Goal: Task Accomplishment & Management: Manage account settings

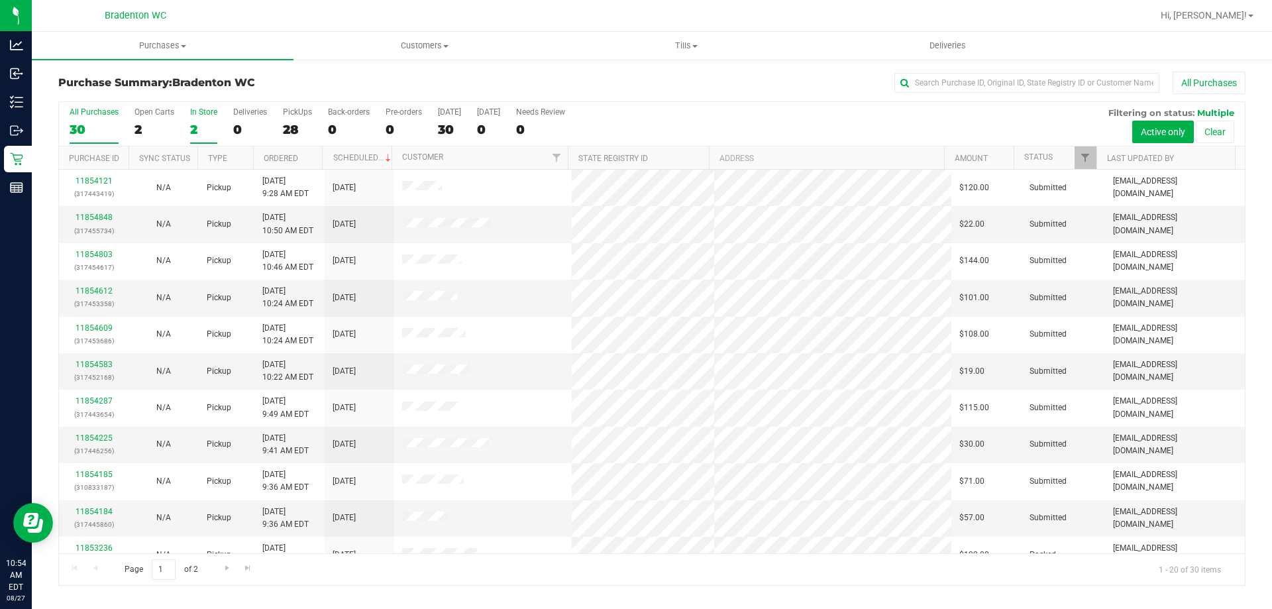
click at [199, 126] on div "2" at bounding box center [203, 129] width 27 height 15
click at [0, 0] on input "In Store 2" at bounding box center [0, 0] width 0 height 0
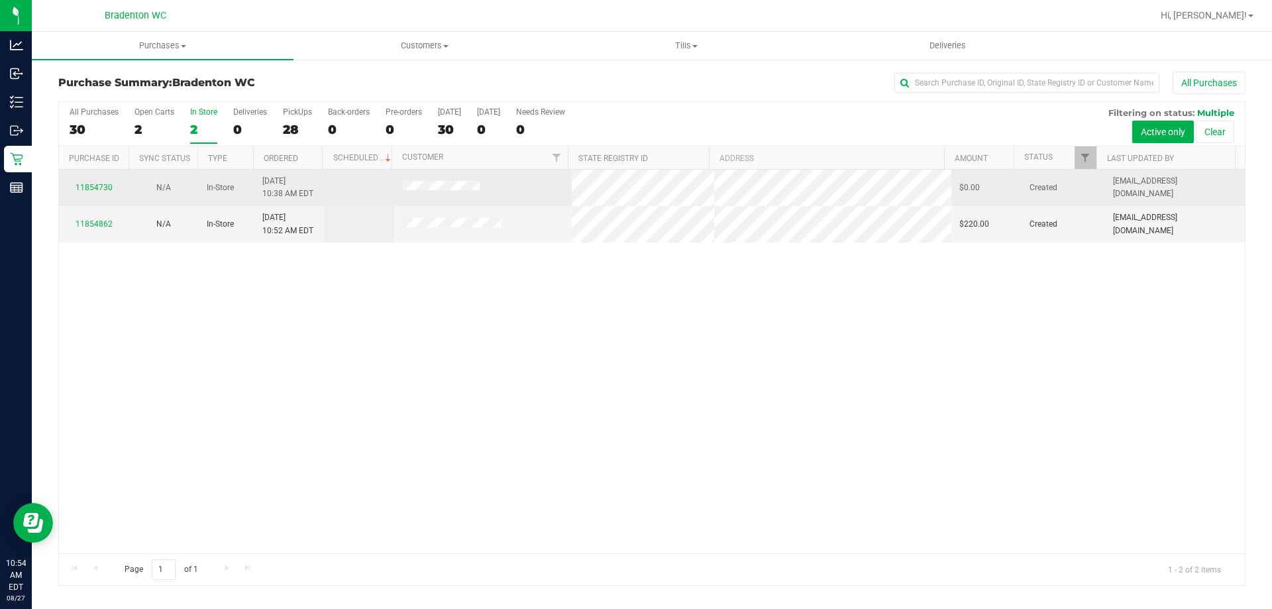
click at [98, 182] on div "11854730" at bounding box center [94, 188] width 54 height 13
click at [98, 185] on link "11854730" at bounding box center [94, 187] width 37 height 9
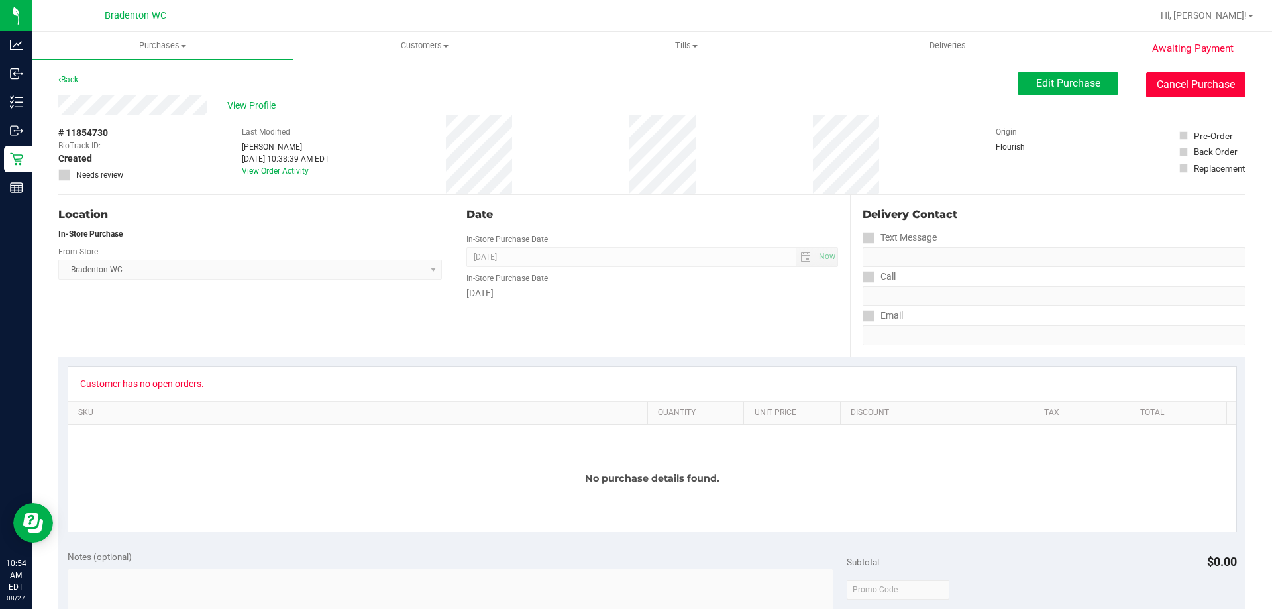
click at [1214, 82] on button "Cancel Purchase" at bounding box center [1195, 84] width 99 height 25
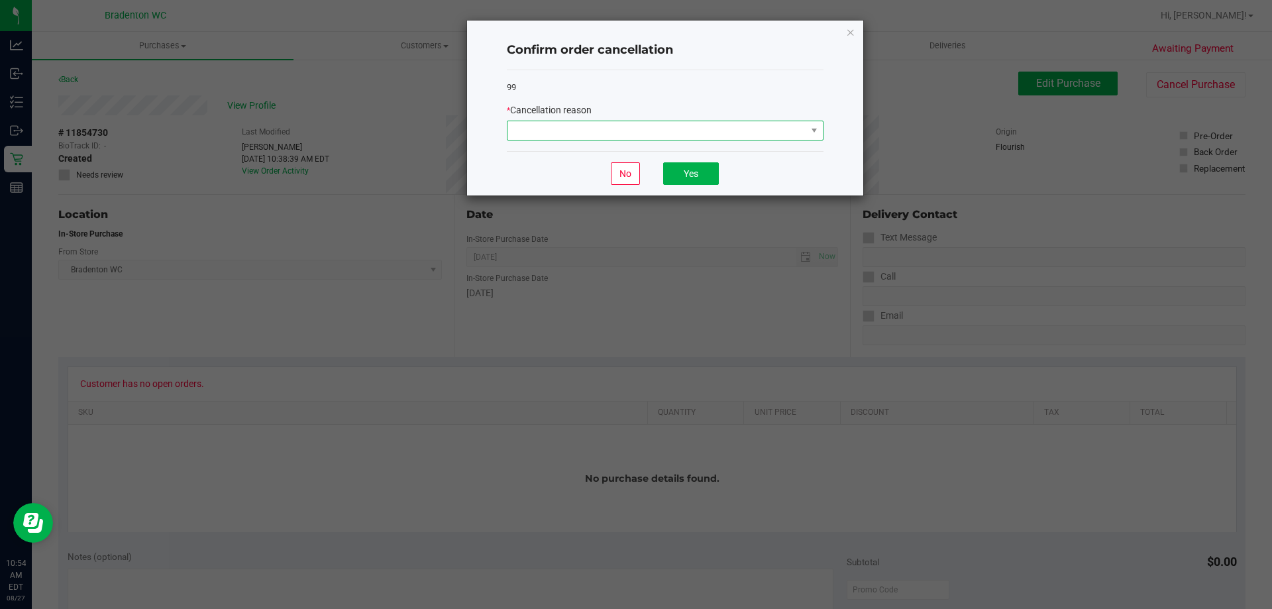
click at [570, 129] on span at bounding box center [656, 130] width 299 height 19
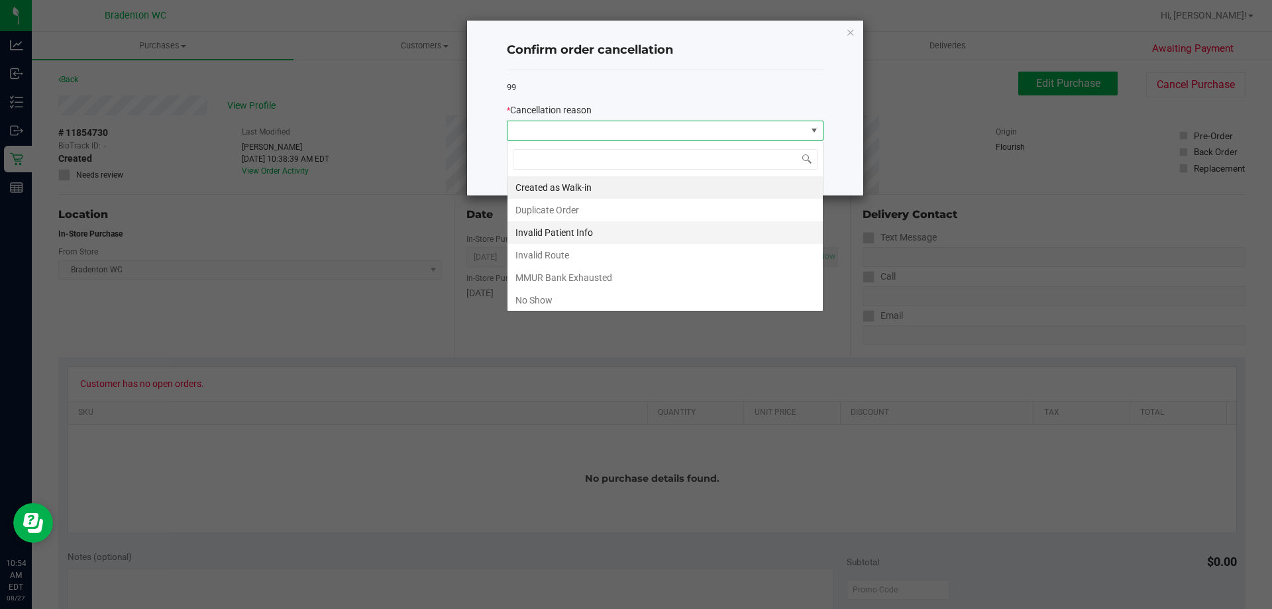
scroll to position [20, 317]
click at [576, 274] on li "MMUR Bank Exhausted" at bounding box center [664, 277] width 315 height 23
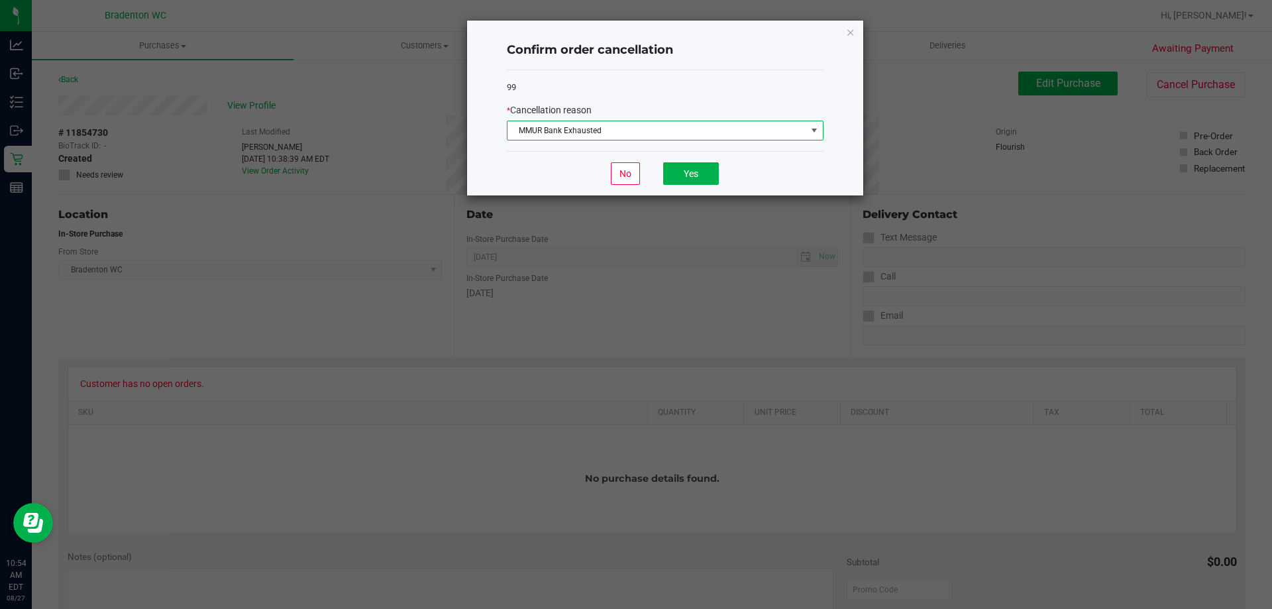
click at [696, 160] on div "No Yes" at bounding box center [665, 173] width 317 height 44
click at [693, 164] on button "Yes" at bounding box center [691, 173] width 56 height 23
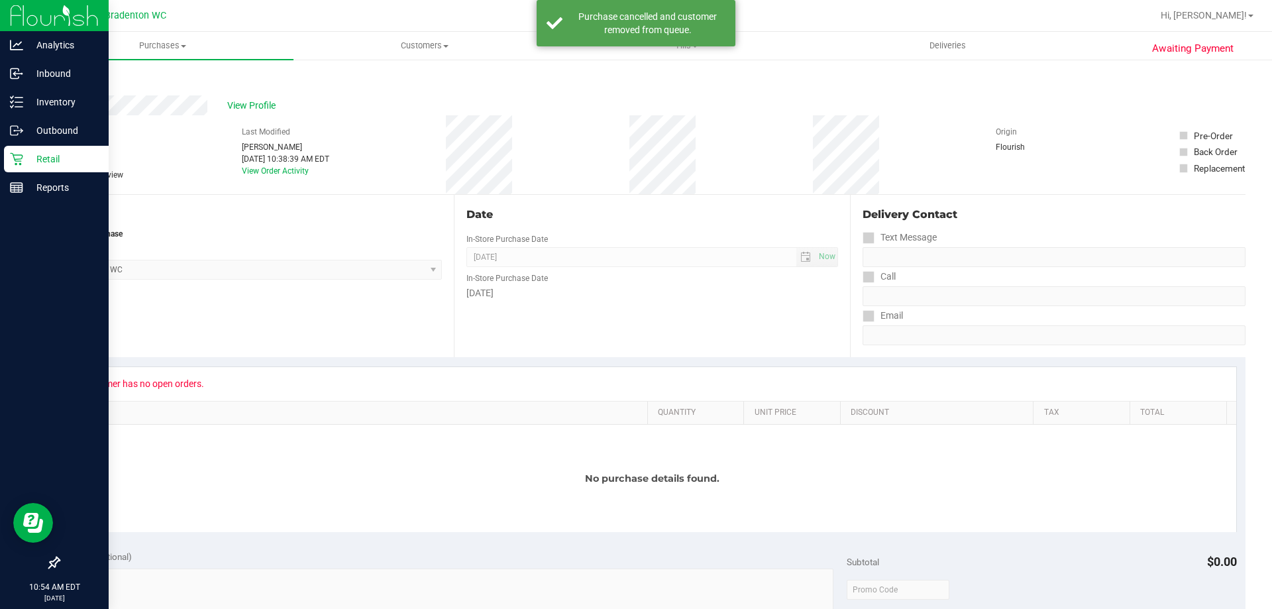
click at [57, 155] on p "Retail" at bounding box center [62, 159] width 79 height 16
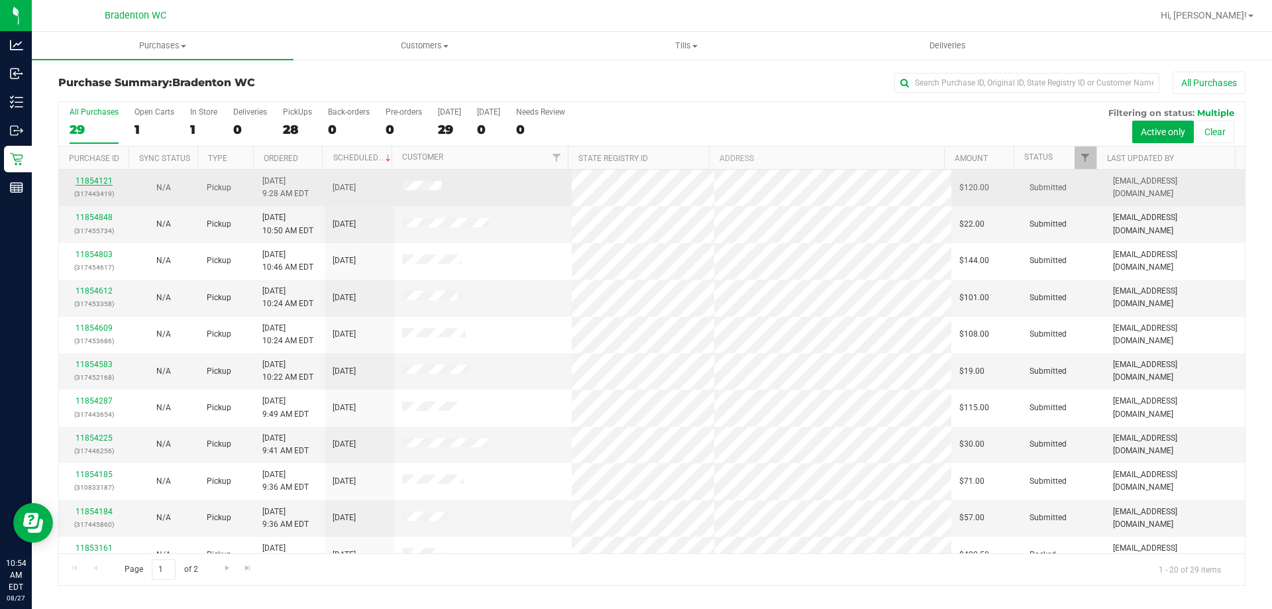
click at [89, 179] on link "11854121" at bounding box center [94, 180] width 37 height 9
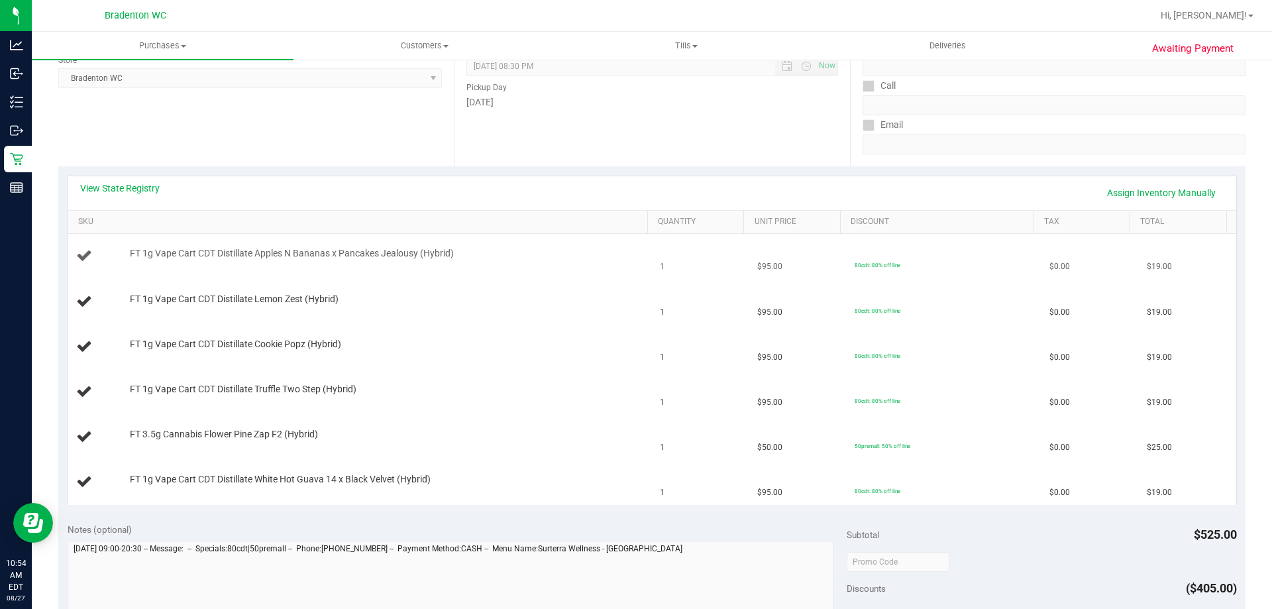
scroll to position [199, 0]
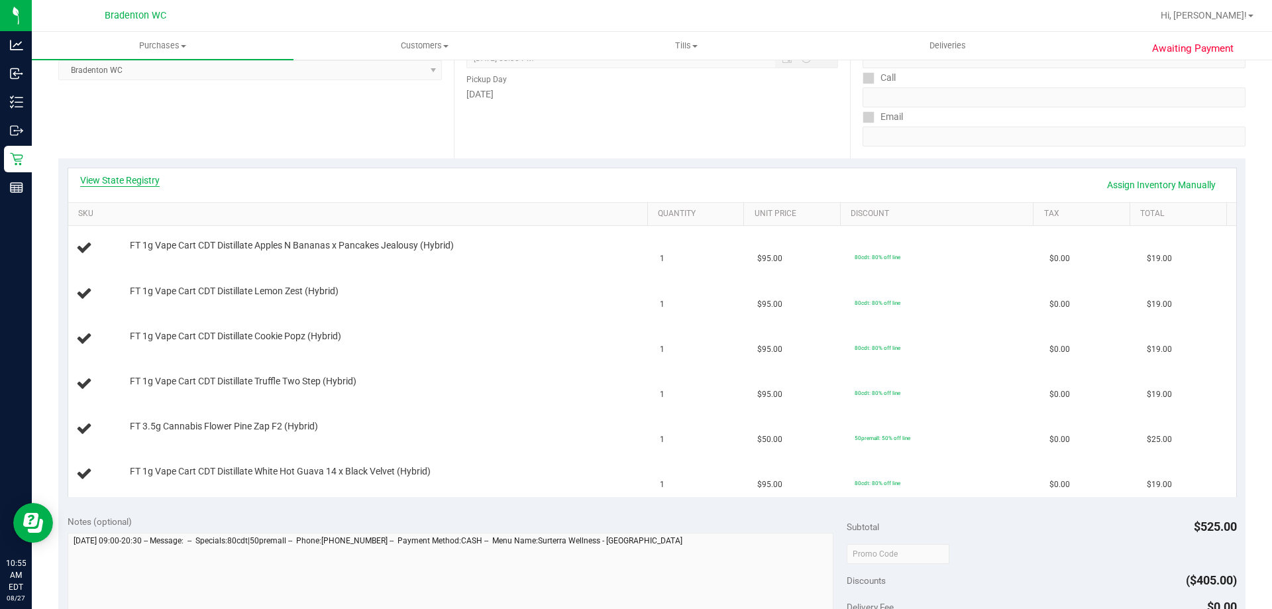
click at [92, 180] on link "View State Registry" at bounding box center [119, 180] width 79 height 13
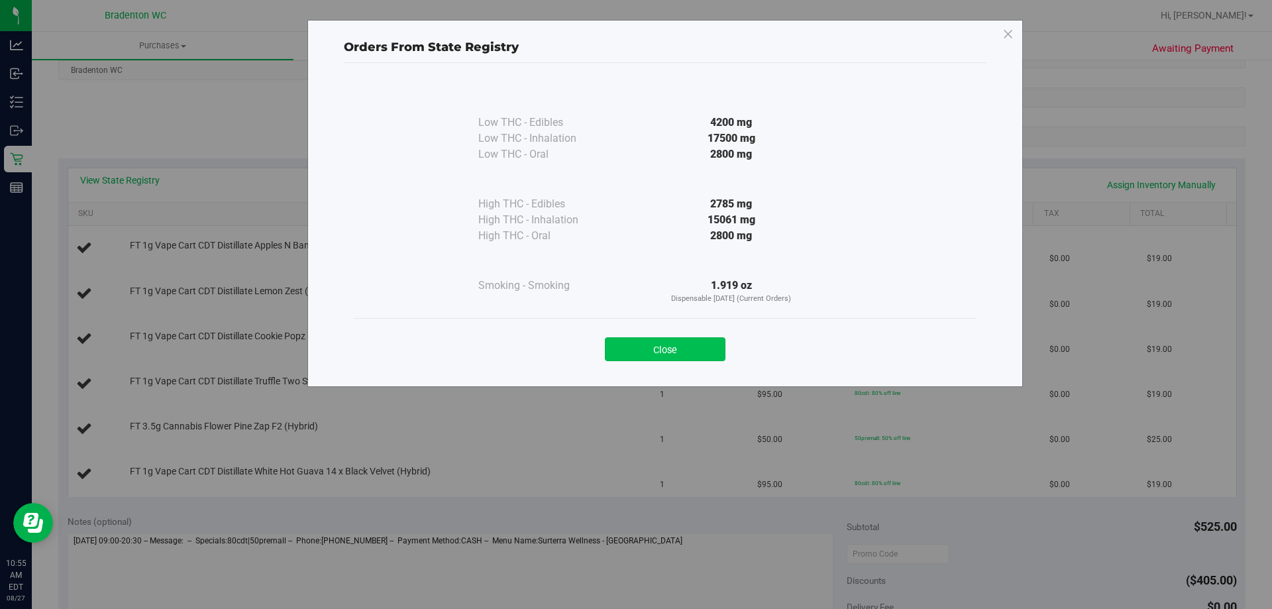
click at [632, 342] on button "Close" at bounding box center [665, 349] width 121 height 24
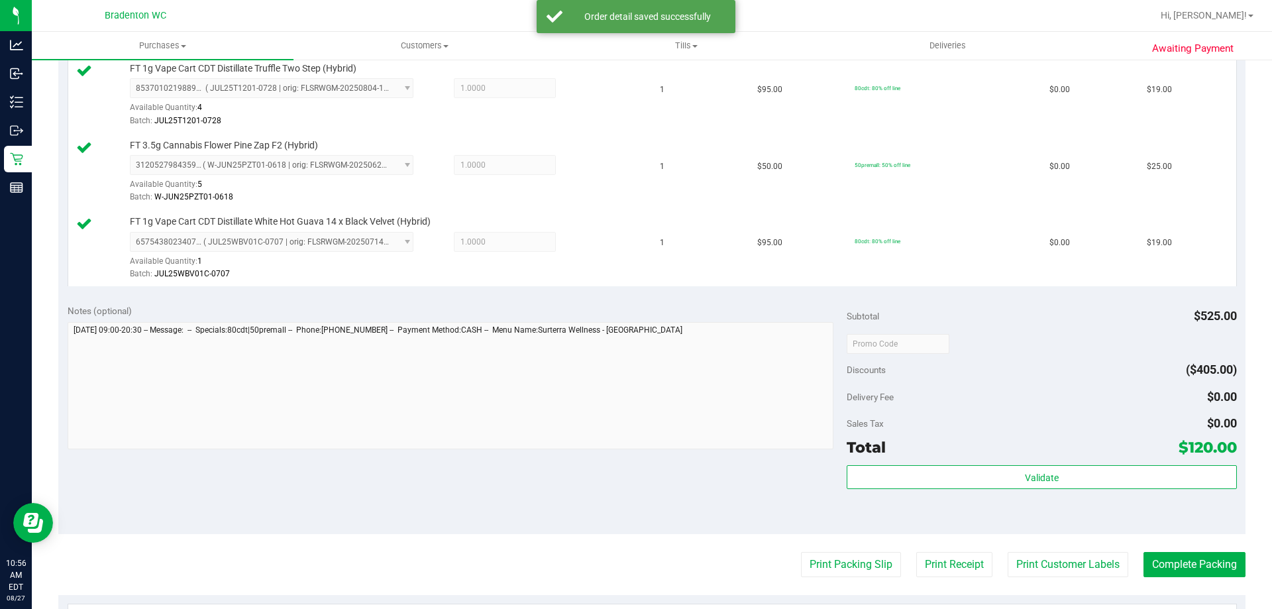
scroll to position [619, 0]
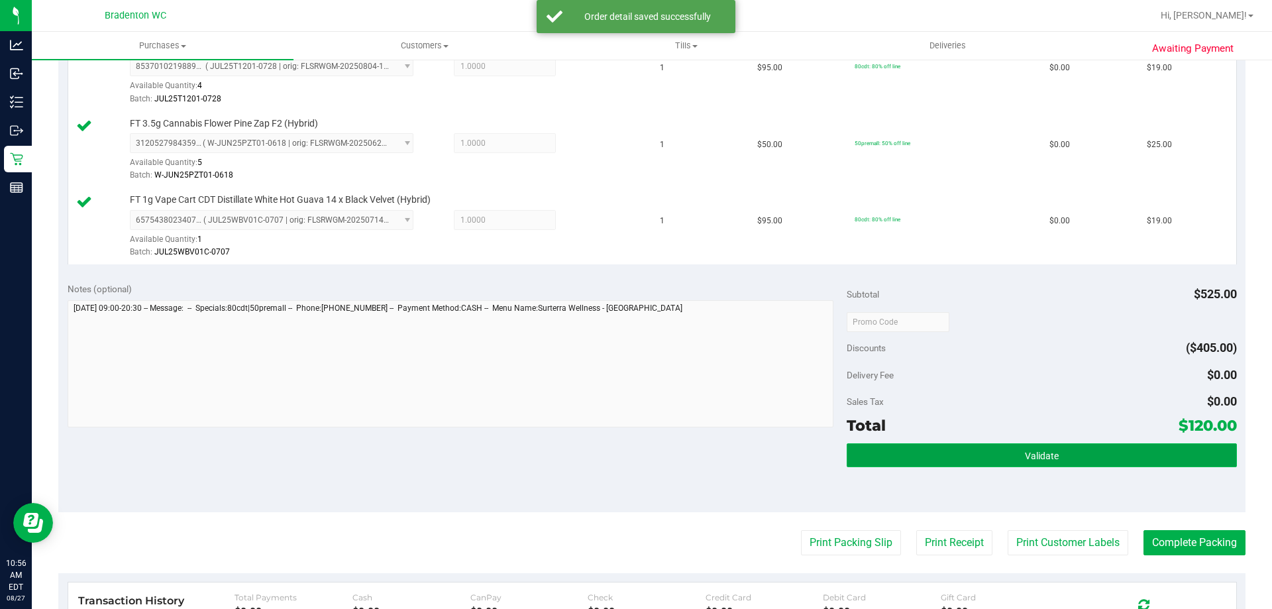
click at [1045, 453] on span "Validate" at bounding box center [1042, 455] width 34 height 11
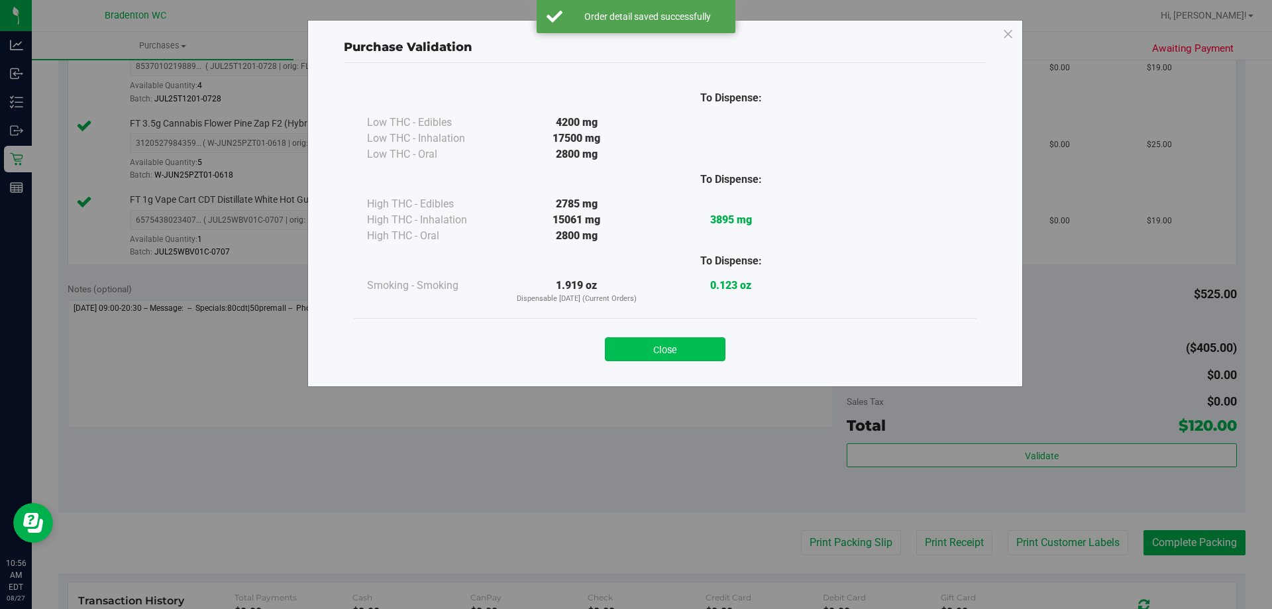
click at [659, 352] on button "Close" at bounding box center [665, 349] width 121 height 24
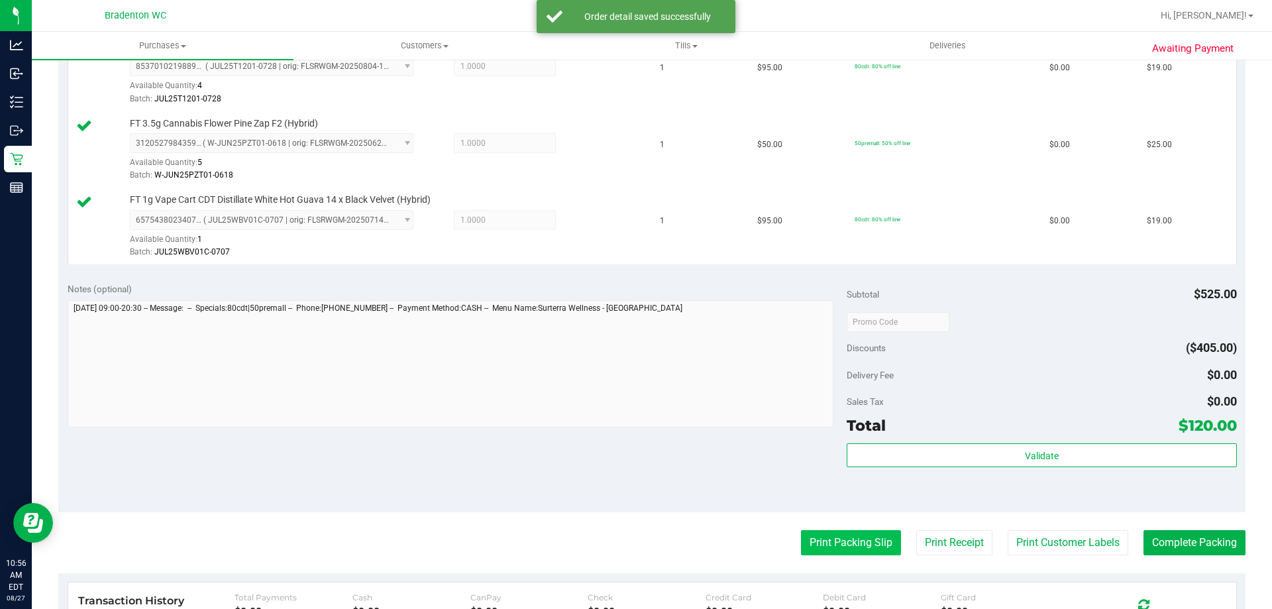
click at [826, 531] on button "Print Packing Slip" at bounding box center [851, 542] width 100 height 25
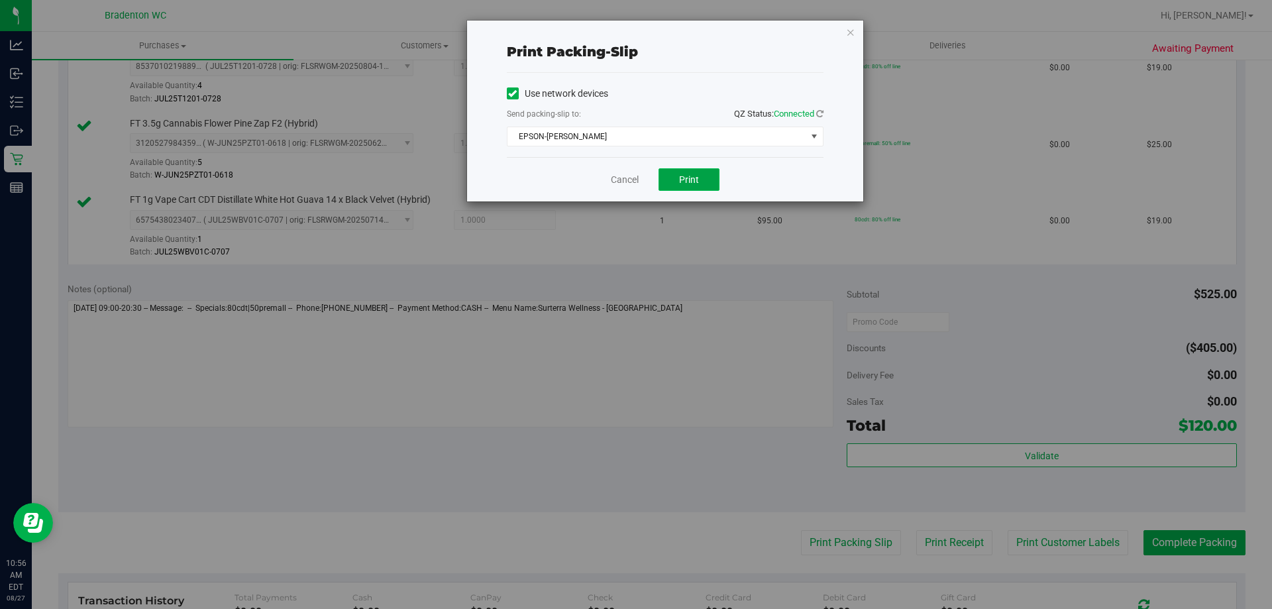
click at [699, 170] on button "Print" at bounding box center [689, 179] width 61 height 23
click at [853, 34] on icon "button" at bounding box center [850, 32] width 9 height 16
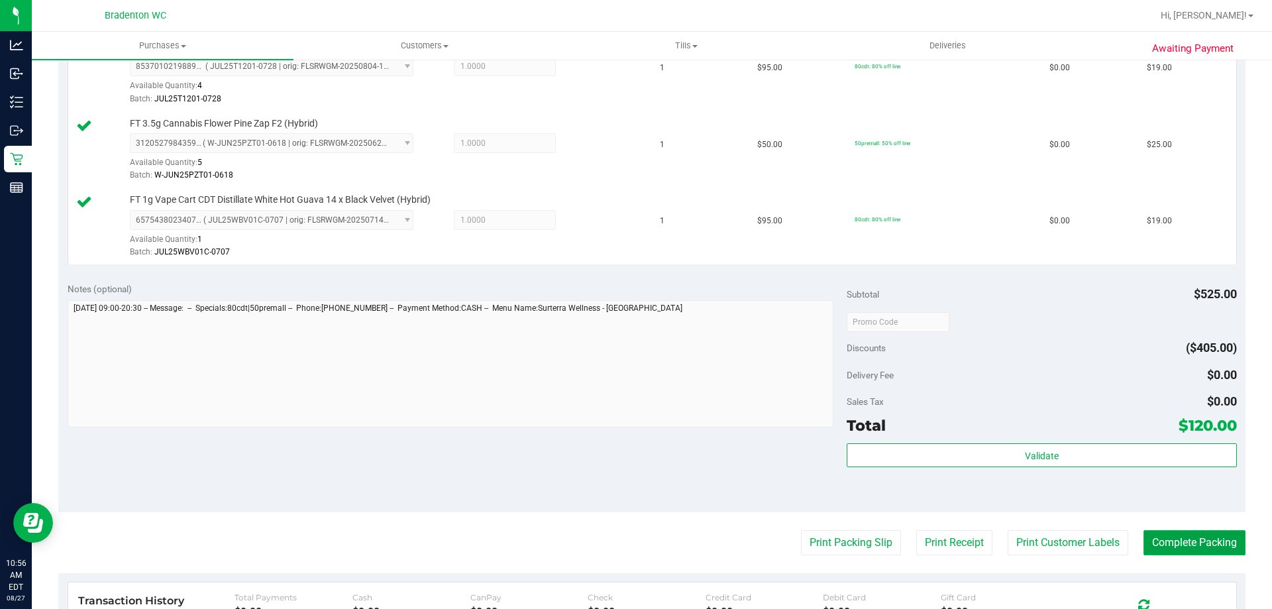
click at [1186, 537] on button "Complete Packing" at bounding box center [1194, 542] width 102 height 25
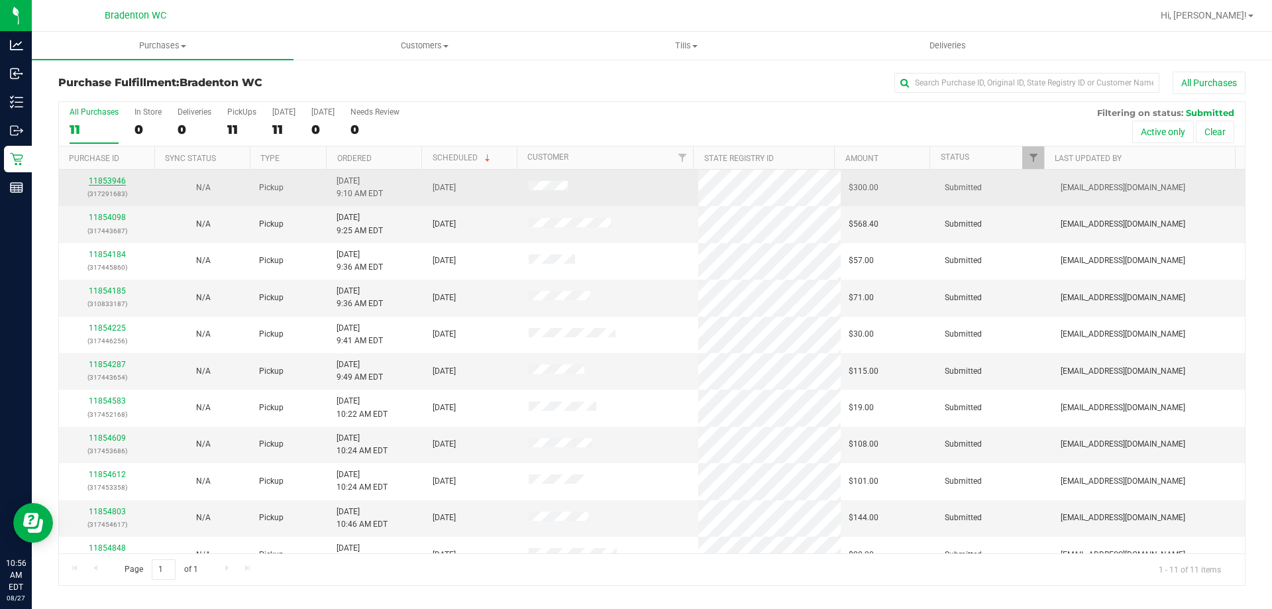
click at [102, 180] on link "11853946" at bounding box center [107, 180] width 37 height 9
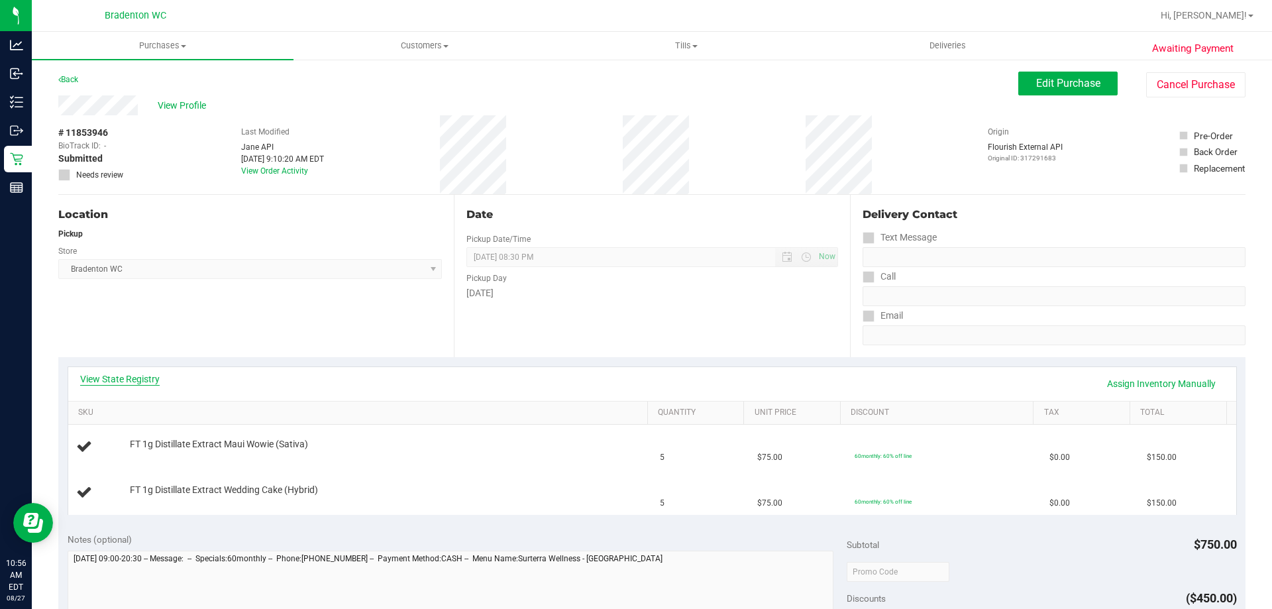
click at [112, 383] on link "View State Registry" at bounding box center [119, 378] width 79 height 13
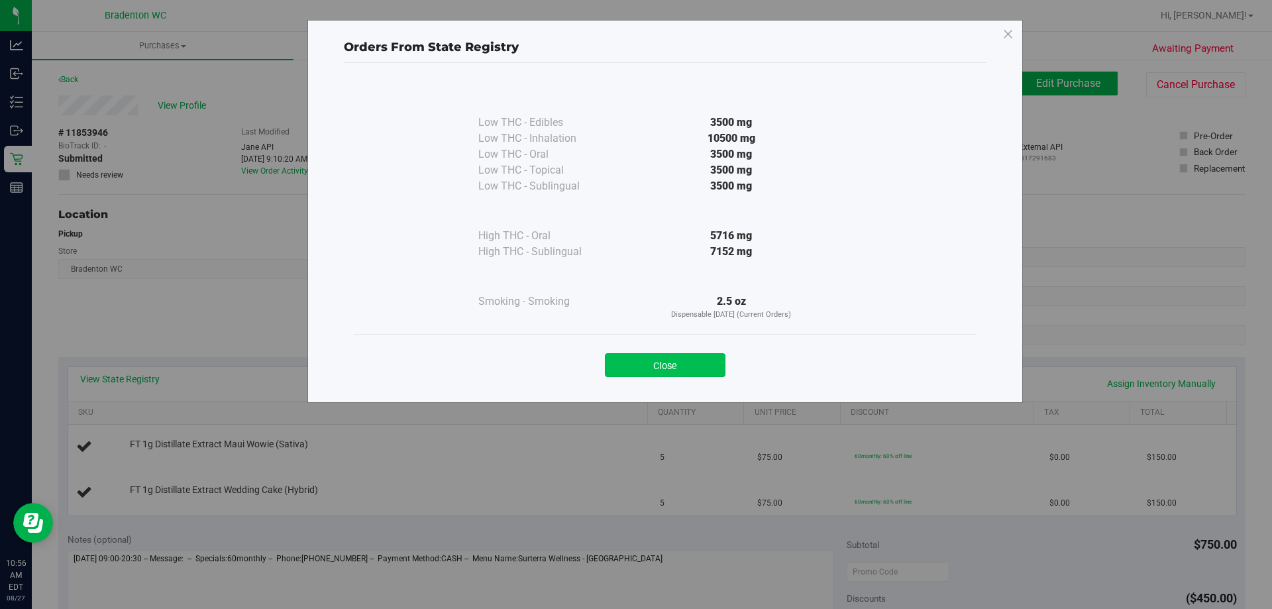
click at [632, 363] on button "Close" at bounding box center [665, 365] width 121 height 24
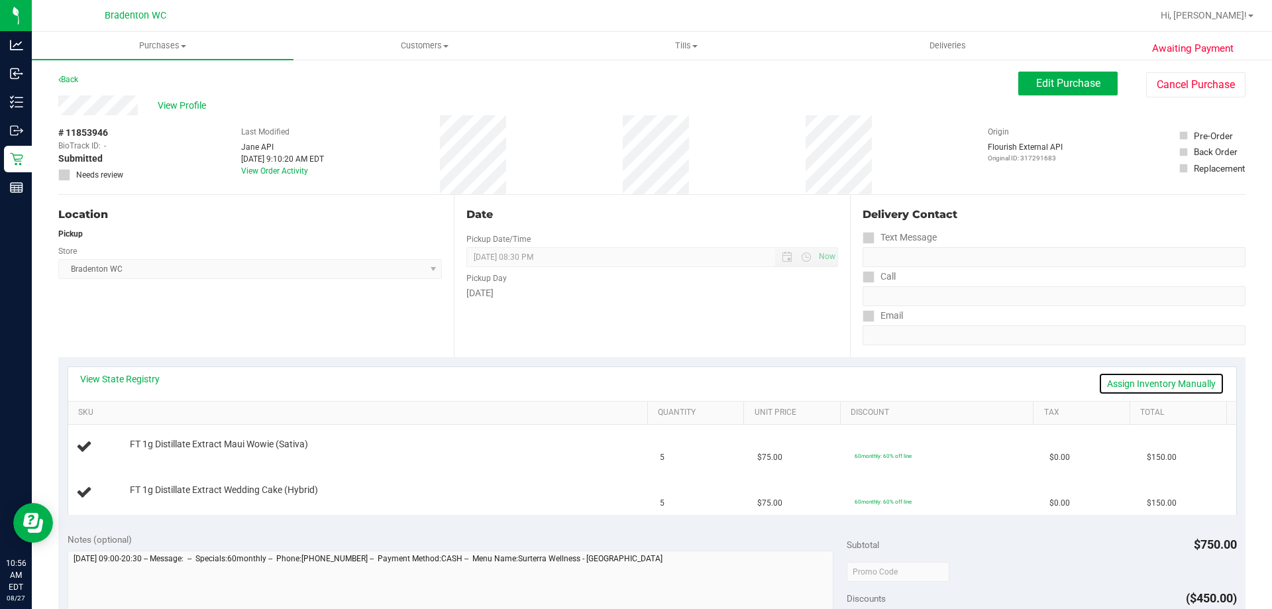
click at [1190, 387] on link "Assign Inventory Manually" at bounding box center [1161, 383] width 126 height 23
click at [153, 455] on link "Add Package" at bounding box center [154, 453] width 48 height 9
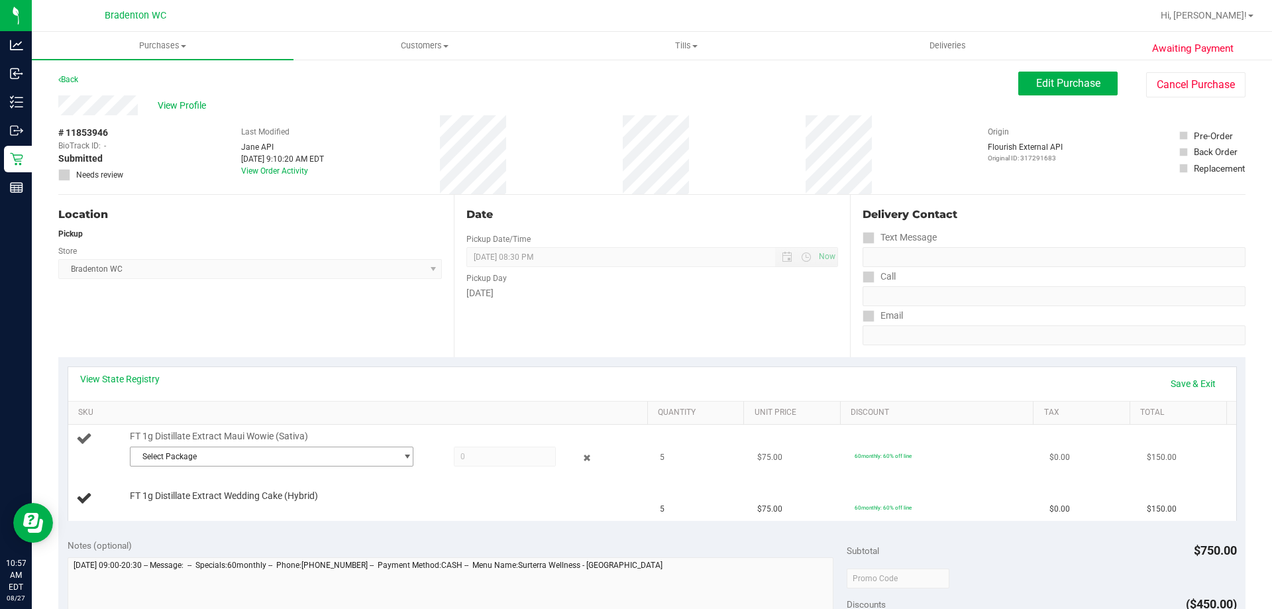
click at [215, 460] on span "Select Package" at bounding box center [264, 456] width 266 height 19
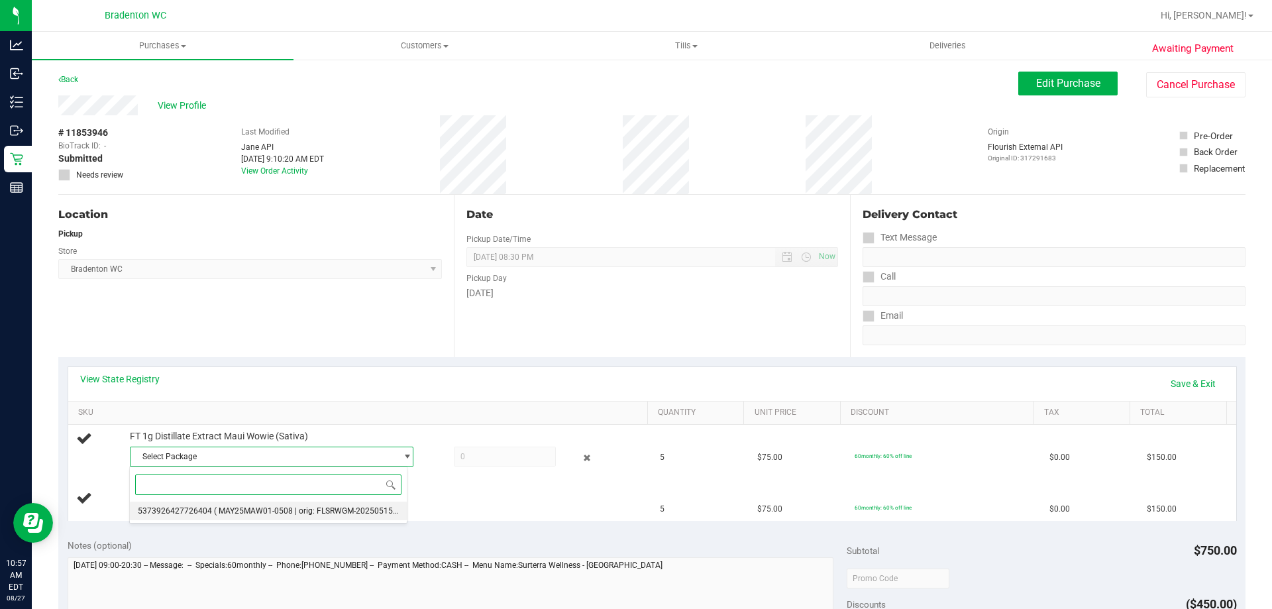
click at [231, 511] on span "( MAY25MAW01-0508 | orig: FLSRWGM-20250515-063 )" at bounding box center [313, 510] width 199 height 9
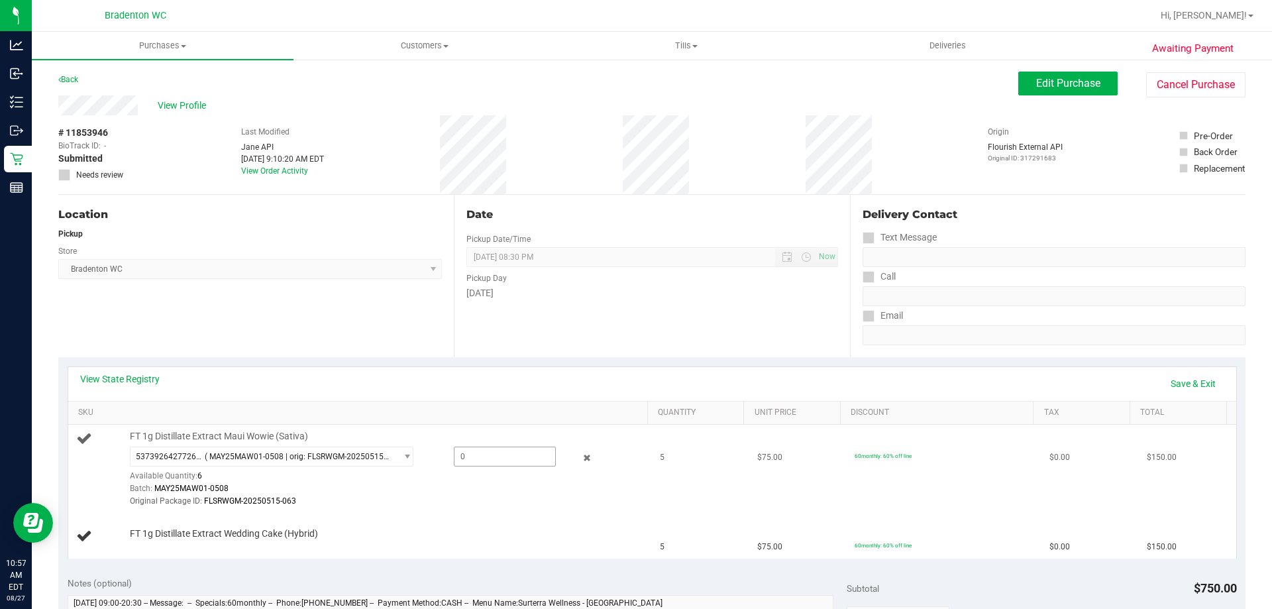
click at [500, 457] on span at bounding box center [505, 457] width 102 height 20
type input "5"
type input "5.0000"
click at [467, 500] on div "Original Package ID: FLSRWGM-20250515-063" at bounding box center [385, 501] width 511 height 13
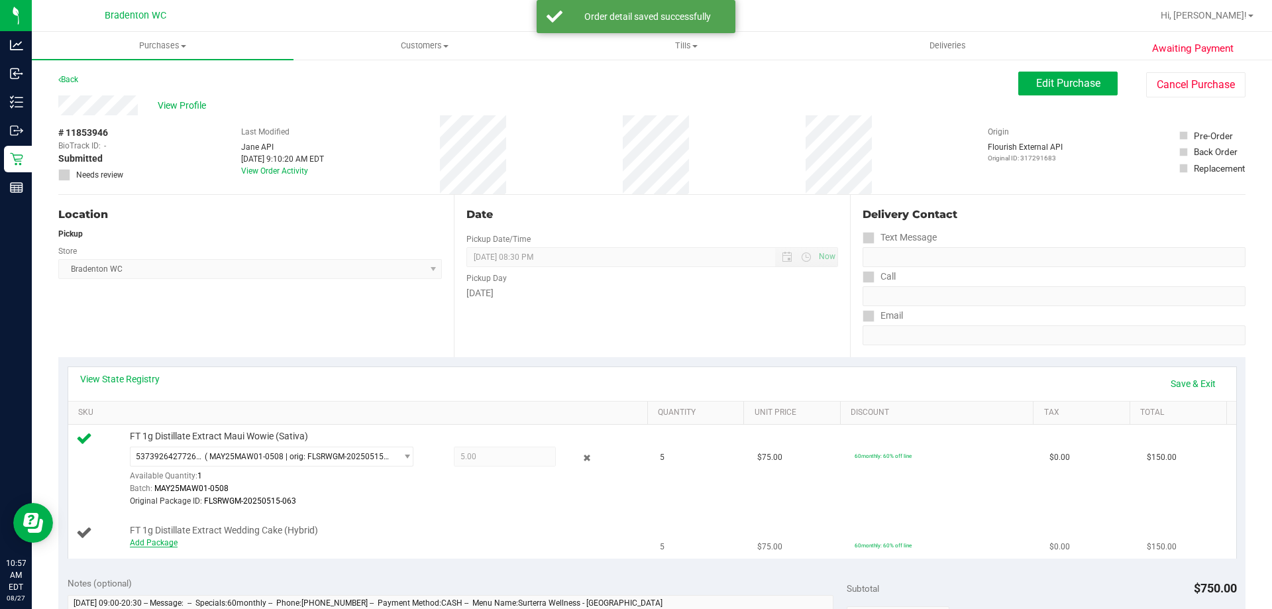
click at [157, 539] on link "Add Package" at bounding box center [154, 542] width 48 height 9
click at [197, 547] on span "Select Package" at bounding box center [264, 545] width 266 height 19
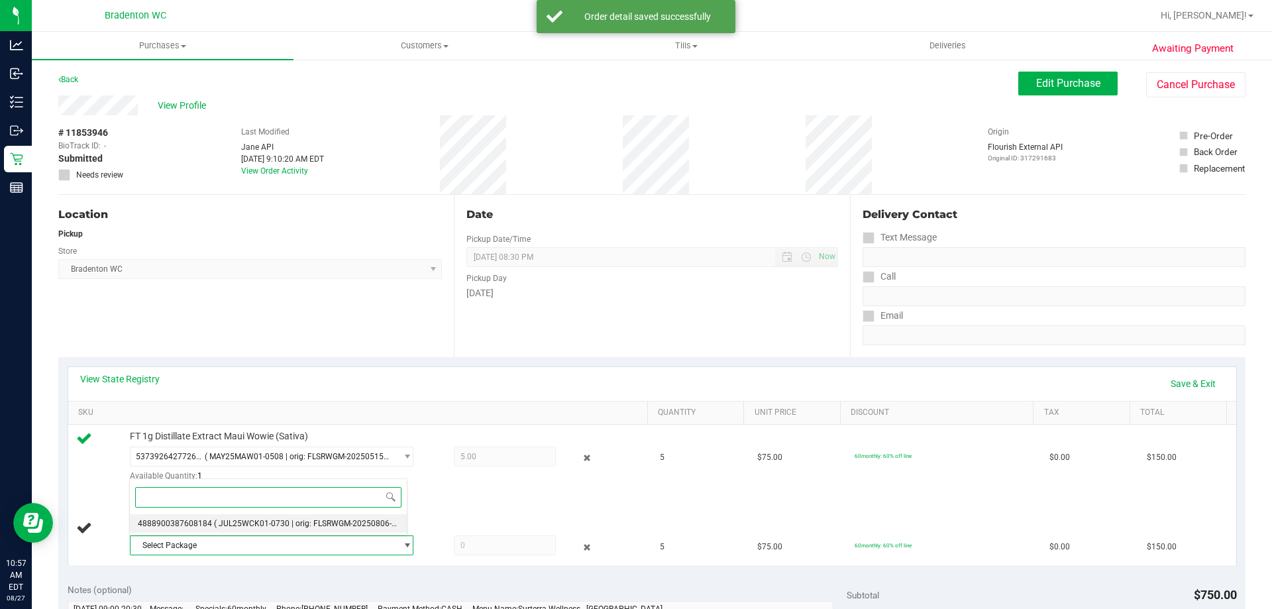
click at [231, 529] on li "4888900387608184 ( JUL25WCK01-0730 | orig: FLSRWGM-20250806-1375 )" at bounding box center [268, 523] width 277 height 19
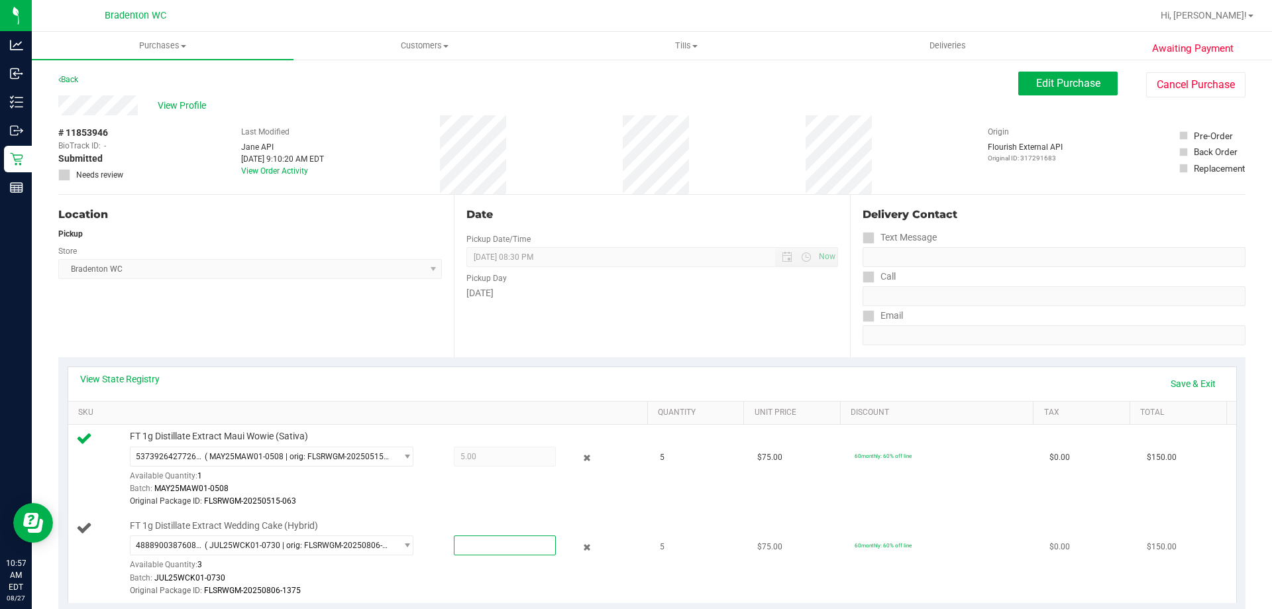
click at [486, 552] on span at bounding box center [505, 545] width 102 height 20
type input "3"
type input "3.0000"
click at [512, 572] on div "Batch: JUL25WCK01-0730" at bounding box center [385, 578] width 511 height 13
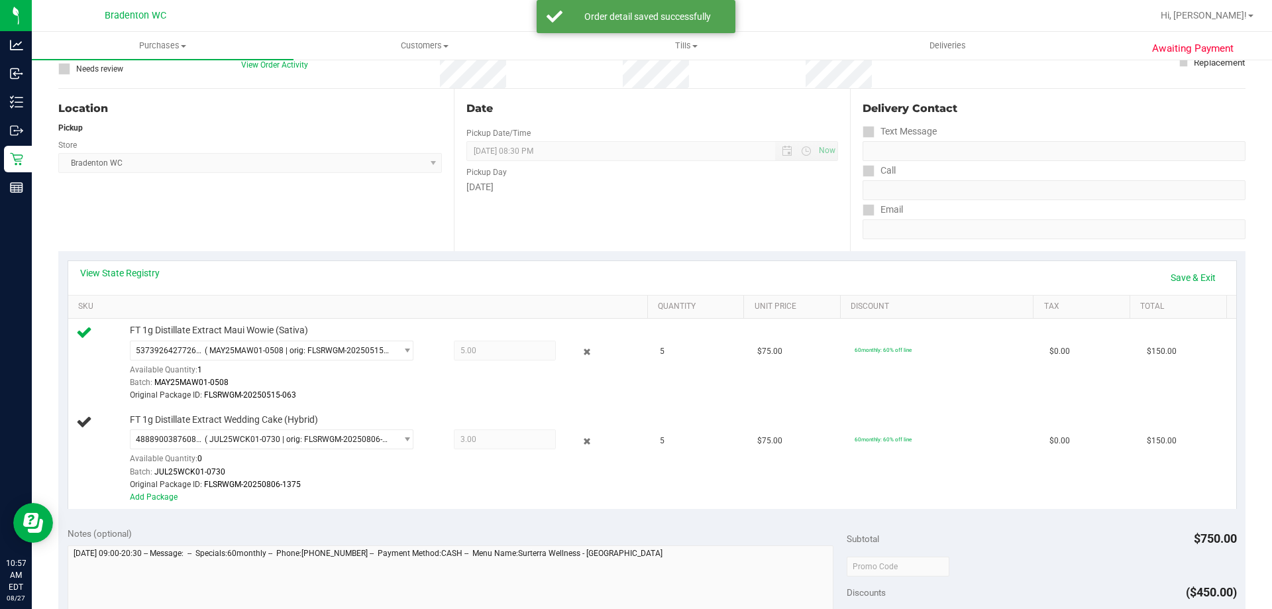
scroll to position [265, 0]
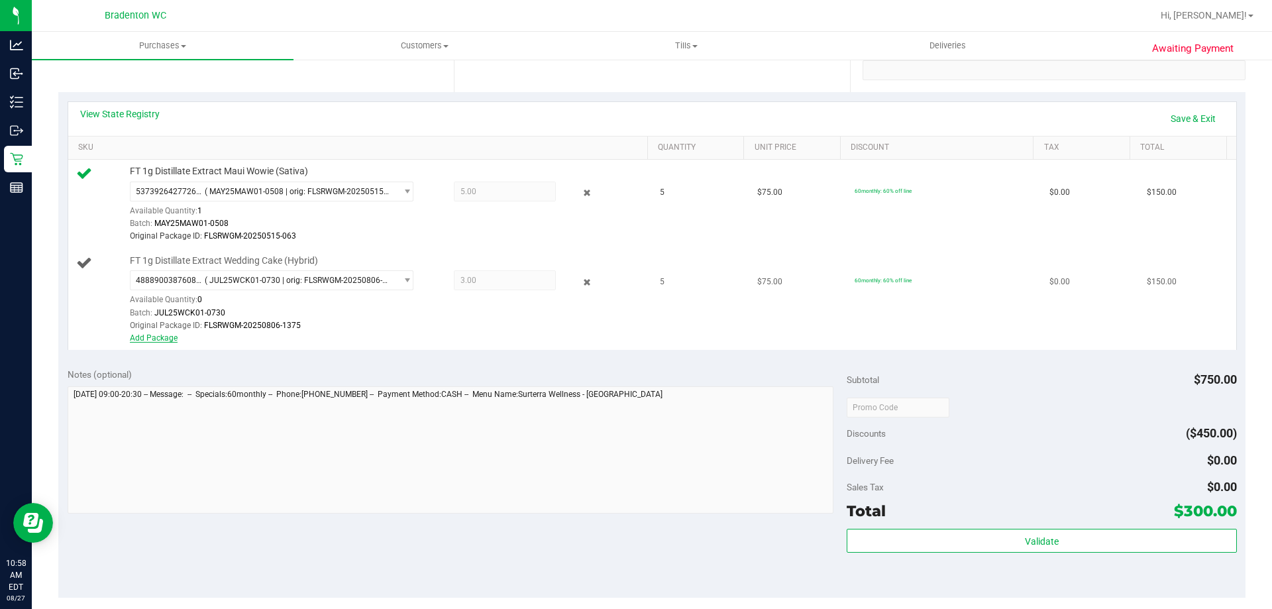
click at [145, 340] on link "Add Package" at bounding box center [154, 337] width 48 height 9
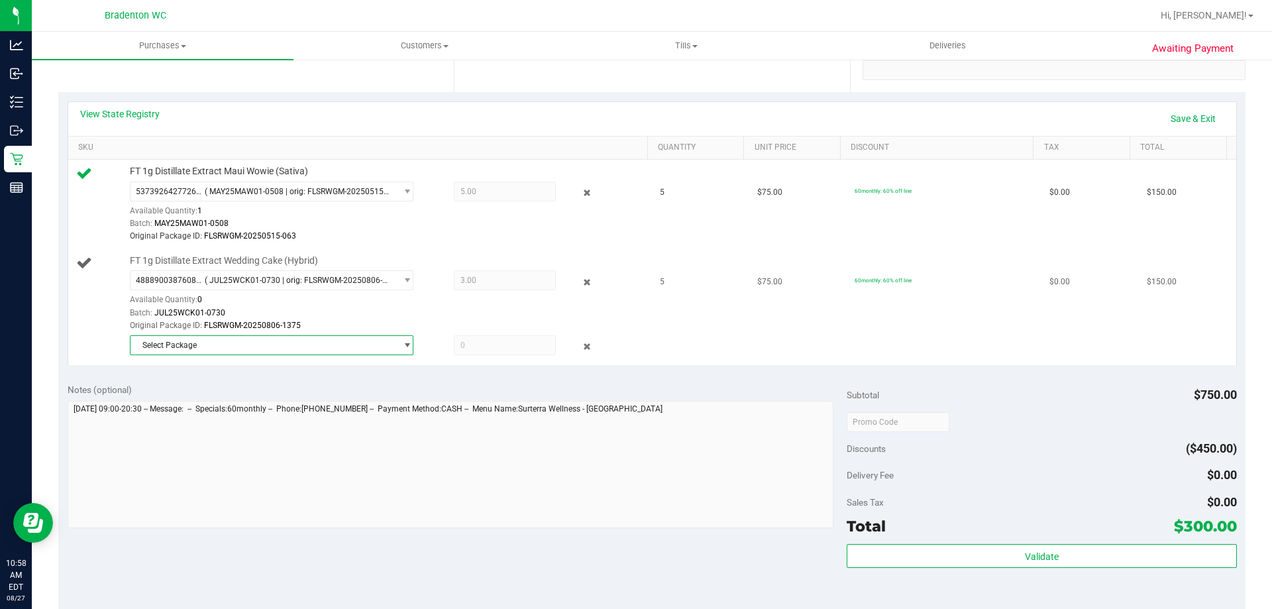
click at [261, 352] on span "Select Package" at bounding box center [264, 345] width 266 height 19
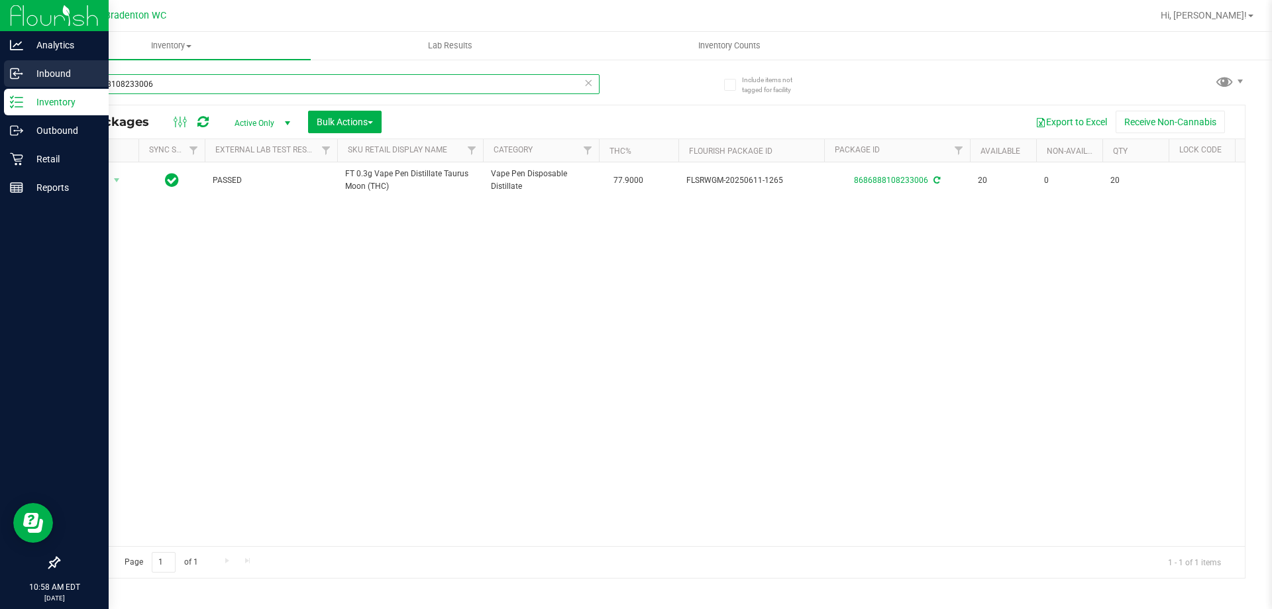
drag, startPoint x: 173, startPoint y: 88, endPoint x: 0, endPoint y: 62, distance: 174.9
click at [0, 78] on div "Analytics Inbound Inventory Outbound Retail Reports 10:58 AM EDT 08/27/2025 08/…" at bounding box center [636, 304] width 1272 height 609
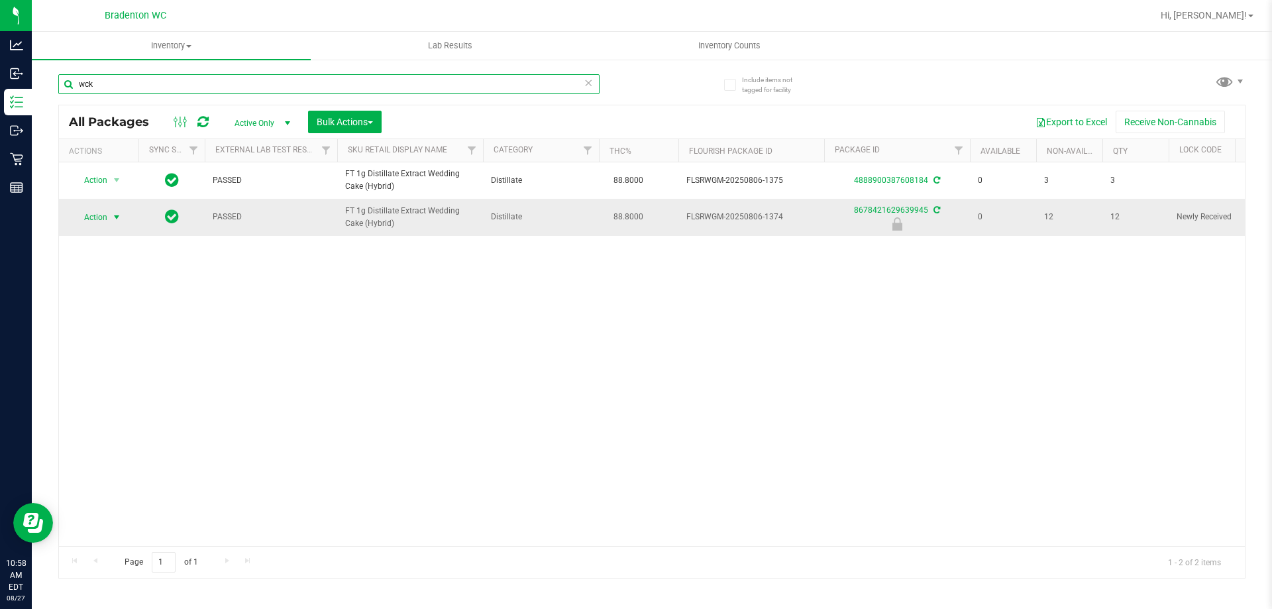
type input "wck"
click at [99, 219] on span "Action" at bounding box center [90, 217] width 36 height 19
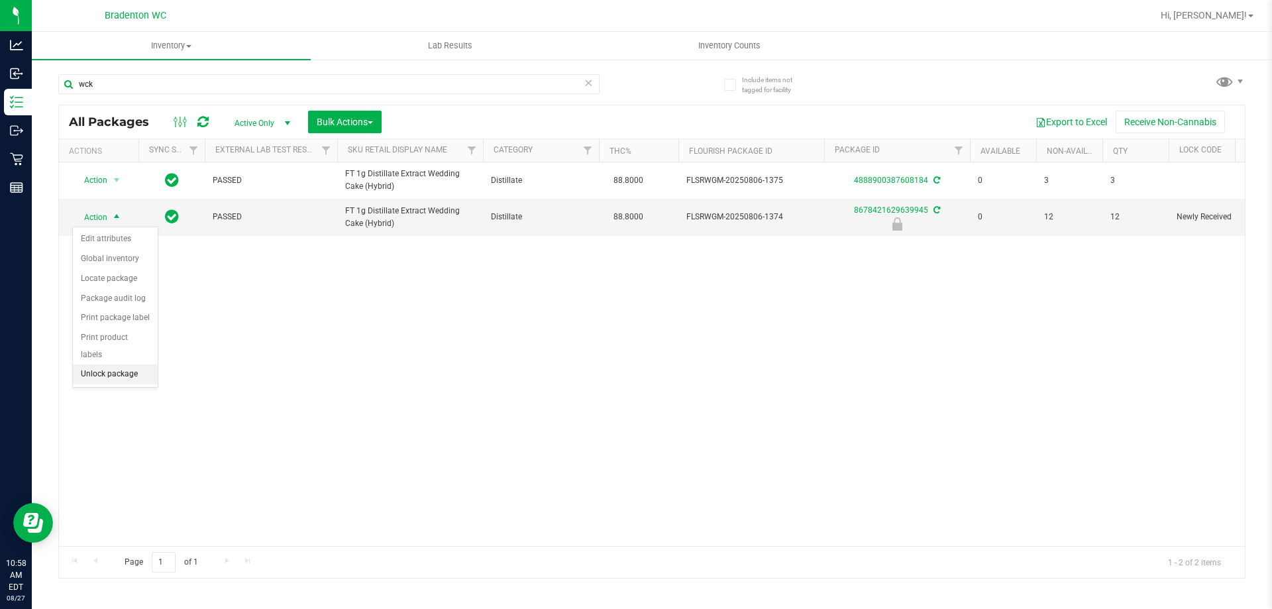
click at [109, 364] on li "Unlock package" at bounding box center [115, 374] width 85 height 20
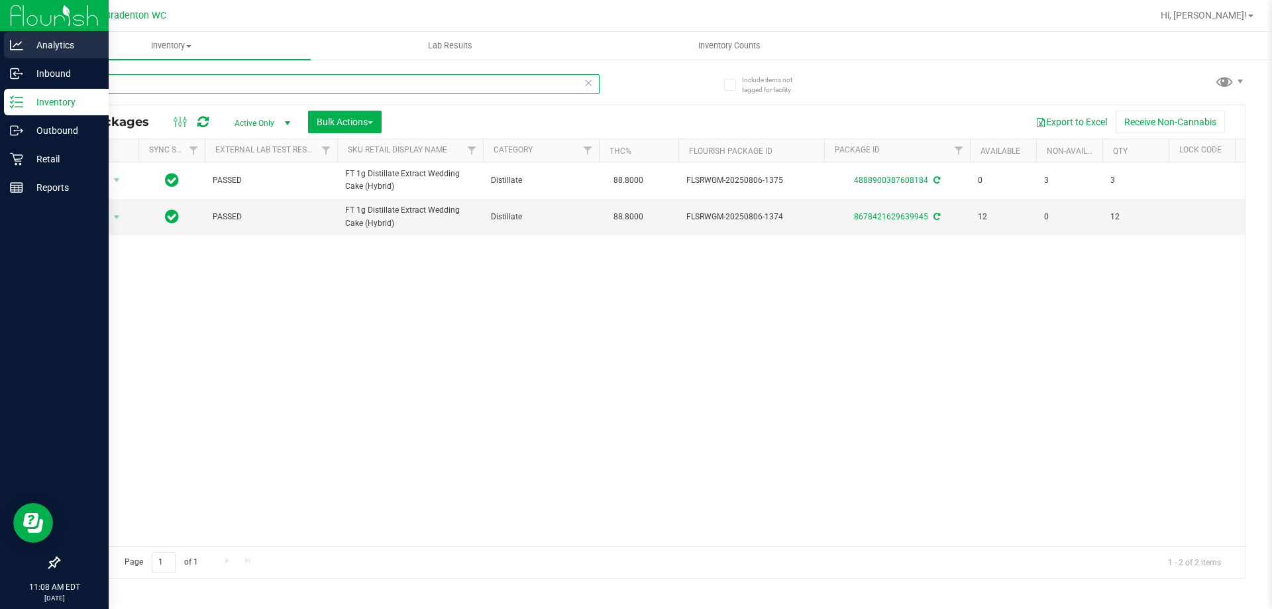
drag, startPoint x: 102, startPoint y: 85, endPoint x: 0, endPoint y: 33, distance: 114.4
click at [0, 76] on div "Analytics Inbound Inventory Outbound Retail Reports 11:08 AM EDT 08/27/2025 08/…" at bounding box center [636, 304] width 1272 height 609
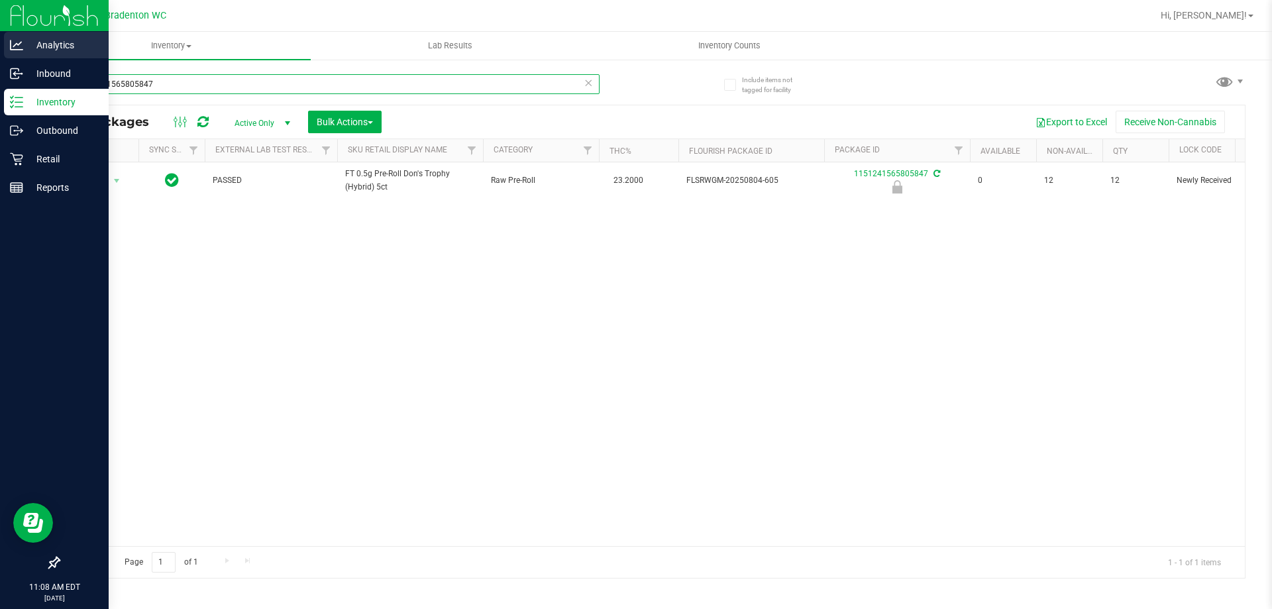
type input "1151241565805847"
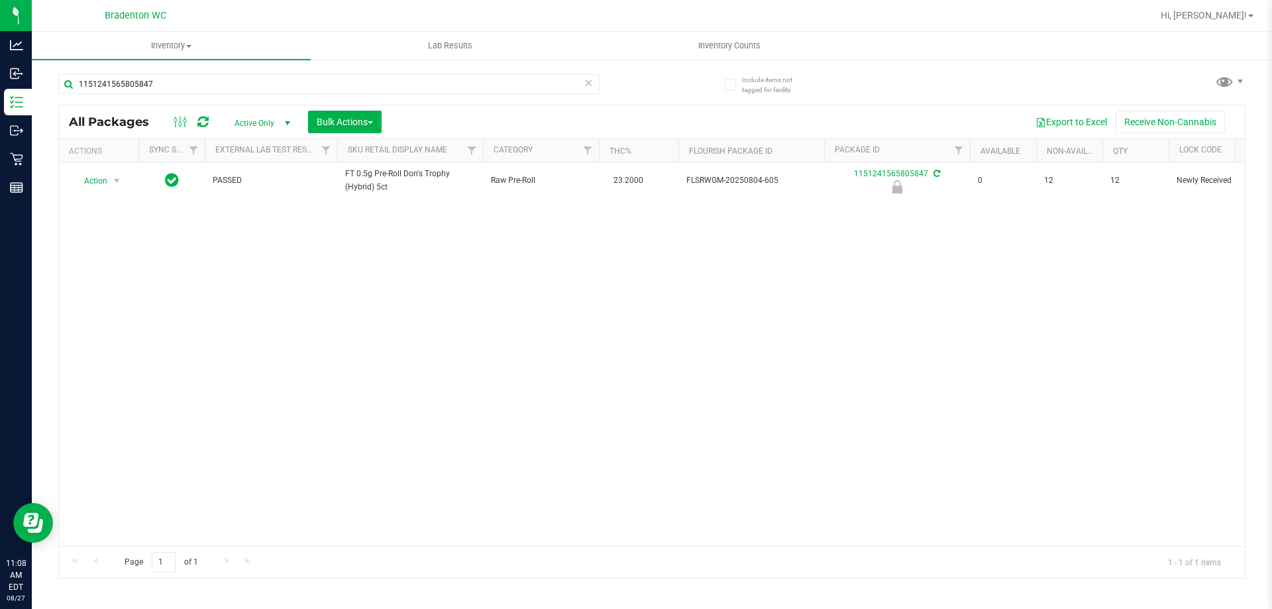
click at [346, 364] on div "Action Action Edit attributes Global inventory Locate package Package audit log…" at bounding box center [652, 354] width 1186 height 384
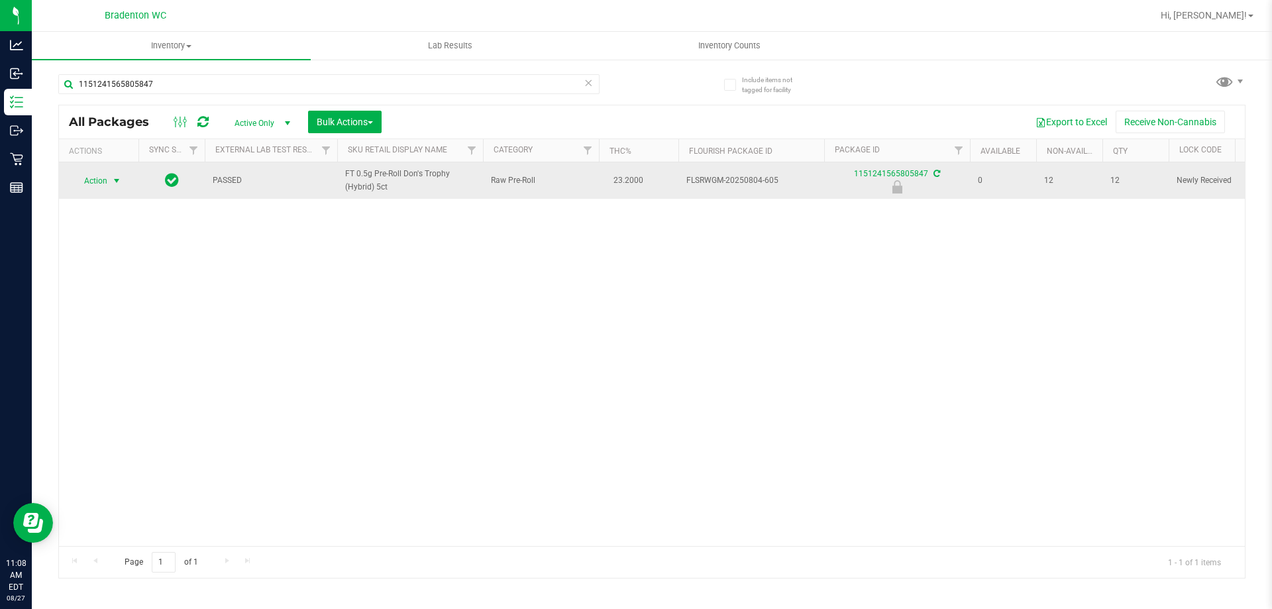
click at [111, 184] on span "select" at bounding box center [116, 181] width 11 height 11
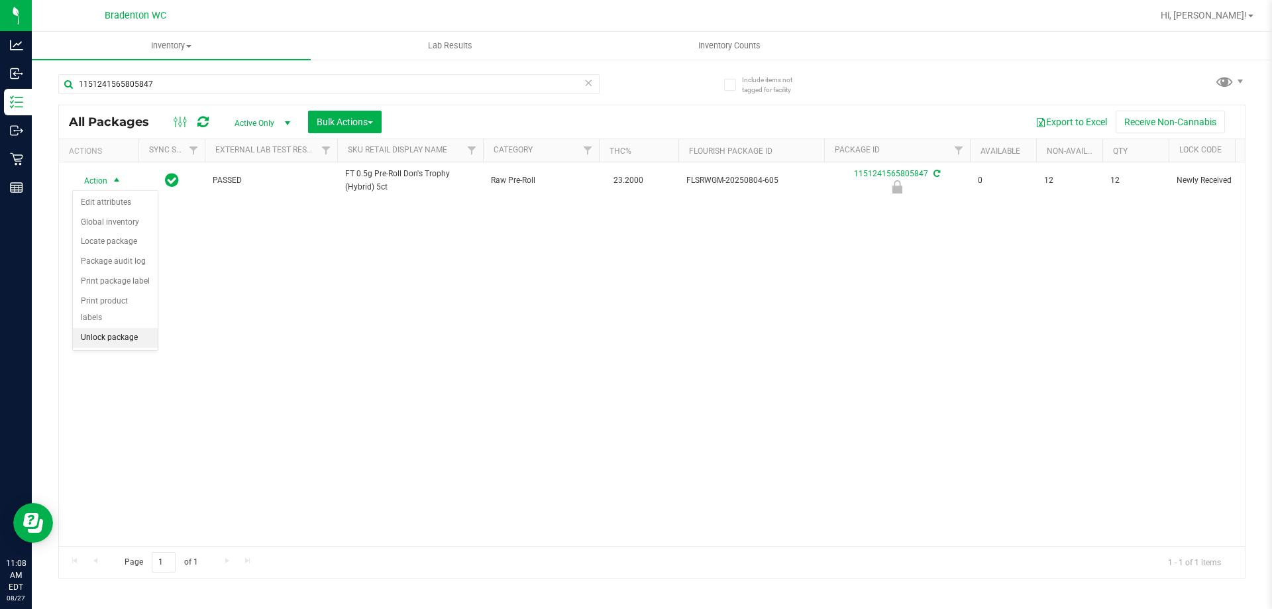
click at [103, 328] on li "Unlock package" at bounding box center [115, 338] width 85 height 20
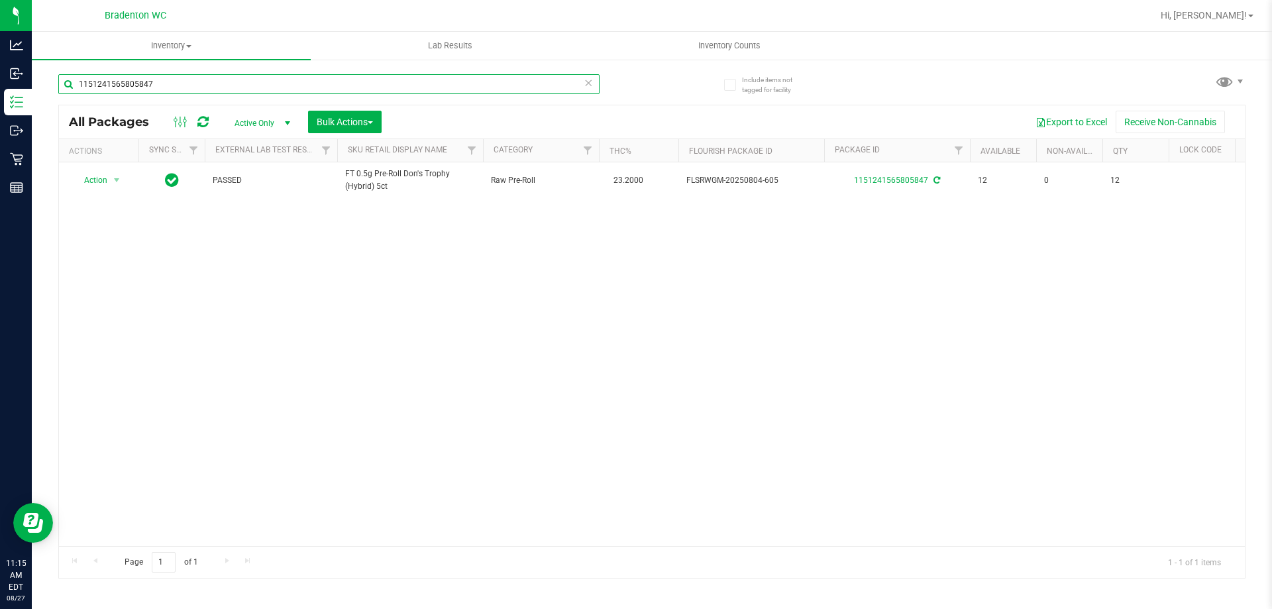
click at [183, 85] on input "1151241565805847" at bounding box center [328, 84] width 541 height 20
type input "1"
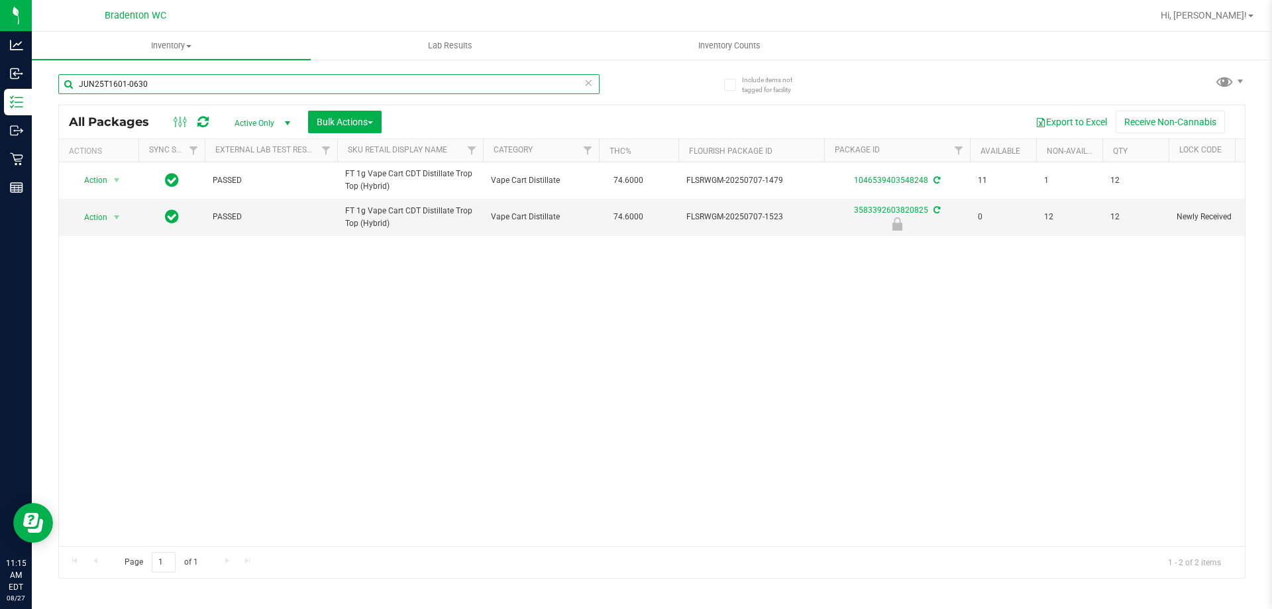
type input "JUN25T1601-0630"
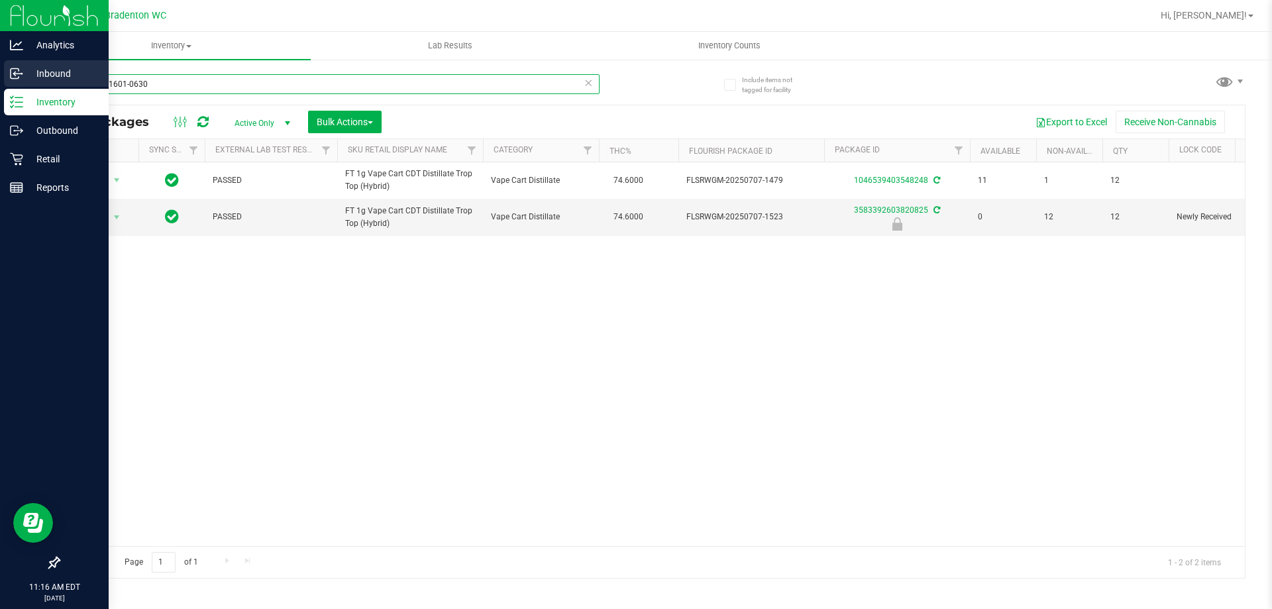
drag, startPoint x: 148, startPoint y: 79, endPoint x: 0, endPoint y: 83, distance: 147.8
click at [0, 82] on div "Analytics Inbound Inventory Outbound Retail Reports 11:16 AM EDT 08/27/2025 08/…" at bounding box center [636, 304] width 1272 height 609
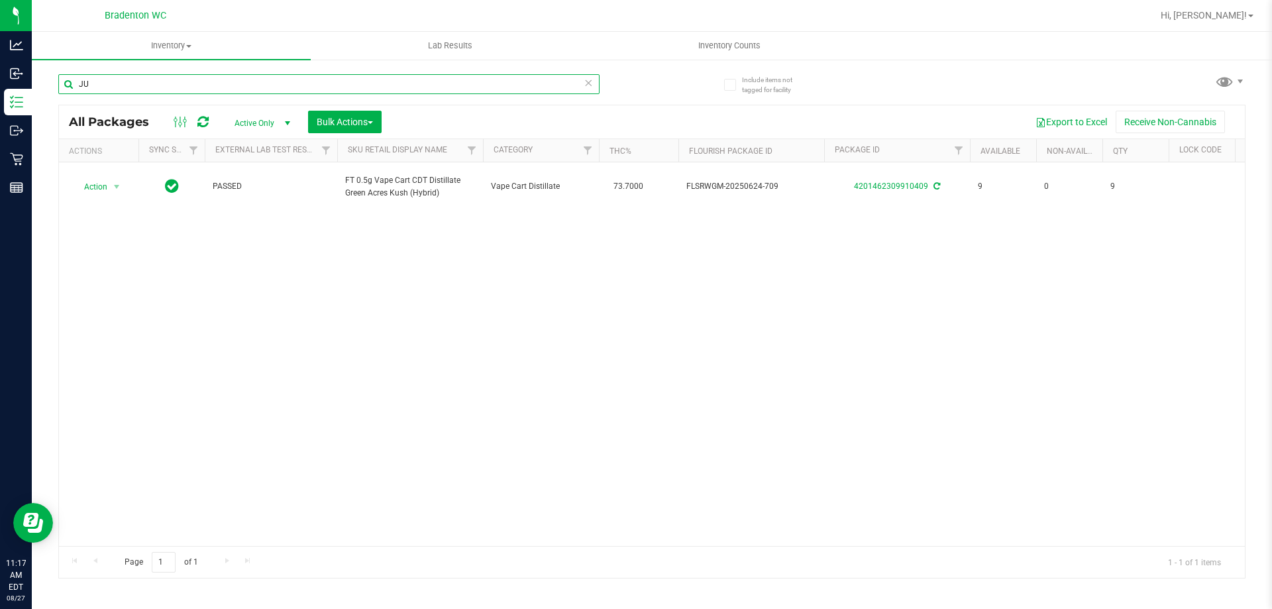
type input "J"
drag, startPoint x: 189, startPoint y: 91, endPoint x: 0, endPoint y: -17, distance: 217.5
click at [0, 0] on html "Analytics Inbound Inventory Outbound Retail Reports 11:19 AM EDT 08/27/2025 08/…" at bounding box center [636, 304] width 1272 height 609
type input "late night"
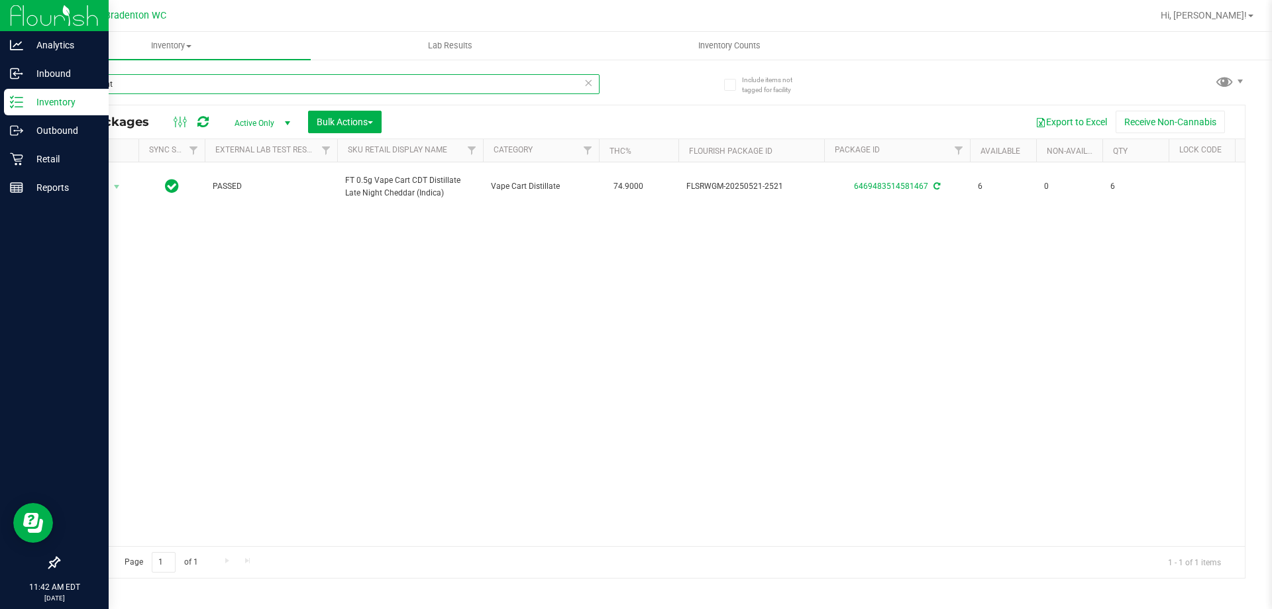
drag, startPoint x: 168, startPoint y: 89, endPoint x: 0, endPoint y: 30, distance: 178.1
click at [0, 30] on div "Analytics Inbound Inventory Outbound Retail Reports 11:42 AM EDT 08/27/2025 08/…" at bounding box center [636, 304] width 1272 height 609
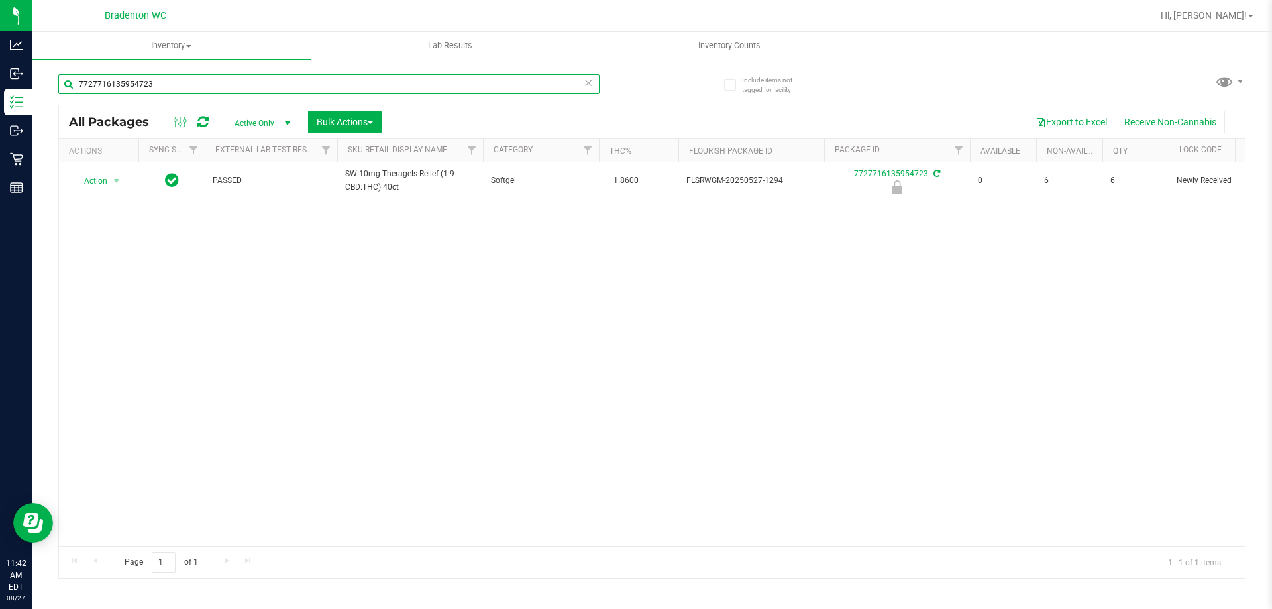
type input "7727716135954723"
click at [270, 384] on div "Action Action Edit attributes Global inventory Locate package Package audit log…" at bounding box center [652, 354] width 1186 height 384
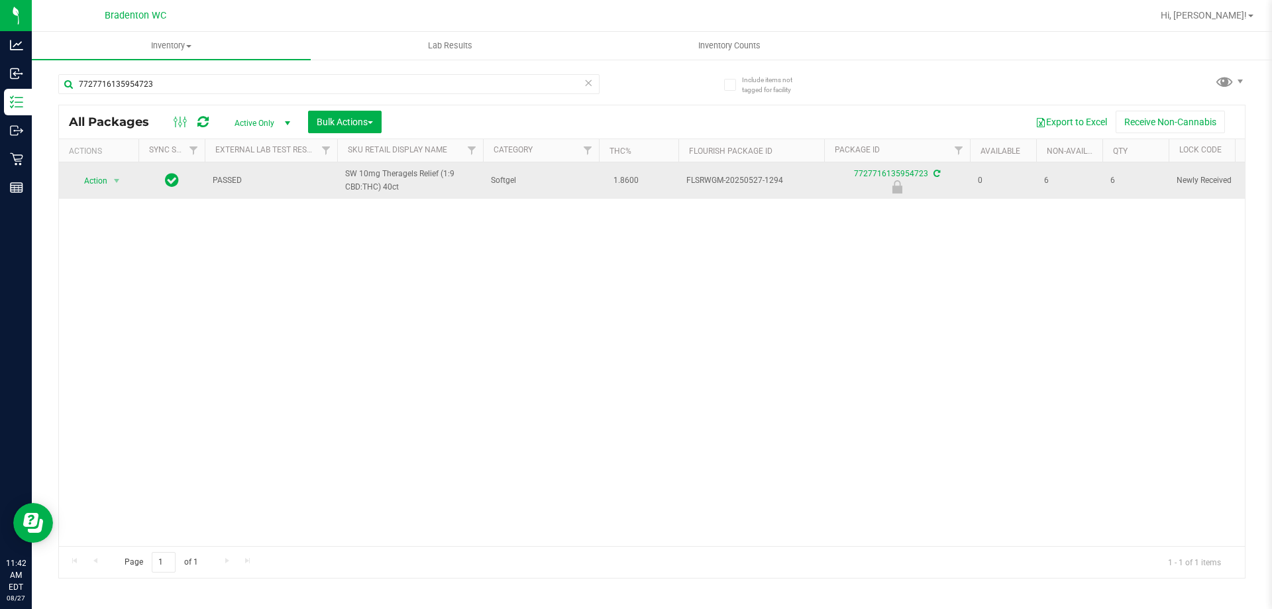
click at [95, 182] on span "Action" at bounding box center [90, 181] width 36 height 19
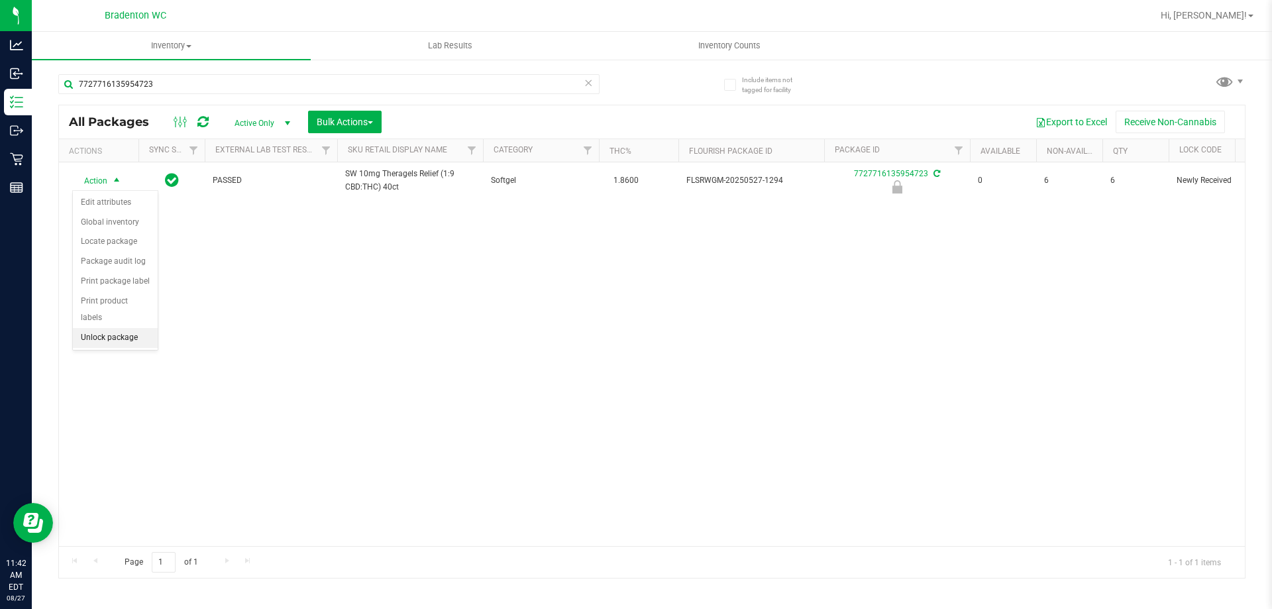
click at [87, 328] on li "Unlock package" at bounding box center [115, 338] width 85 height 20
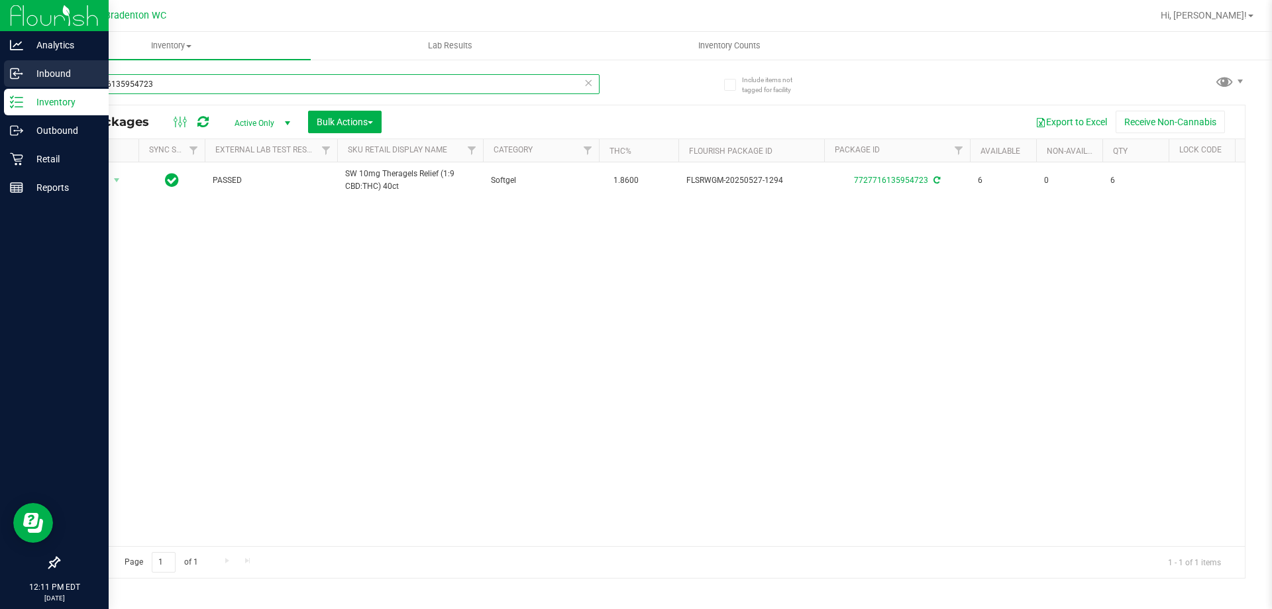
drag, startPoint x: 184, startPoint y: 80, endPoint x: 0, endPoint y: 87, distance: 184.3
click at [0, 87] on div "Analytics Inbound Inventory Outbound Retail Reports 12:11 PM EDT 08/27/2025 08/…" at bounding box center [636, 304] width 1272 height 609
type input "pbs"
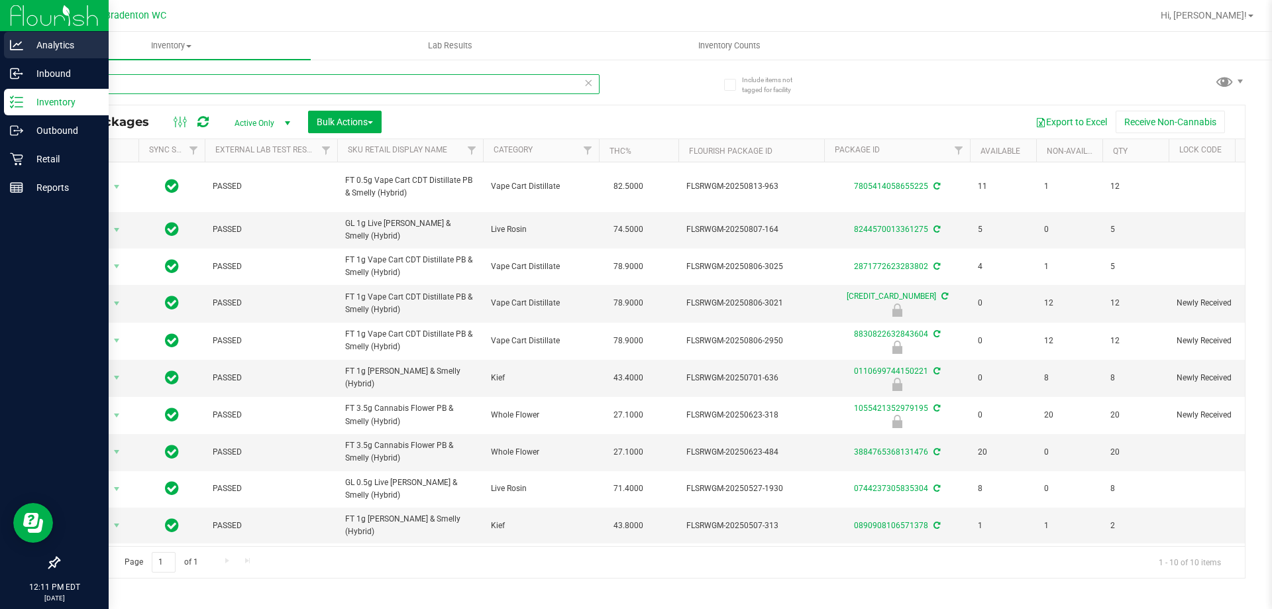
drag, startPoint x: 156, startPoint y: 82, endPoint x: 0, endPoint y: 56, distance: 157.8
click at [0, 72] on div "Analytics Inbound Inventory Outbound Retail Reports 12:11 PM EDT 08/27/2025 08/…" at bounding box center [636, 304] width 1272 height 609
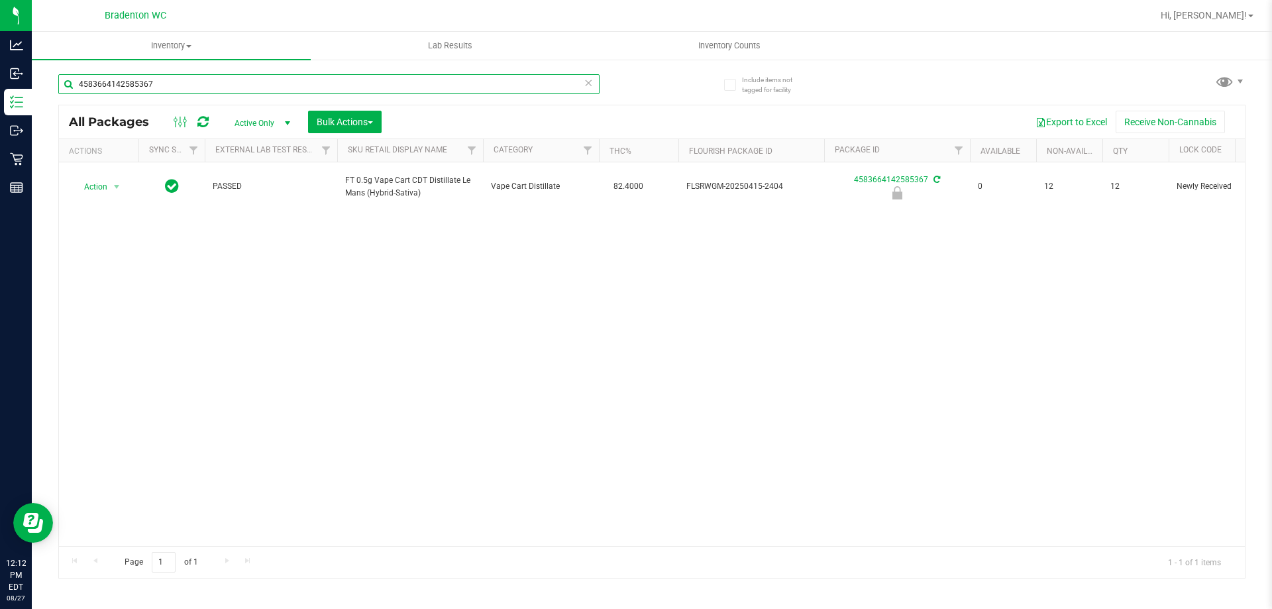
type input "4583664142585367"
click at [330, 354] on div "Action Action Edit attributes Global inventory Locate package Package audit log…" at bounding box center [652, 354] width 1186 height 384
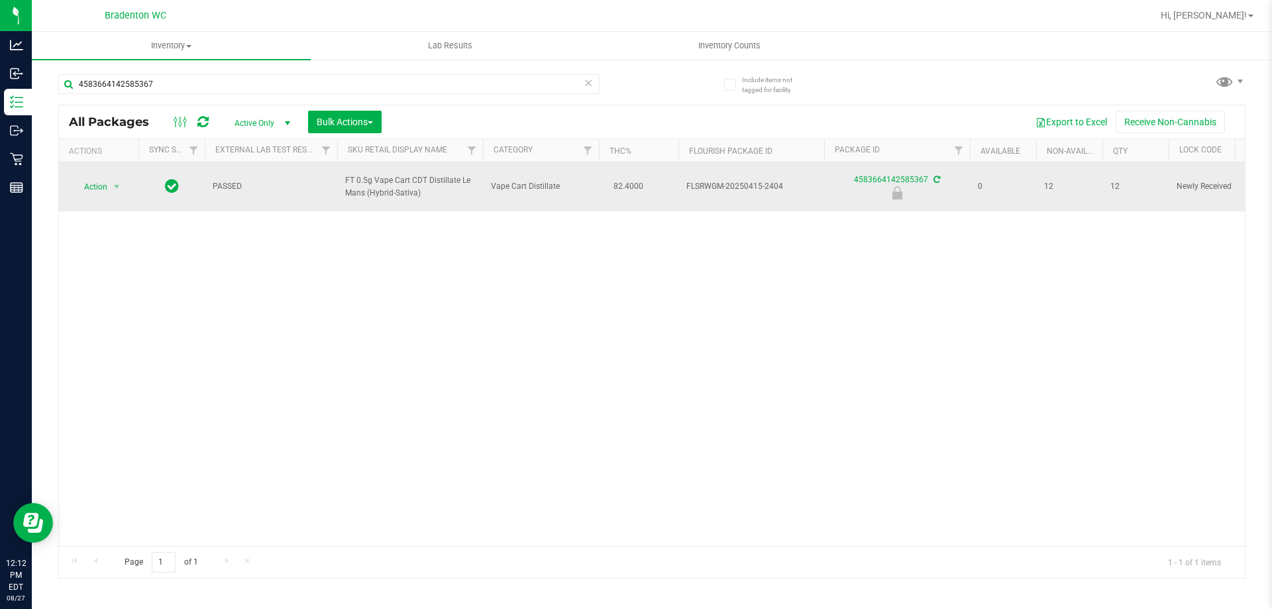
click at [96, 189] on span "Action" at bounding box center [90, 187] width 36 height 19
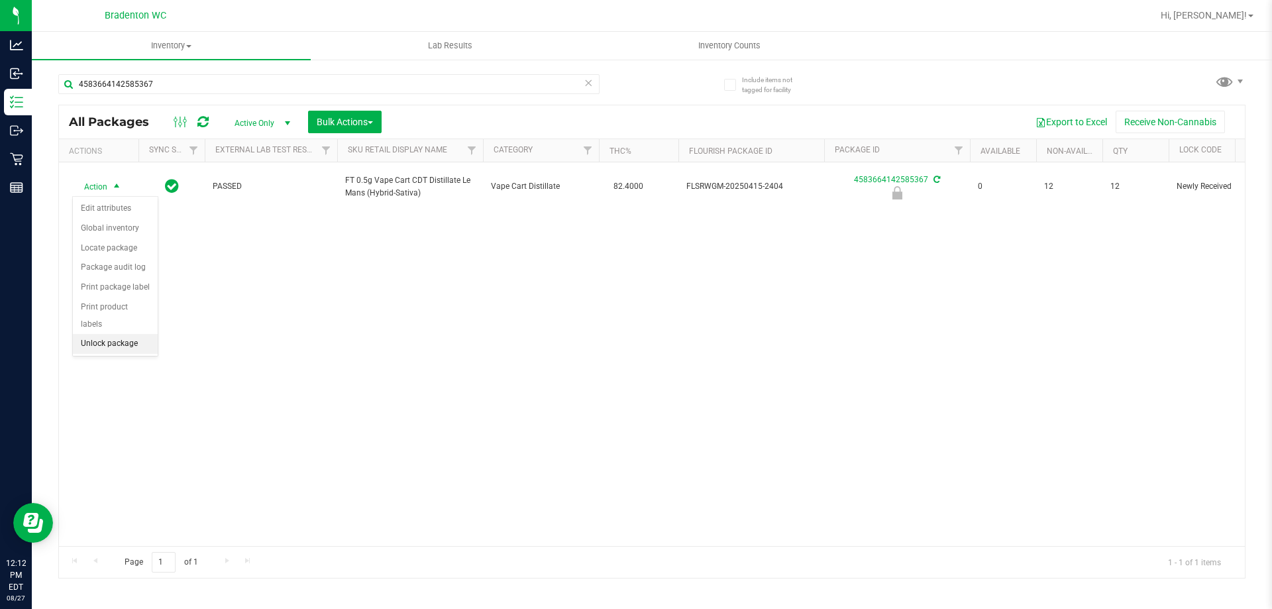
click at [97, 334] on li "Unlock package" at bounding box center [115, 344] width 85 height 20
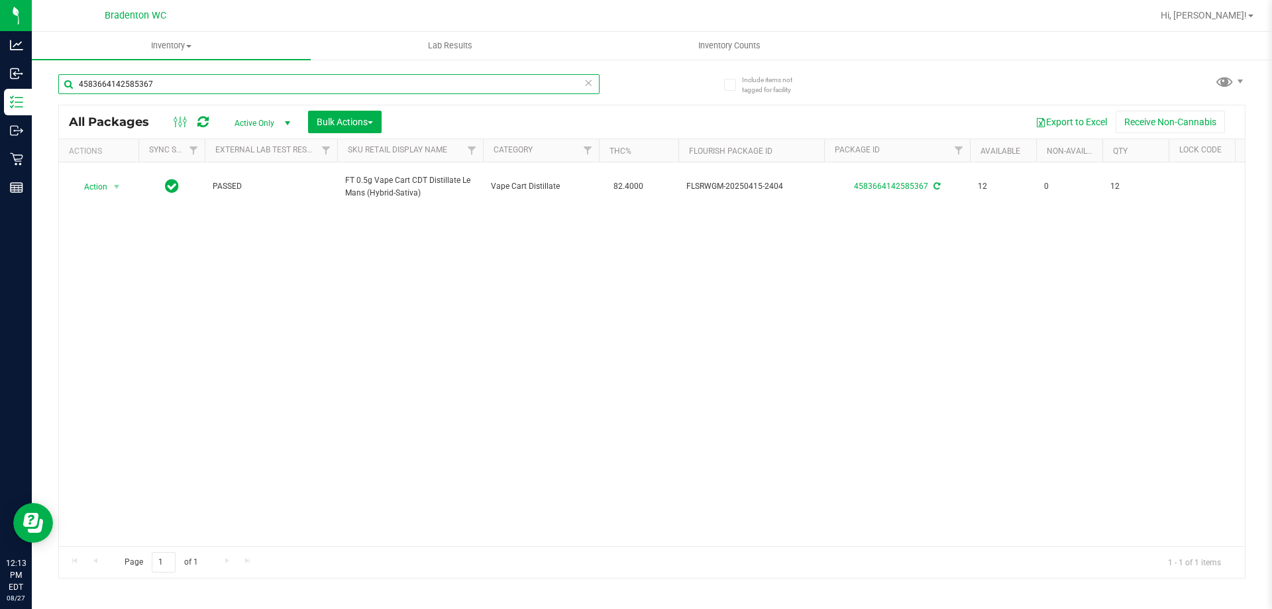
click at [178, 79] on input "4583664142585367" at bounding box center [328, 84] width 541 height 20
type input "4"
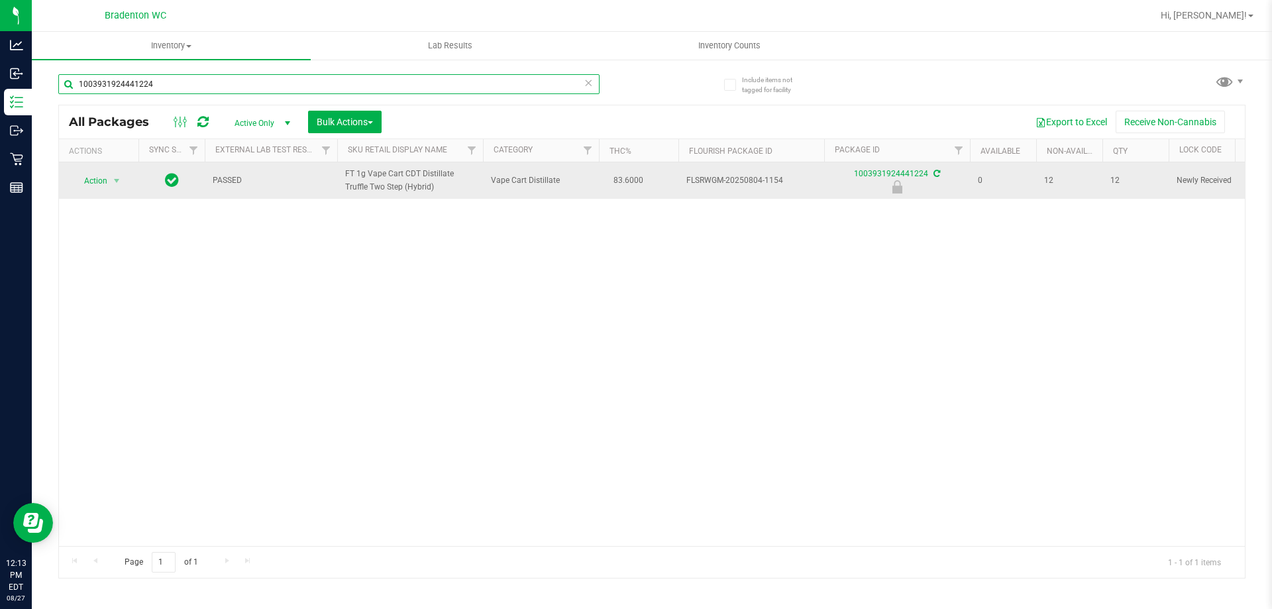
type input "1003931924441224"
click at [83, 186] on span "Action" at bounding box center [90, 181] width 36 height 19
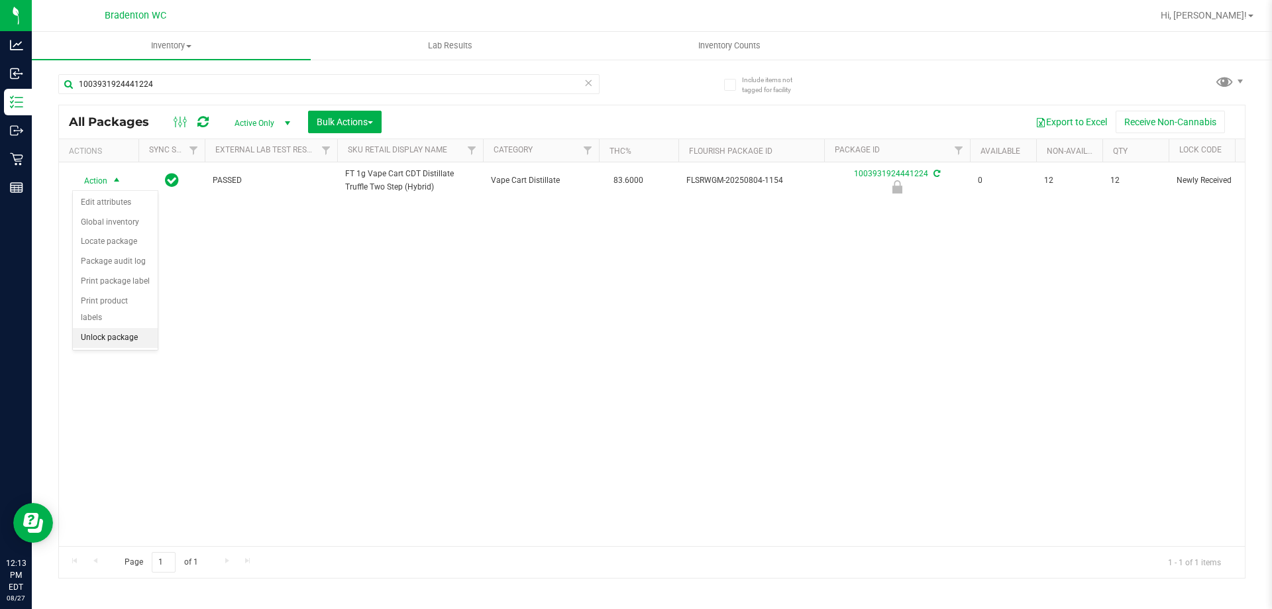
click at [94, 328] on li "Unlock package" at bounding box center [115, 338] width 85 height 20
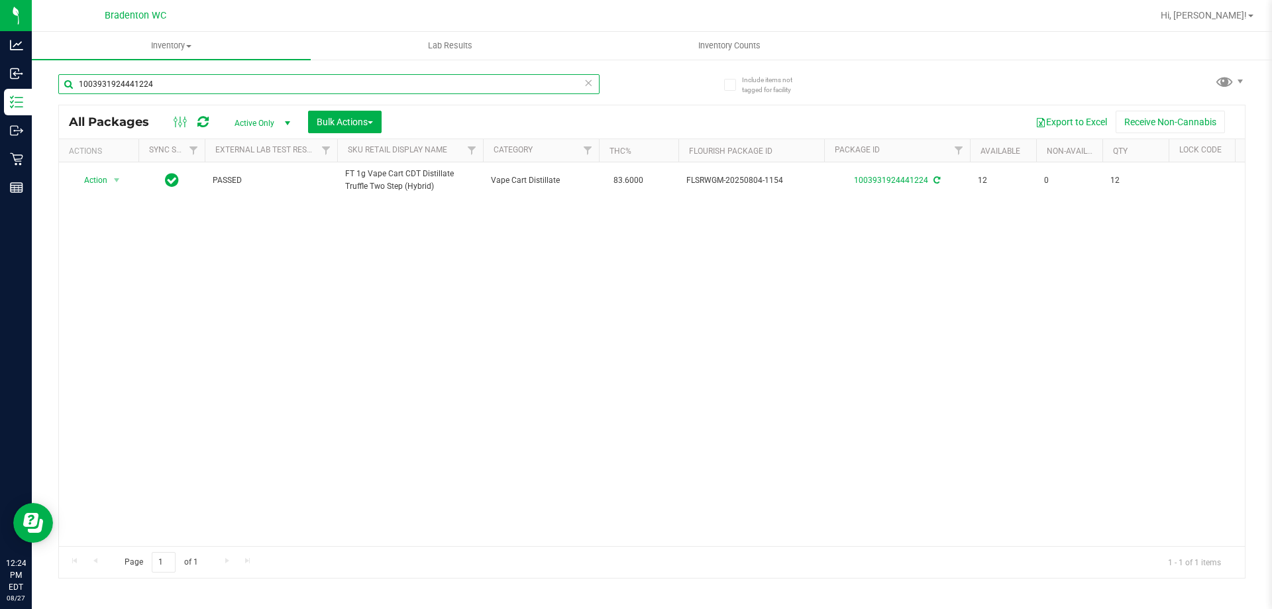
click at [181, 86] on input "1003931924441224" at bounding box center [328, 84] width 541 height 20
type input "1"
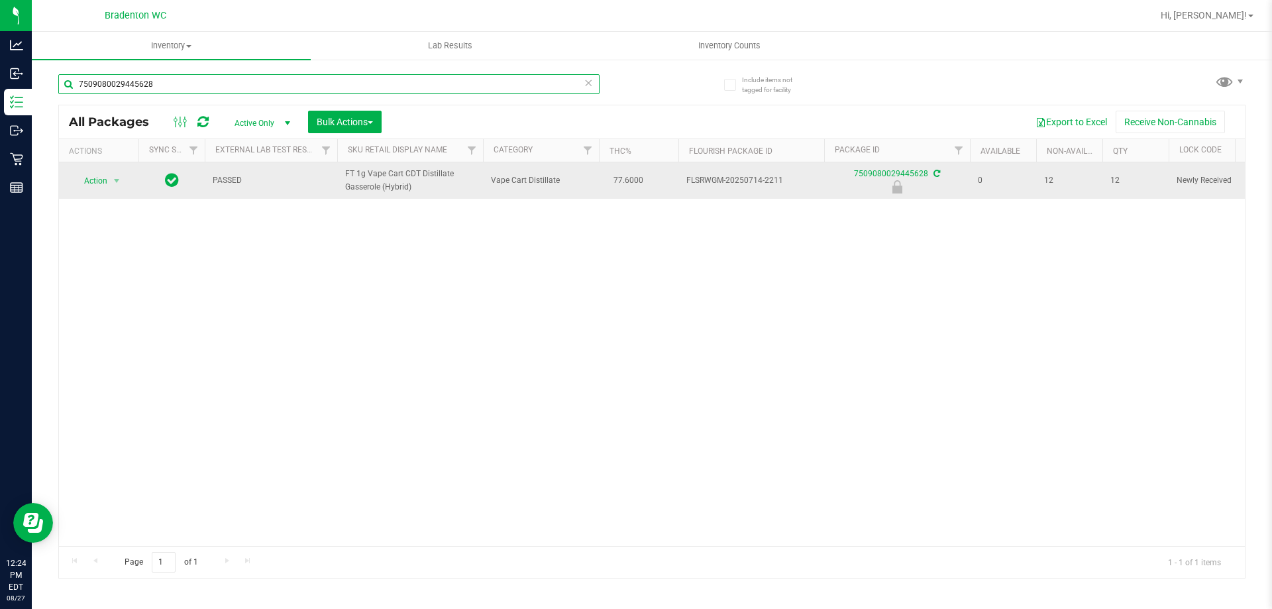
type input "7509080029445628"
click at [93, 185] on span "Action" at bounding box center [90, 181] width 36 height 19
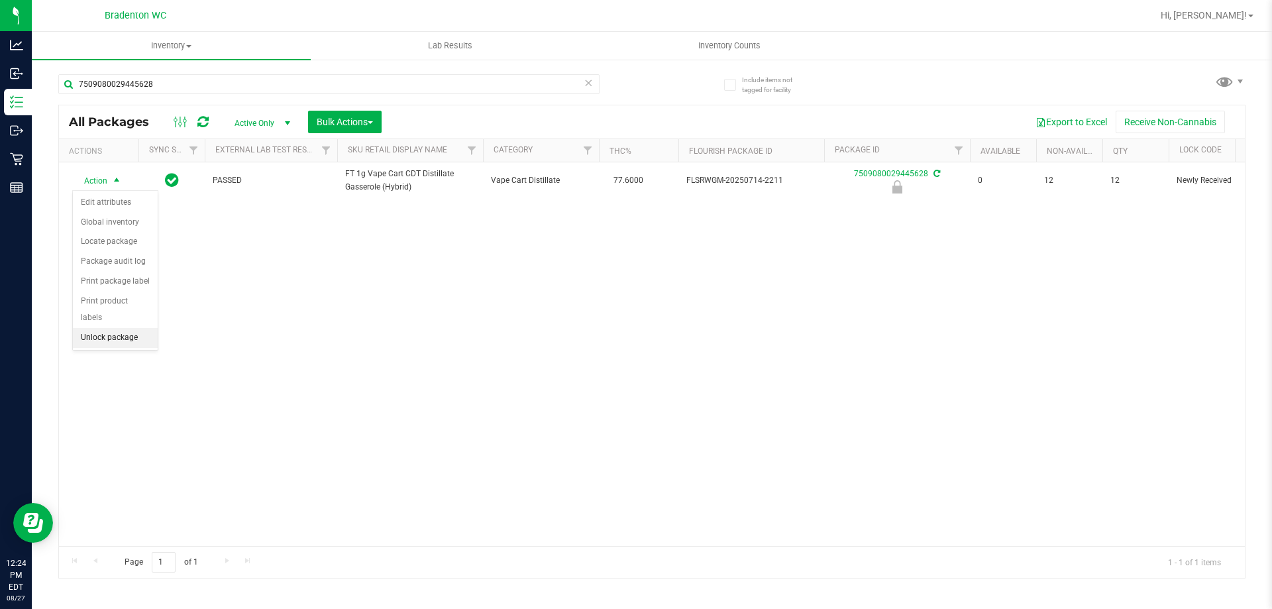
click at [115, 328] on li "Unlock package" at bounding box center [115, 338] width 85 height 20
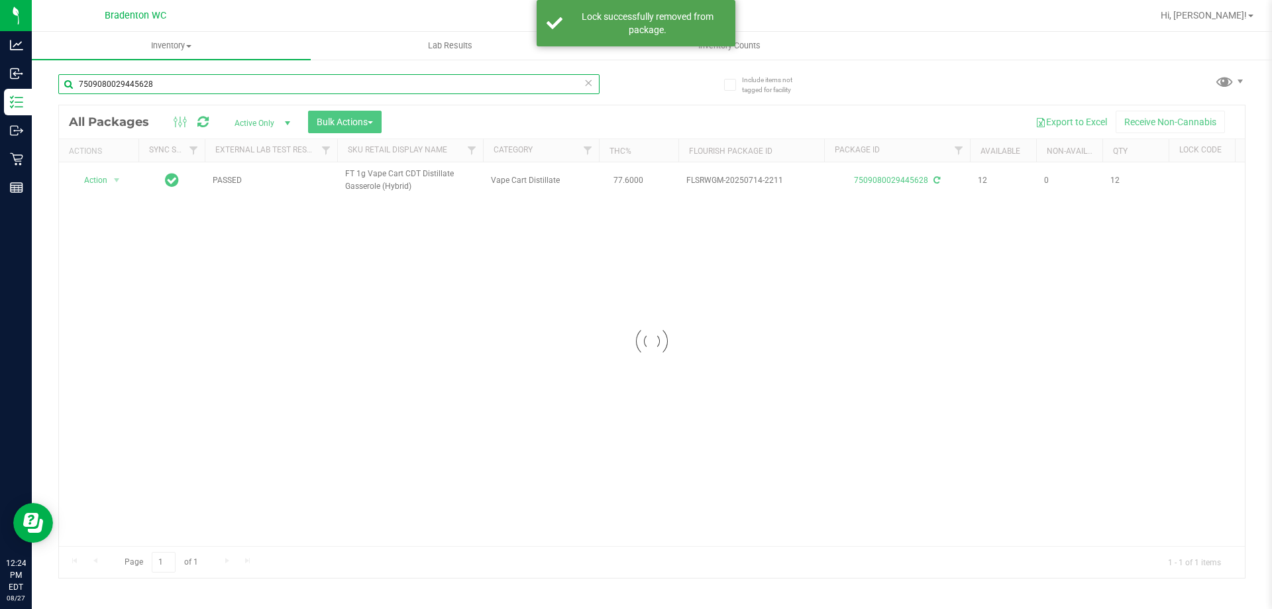
click at [175, 84] on input "7509080029445628" at bounding box center [328, 84] width 541 height 20
type input "7"
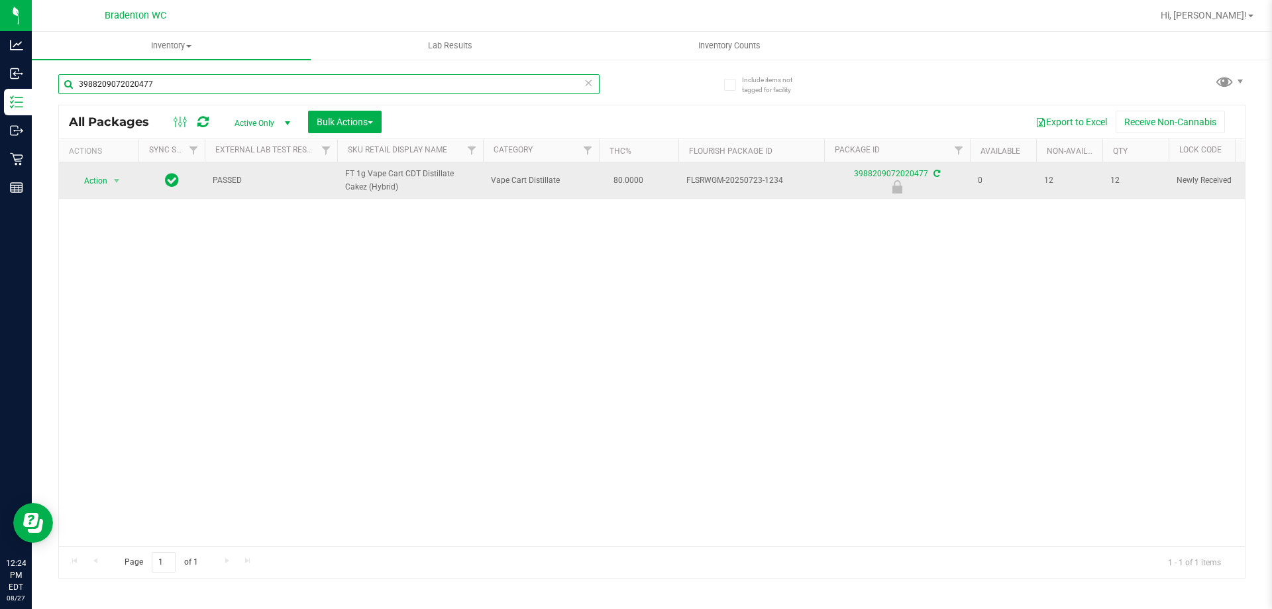
type input "3988209072020477"
click at [91, 186] on span "Action" at bounding box center [90, 181] width 36 height 19
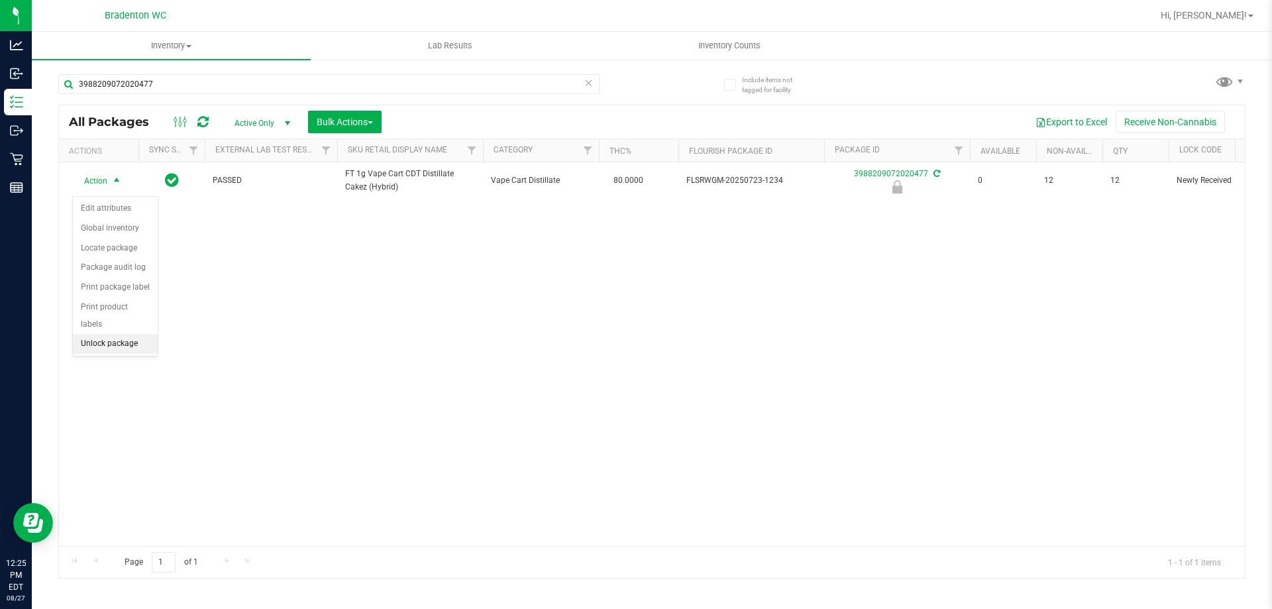
click at [97, 334] on li "Unlock package" at bounding box center [115, 344] width 85 height 20
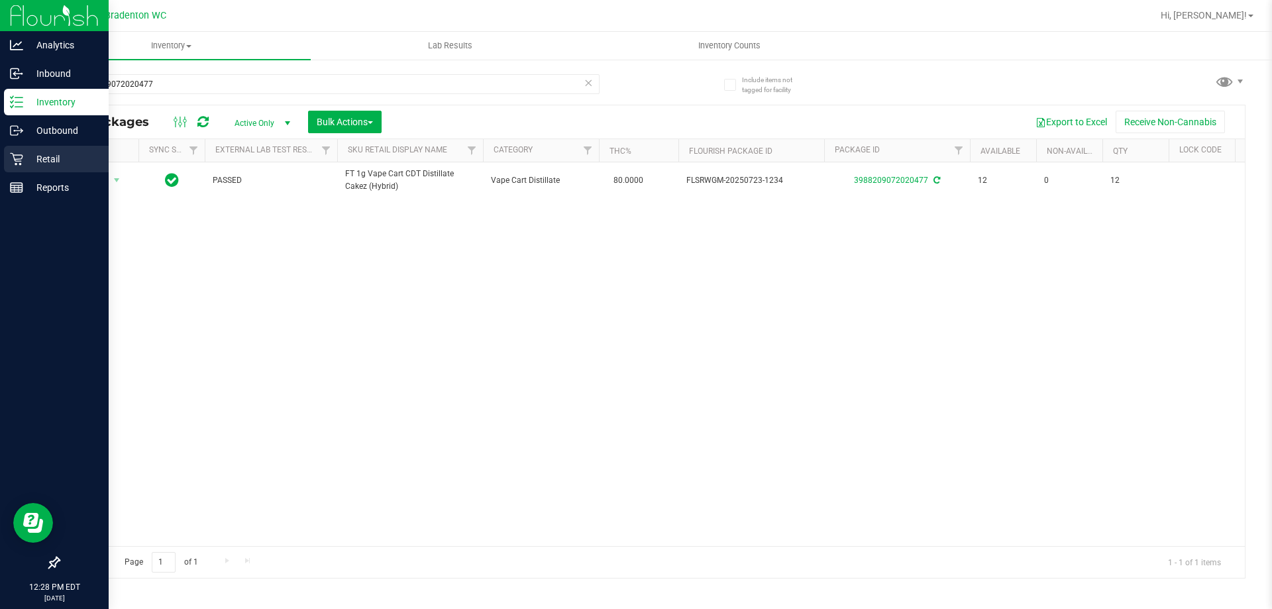
click at [34, 154] on p "Retail" at bounding box center [62, 159] width 79 height 16
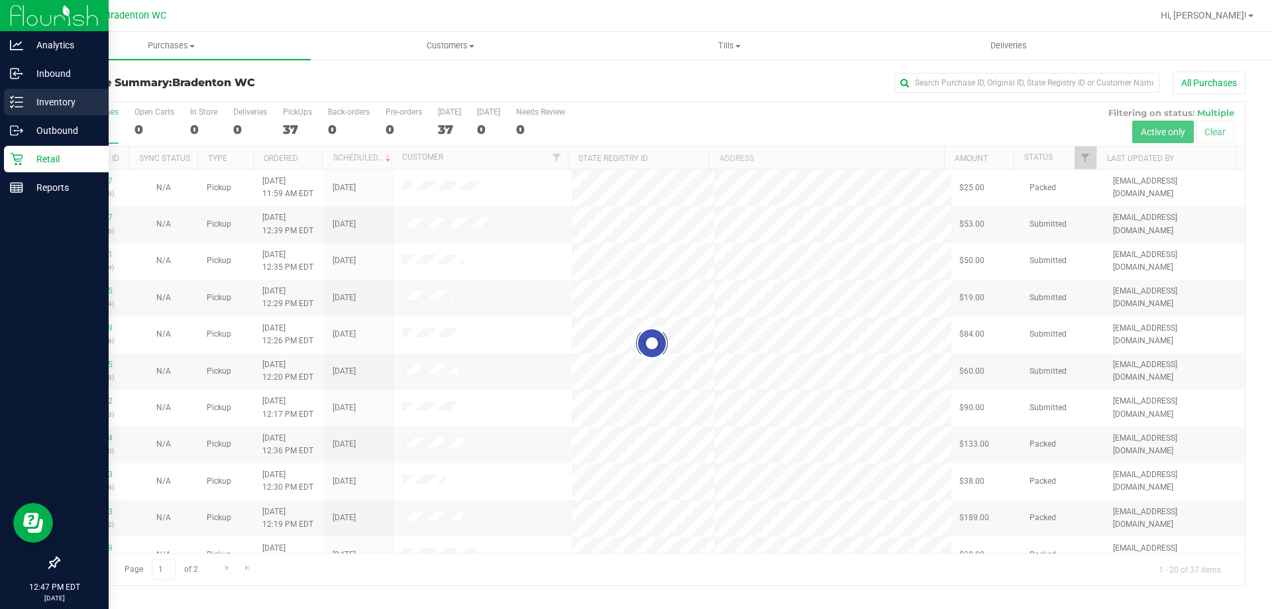
click at [12, 97] on icon at bounding box center [16, 101] width 13 height 13
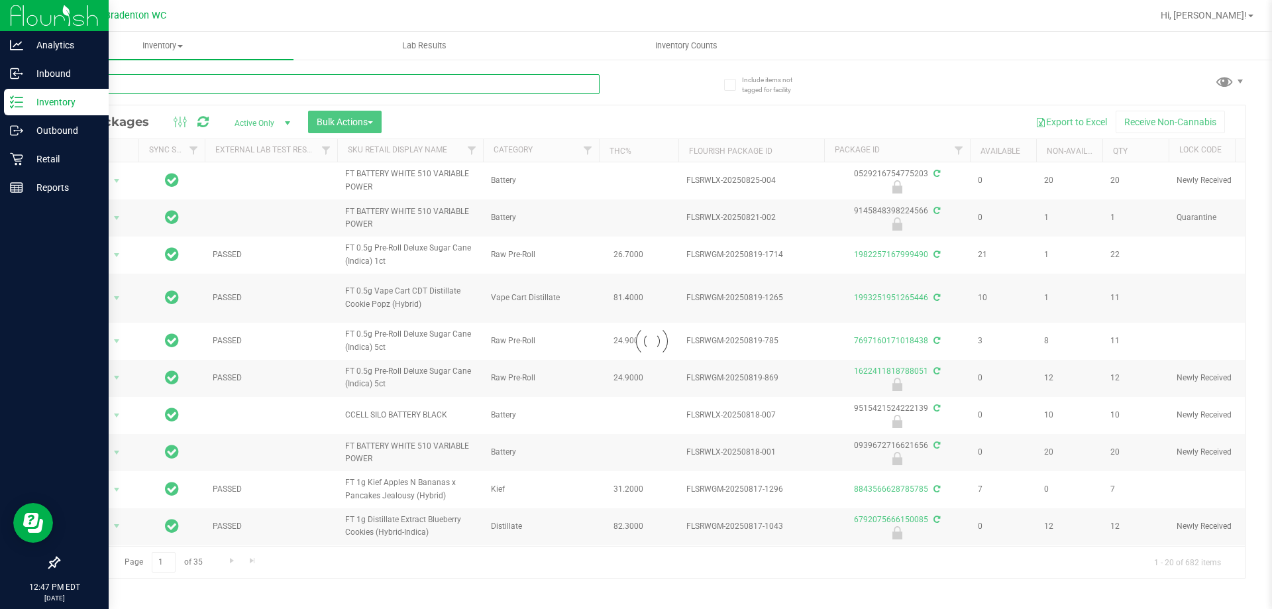
click at [191, 86] on input "text" at bounding box center [328, 84] width 541 height 20
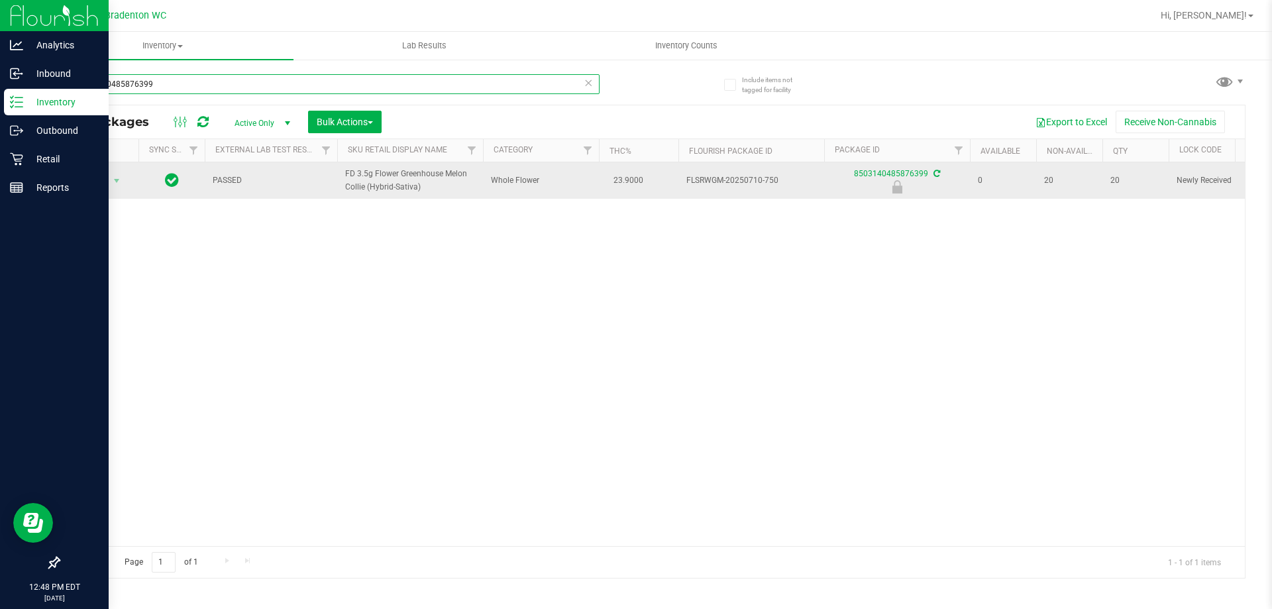
type input "8503140485876399"
click at [95, 172] on span "Action" at bounding box center [90, 181] width 36 height 19
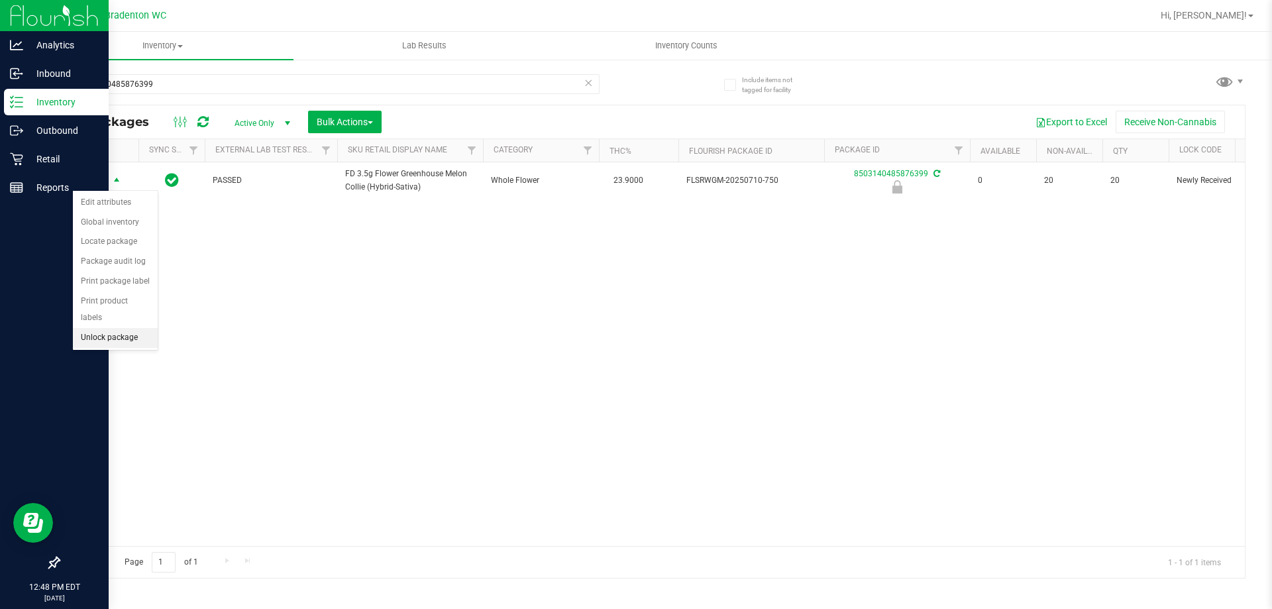
click at [91, 328] on li "Unlock package" at bounding box center [115, 338] width 85 height 20
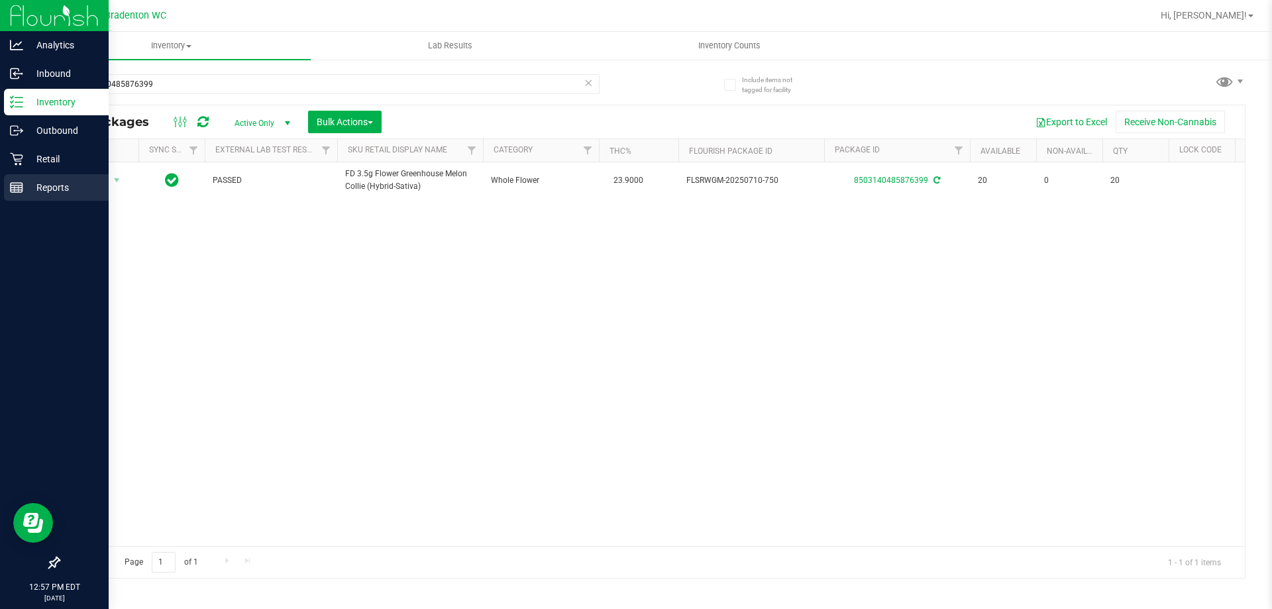
click at [6, 197] on div "Reports" at bounding box center [56, 187] width 105 height 26
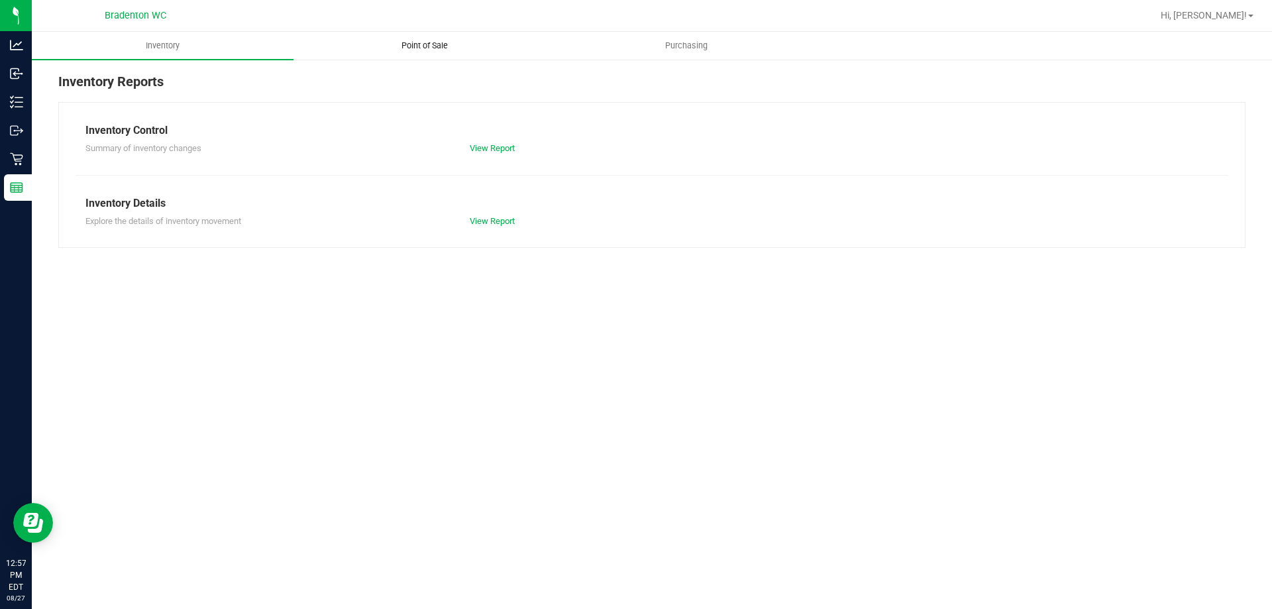
click at [414, 43] on span "Point of Sale" at bounding box center [425, 46] width 82 height 12
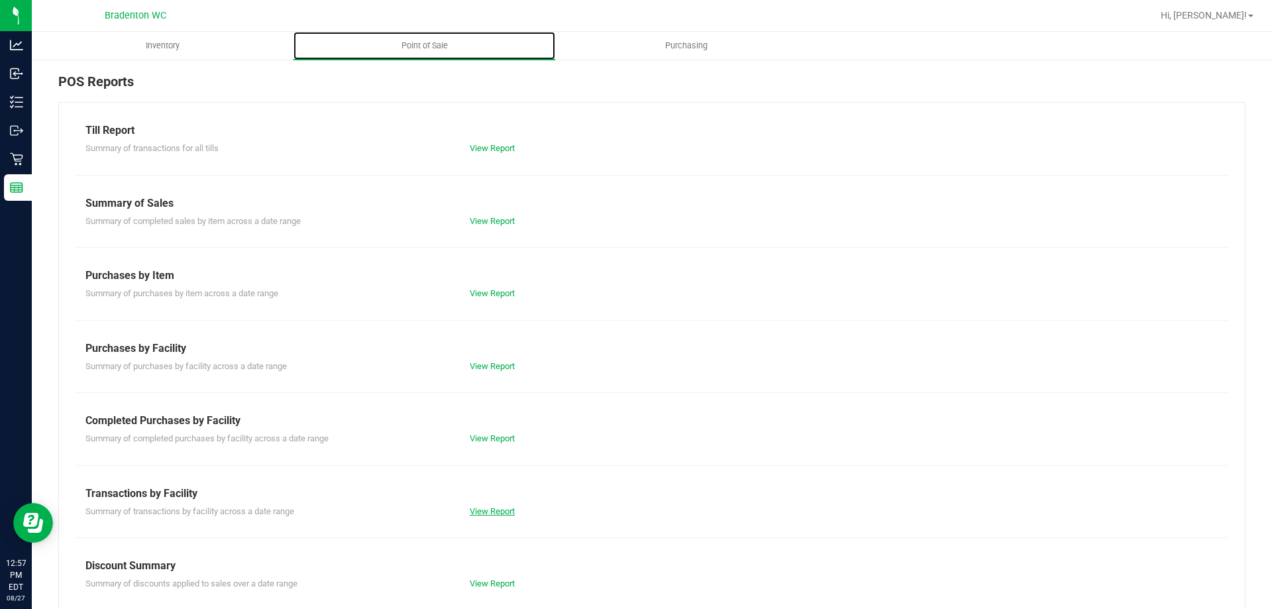
click at [474, 509] on link "View Report" at bounding box center [492, 511] width 45 height 10
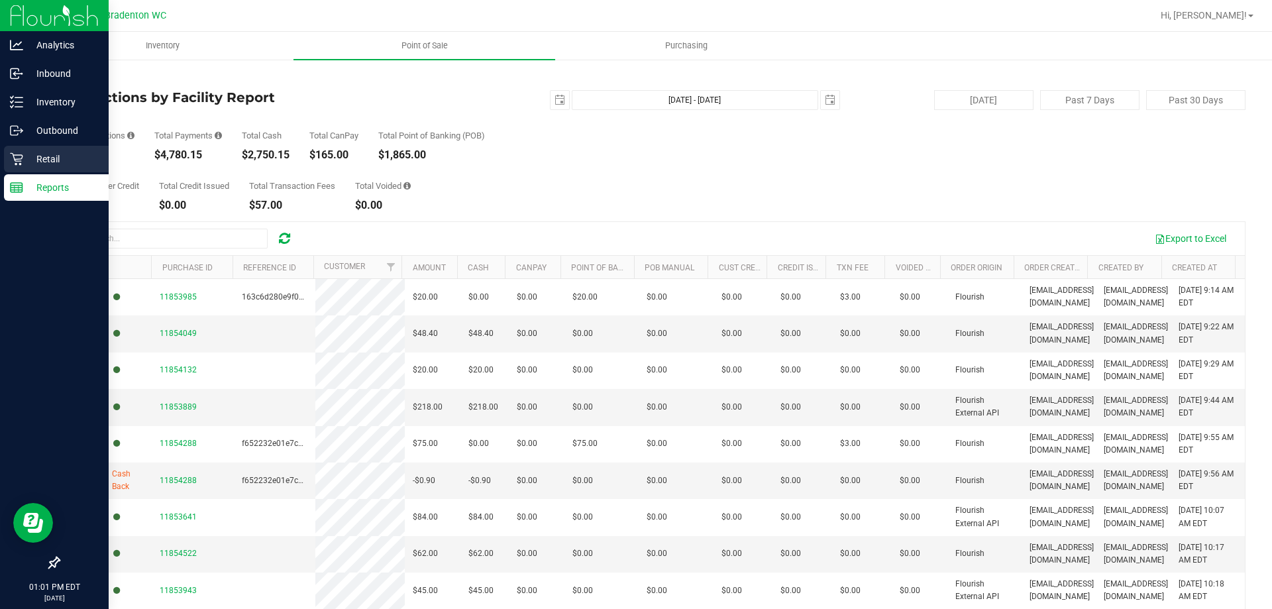
click at [65, 169] on div "Retail" at bounding box center [56, 159] width 105 height 26
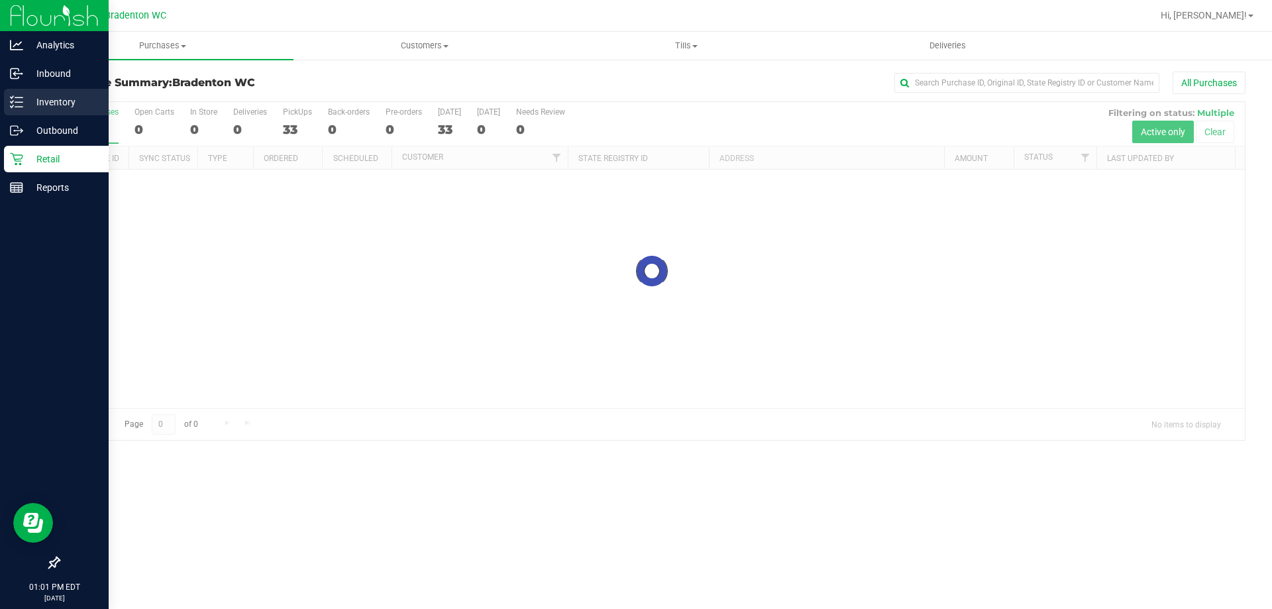
click at [40, 103] on p "Inventory" at bounding box center [62, 102] width 79 height 16
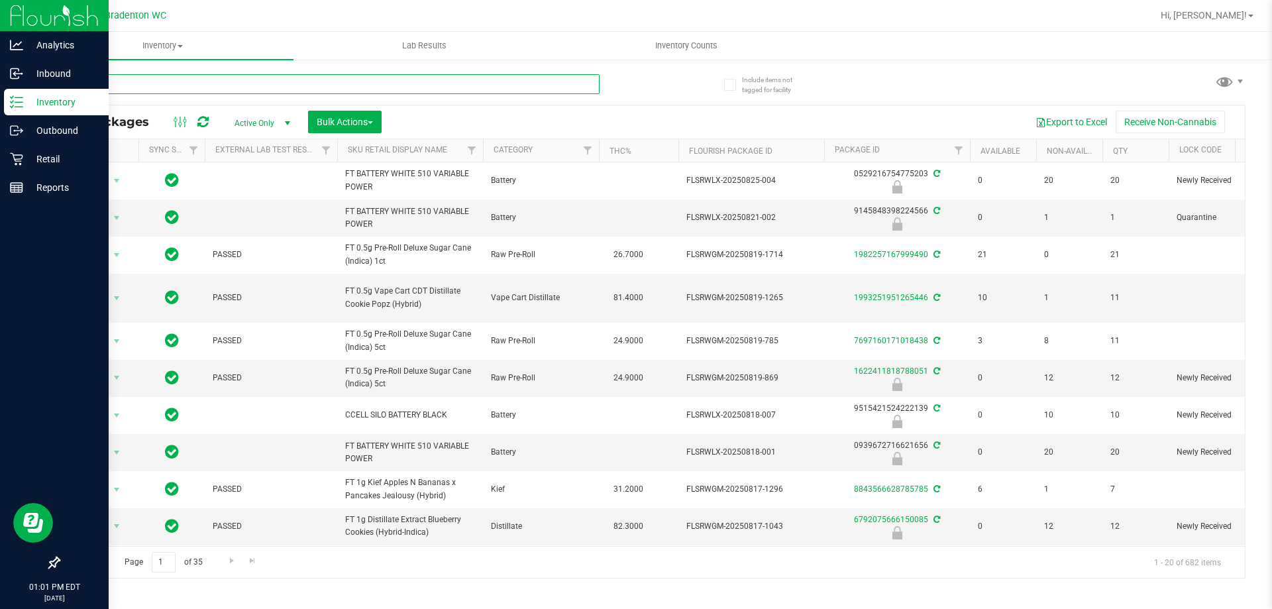
click at [168, 78] on input "text" at bounding box center [328, 84] width 541 height 20
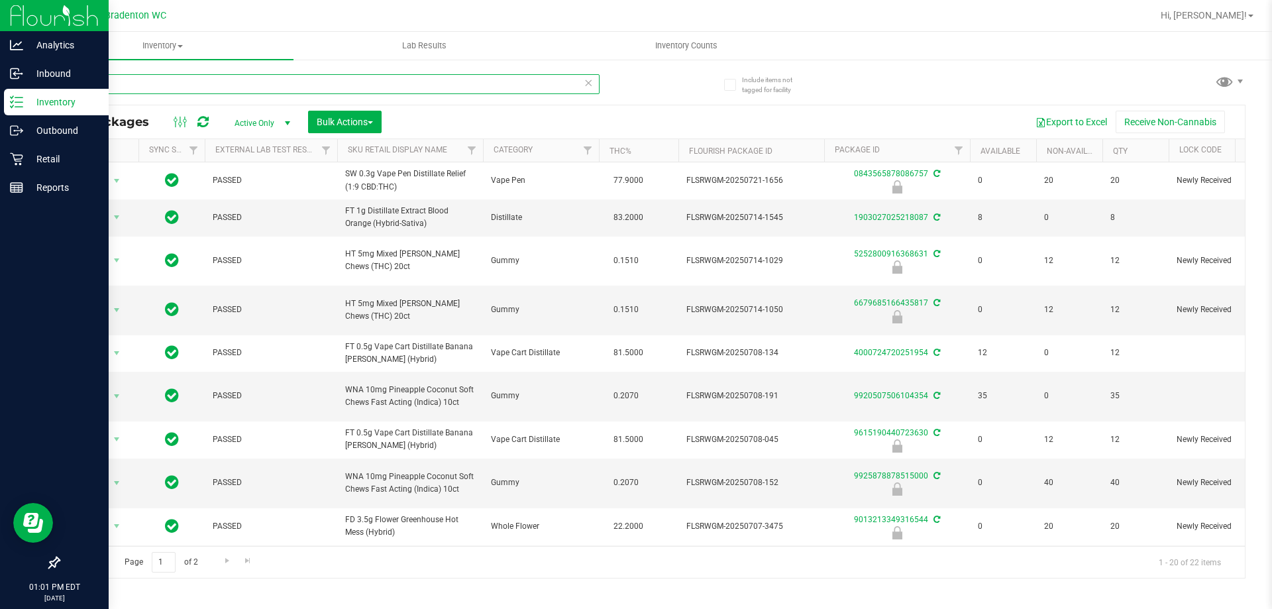
drag, startPoint x: 112, startPoint y: 78, endPoint x: 0, endPoint y: 30, distance: 121.4
click at [0, 66] on div "Analytics Inbound Inventory Outbound Retail Reports 01:01 PM EDT 08/27/2025 08/…" at bounding box center [636, 304] width 1272 height 609
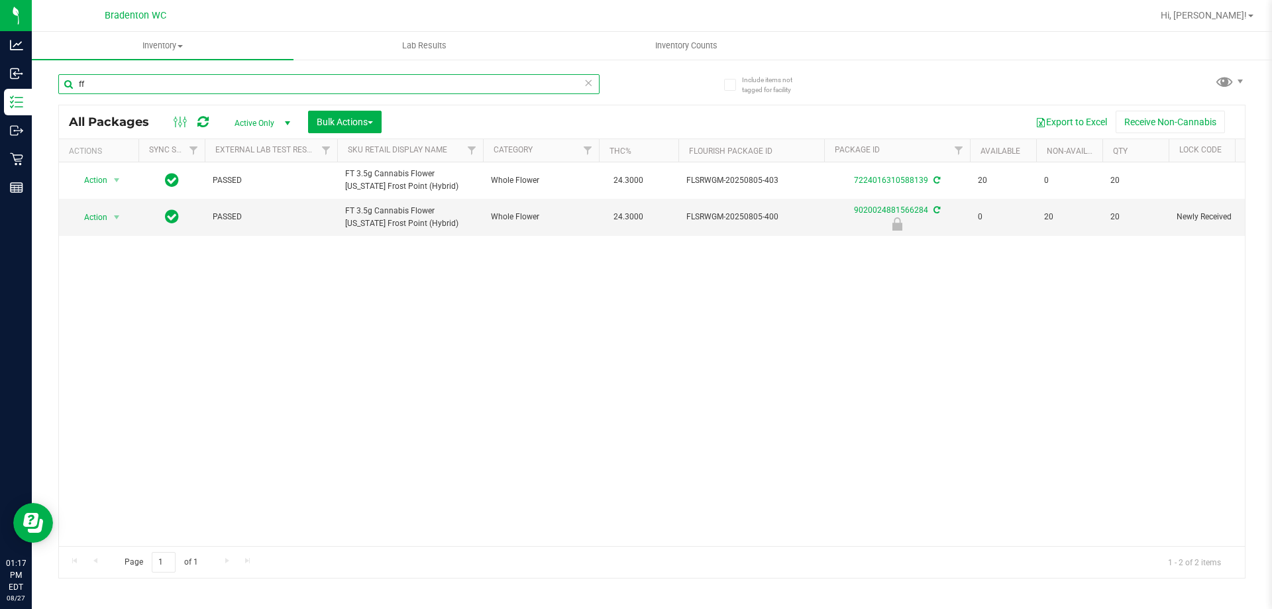
type input "f"
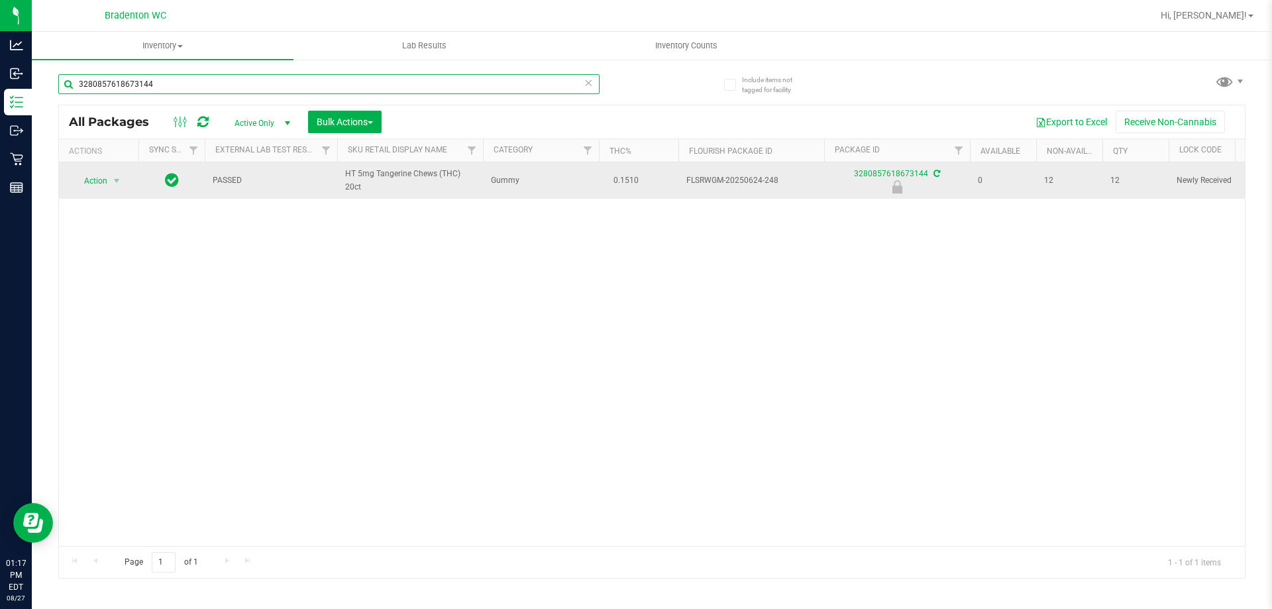
type input "3280857618673144"
click at [80, 186] on span "Action" at bounding box center [90, 181] width 36 height 19
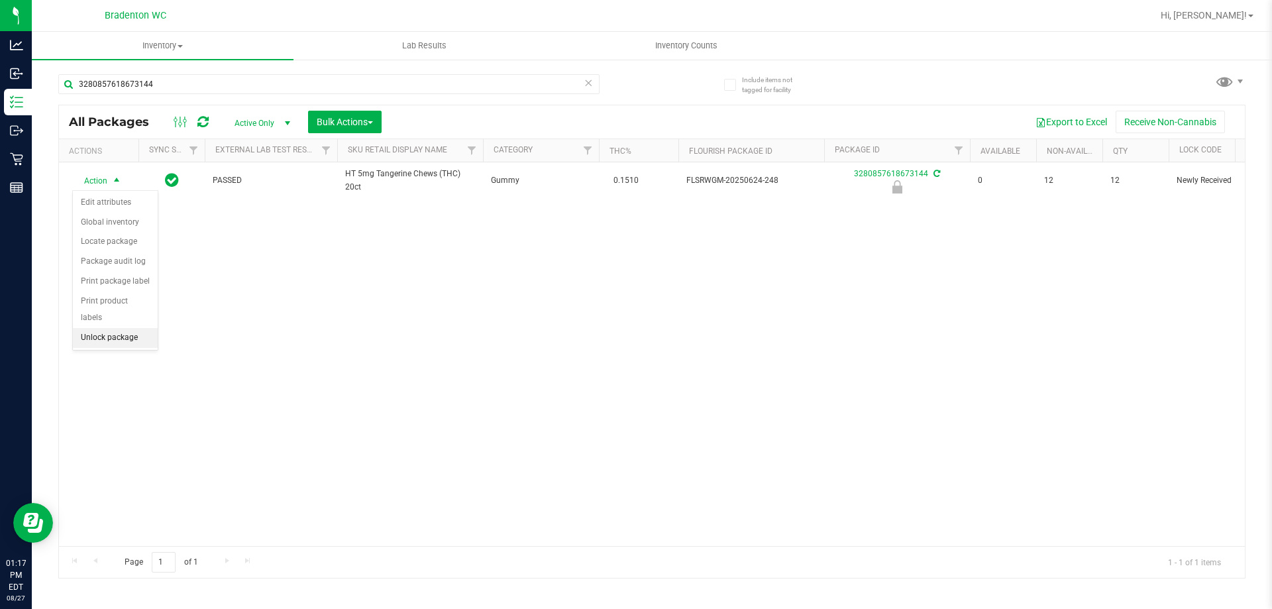
click at [107, 328] on li "Unlock package" at bounding box center [115, 338] width 85 height 20
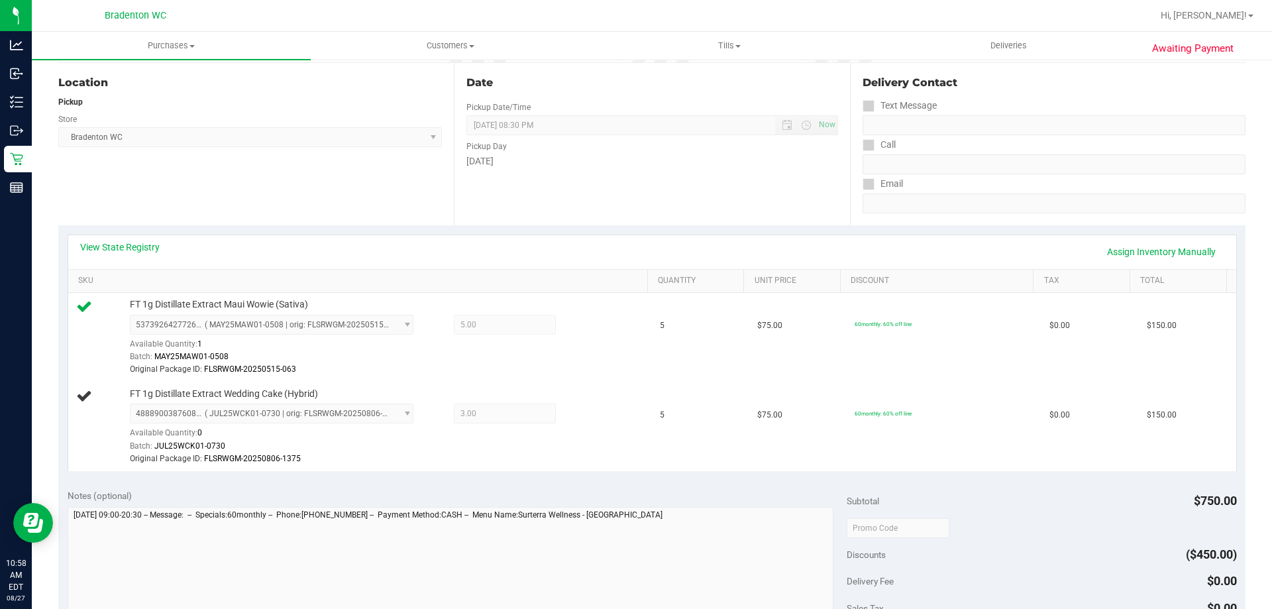
scroll to position [132, 0]
click at [1128, 248] on link "Assign Inventory Manually" at bounding box center [1161, 251] width 126 height 23
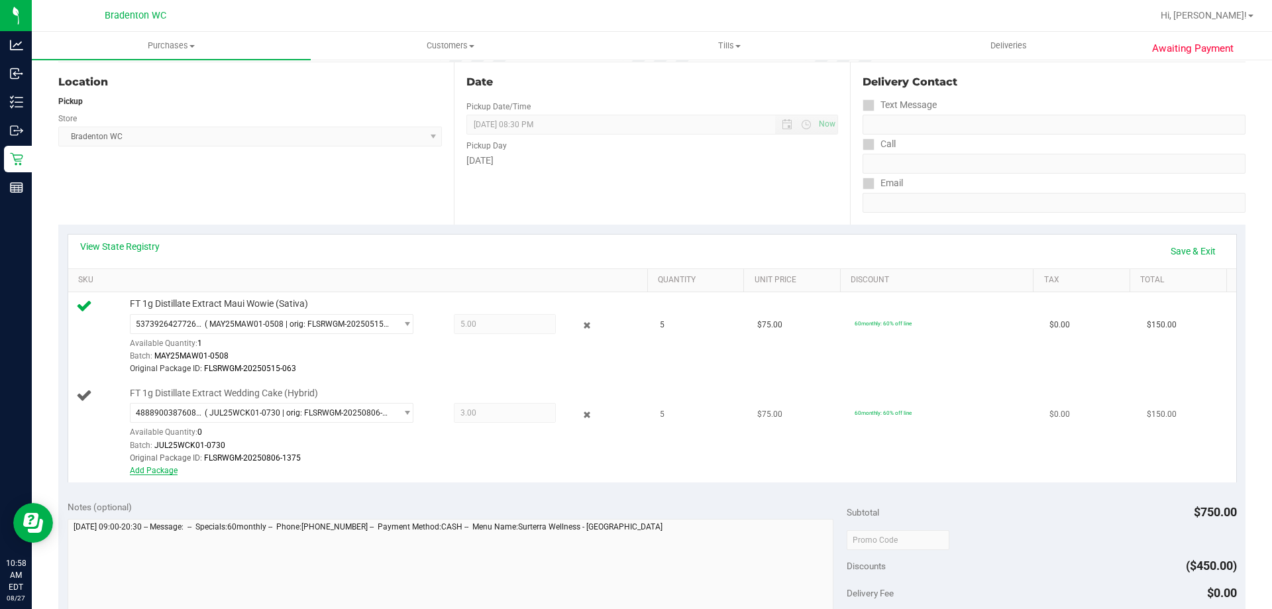
click at [152, 471] on link "Add Package" at bounding box center [154, 470] width 48 height 9
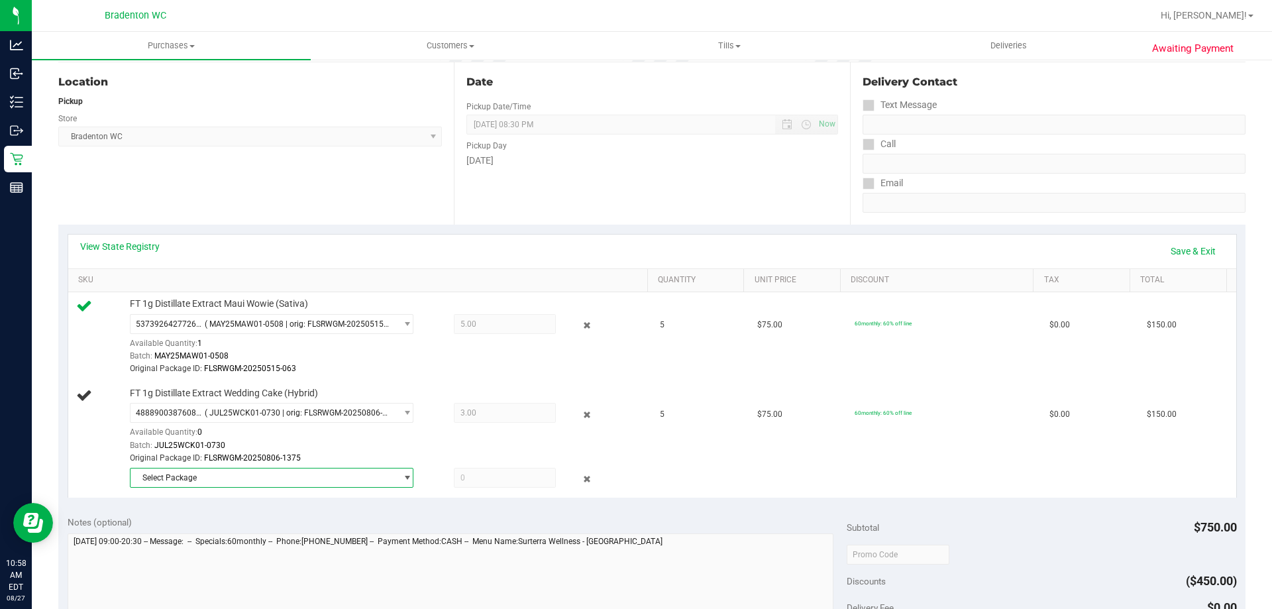
drag, startPoint x: 262, startPoint y: 476, endPoint x: 237, endPoint y: 522, distance: 51.9
click at [262, 476] on span "Select Package" at bounding box center [264, 477] width 266 height 19
click at [230, 525] on li "8678421629639945 ( JUL25WCK01-0730 | orig: FLSRWGM-20250806-1374 )" at bounding box center [268, 532] width 277 height 19
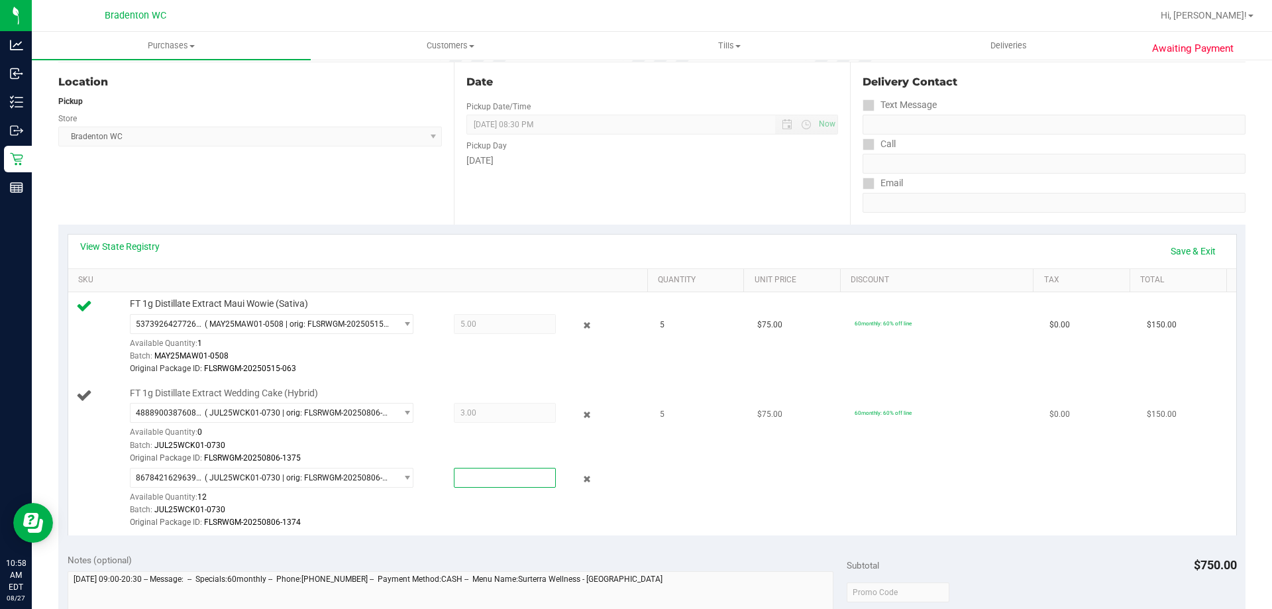
click at [488, 480] on span at bounding box center [505, 478] width 102 height 20
type input "2"
type input "2.0000"
click at [433, 516] on div "Original Package ID: FLSRWGM-20250806-1374" at bounding box center [385, 522] width 511 height 13
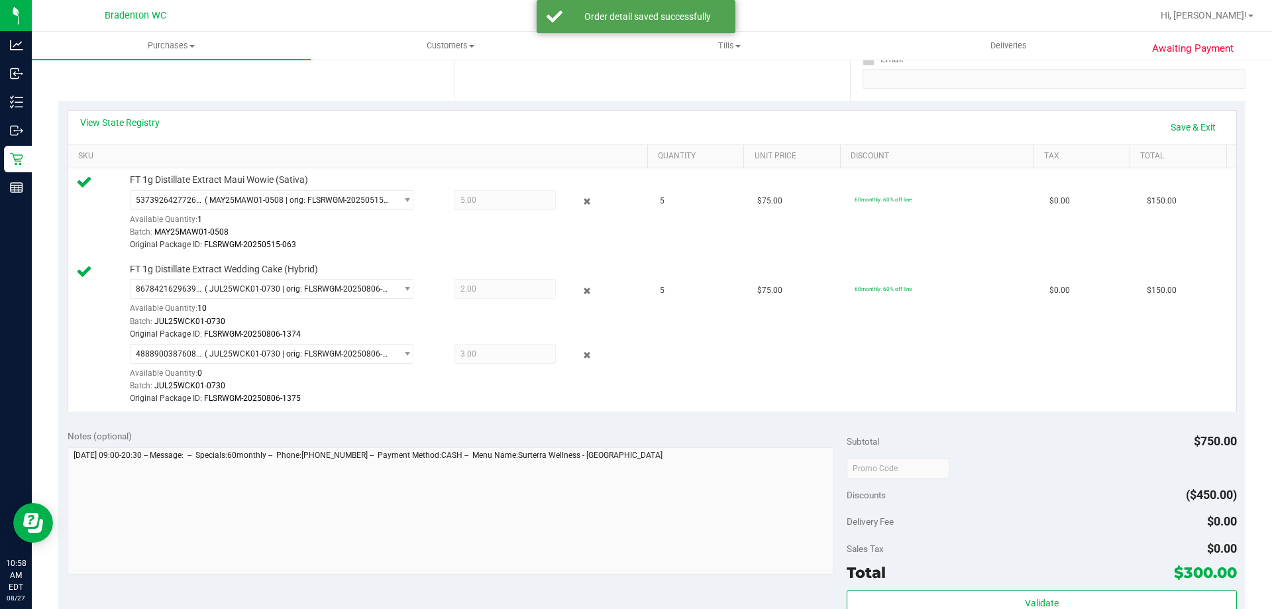
scroll to position [397, 0]
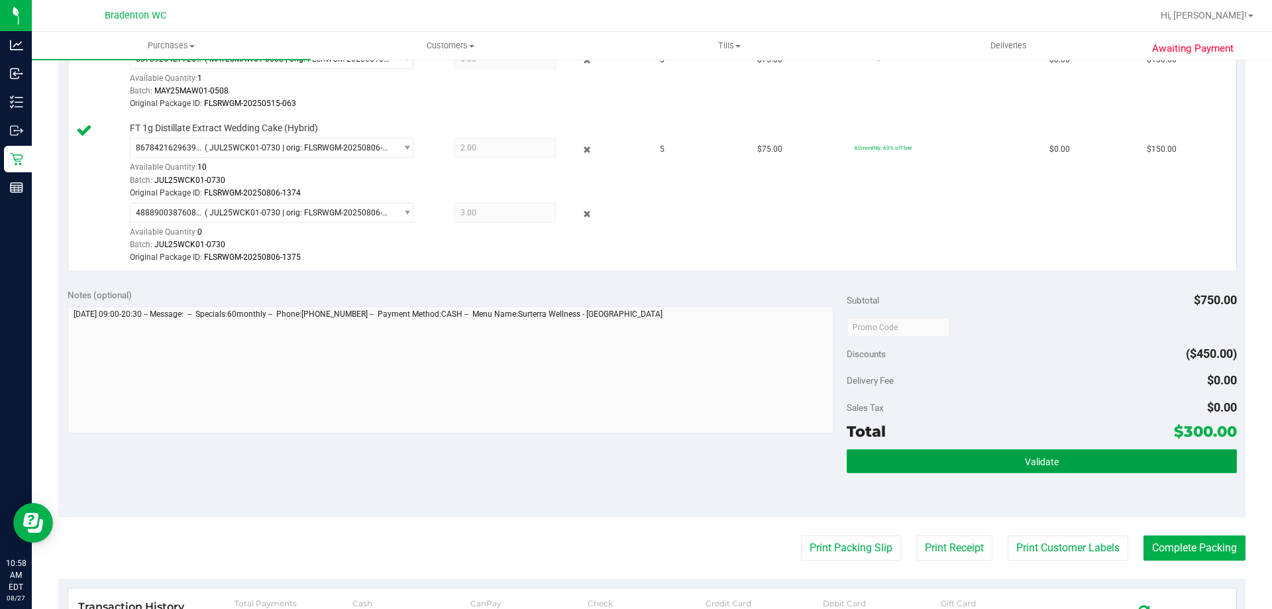
click at [966, 458] on button "Validate" at bounding box center [1042, 461] width 390 height 24
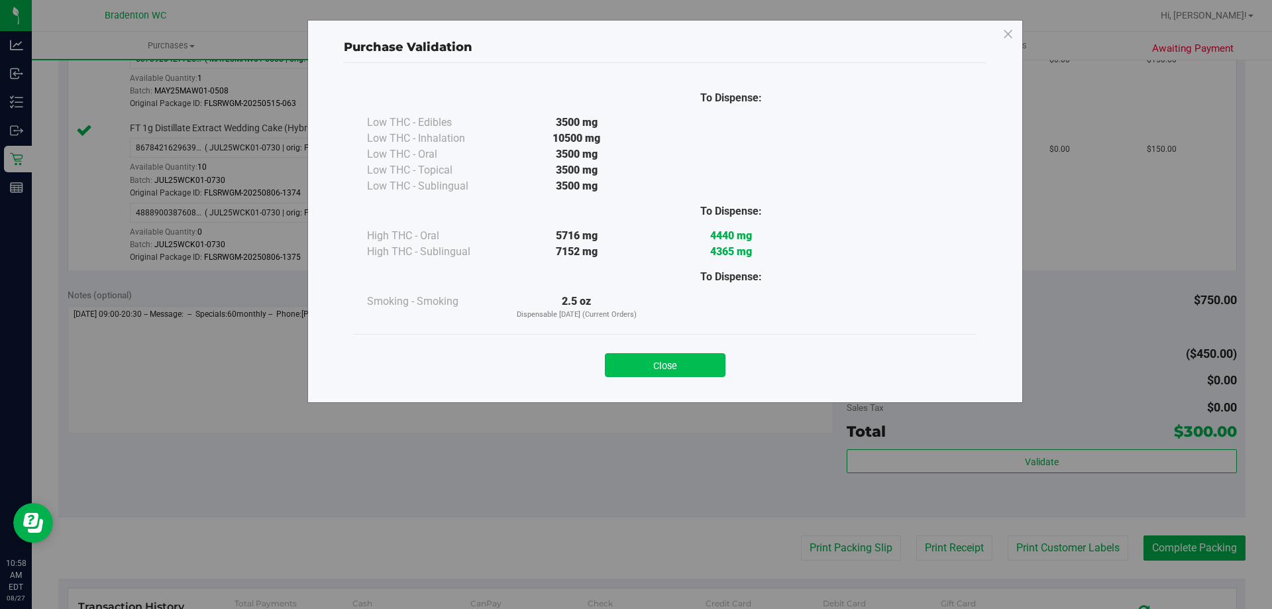
click at [641, 359] on button "Close" at bounding box center [665, 365] width 121 height 24
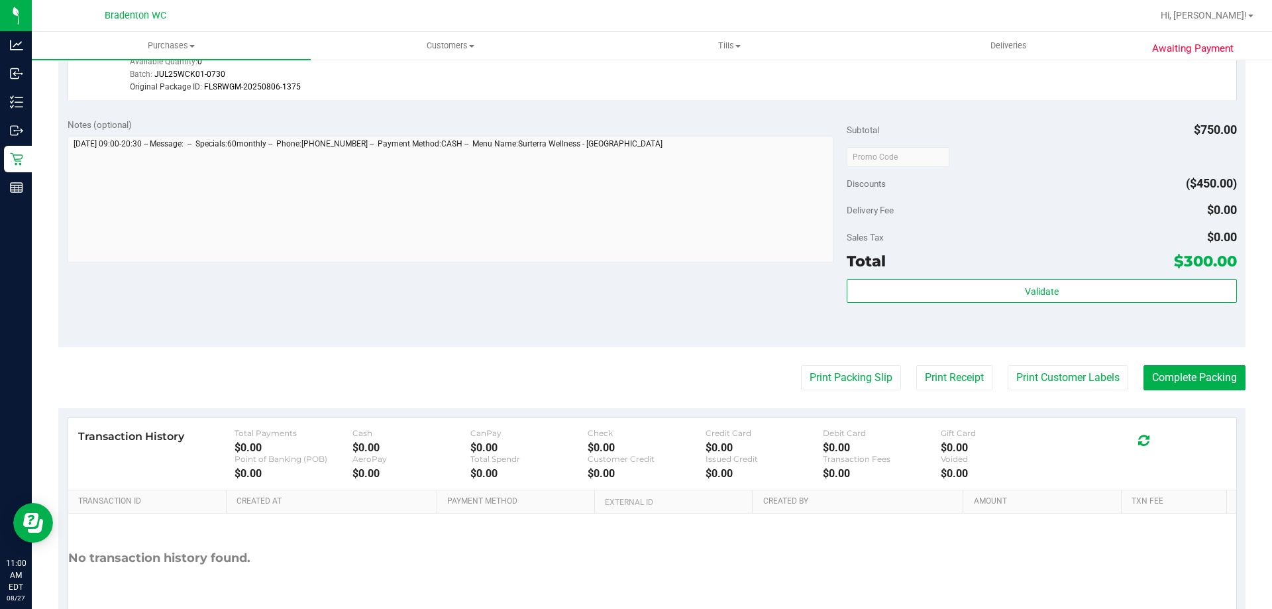
scroll to position [641, 0]
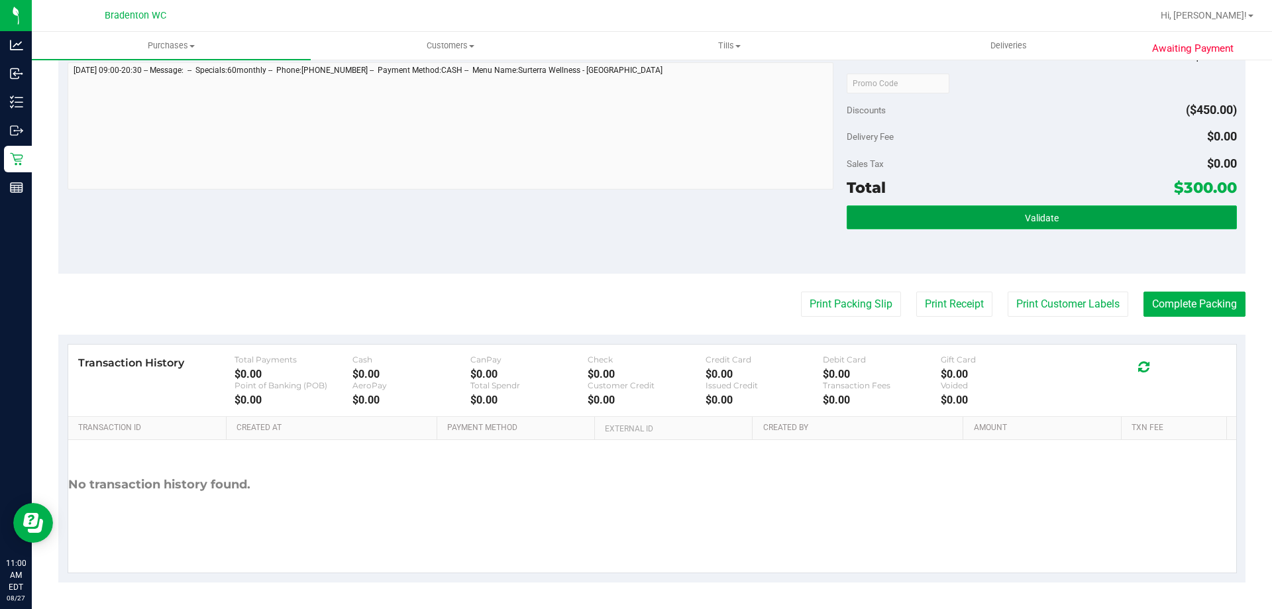
click at [1033, 215] on span "Validate" at bounding box center [1042, 218] width 34 height 11
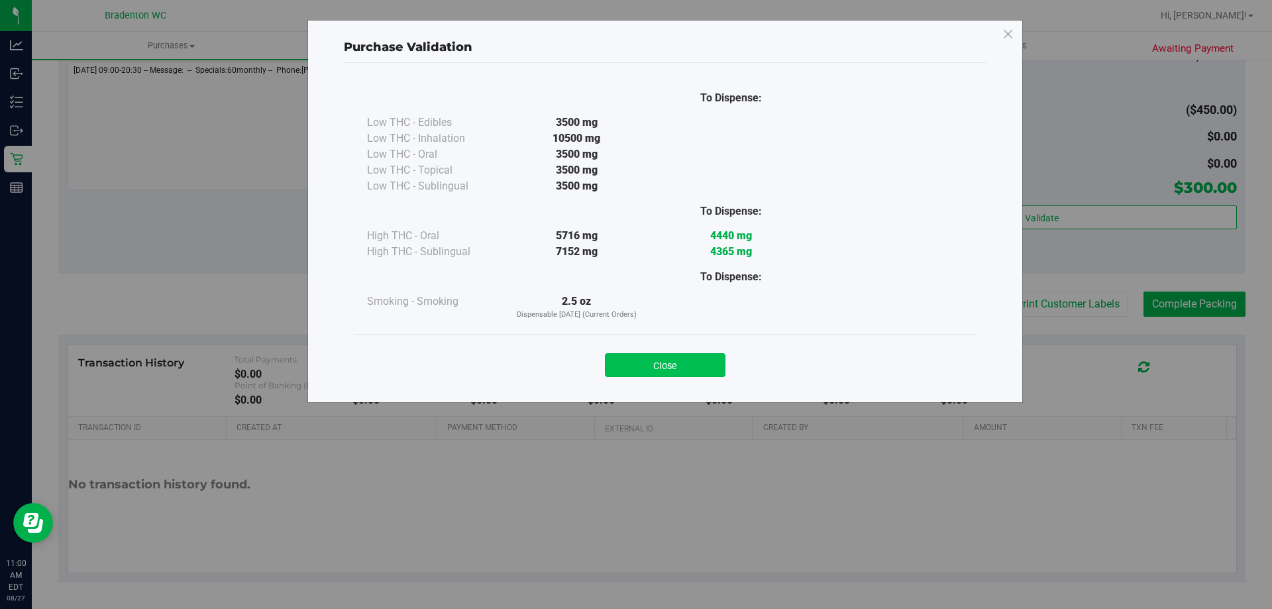
click at [670, 374] on button "Close" at bounding box center [665, 365] width 121 height 24
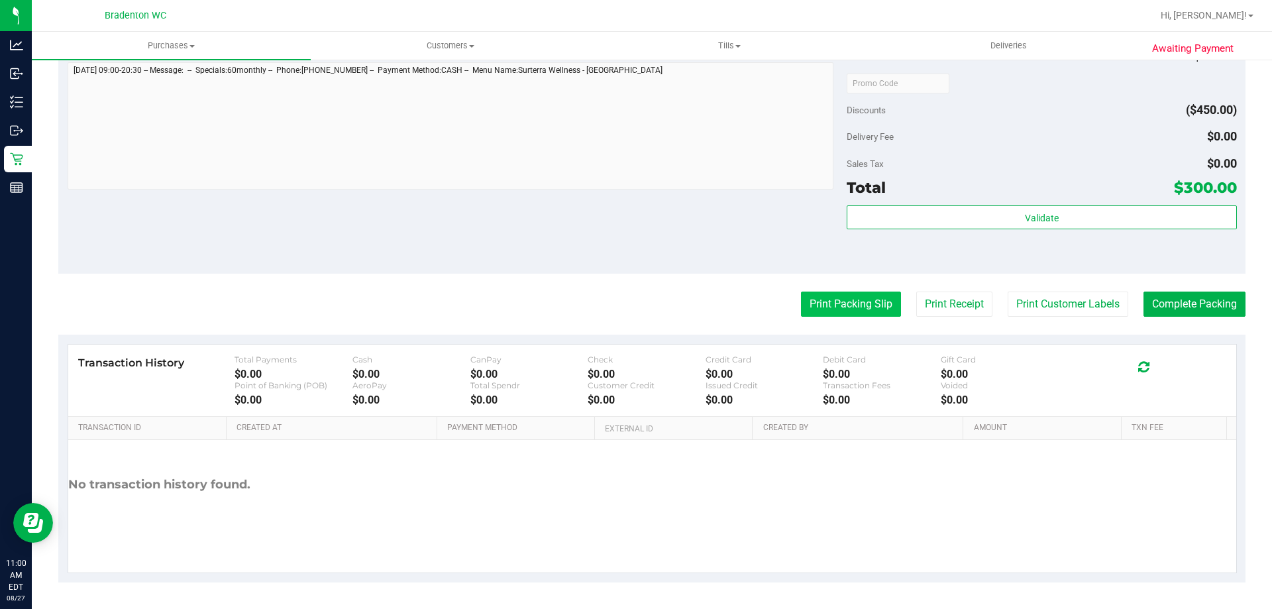
click at [838, 309] on button "Print Packing Slip" at bounding box center [851, 303] width 100 height 25
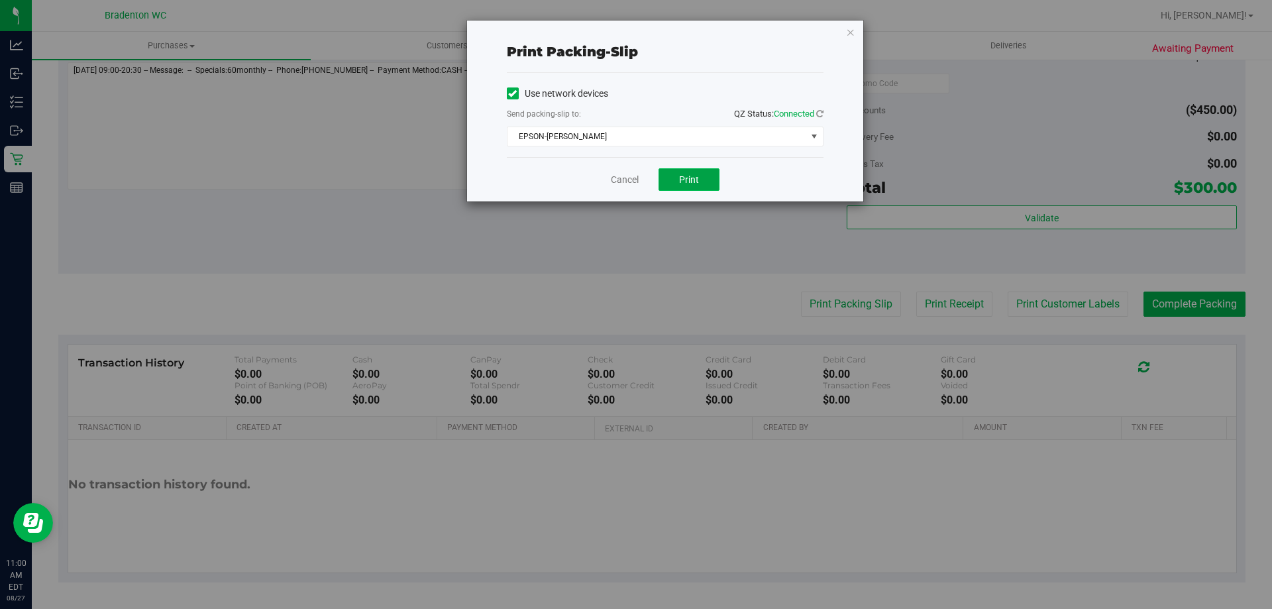
click at [700, 180] on button "Print" at bounding box center [689, 179] width 61 height 23
click at [851, 29] on icon "button" at bounding box center [850, 32] width 9 height 16
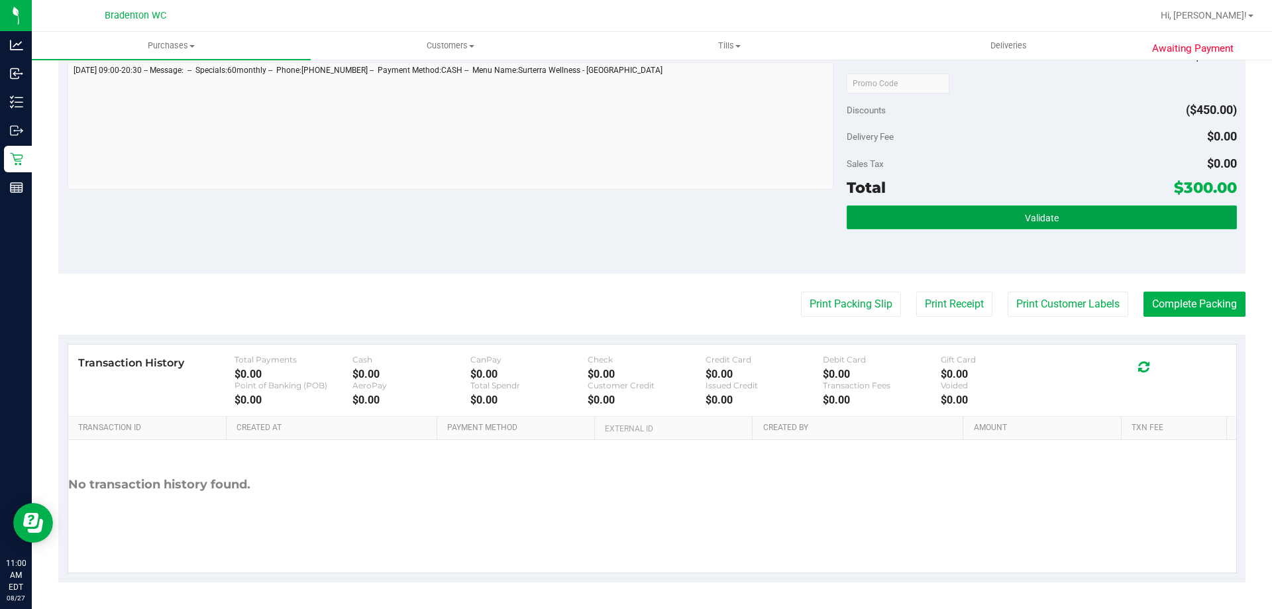
click at [977, 225] on button "Validate" at bounding box center [1042, 217] width 390 height 24
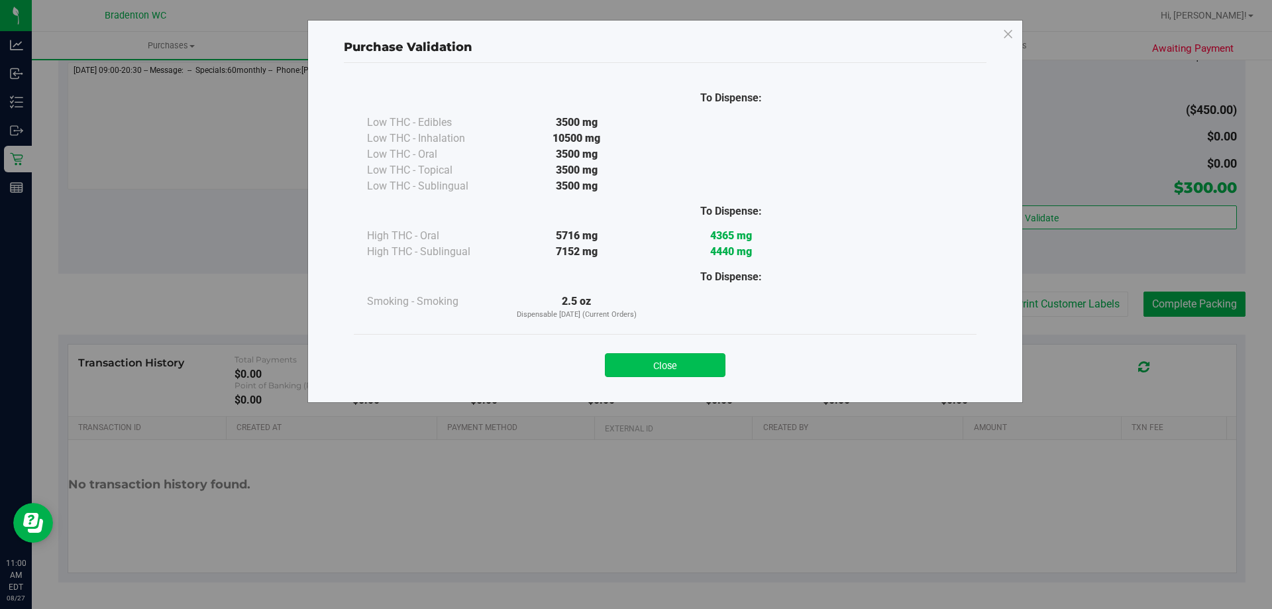
click at [667, 362] on button "Close" at bounding box center [665, 365] width 121 height 24
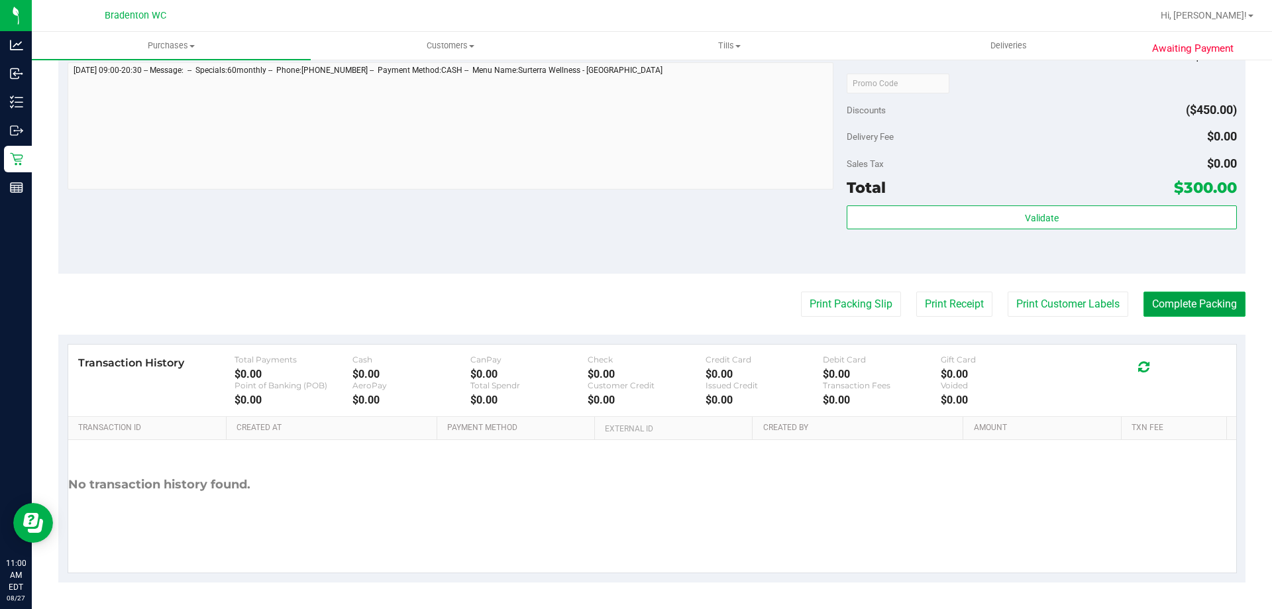
click at [1175, 306] on button "Complete Packing" at bounding box center [1194, 303] width 102 height 25
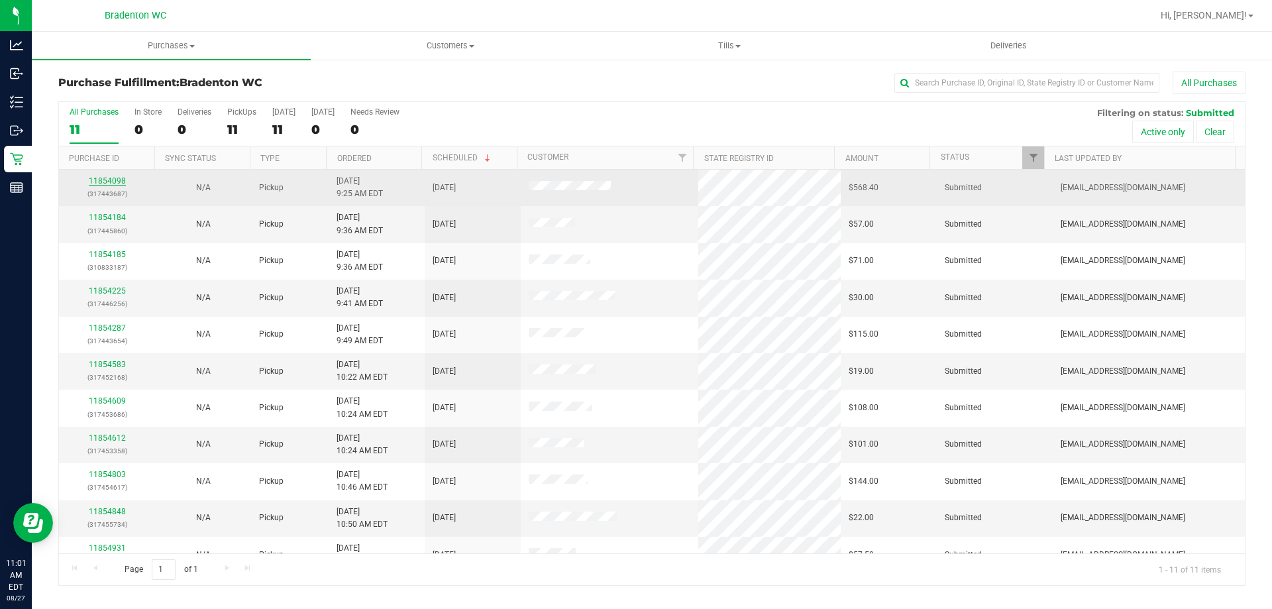
click at [101, 184] on link "11854098" at bounding box center [107, 180] width 37 height 9
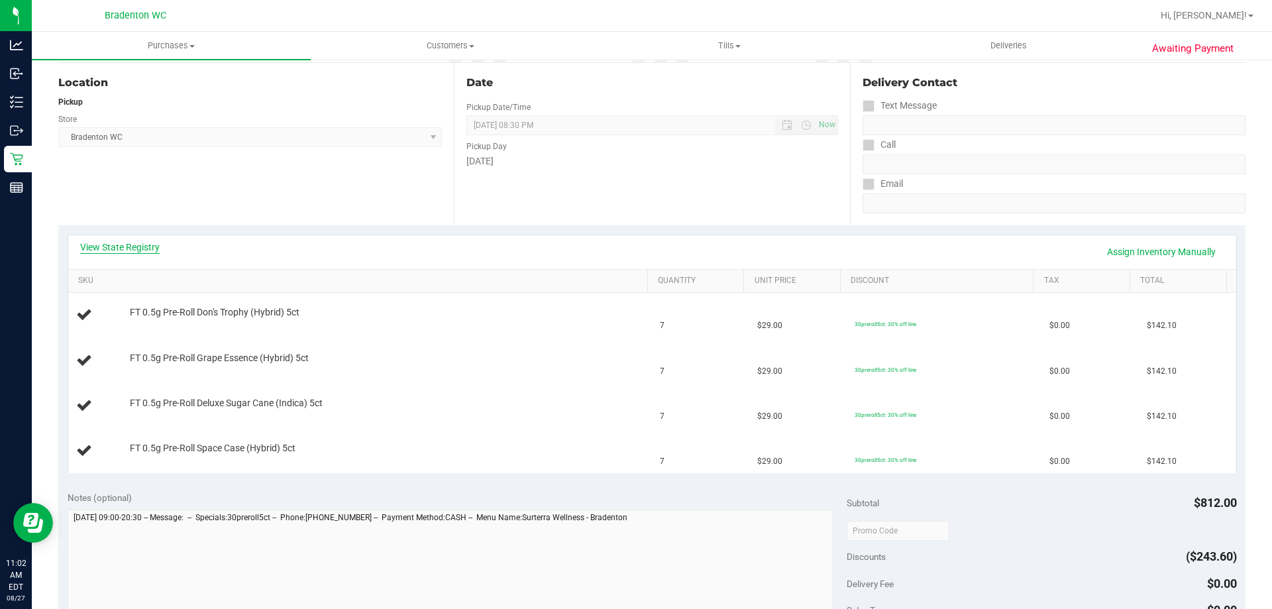
scroll to position [132, 0]
click at [134, 244] on link "View State Registry" at bounding box center [119, 246] width 79 height 13
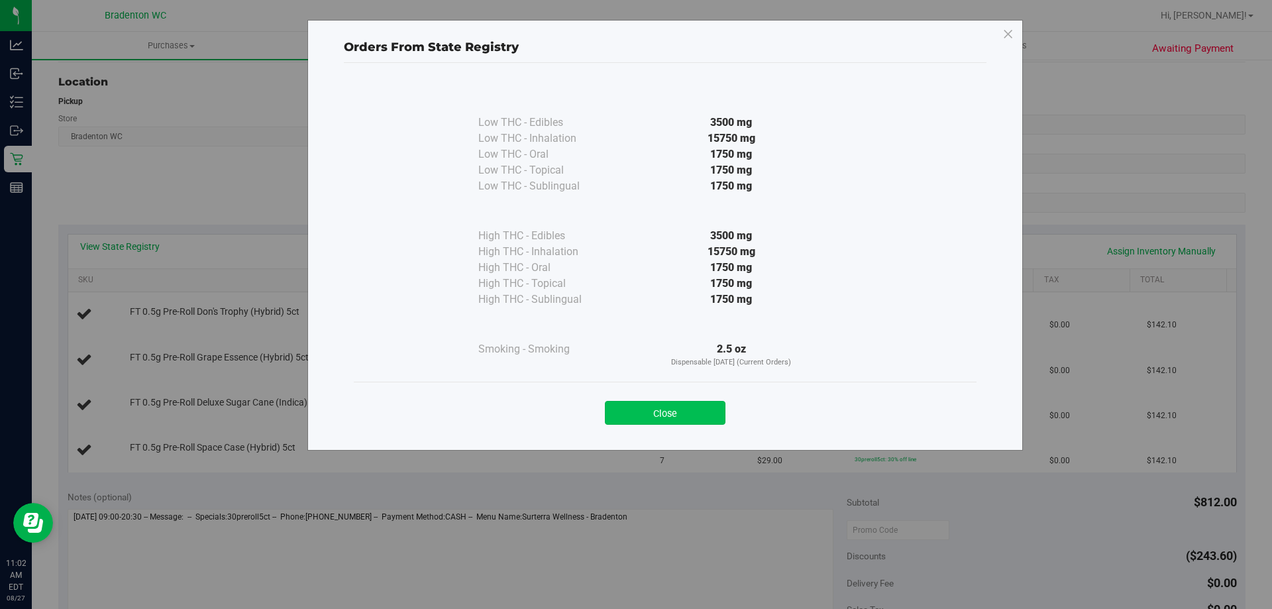
click at [627, 413] on button "Close" at bounding box center [665, 413] width 121 height 24
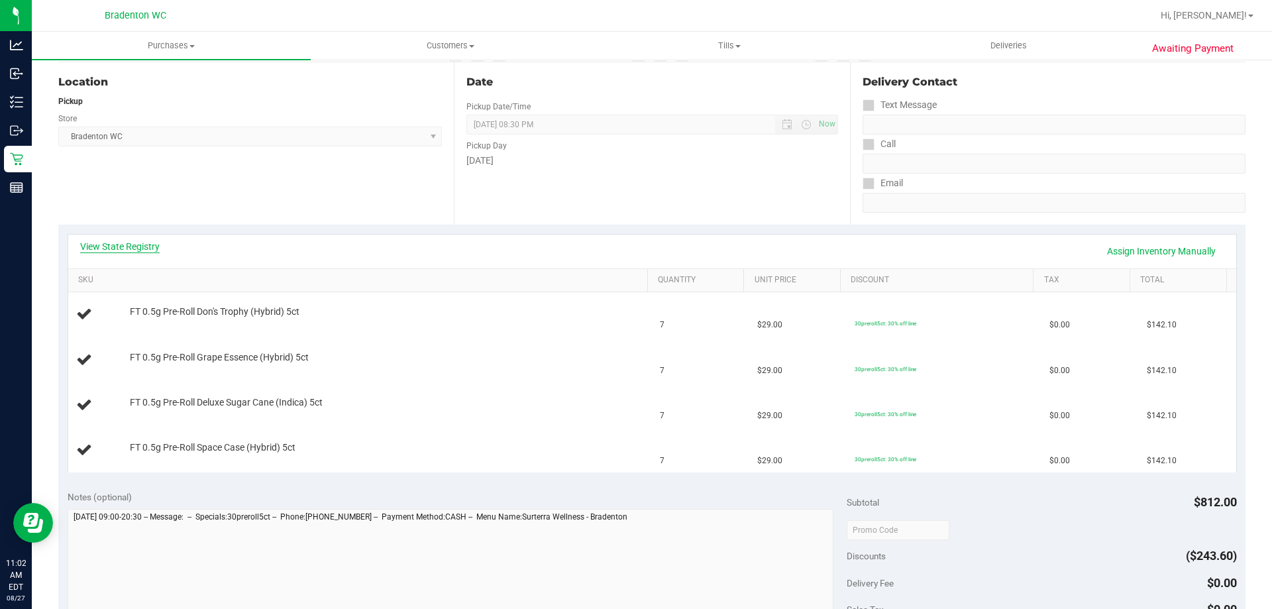
click at [118, 246] on link "View State Registry" at bounding box center [119, 246] width 79 height 13
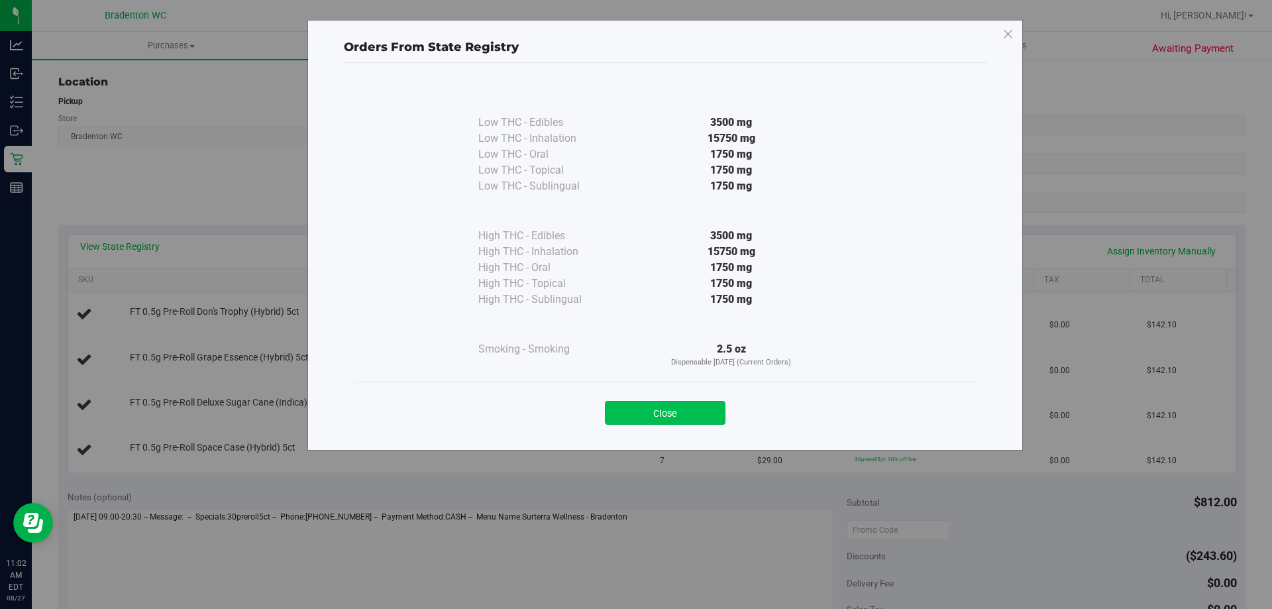
click at [687, 407] on button "Close" at bounding box center [665, 413] width 121 height 24
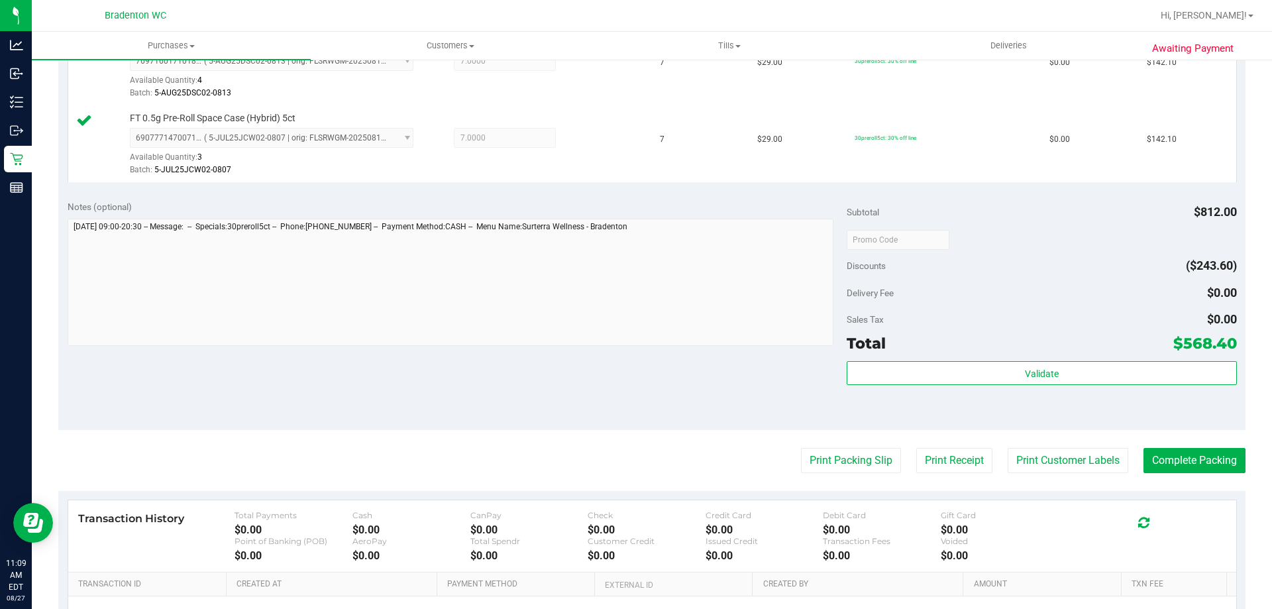
scroll to position [757, 0]
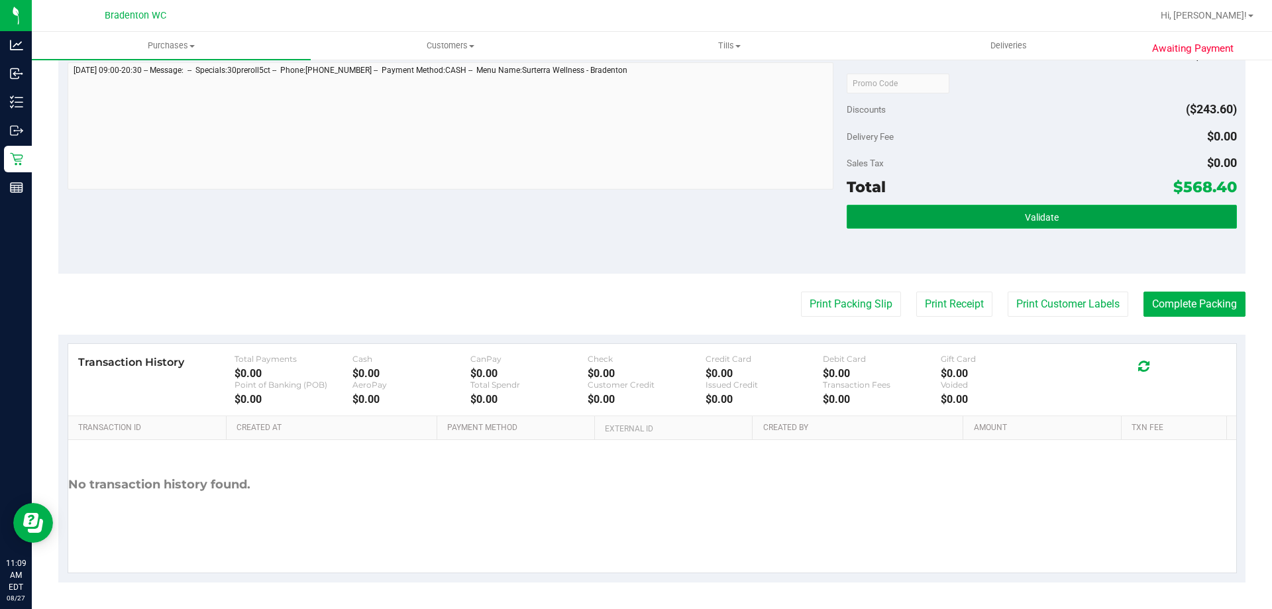
click at [991, 212] on button "Validate" at bounding box center [1042, 217] width 390 height 24
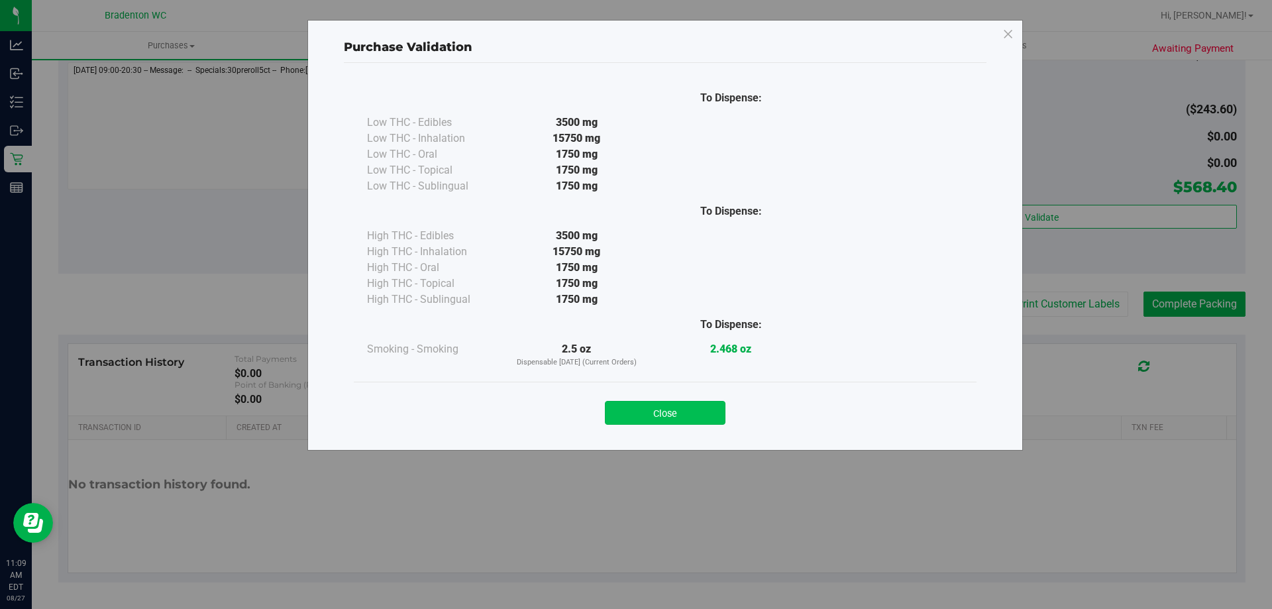
click at [641, 421] on button "Close" at bounding box center [665, 413] width 121 height 24
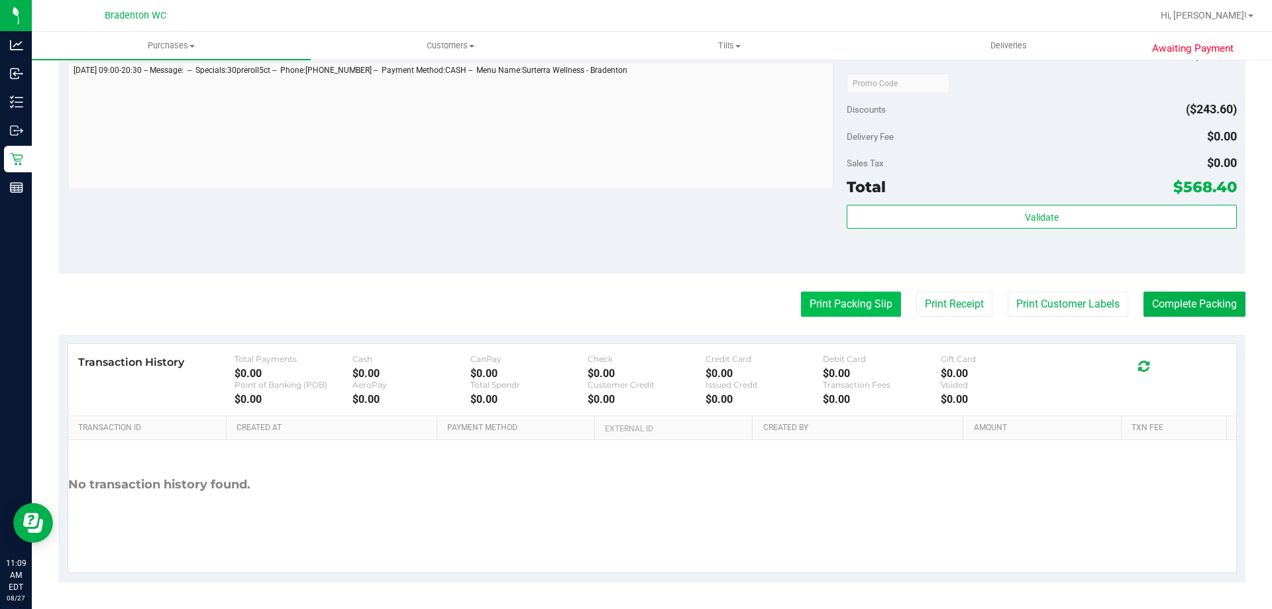
click at [828, 311] on button "Print Packing Slip" at bounding box center [851, 303] width 100 height 25
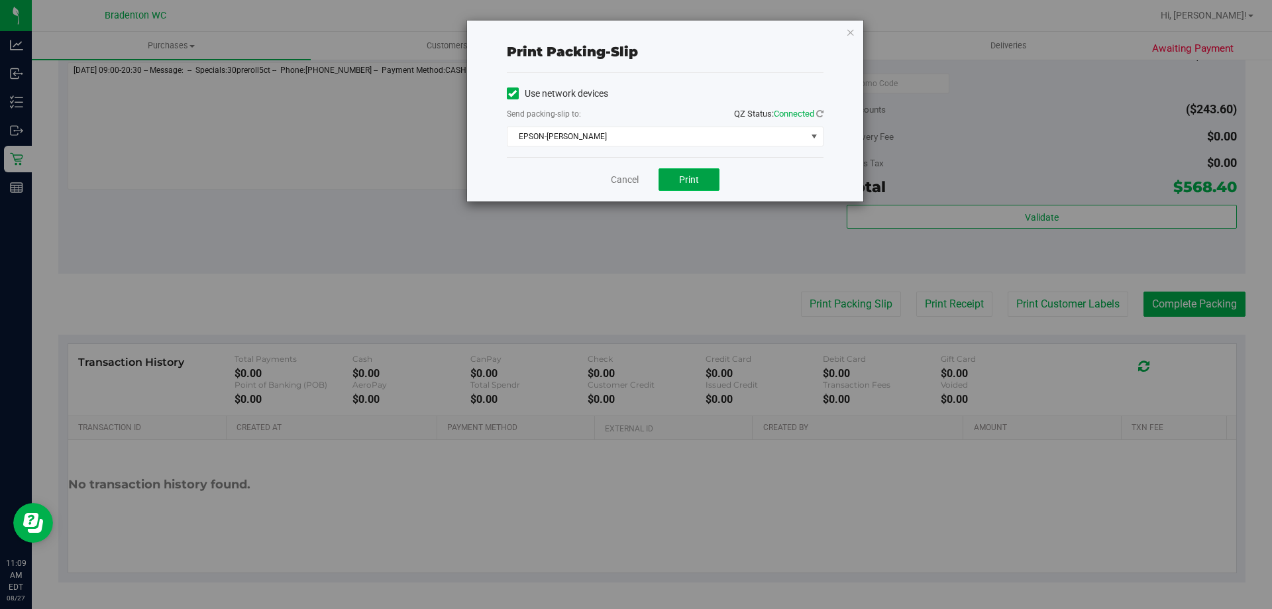
click at [688, 180] on span "Print" at bounding box center [689, 179] width 20 height 11
click at [846, 36] on icon "button" at bounding box center [850, 32] width 9 height 16
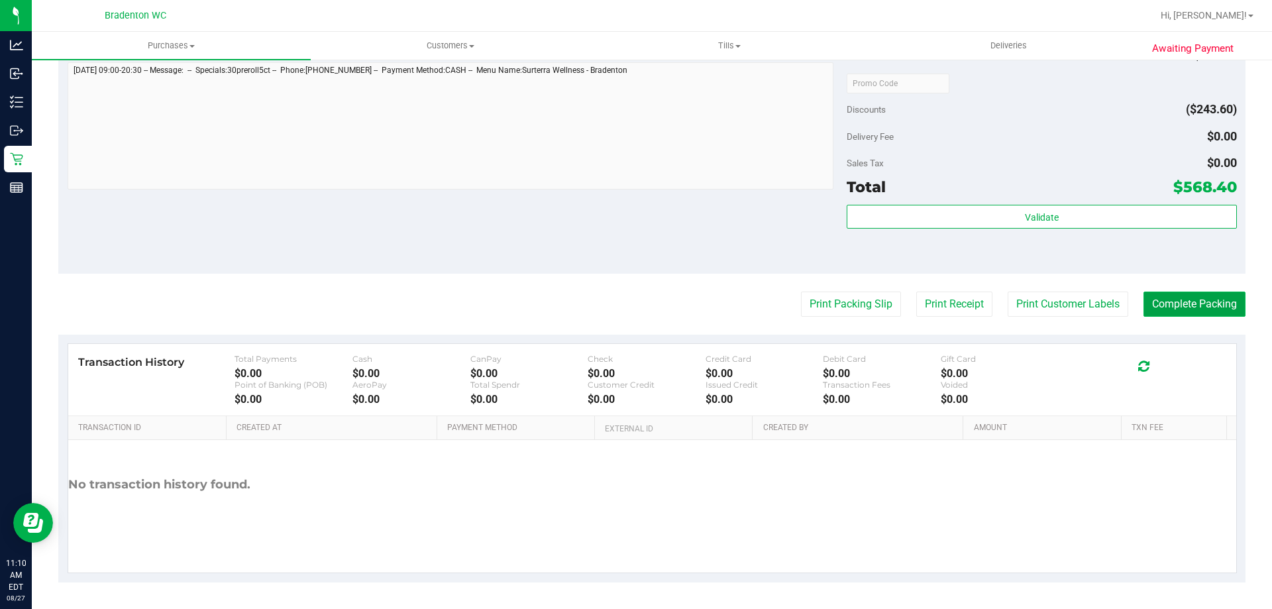
click at [1177, 292] on button "Complete Packing" at bounding box center [1194, 303] width 102 height 25
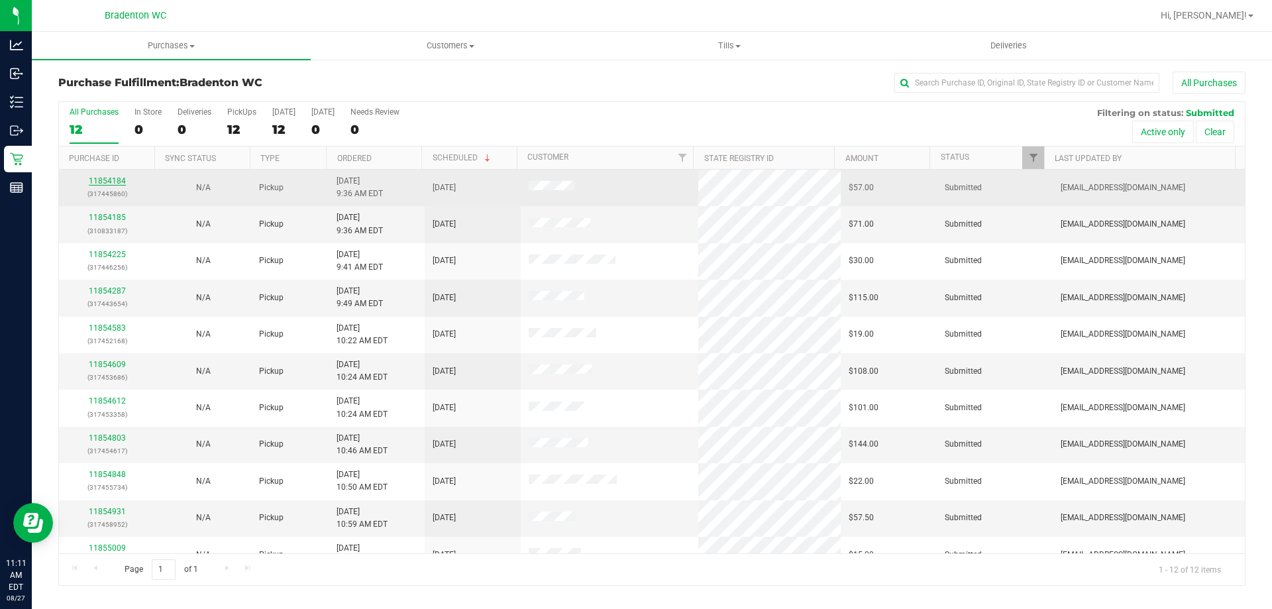
click at [111, 180] on link "11854184" at bounding box center [107, 180] width 37 height 9
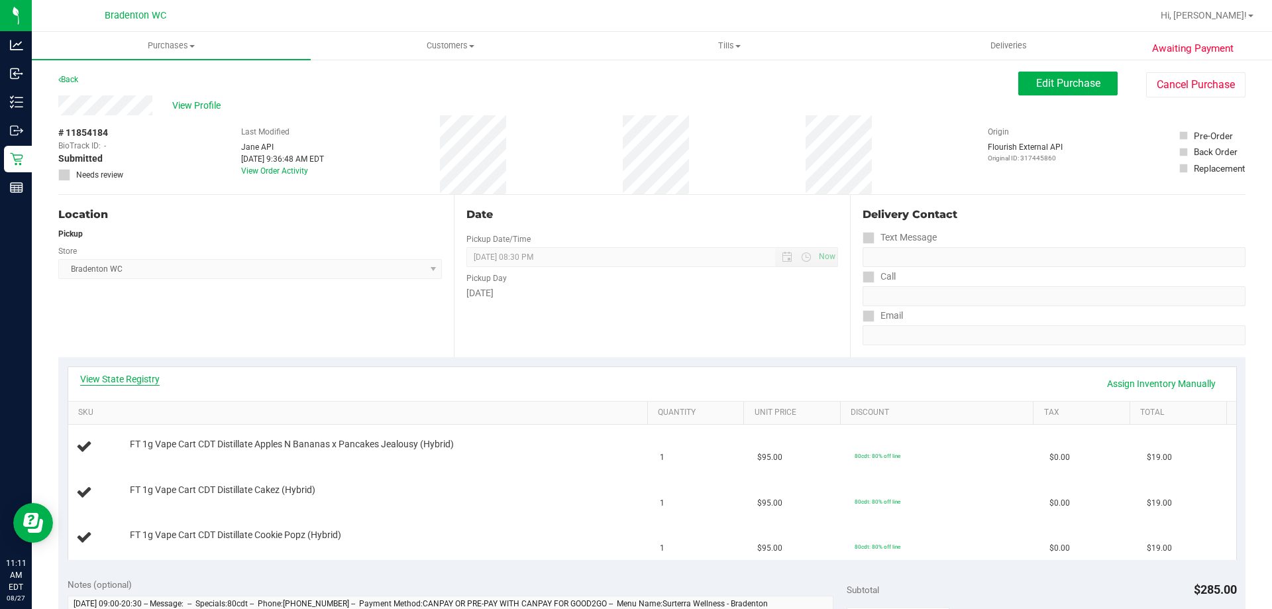
click at [108, 378] on link "View State Registry" at bounding box center [119, 378] width 79 height 13
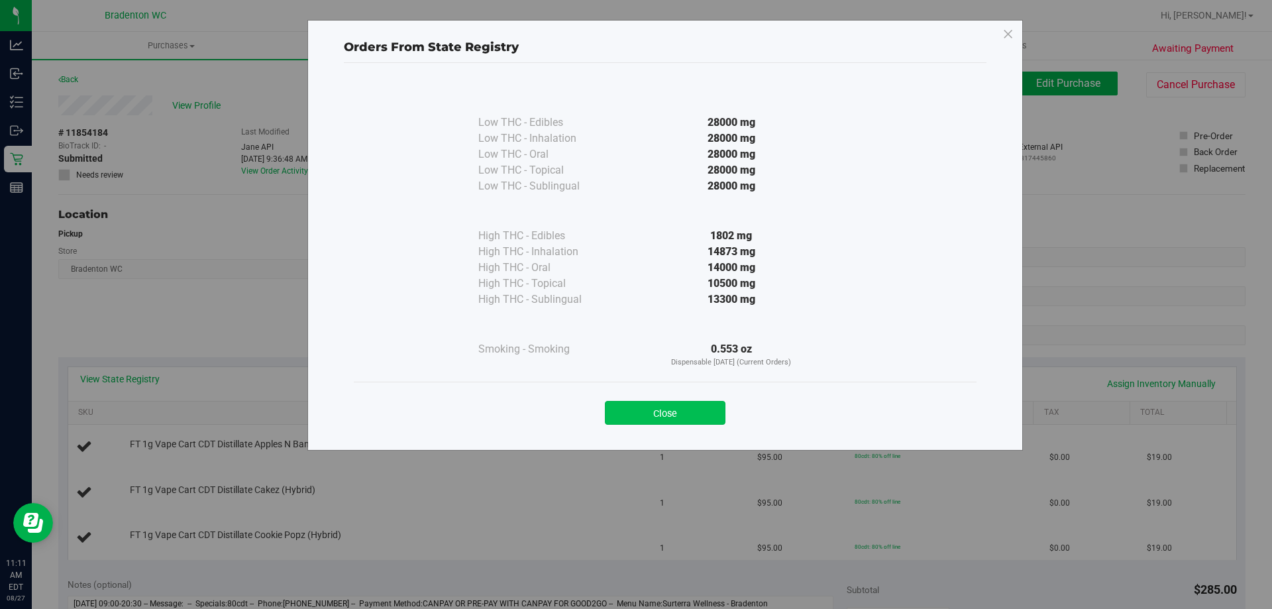
click at [647, 405] on button "Close" at bounding box center [665, 413] width 121 height 24
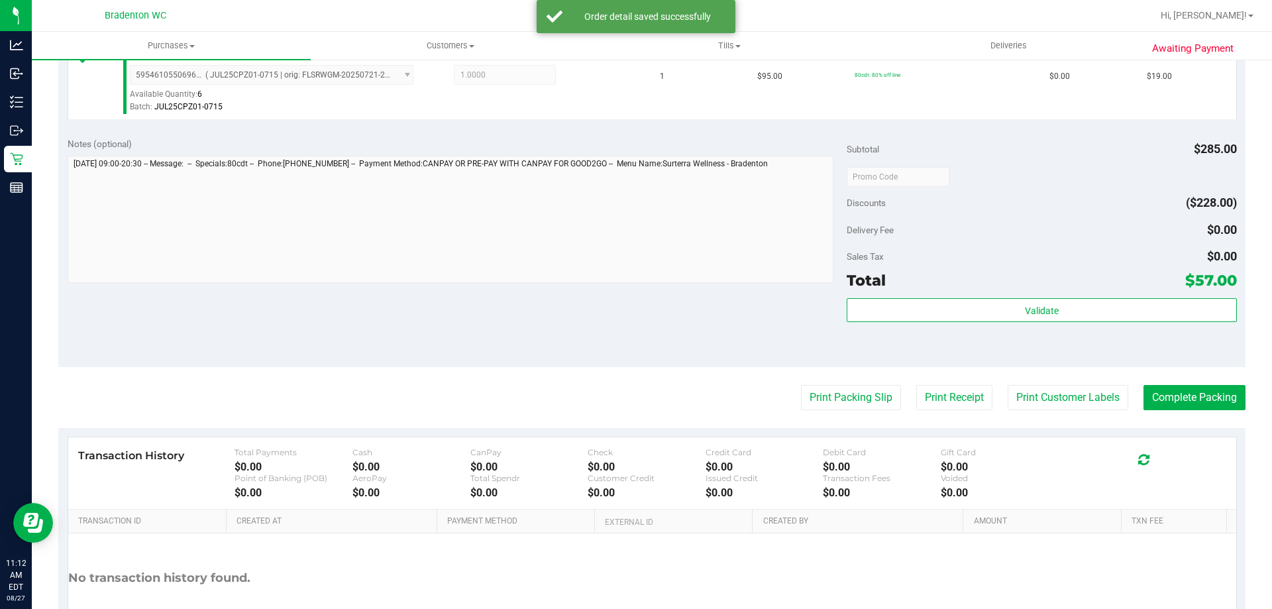
scroll to position [628, 0]
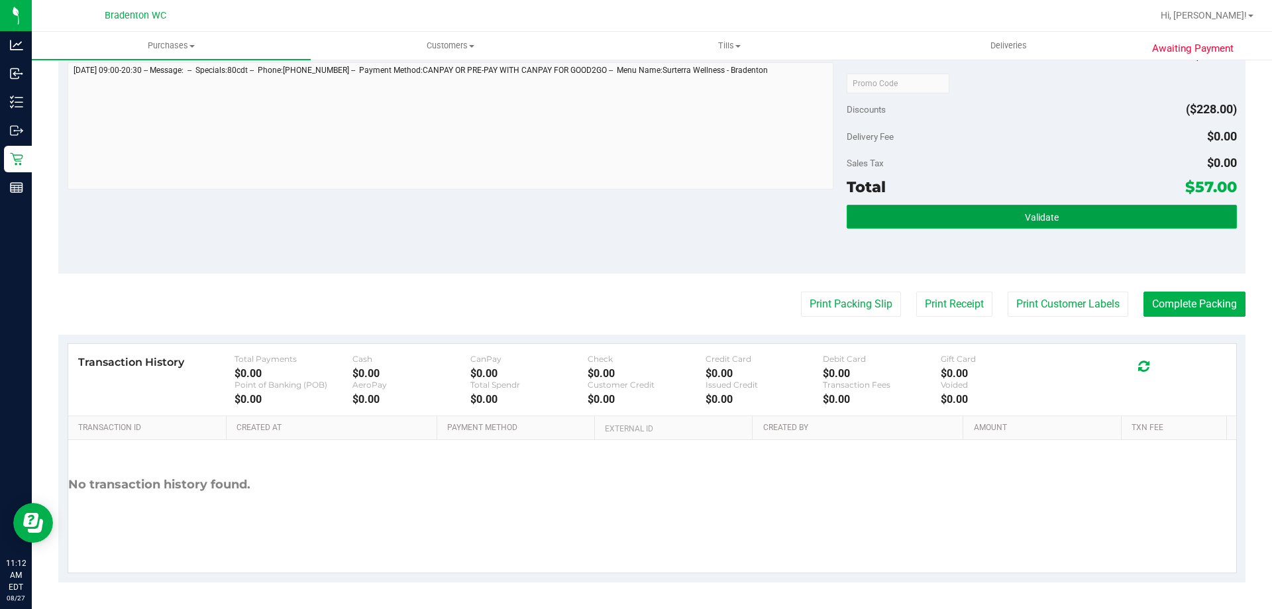
click at [1043, 227] on button "Validate" at bounding box center [1042, 217] width 390 height 24
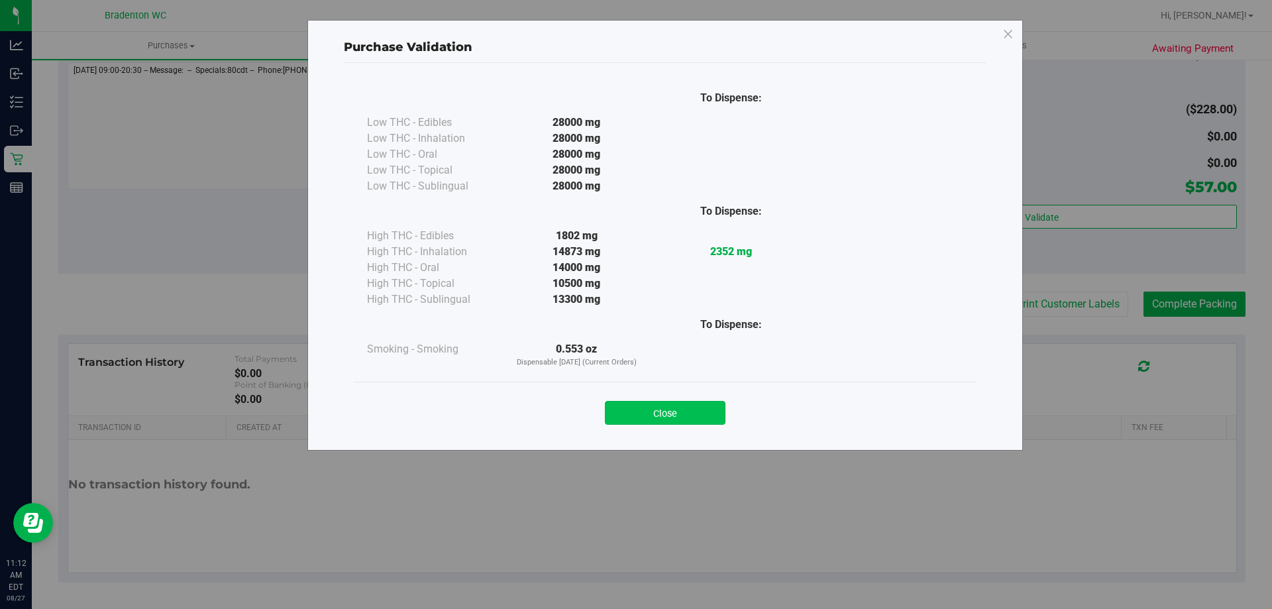
click at [668, 413] on button "Close" at bounding box center [665, 413] width 121 height 24
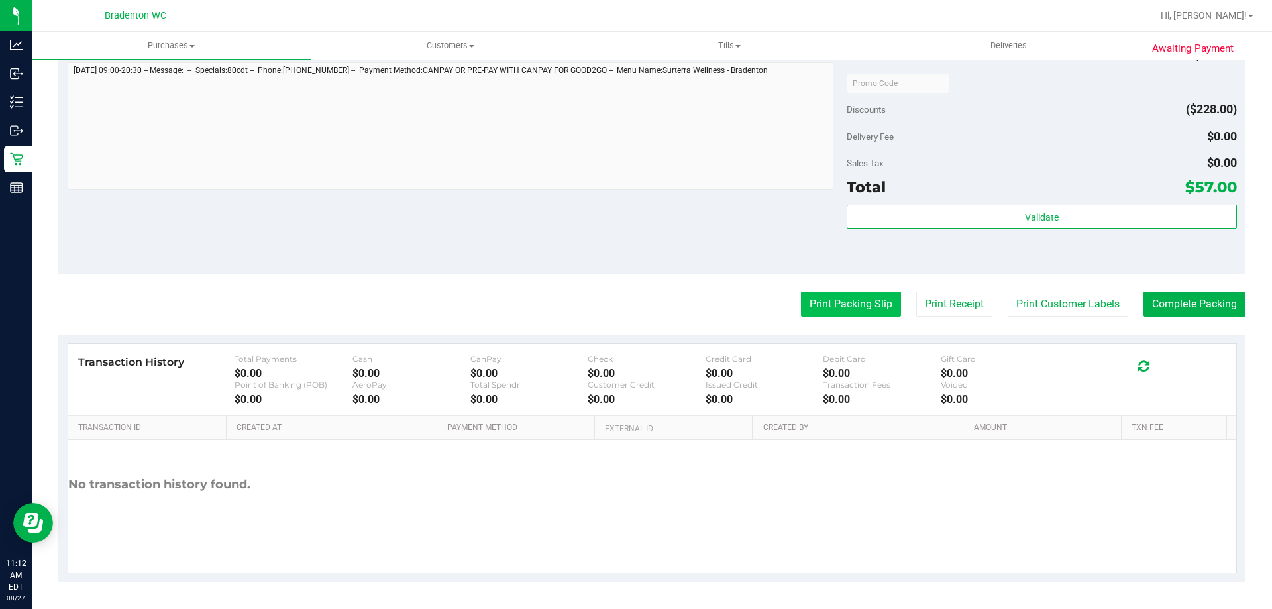
click at [841, 303] on button "Print Packing Slip" at bounding box center [851, 303] width 100 height 25
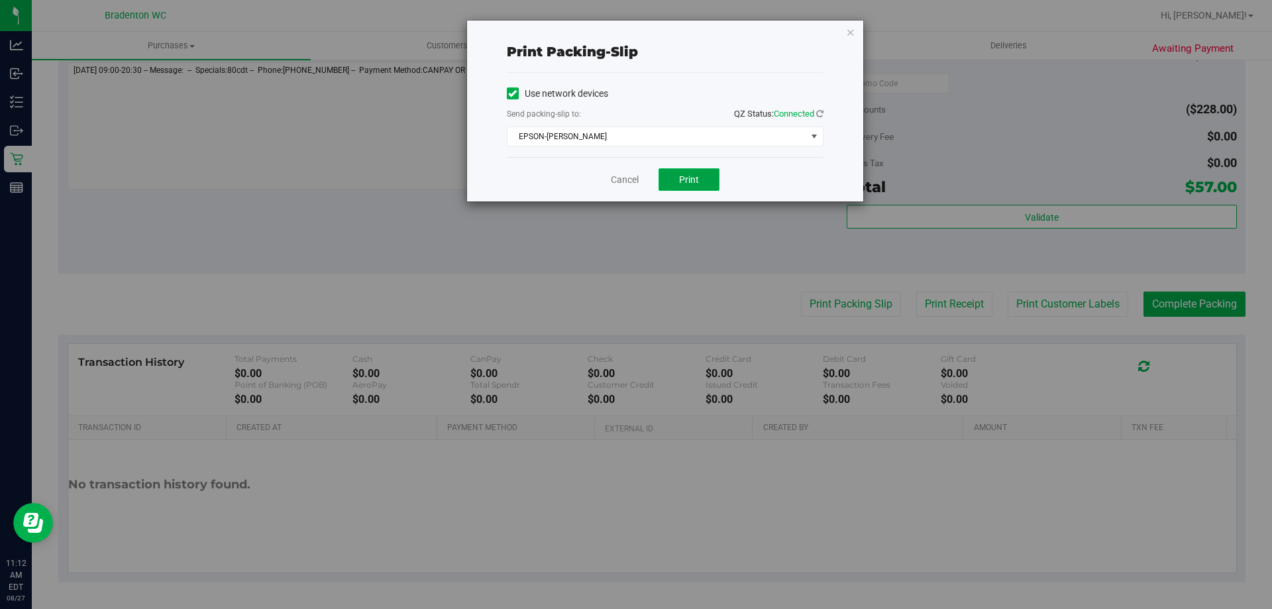
click at [695, 184] on span "Print" at bounding box center [689, 179] width 20 height 11
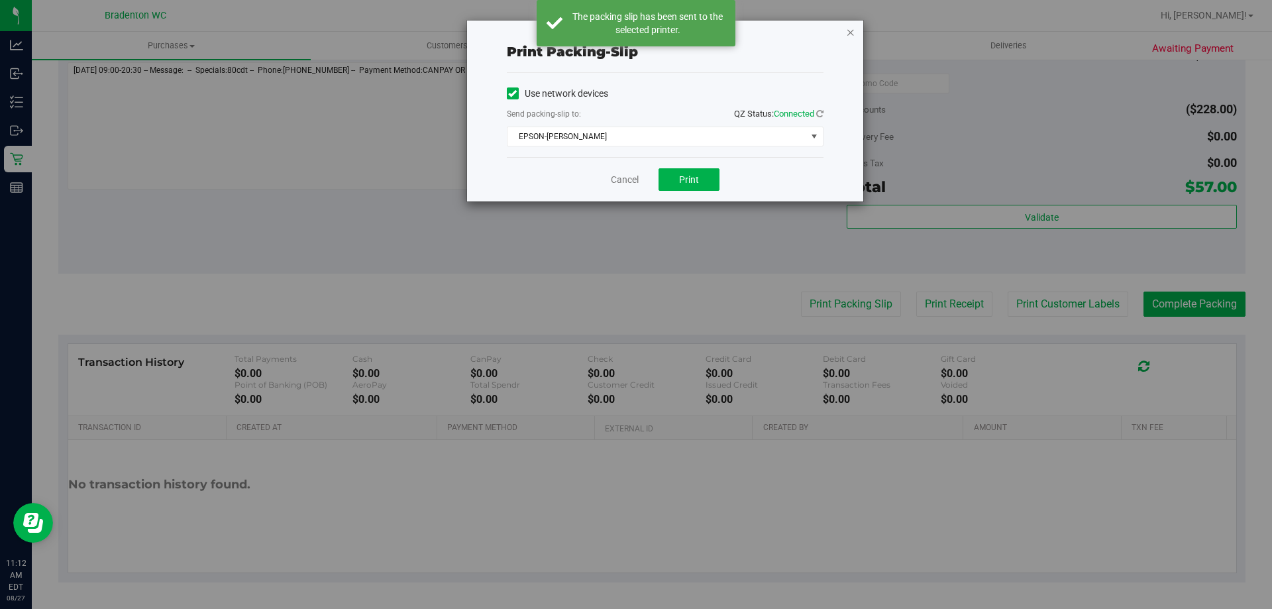
click at [848, 32] on icon "button" at bounding box center [850, 32] width 9 height 16
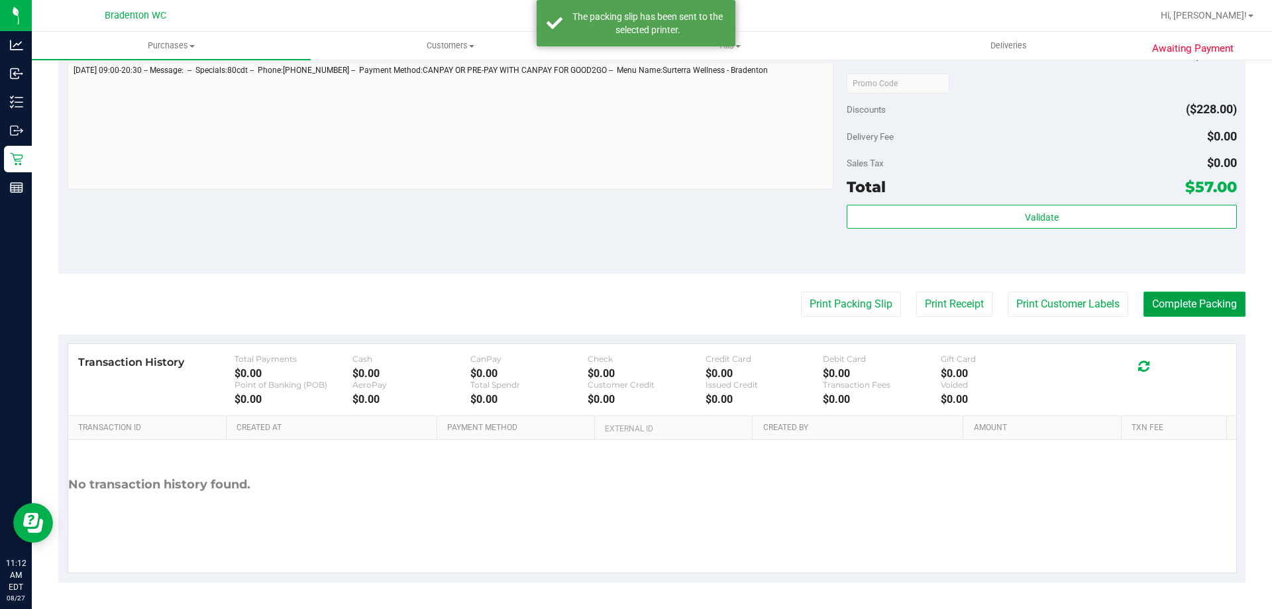
click at [1205, 311] on button "Complete Packing" at bounding box center [1194, 303] width 102 height 25
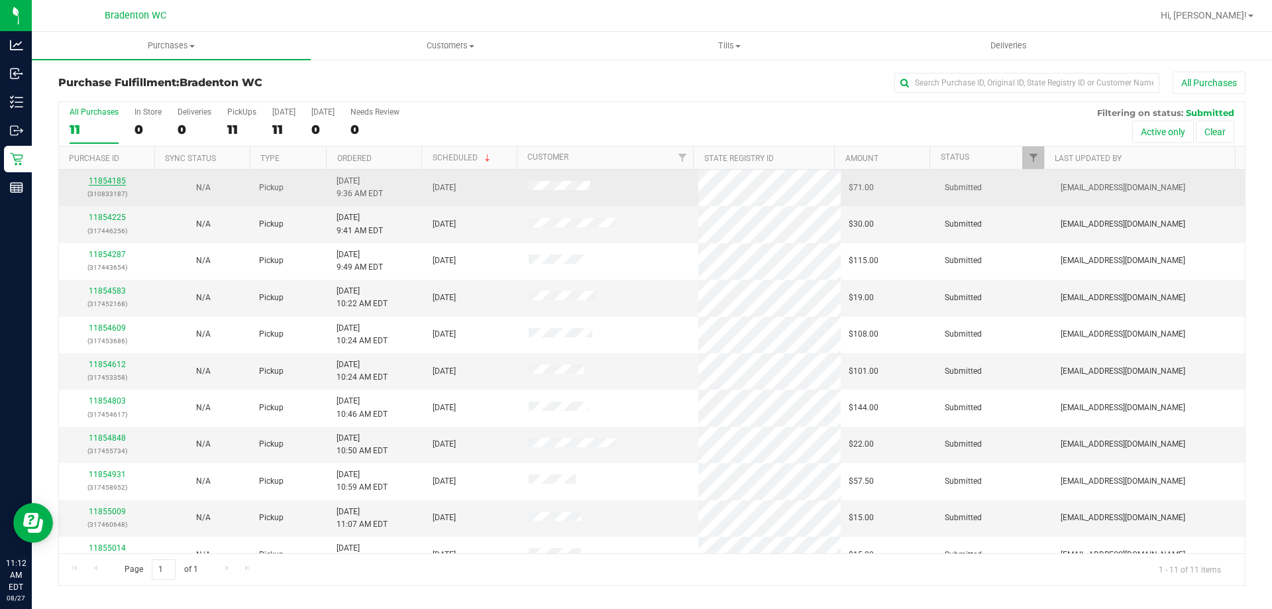
click at [107, 185] on link "11854185" at bounding box center [107, 180] width 37 height 9
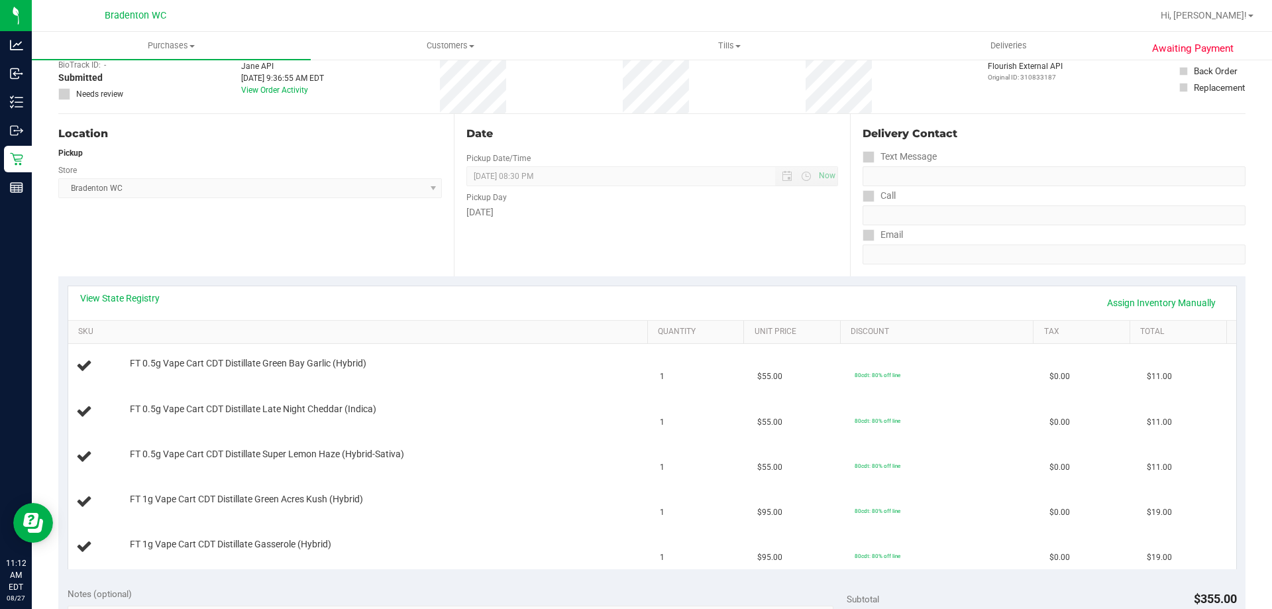
scroll to position [85, 0]
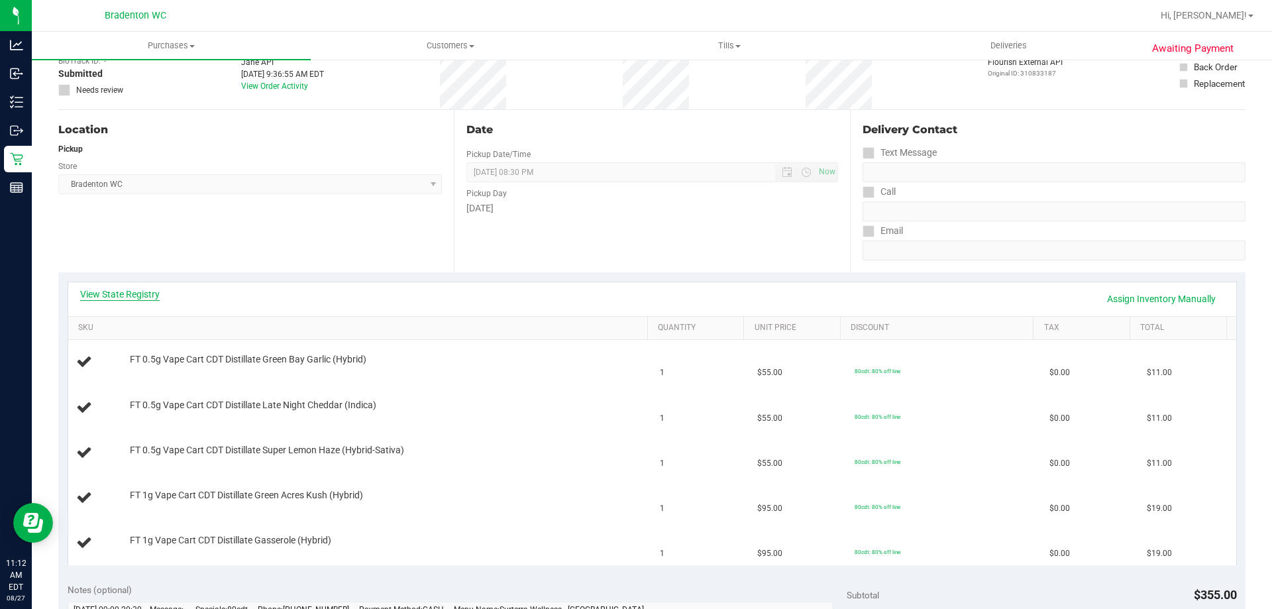
click at [112, 293] on link "View State Registry" at bounding box center [119, 294] width 79 height 13
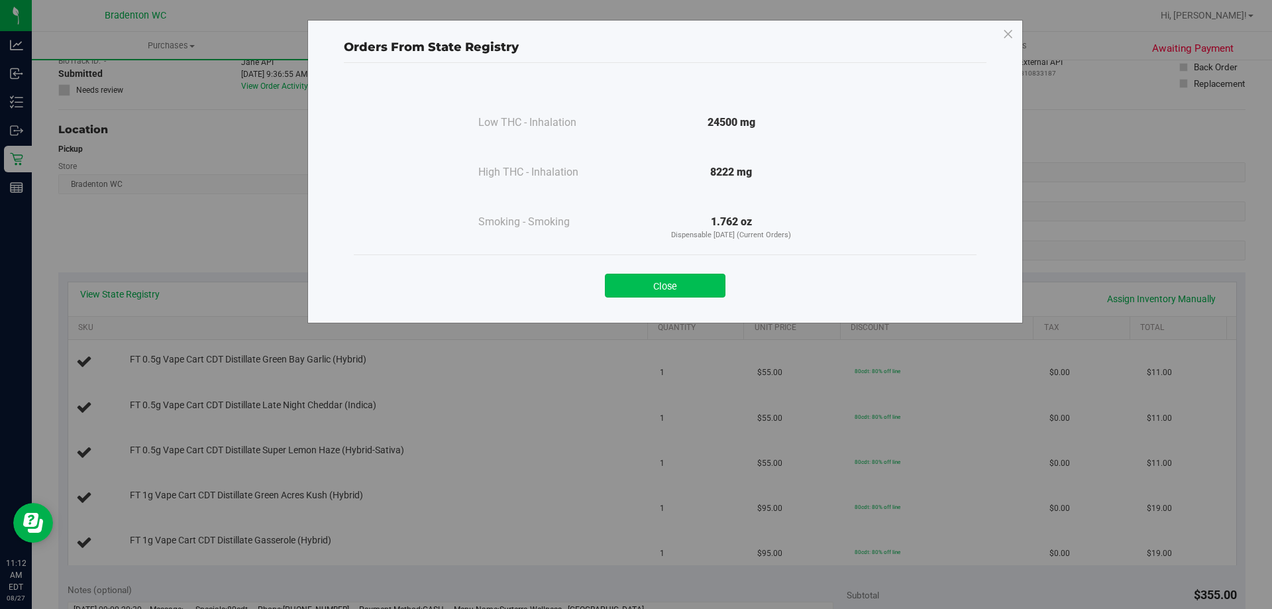
click at [641, 280] on button "Close" at bounding box center [665, 286] width 121 height 24
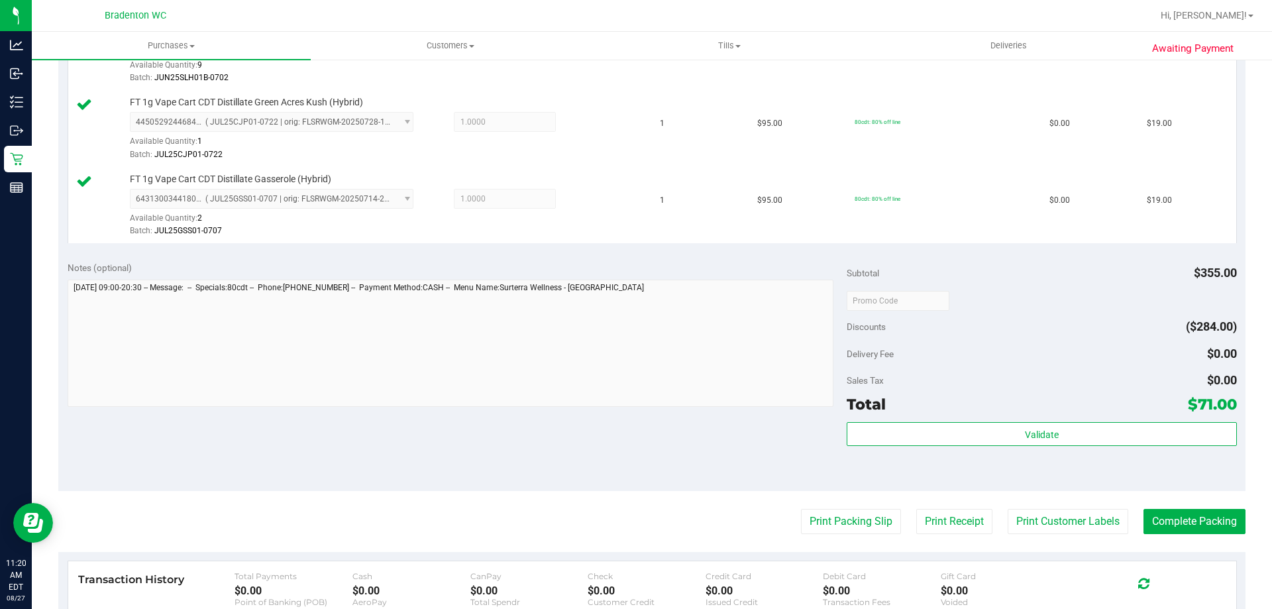
scroll to position [572, 0]
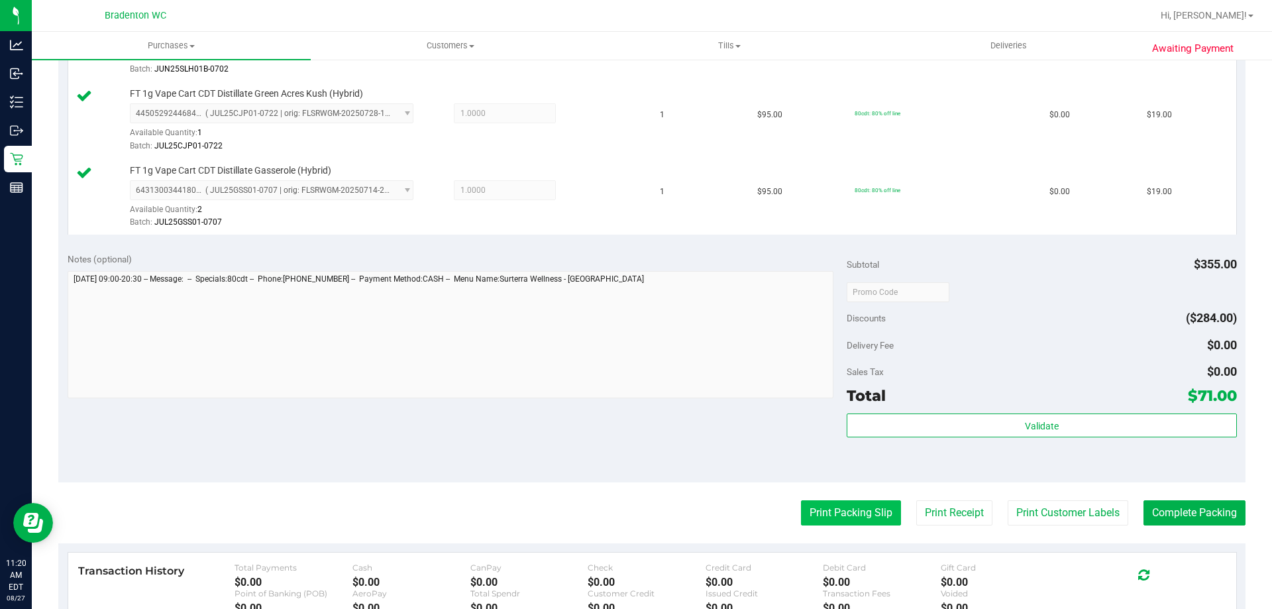
click at [841, 507] on button "Print Packing Slip" at bounding box center [851, 512] width 100 height 25
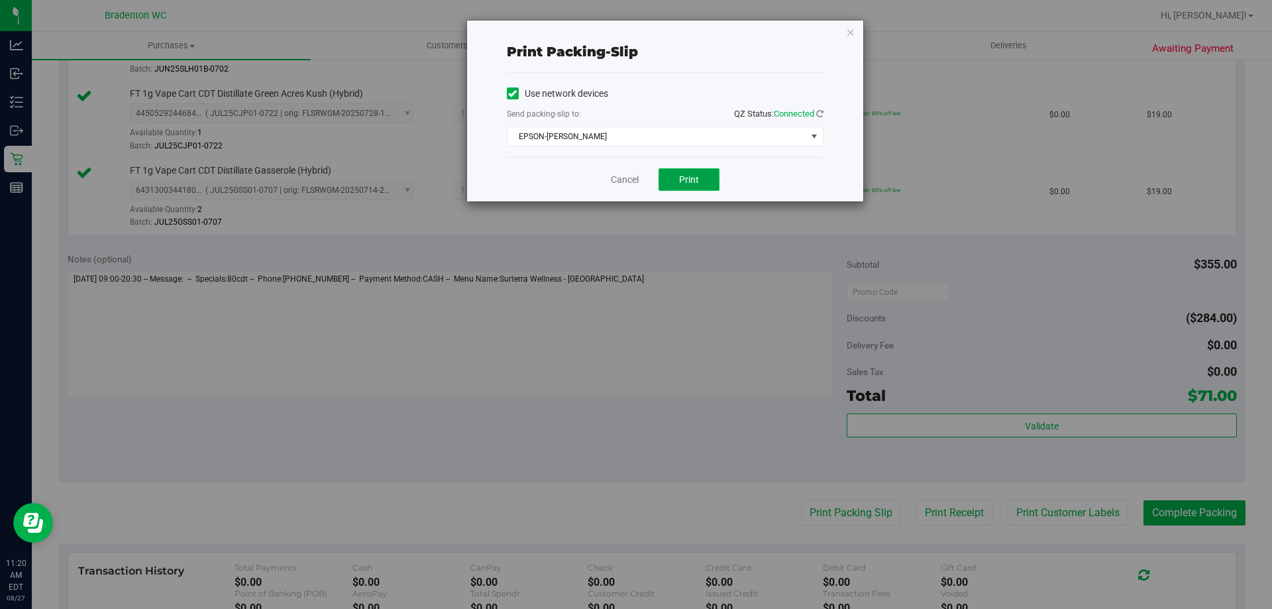
click at [681, 172] on button "Print" at bounding box center [689, 179] width 61 height 23
click at [849, 31] on icon "button" at bounding box center [850, 32] width 9 height 16
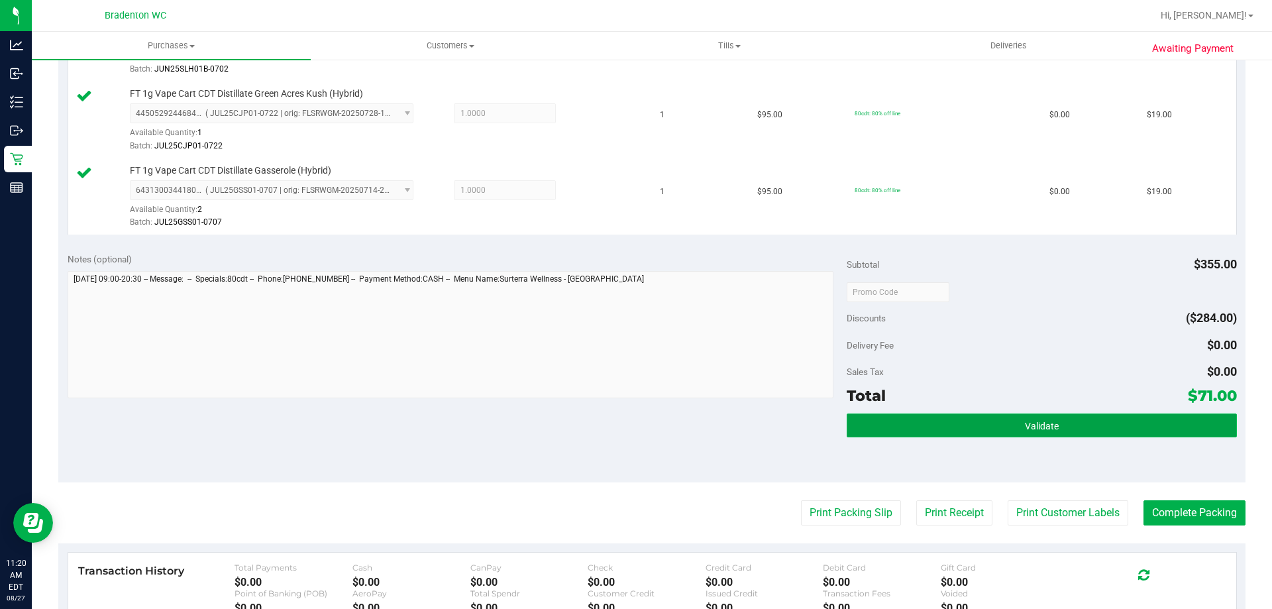
click at [1029, 418] on button "Validate" at bounding box center [1042, 425] width 390 height 24
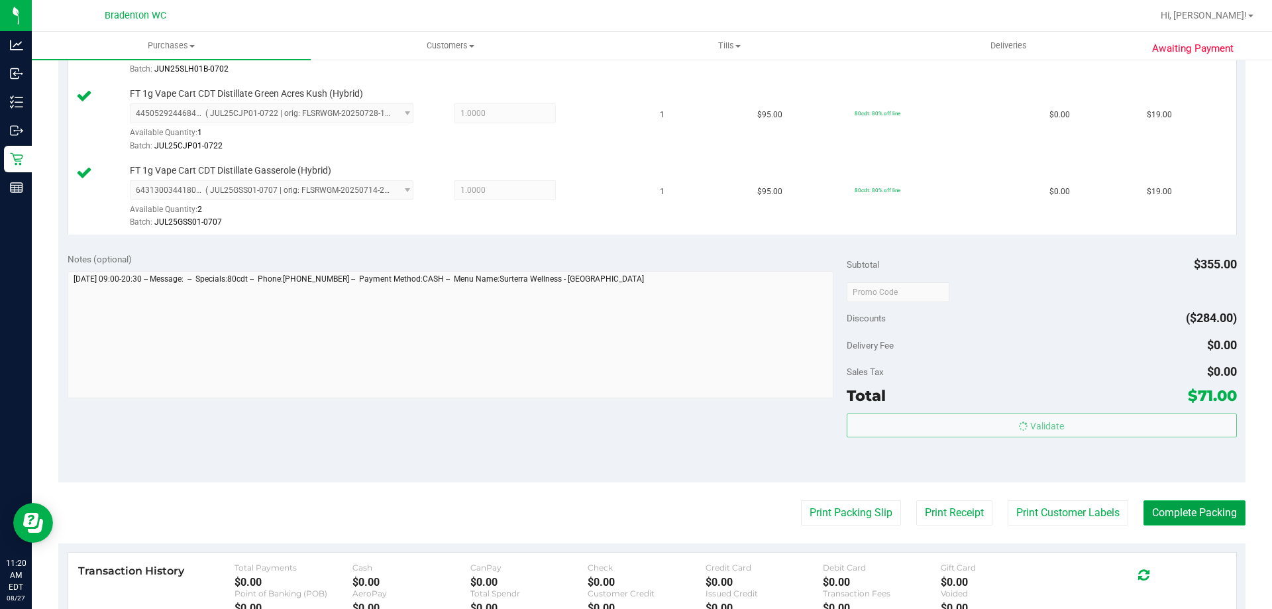
click at [1186, 509] on button "Complete Packing" at bounding box center [1194, 512] width 102 height 25
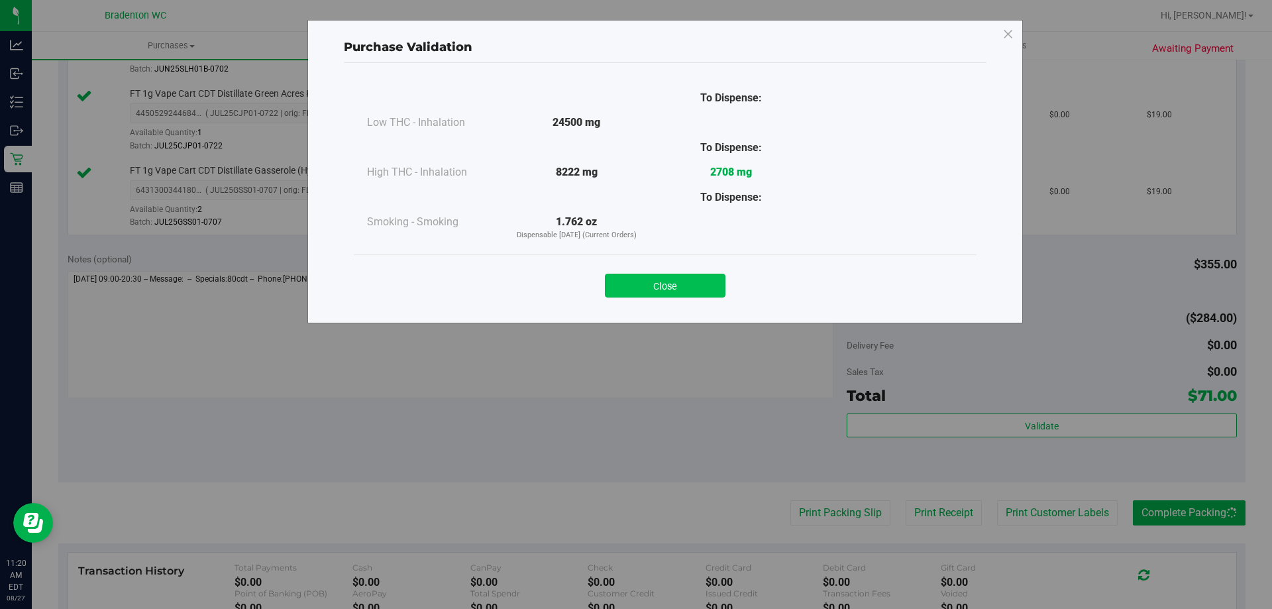
click at [656, 286] on button "Close" at bounding box center [665, 286] width 121 height 24
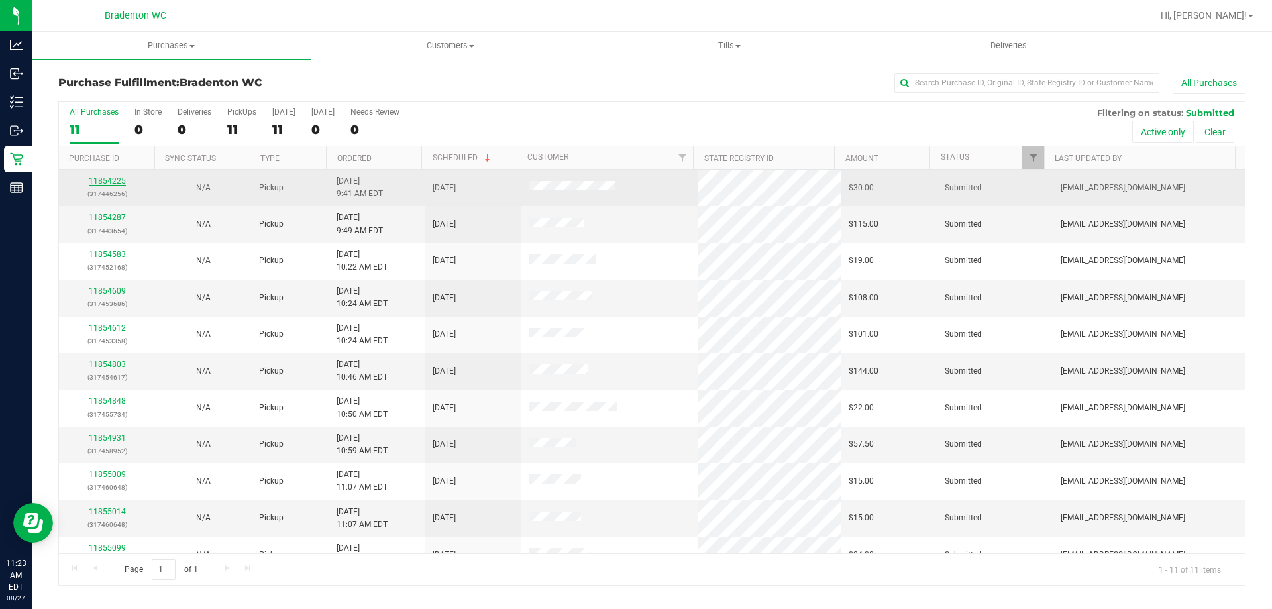
click at [114, 181] on link "11854225" at bounding box center [107, 180] width 37 height 9
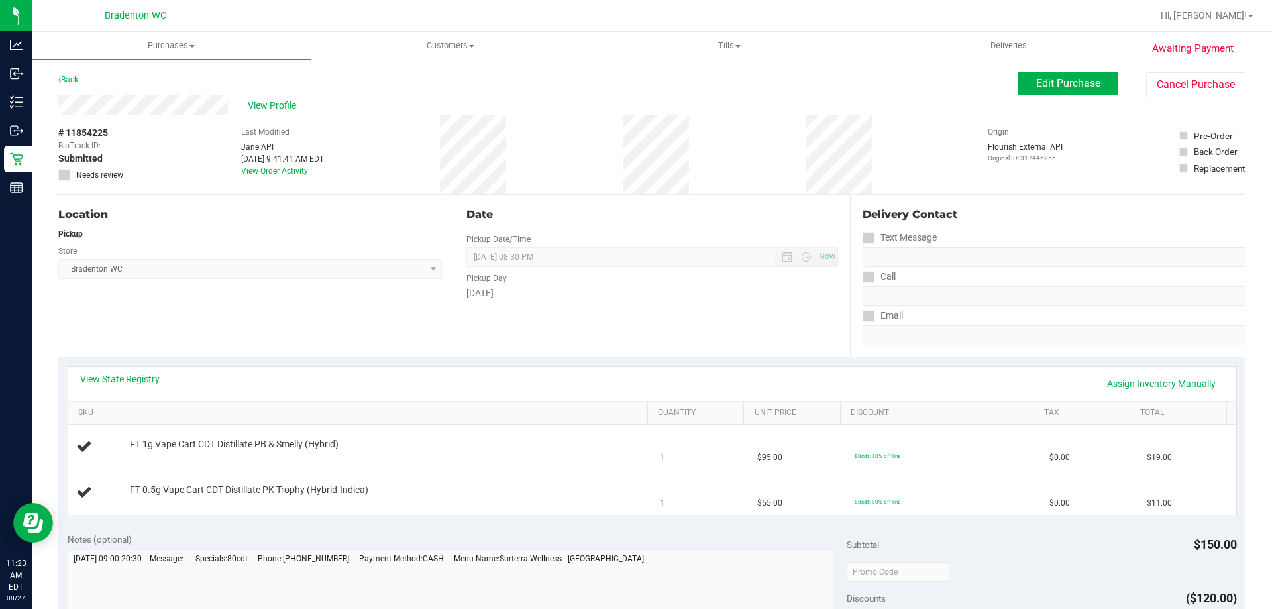
click at [116, 370] on div "View State Registry Assign Inventory Manually" at bounding box center [652, 384] width 1168 height 34
click at [120, 377] on link "View State Registry" at bounding box center [119, 378] width 79 height 13
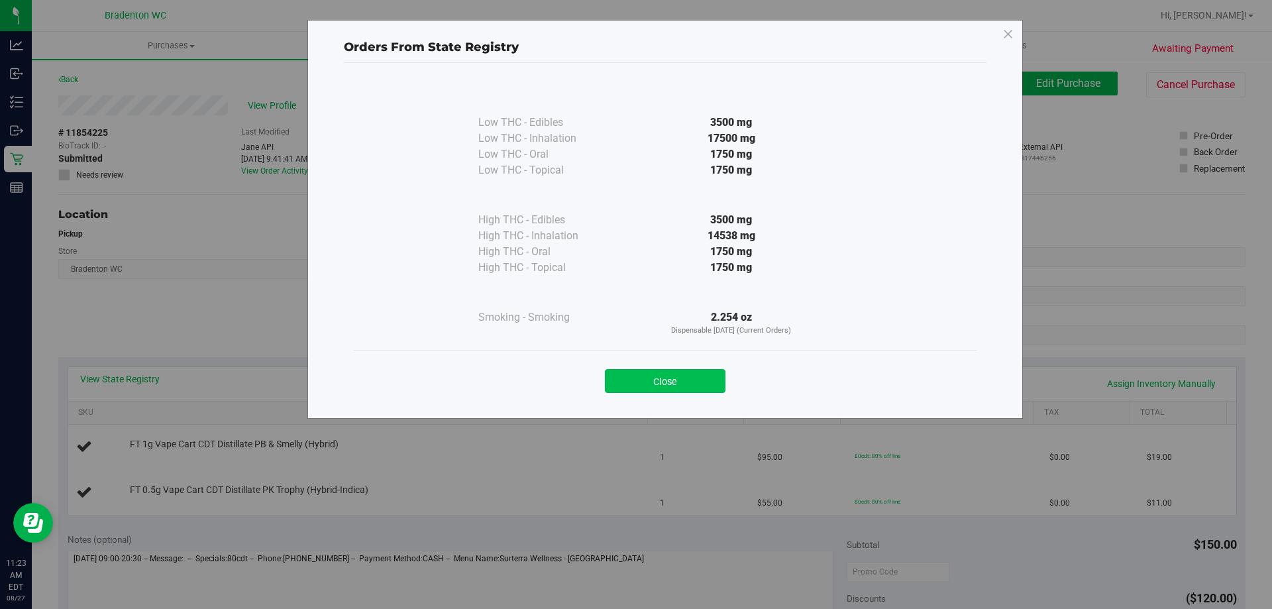
click at [630, 370] on button "Close" at bounding box center [665, 381] width 121 height 24
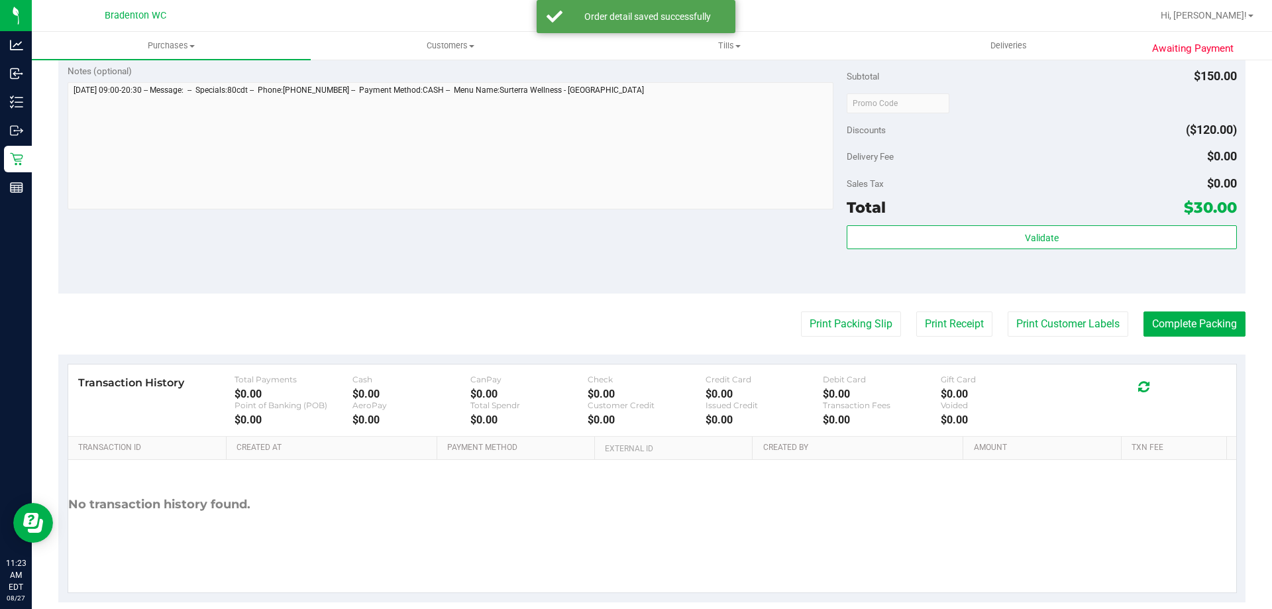
scroll to position [551, 0]
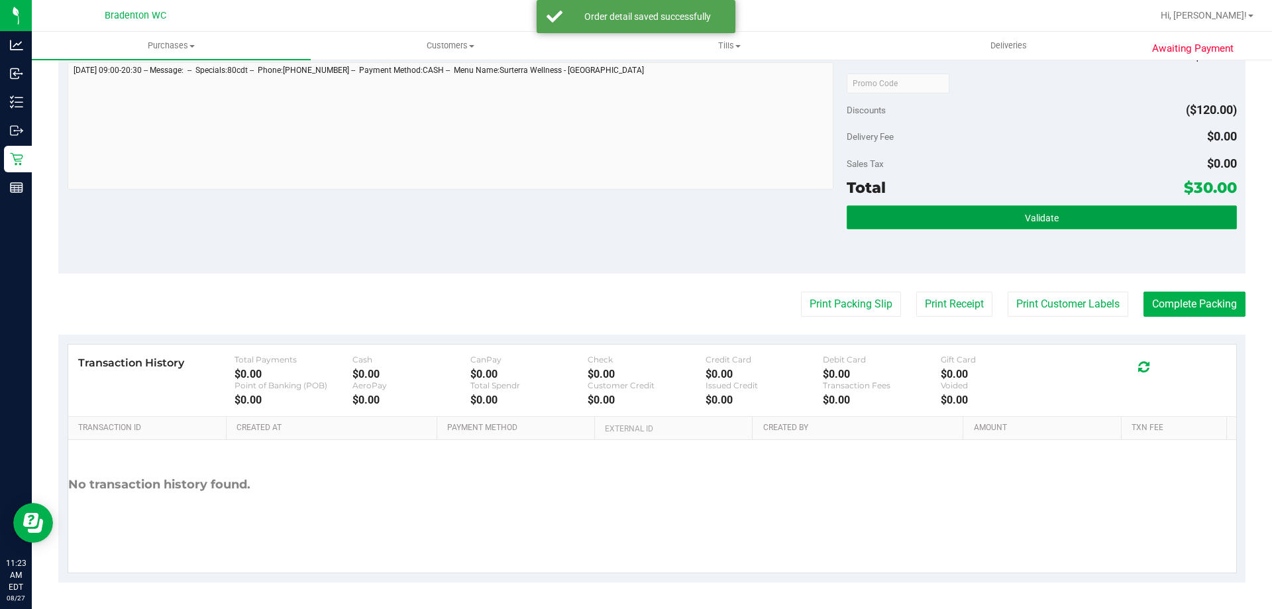
click at [1025, 217] on span "Validate" at bounding box center [1042, 218] width 34 height 11
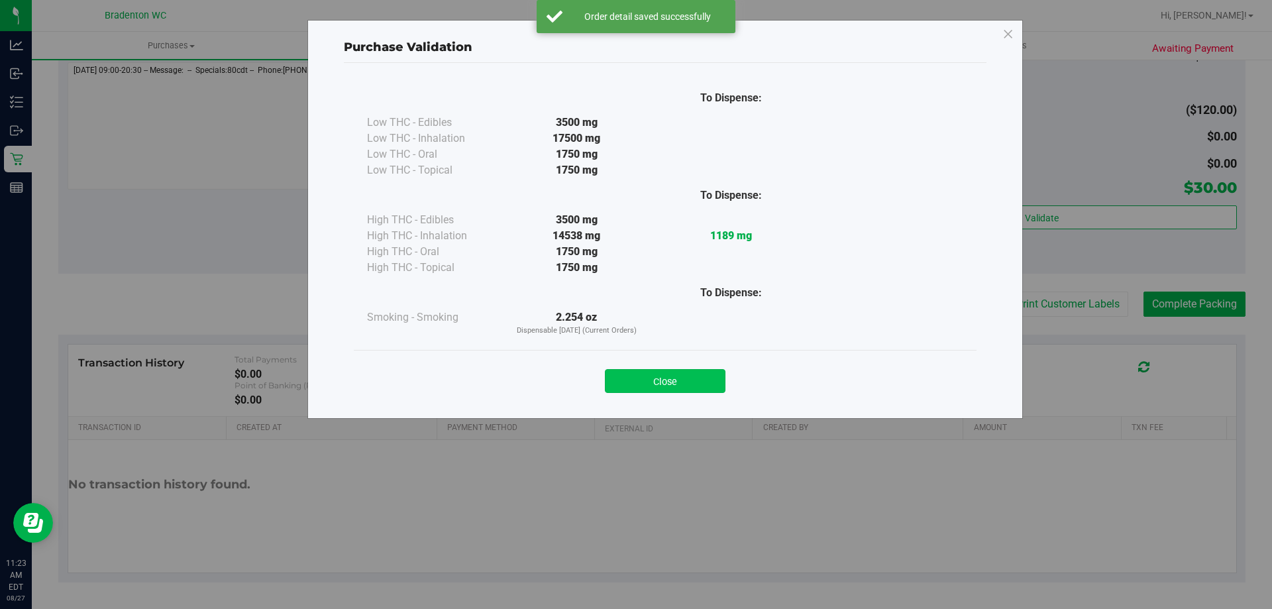
click at [625, 382] on button "Close" at bounding box center [665, 381] width 121 height 24
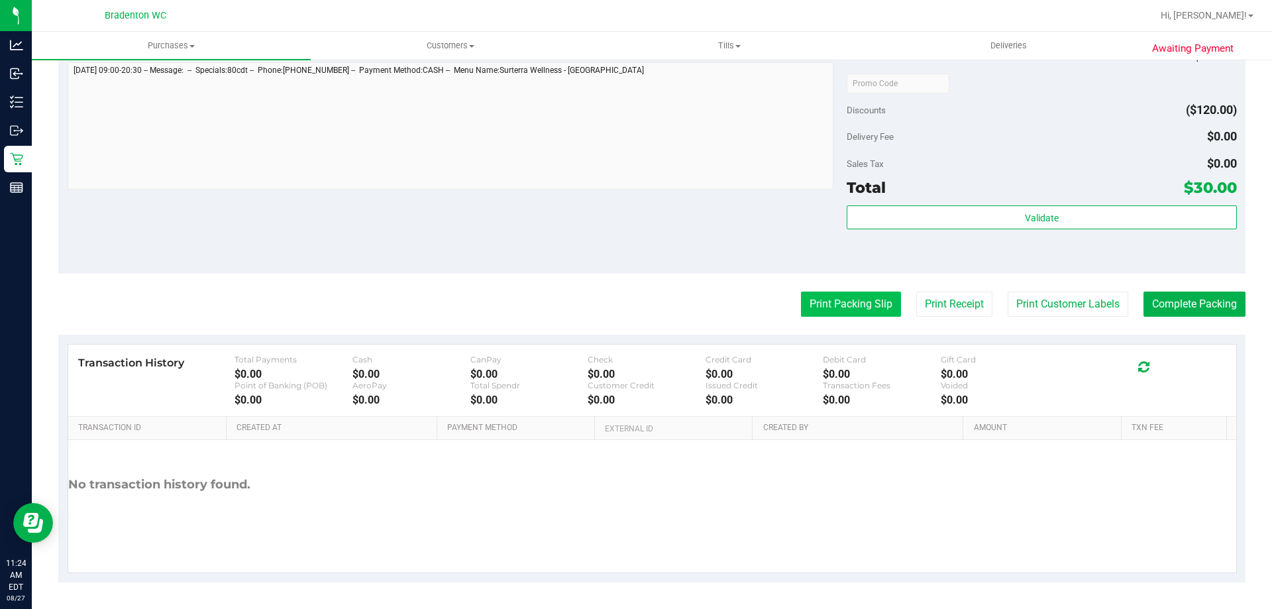
click at [848, 305] on button "Print Packing Slip" at bounding box center [851, 303] width 100 height 25
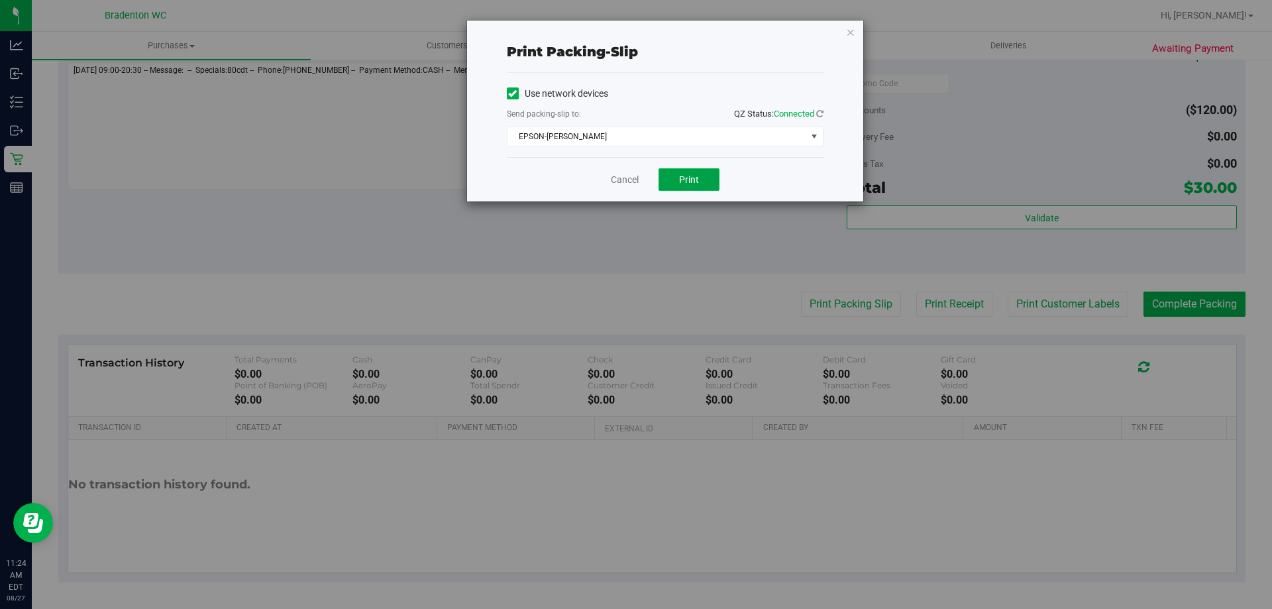
click at [680, 184] on span "Print" at bounding box center [689, 179] width 20 height 11
click at [850, 32] on icon "button" at bounding box center [850, 32] width 9 height 16
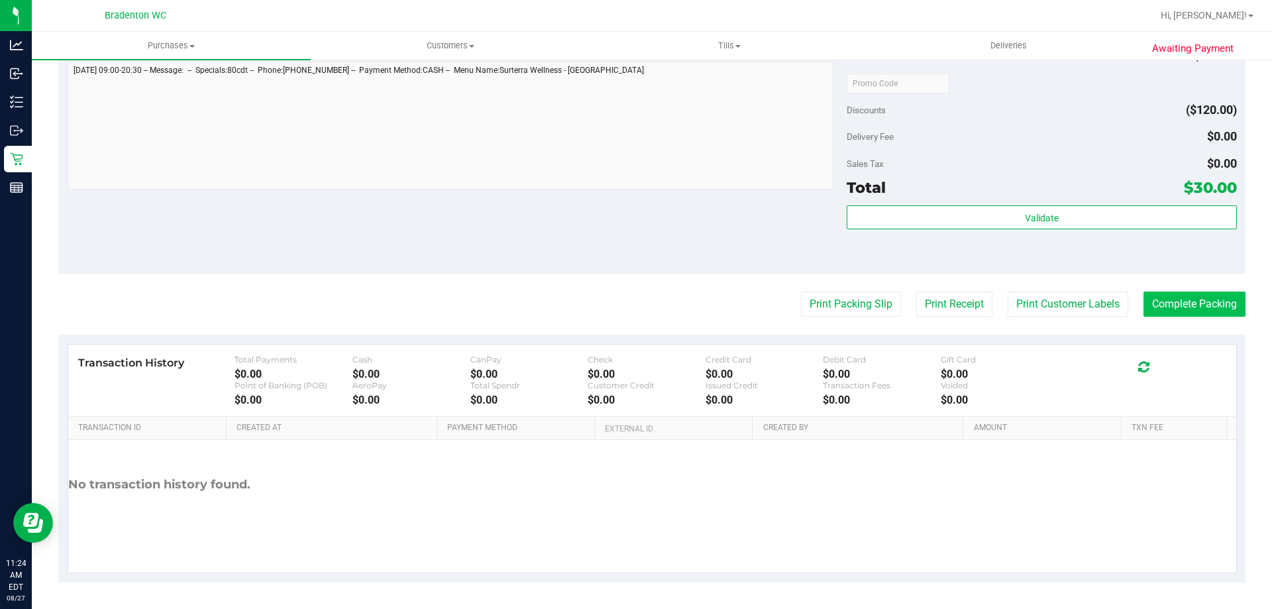
click at [1185, 308] on button "Complete Packing" at bounding box center [1194, 303] width 102 height 25
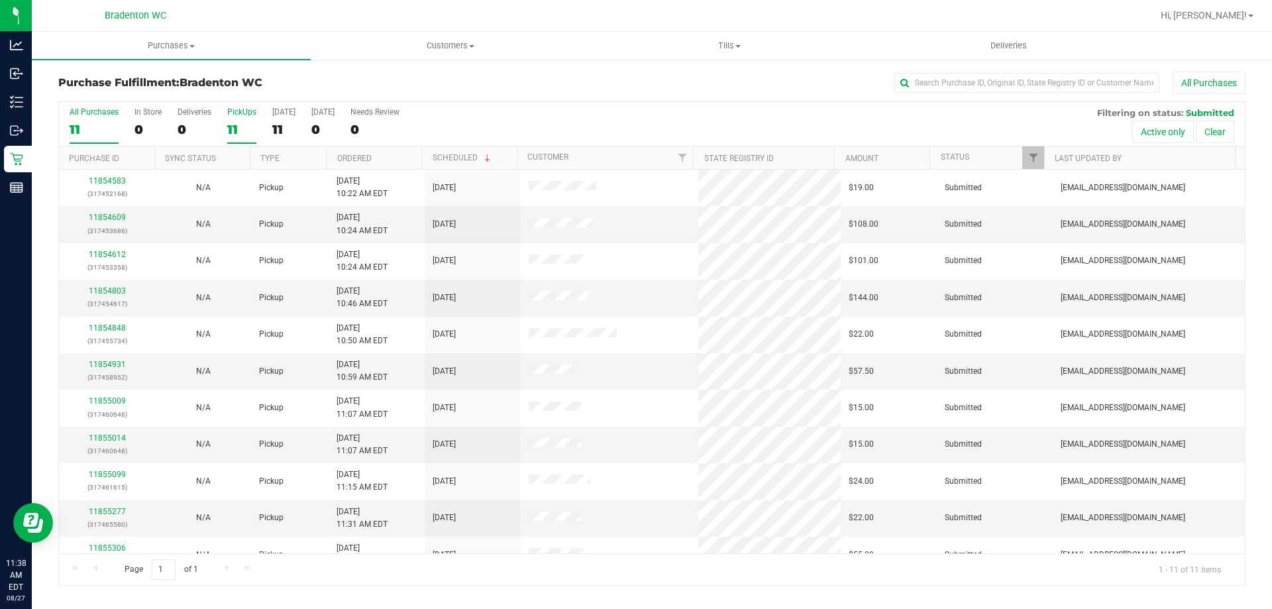
click at [242, 124] on div "11" at bounding box center [241, 129] width 29 height 15
click at [0, 0] on input "PickUps 11" at bounding box center [0, 0] width 0 height 0
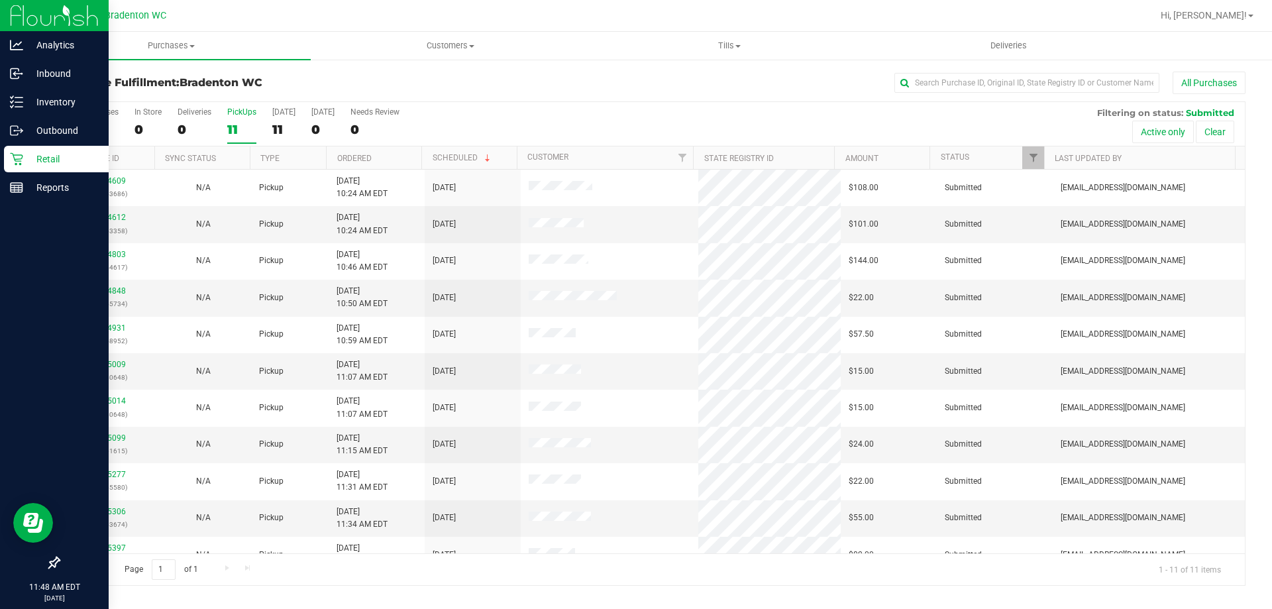
click at [18, 156] on icon at bounding box center [16, 158] width 13 height 13
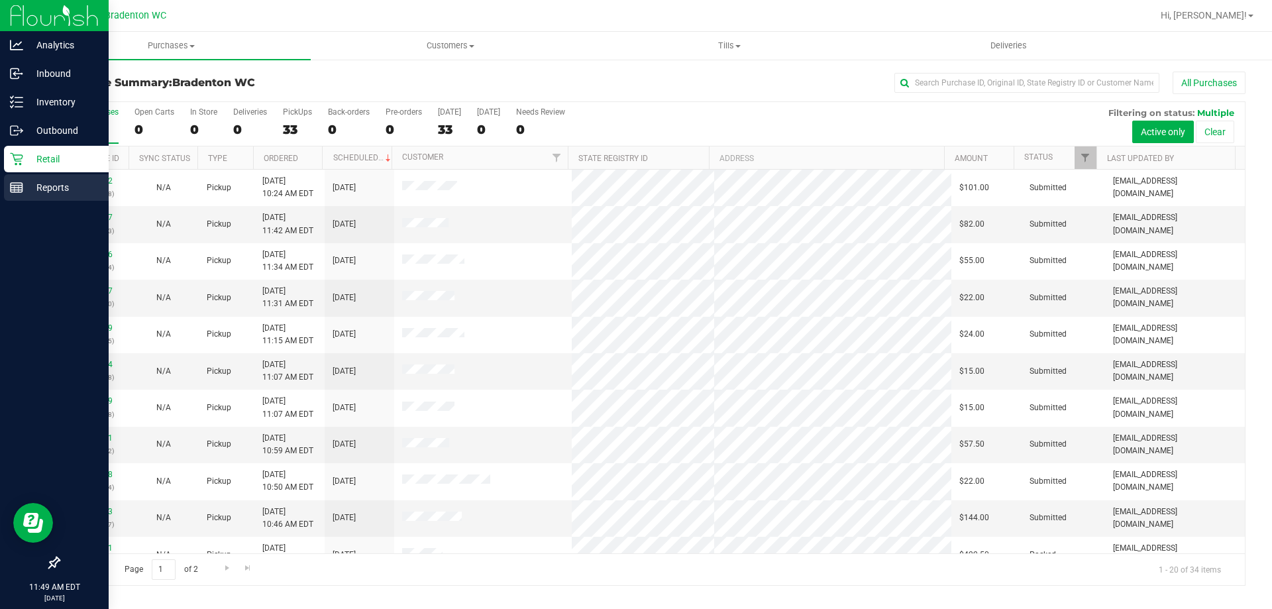
click at [11, 191] on rect at bounding box center [17, 187] width 12 height 9
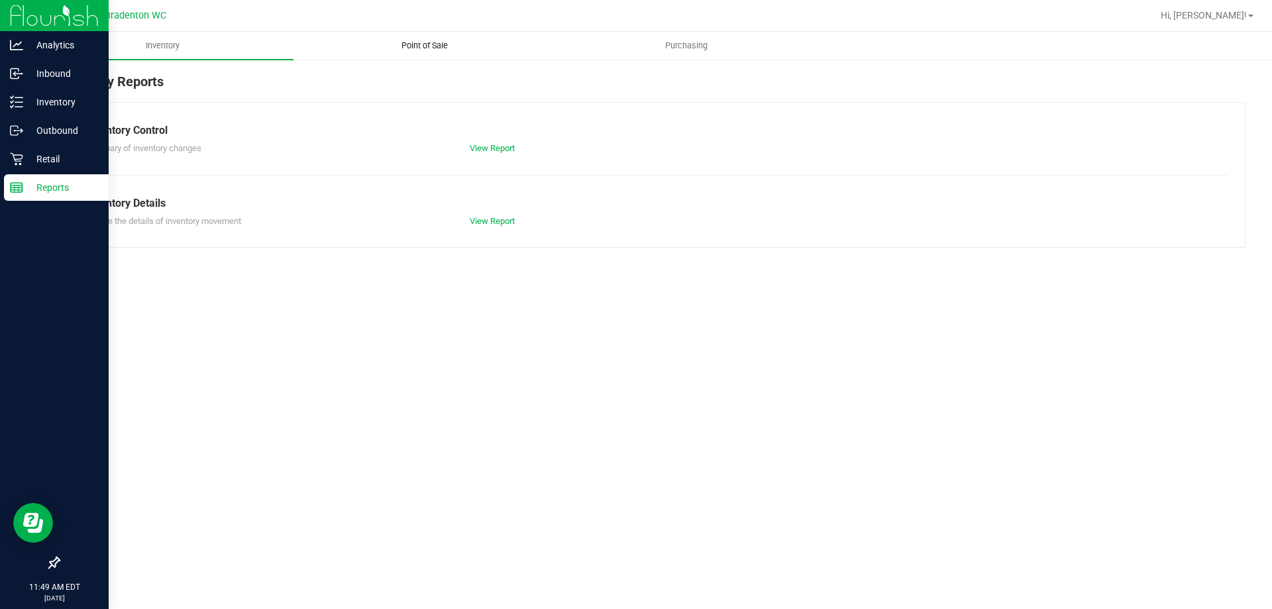
click at [413, 42] on span "Point of Sale" at bounding box center [425, 46] width 82 height 12
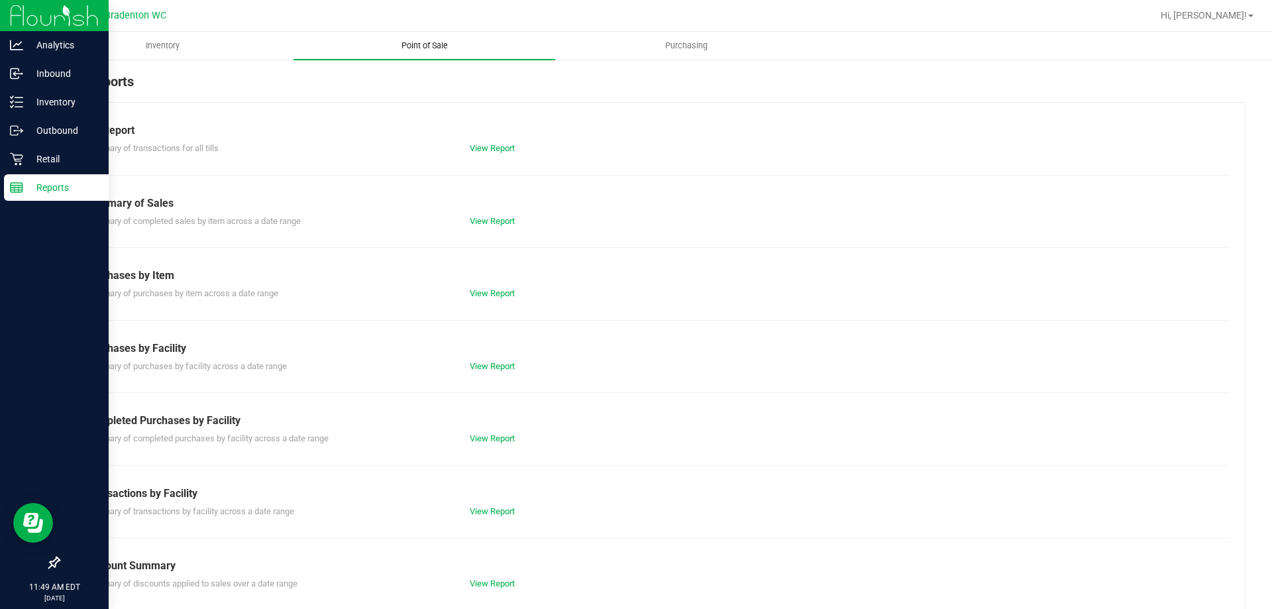
click at [484, 510] on link "View Report" at bounding box center [492, 511] width 45 height 10
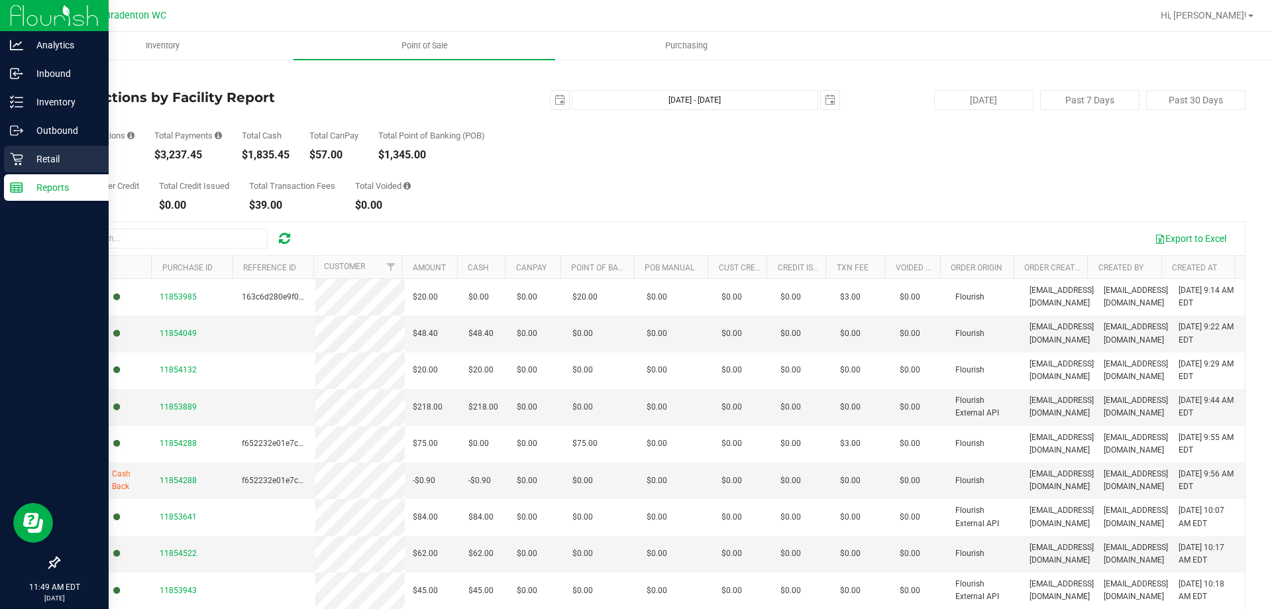
click at [21, 160] on icon at bounding box center [16, 158] width 13 height 13
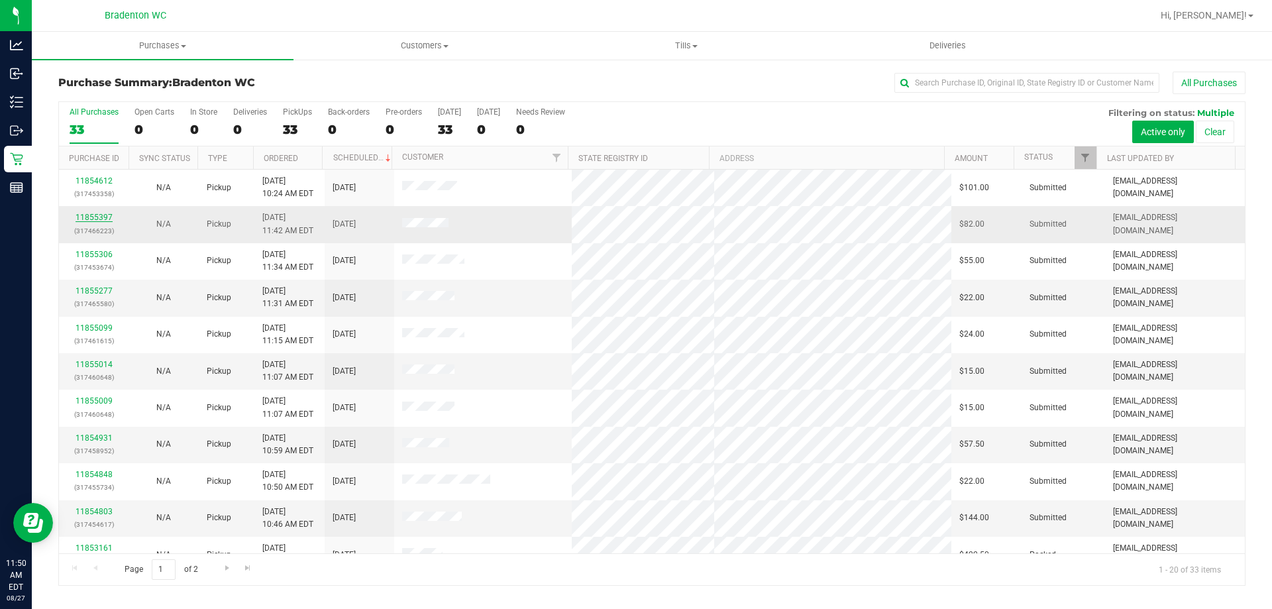
click at [87, 221] on link "11855397" at bounding box center [94, 217] width 37 height 9
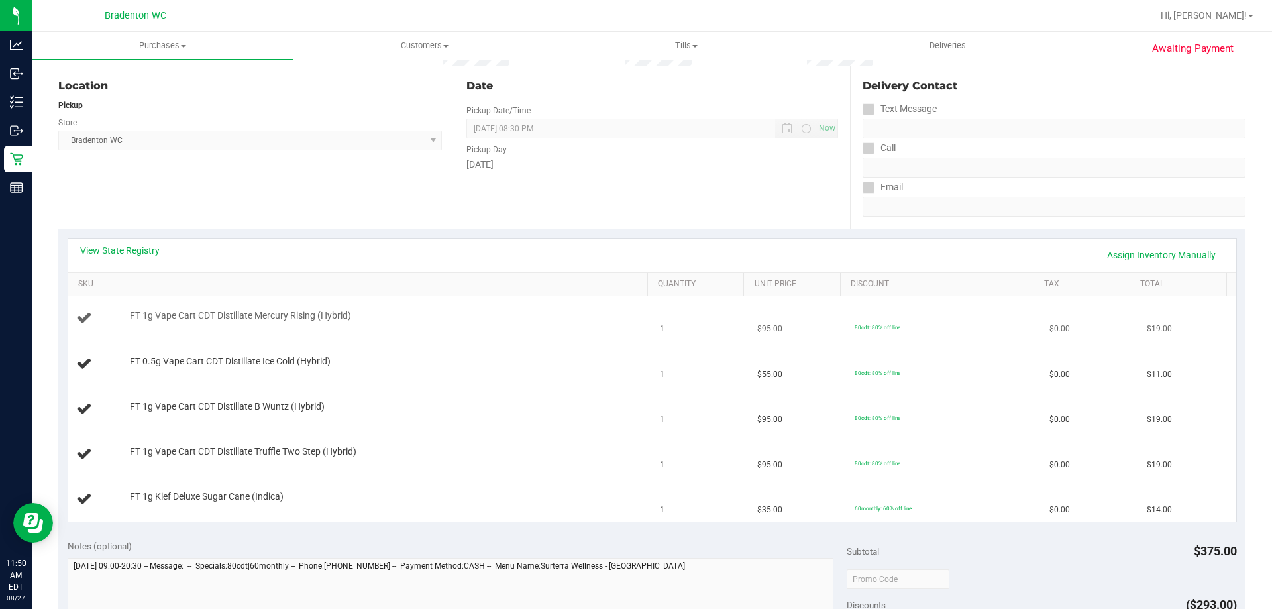
scroll to position [132, 0]
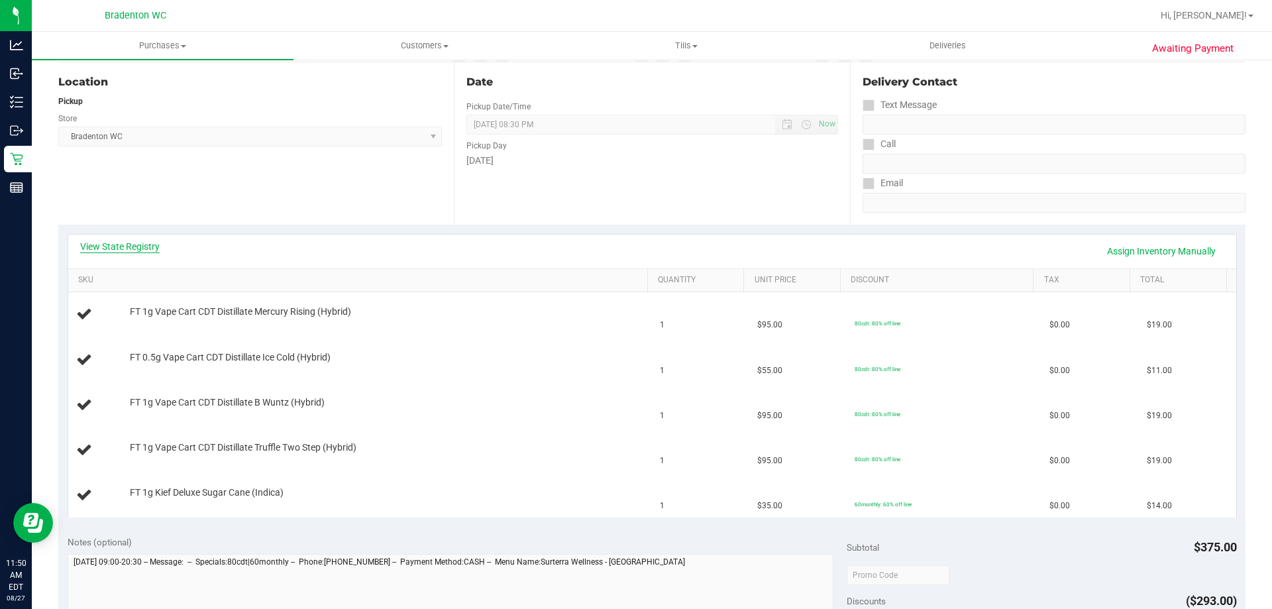
click at [121, 243] on link "View State Registry" at bounding box center [119, 246] width 79 height 13
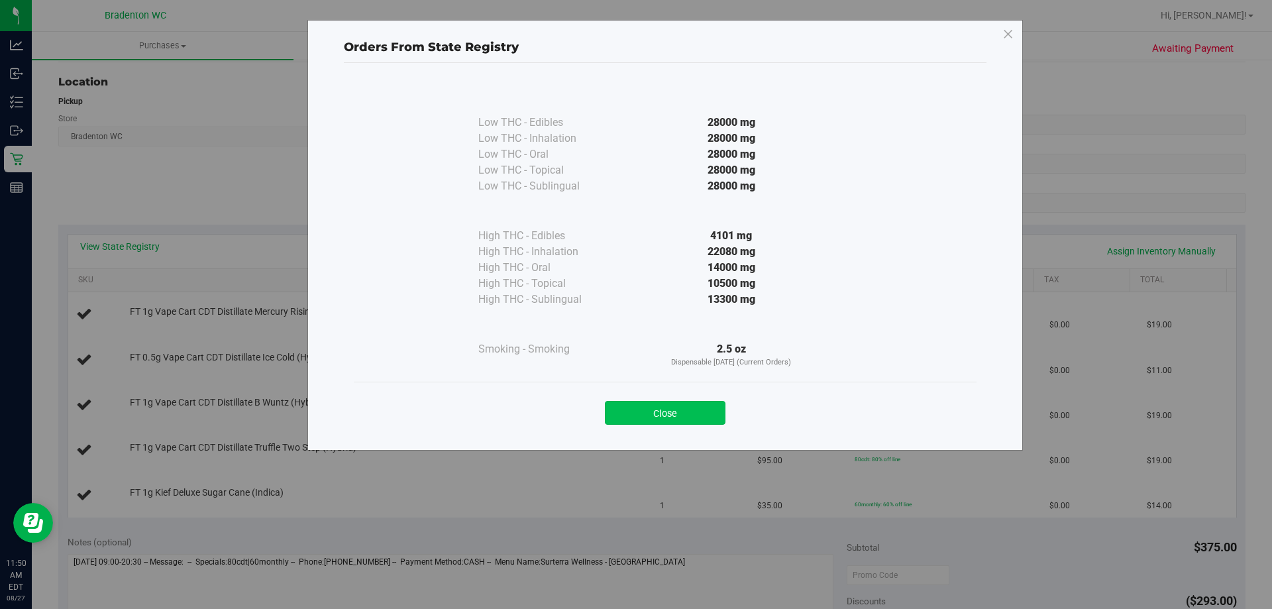
click at [653, 403] on button "Close" at bounding box center [665, 413] width 121 height 24
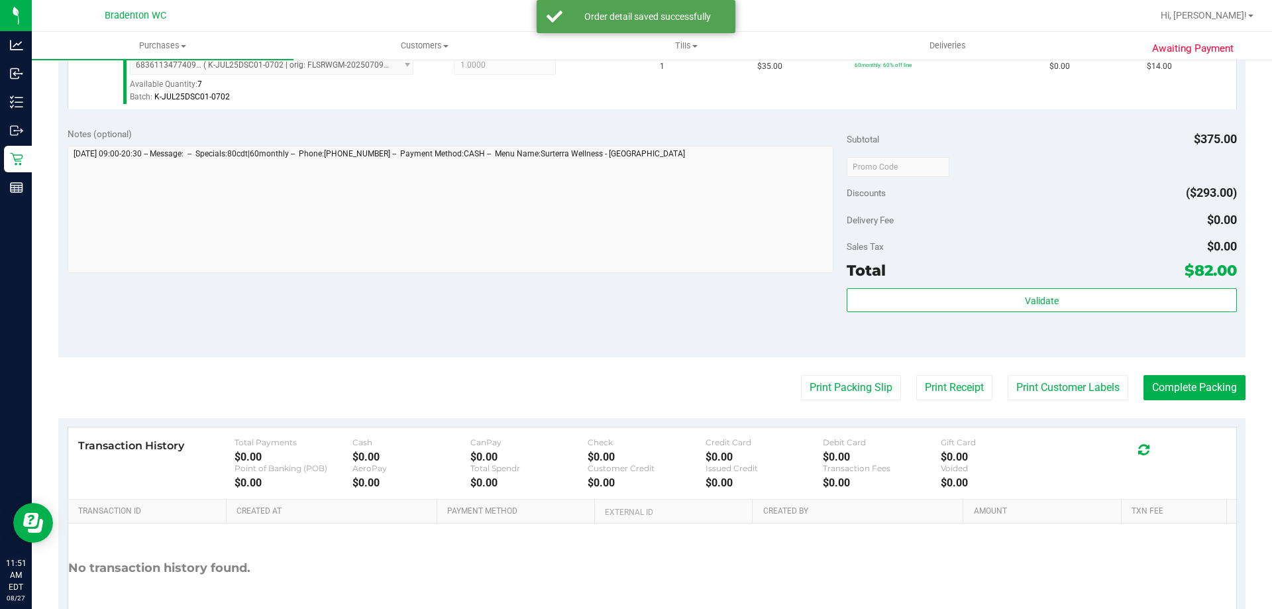
scroll to position [781, 0]
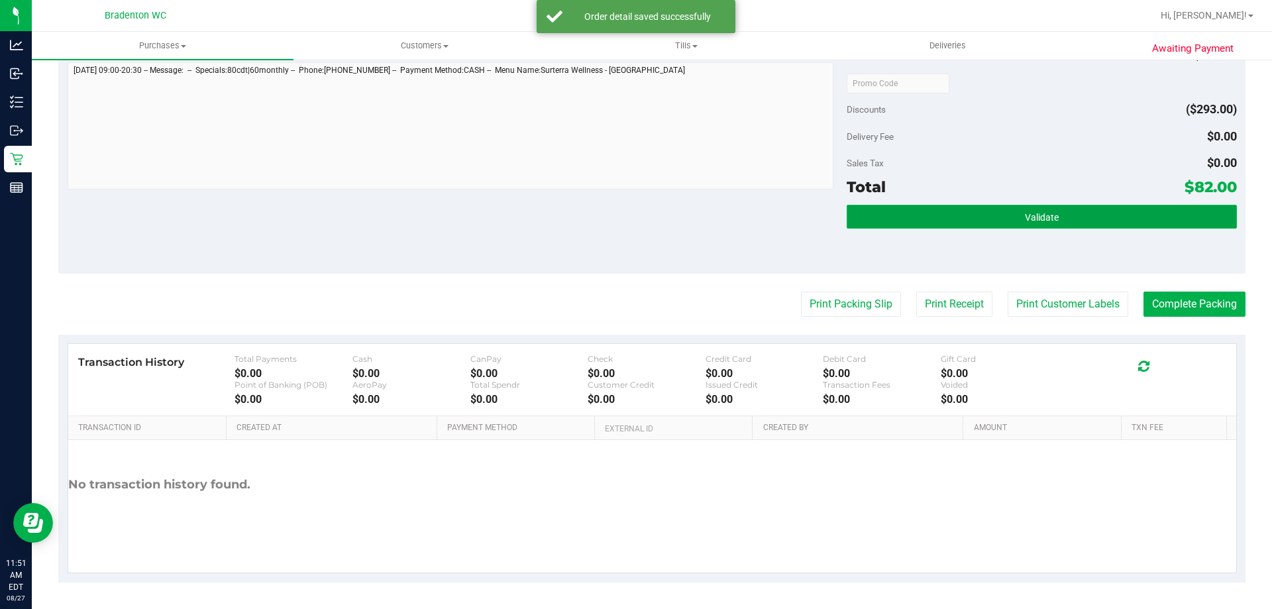
click at [1022, 207] on button "Validate" at bounding box center [1042, 217] width 390 height 24
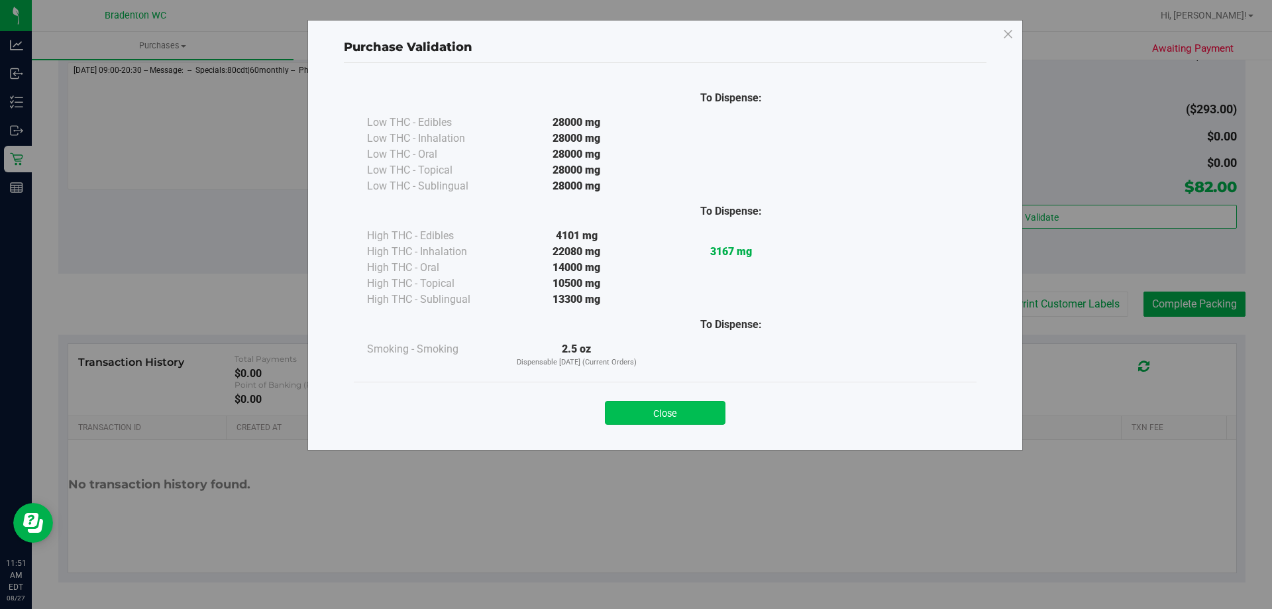
click at [655, 401] on button "Close" at bounding box center [665, 413] width 121 height 24
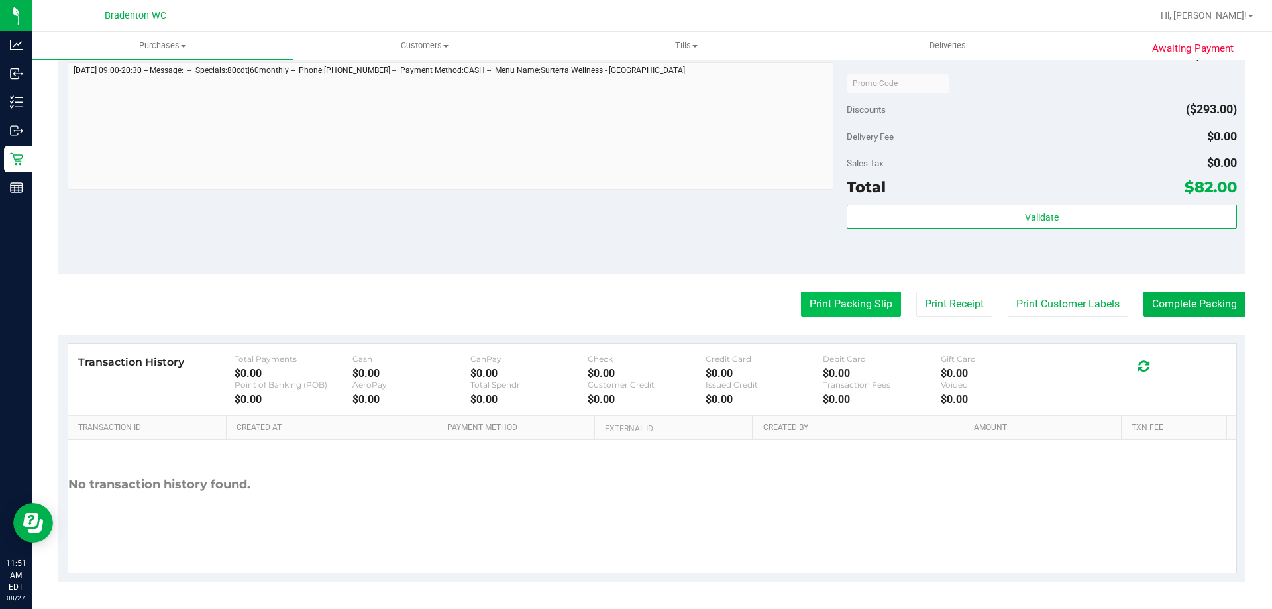
click at [827, 312] on button "Print Packing Slip" at bounding box center [851, 303] width 100 height 25
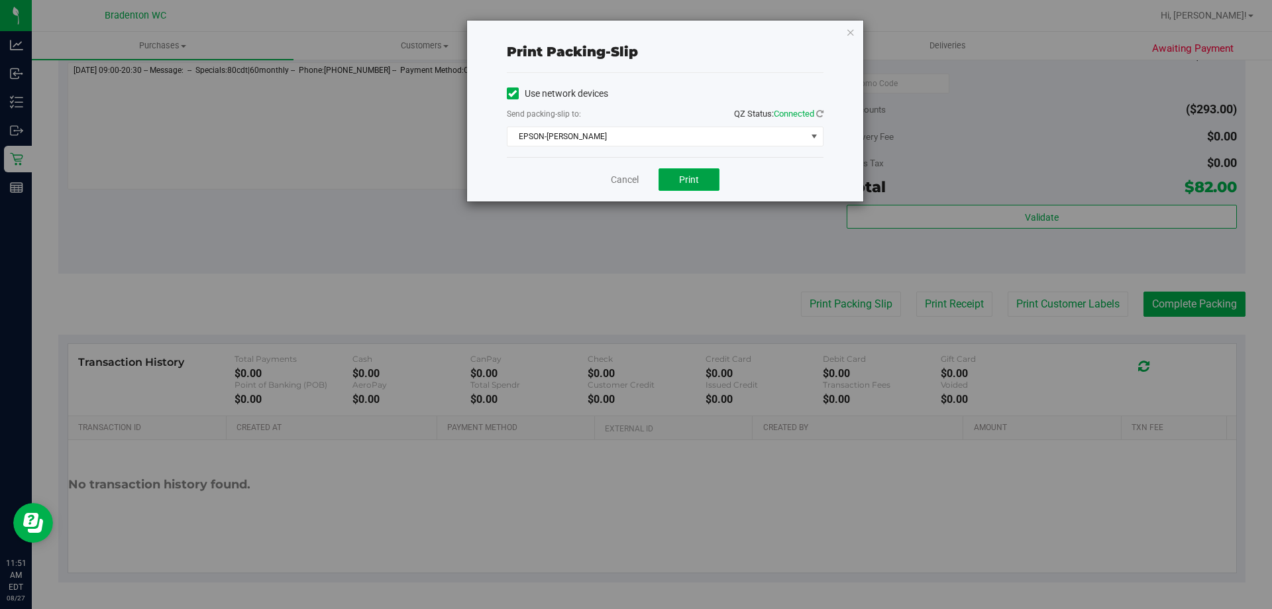
click at [693, 180] on span "Print" at bounding box center [689, 179] width 20 height 11
click at [848, 30] on icon "button" at bounding box center [850, 32] width 9 height 16
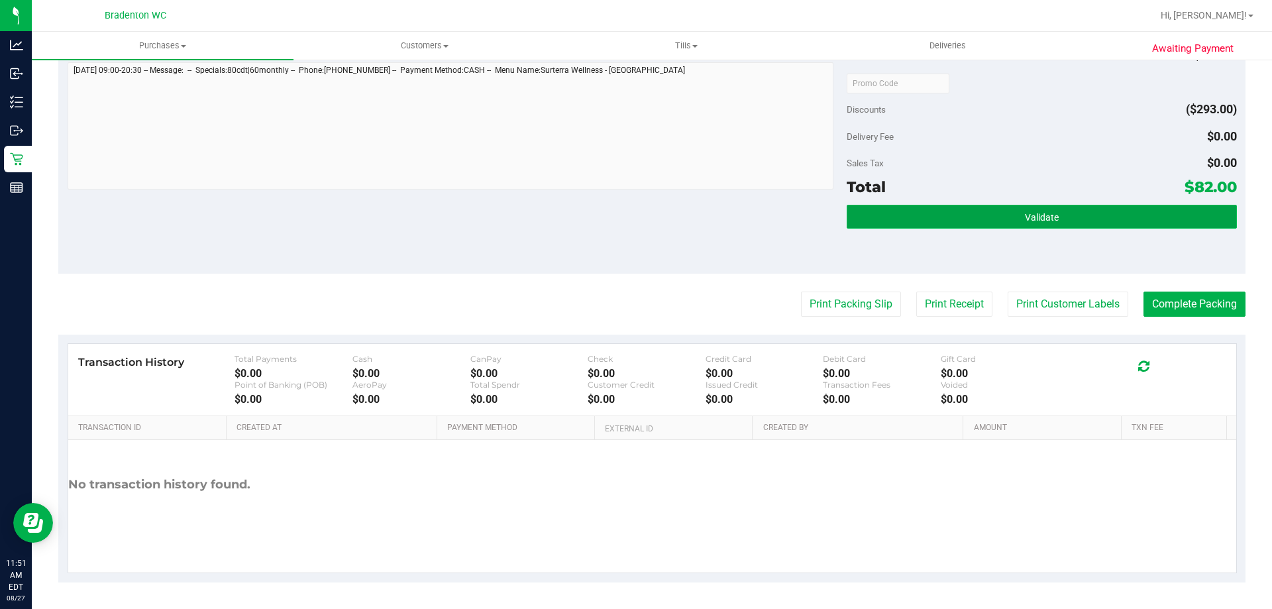
click at [1001, 224] on button "Validate" at bounding box center [1042, 217] width 390 height 24
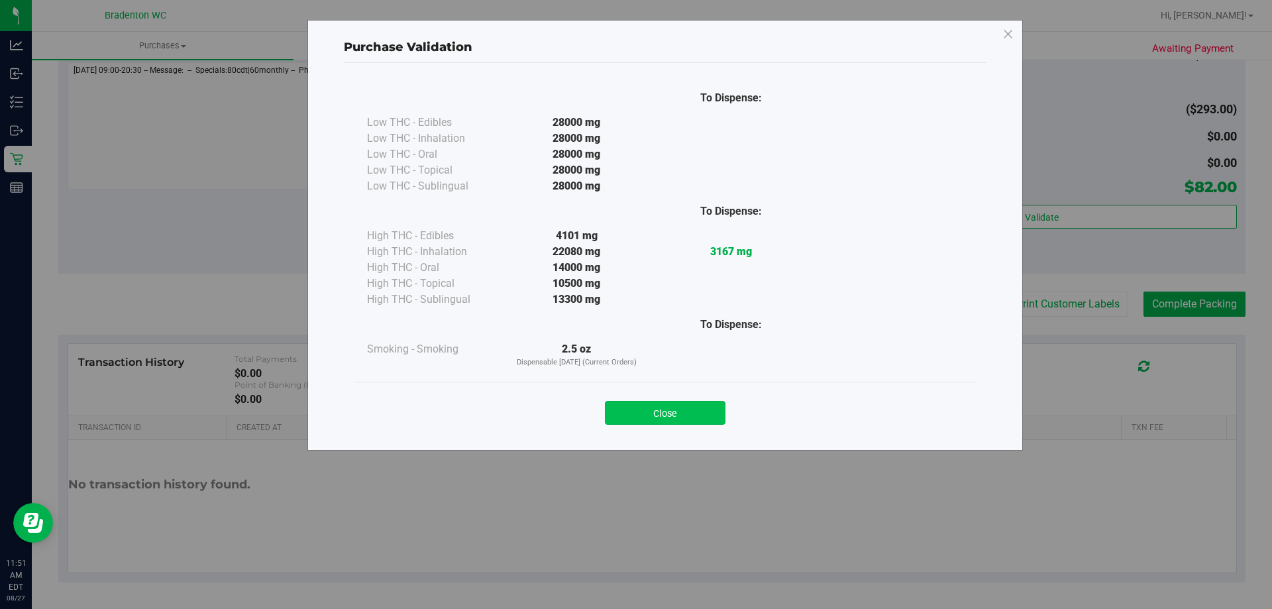
click at [684, 410] on button "Close" at bounding box center [665, 413] width 121 height 24
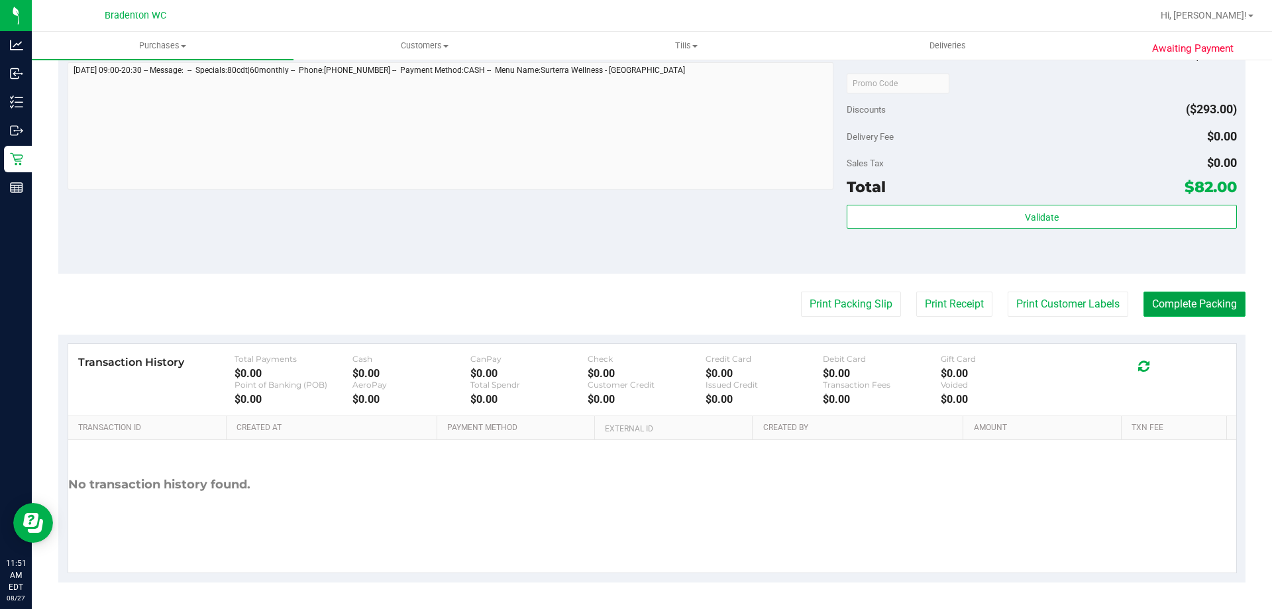
click at [1207, 293] on button "Complete Packing" at bounding box center [1194, 303] width 102 height 25
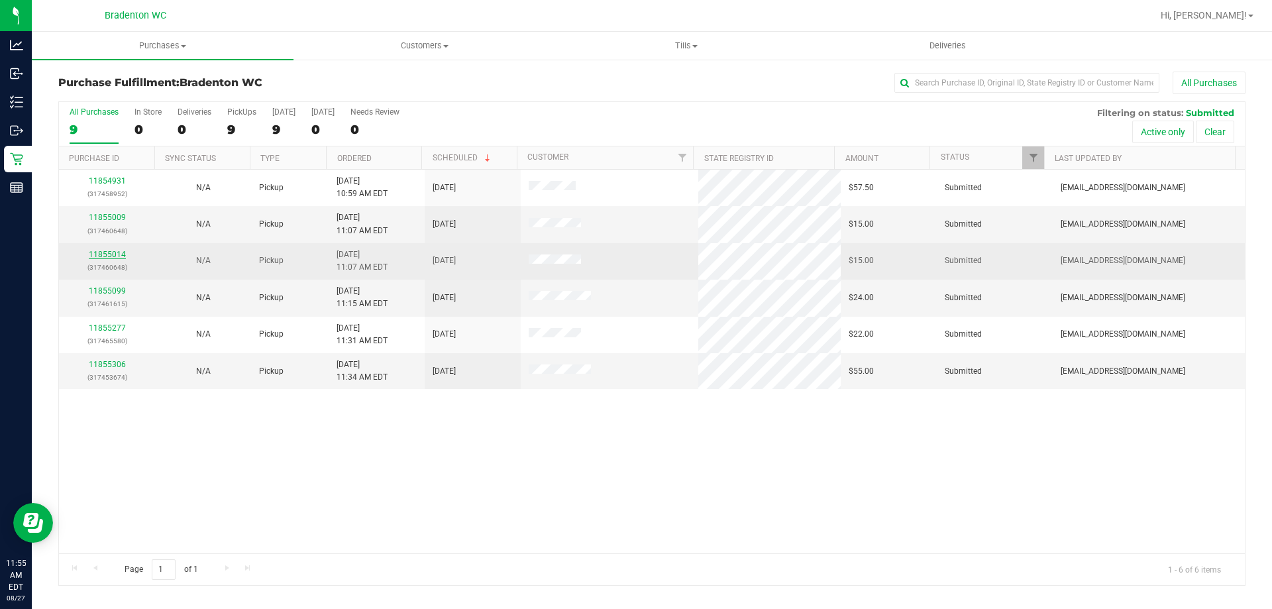
click at [119, 252] on link "11855014" at bounding box center [107, 254] width 37 height 9
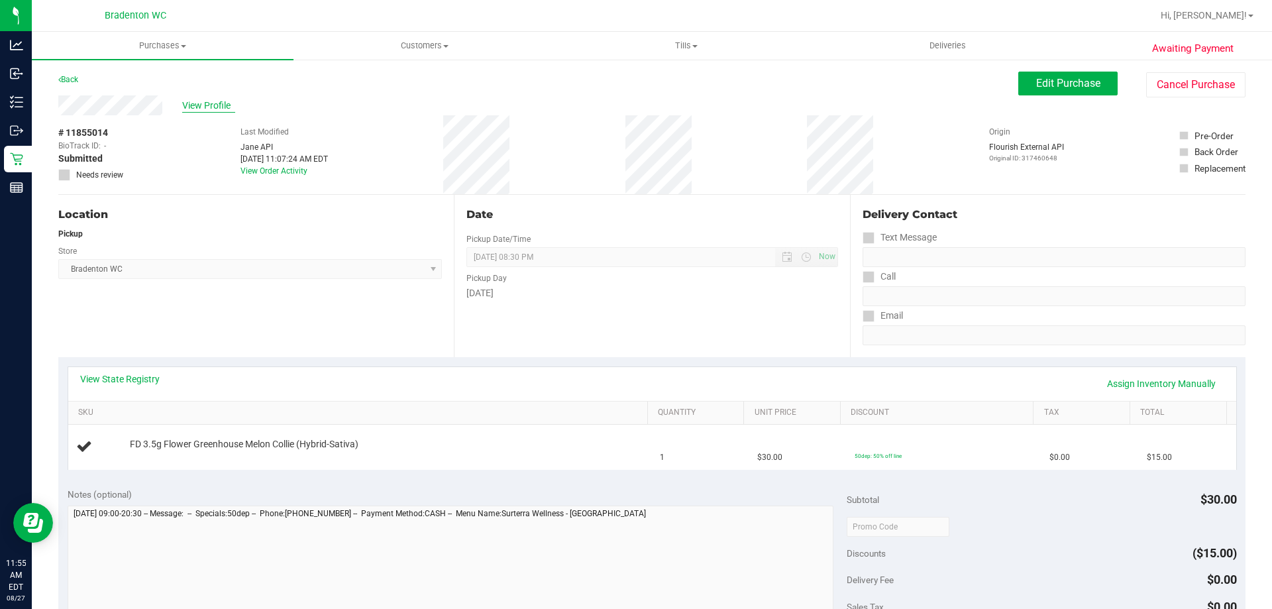
click at [196, 101] on span "View Profile" at bounding box center [208, 106] width 53 height 14
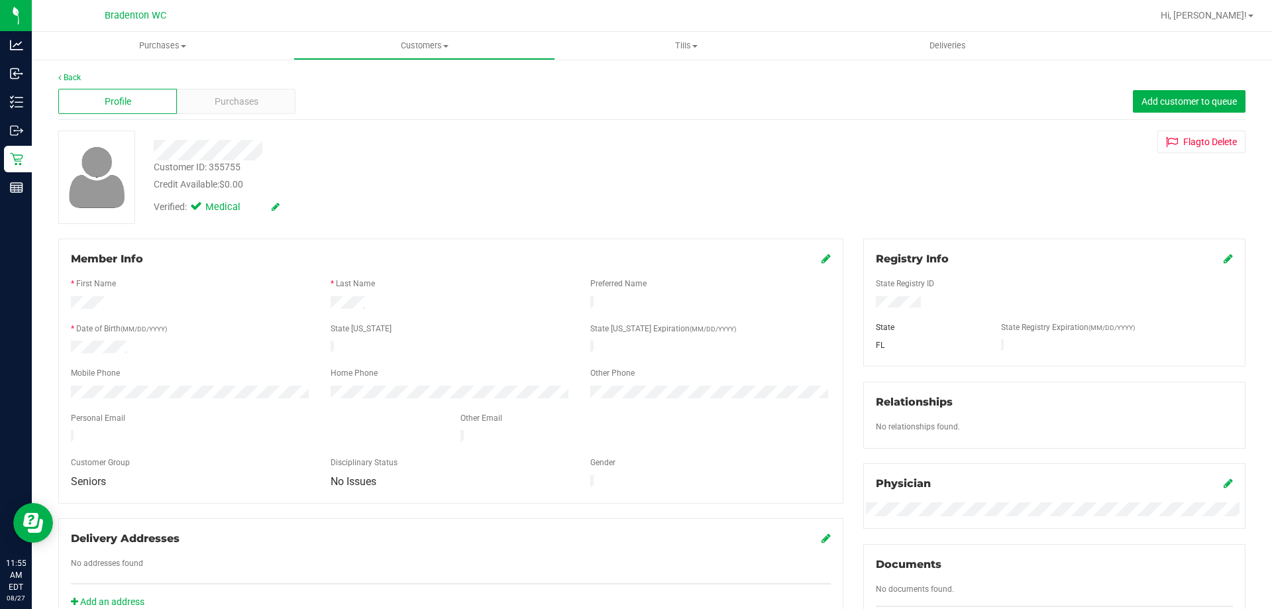
click at [203, 101] on div "Purchases" at bounding box center [236, 101] width 119 height 25
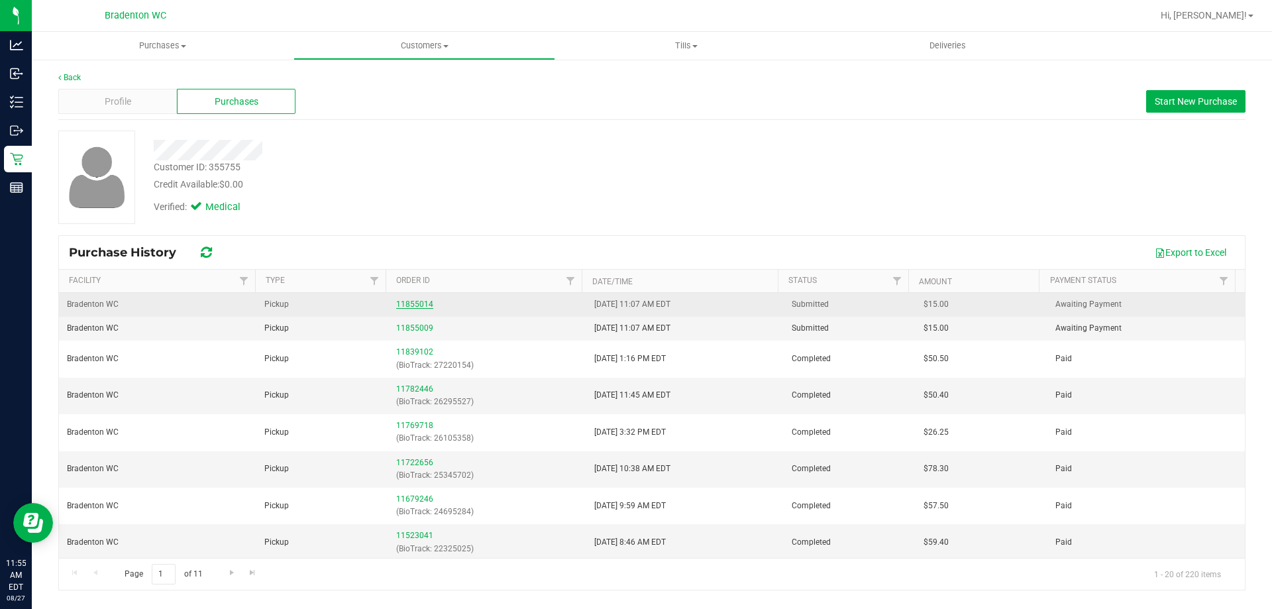
click at [405, 308] on link "11855014" at bounding box center [414, 303] width 37 height 9
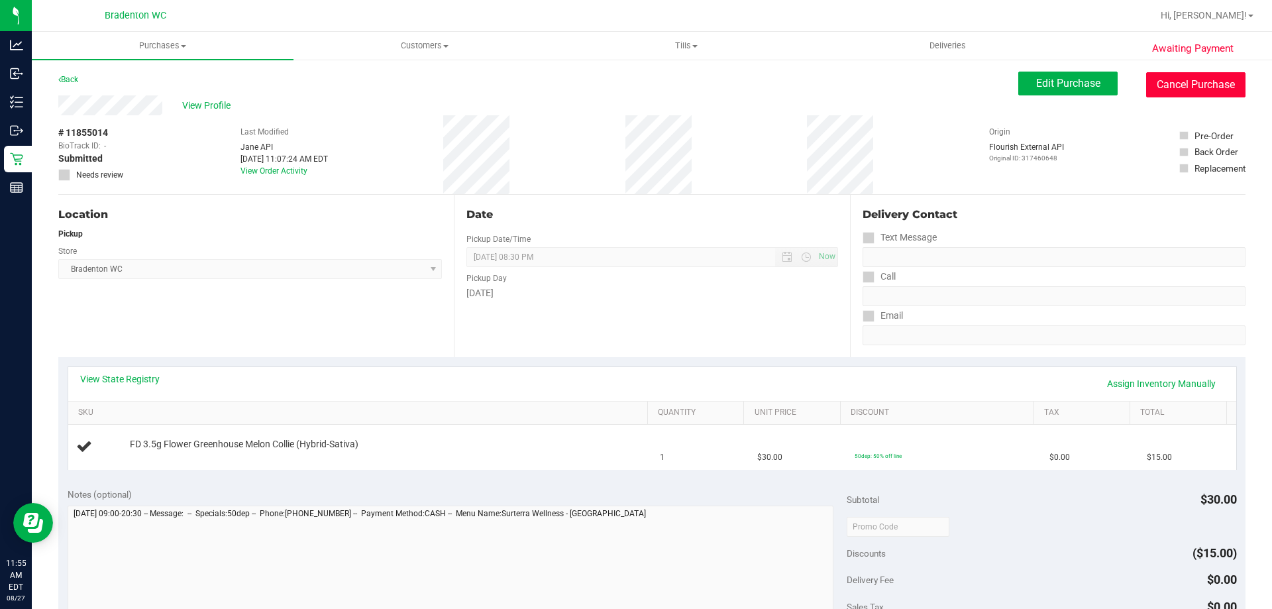
click at [1167, 86] on button "Cancel Purchase" at bounding box center [1195, 84] width 99 height 25
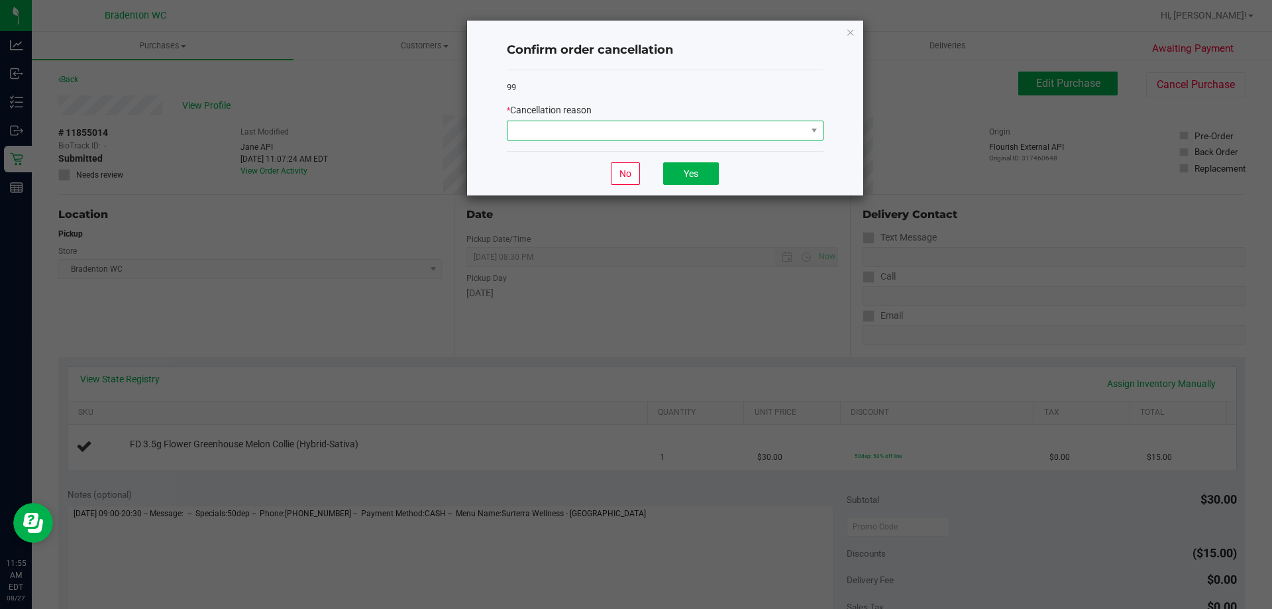
click at [589, 132] on span at bounding box center [656, 130] width 299 height 19
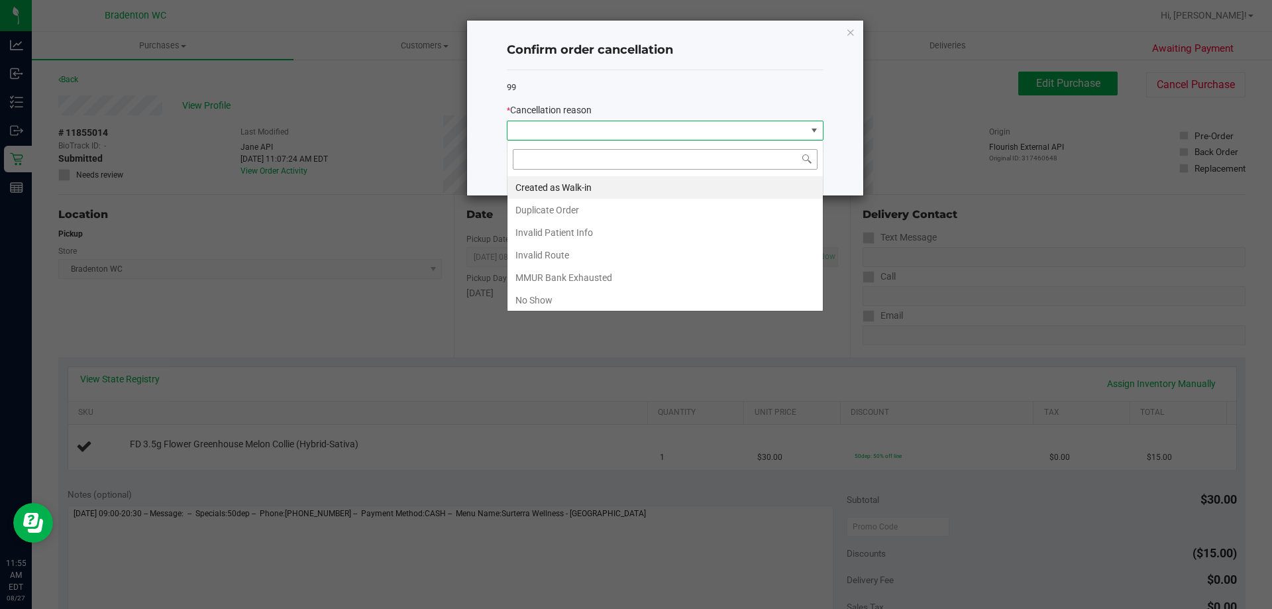
scroll to position [20, 317]
click at [563, 208] on li "Duplicate Order" at bounding box center [664, 210] width 315 height 23
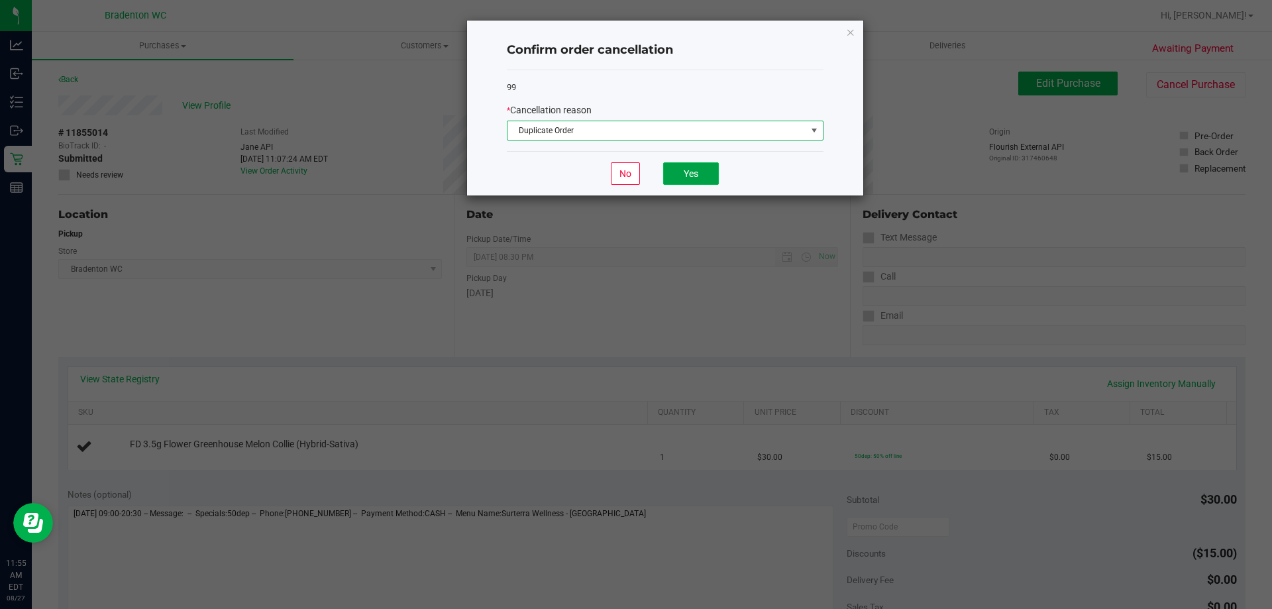
click at [678, 178] on button "Yes" at bounding box center [691, 173] width 56 height 23
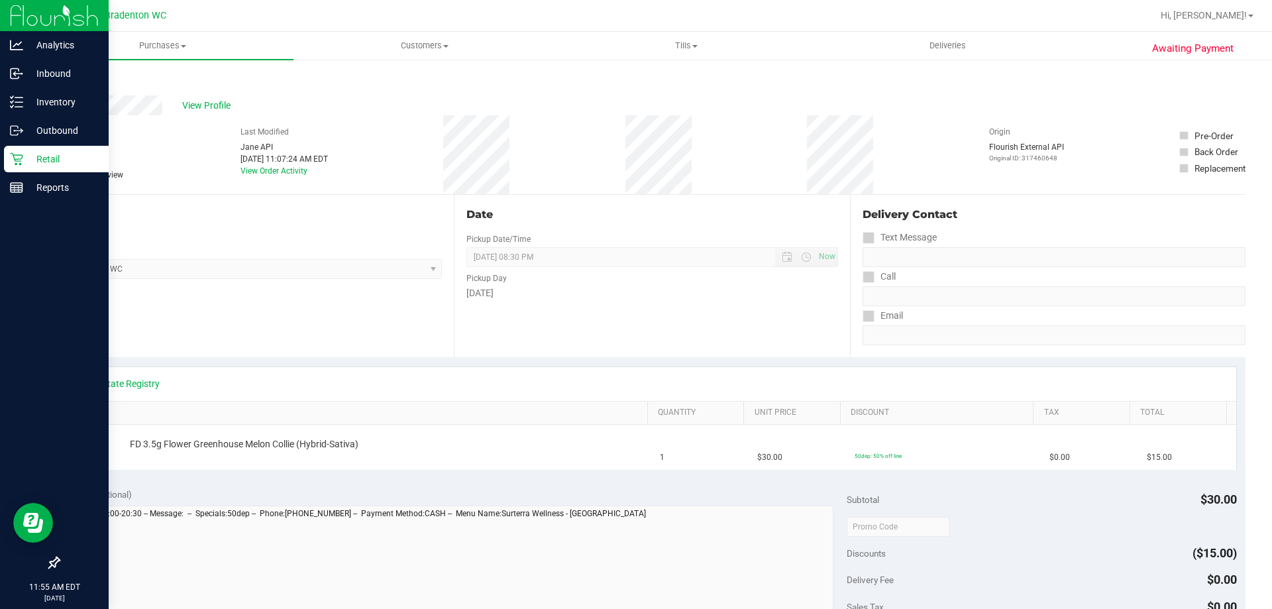
click at [70, 155] on p "Retail" at bounding box center [62, 159] width 79 height 16
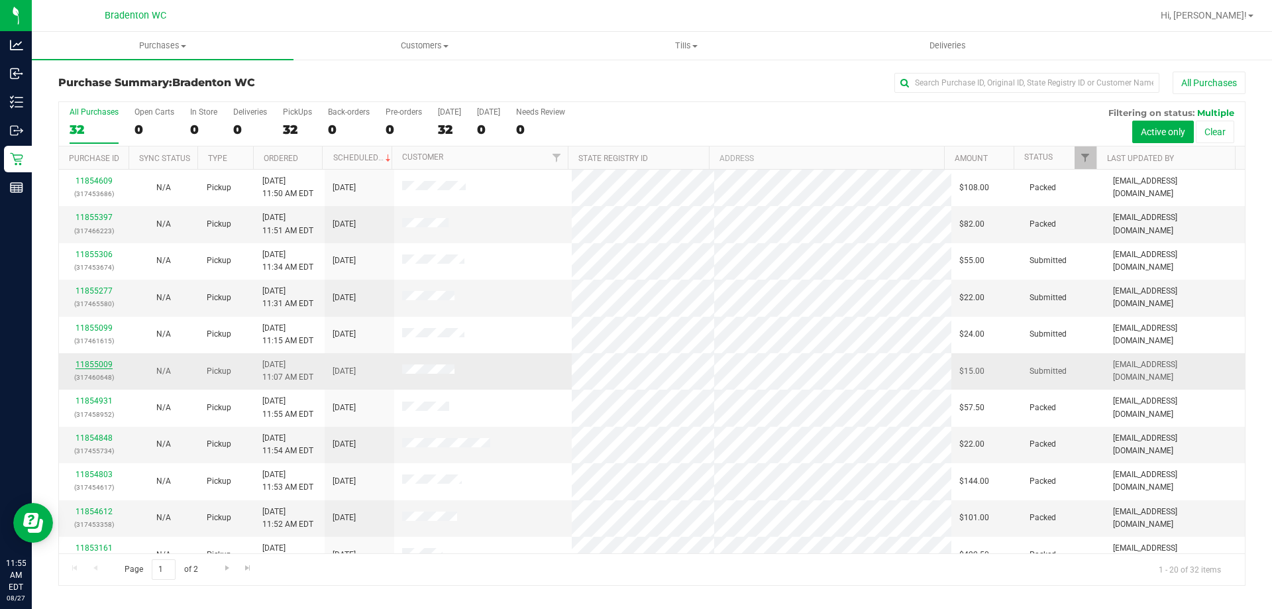
click at [89, 363] on link "11855009" at bounding box center [94, 364] width 37 height 9
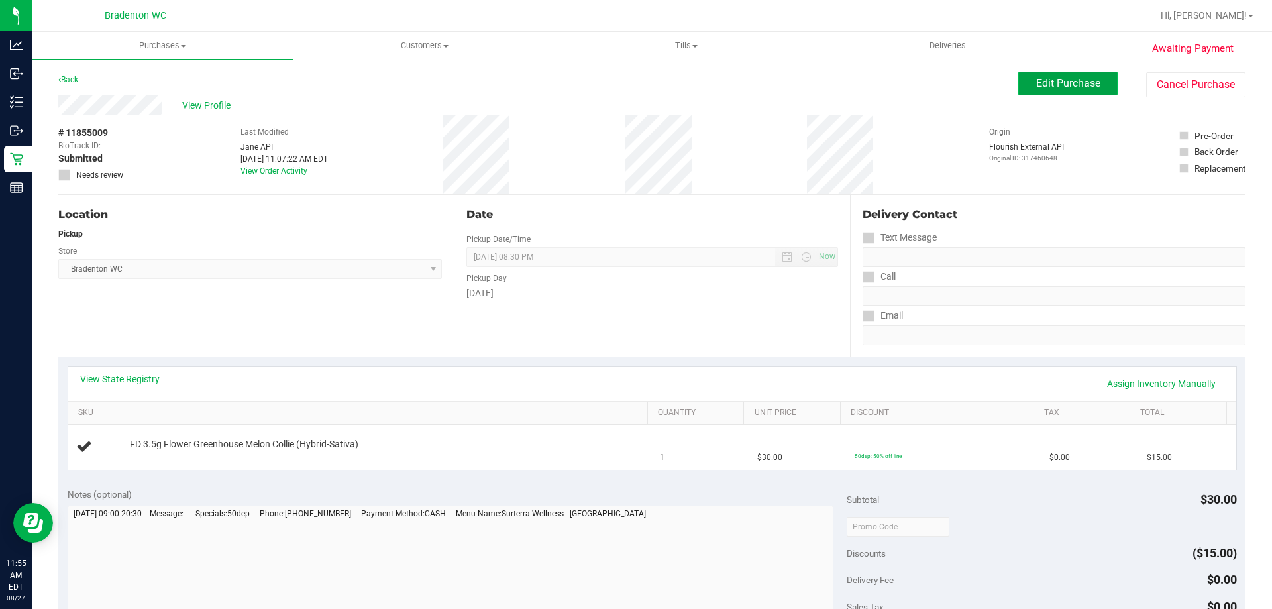
click at [1043, 85] on span "Edit Purchase" at bounding box center [1068, 83] width 64 height 13
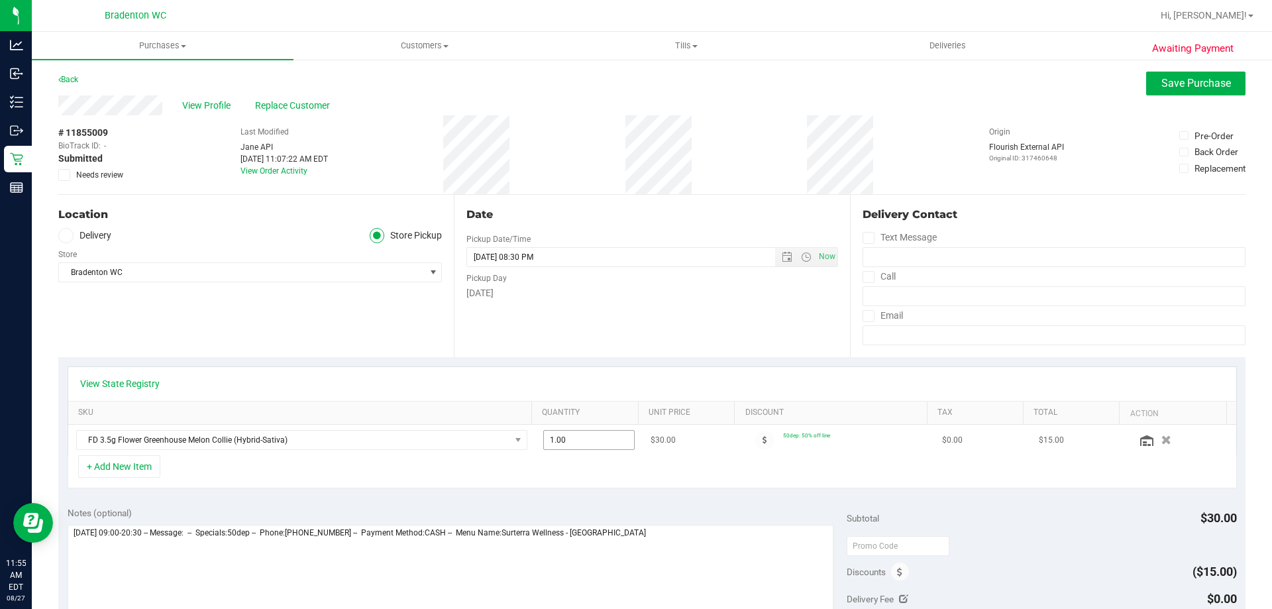
click at [568, 433] on span "1.00 1" at bounding box center [589, 440] width 92 height 20
type input "2"
type input "2.00"
click at [667, 543] on textarea at bounding box center [451, 588] width 767 height 127
type textarea "Wednesday 08/27/2025 09:00-20:30 -- Message: -- Specials:50dep -- Phone:8479121…"
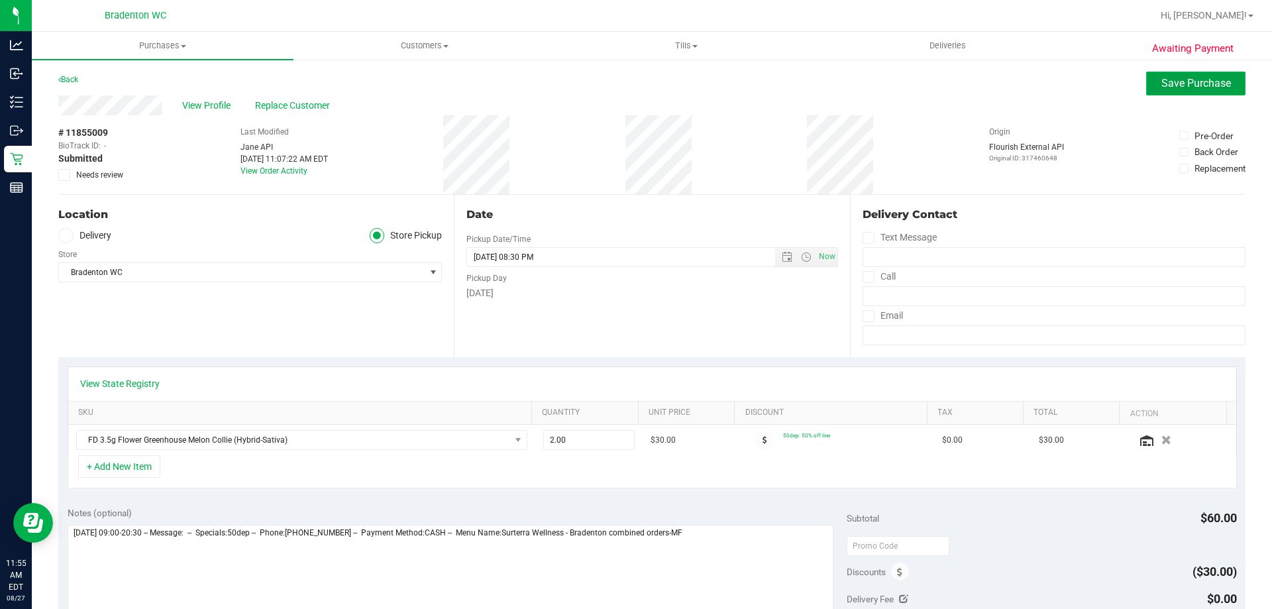
click at [1167, 83] on span "Save Purchase" at bounding box center [1196, 83] width 70 height 13
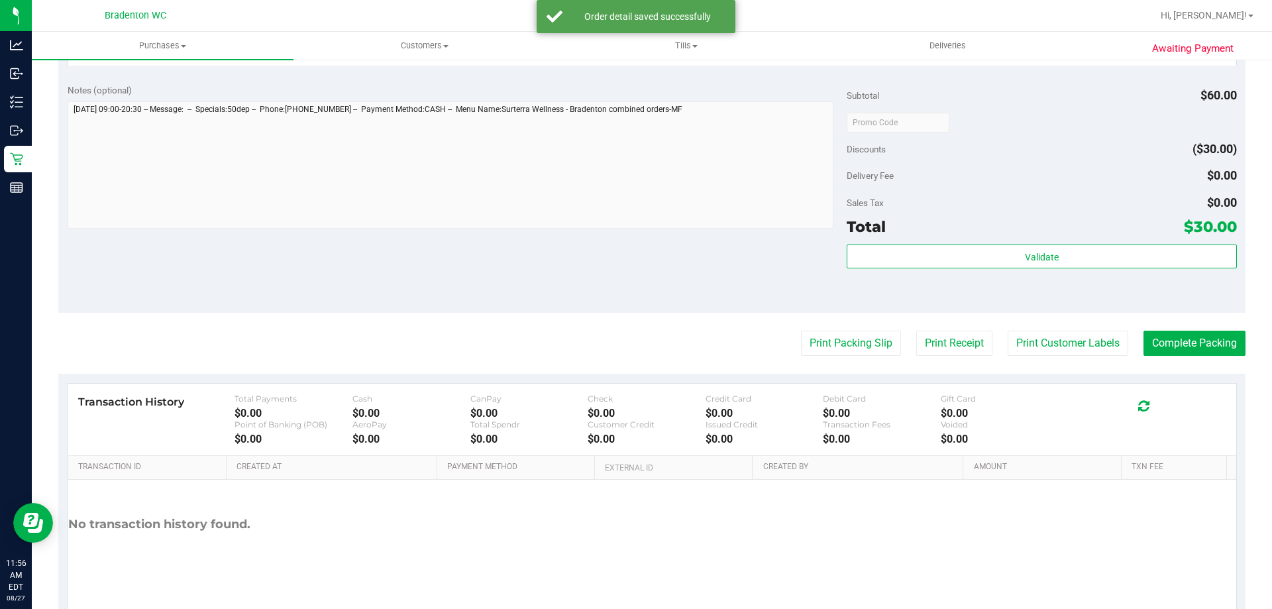
scroll to position [474, 0]
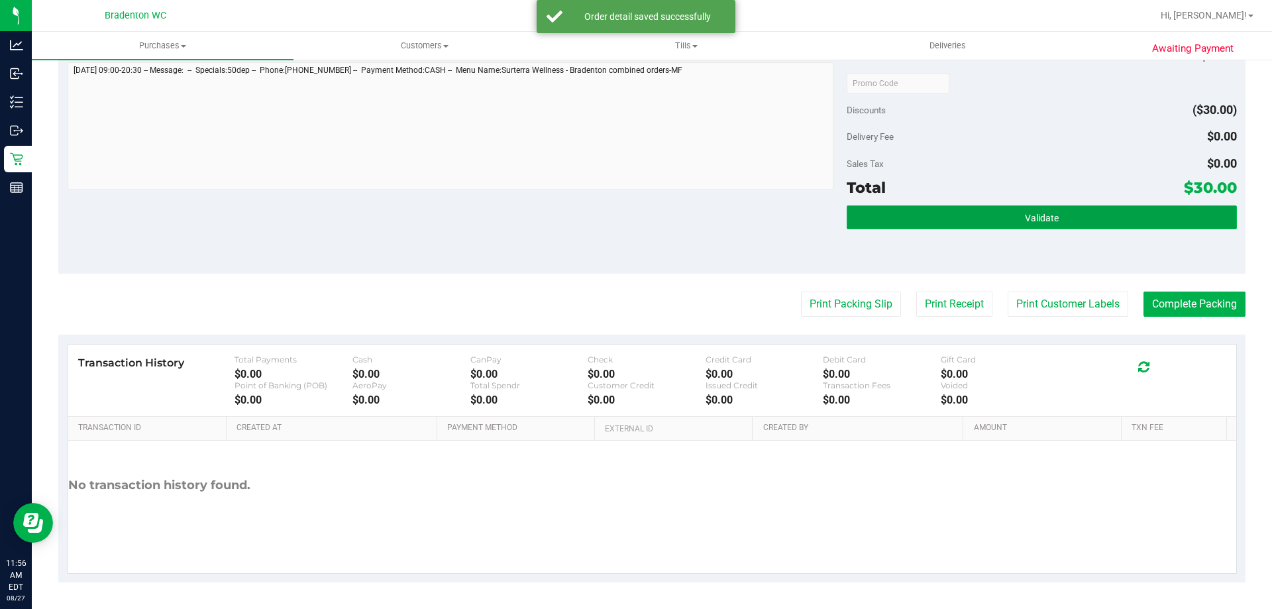
click at [1018, 225] on button "Validate" at bounding box center [1042, 217] width 390 height 24
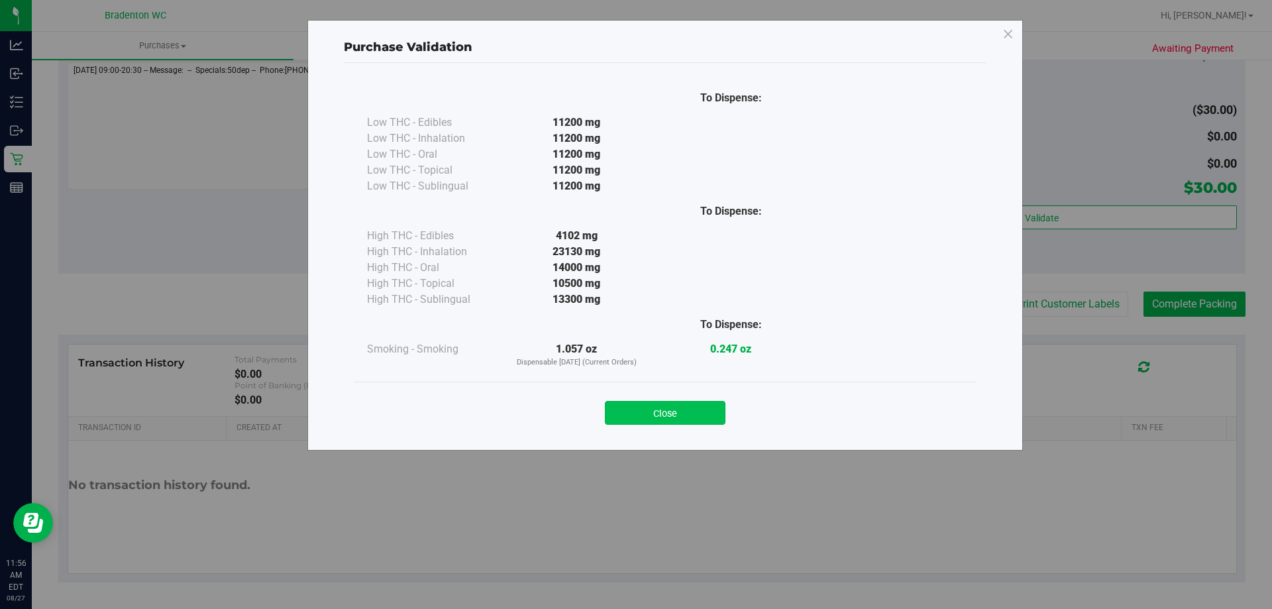
click at [652, 420] on button "Close" at bounding box center [665, 413] width 121 height 24
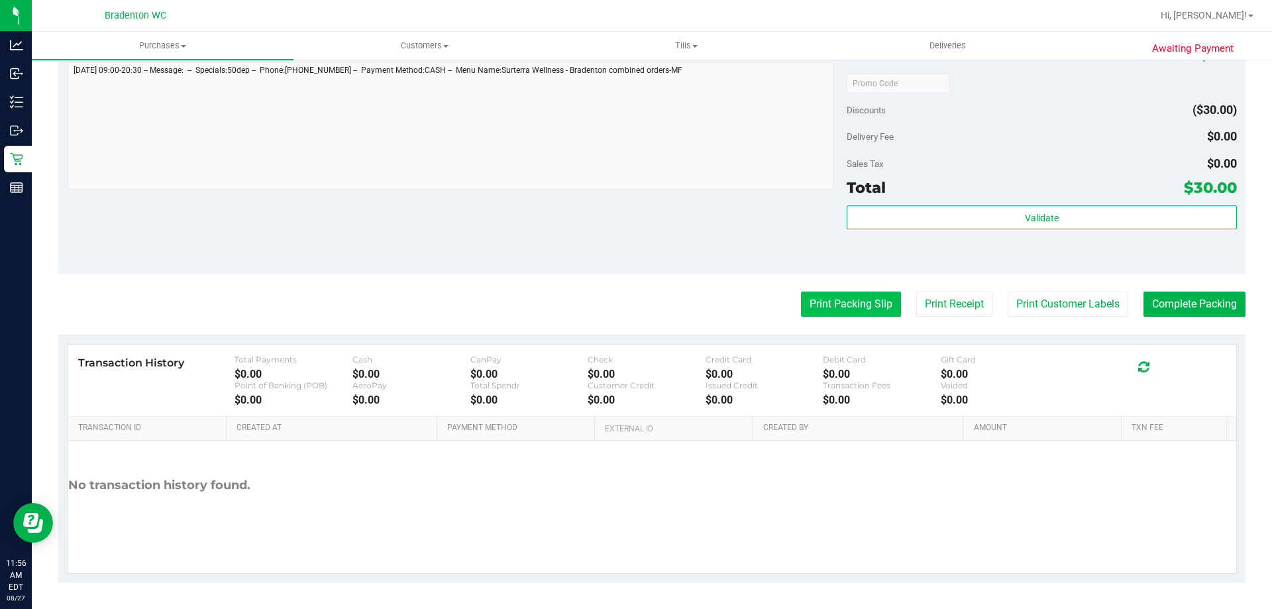
click at [827, 312] on button "Print Packing Slip" at bounding box center [851, 303] width 100 height 25
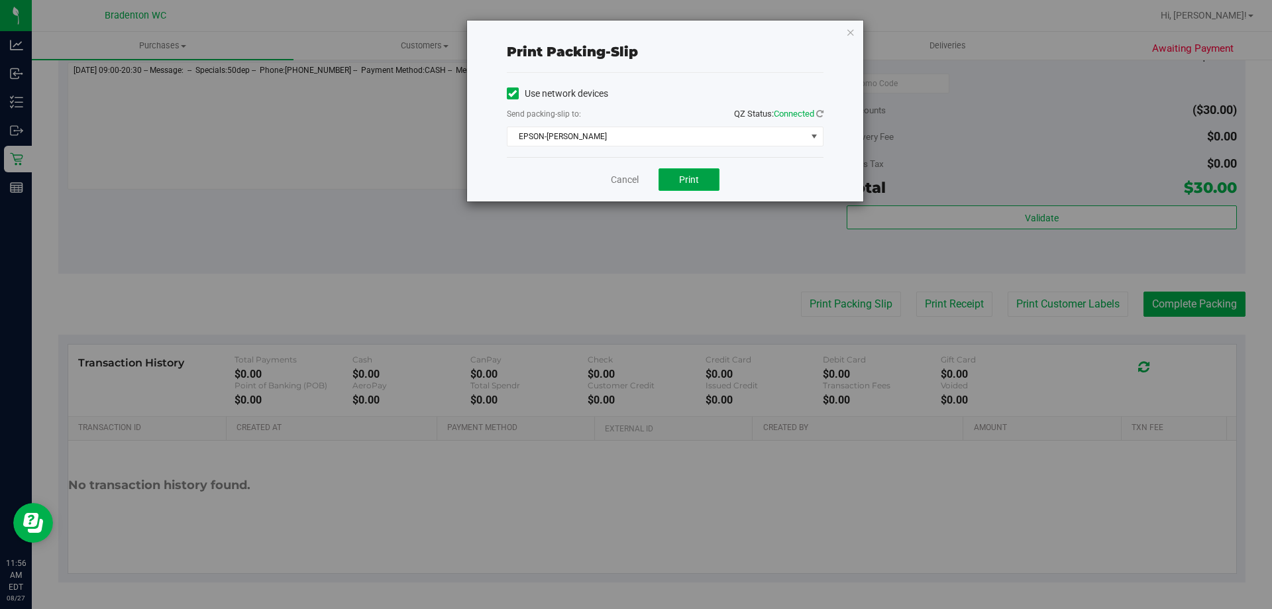
click at [696, 183] on span "Print" at bounding box center [689, 179] width 20 height 11
click at [850, 35] on icon "button" at bounding box center [850, 32] width 9 height 16
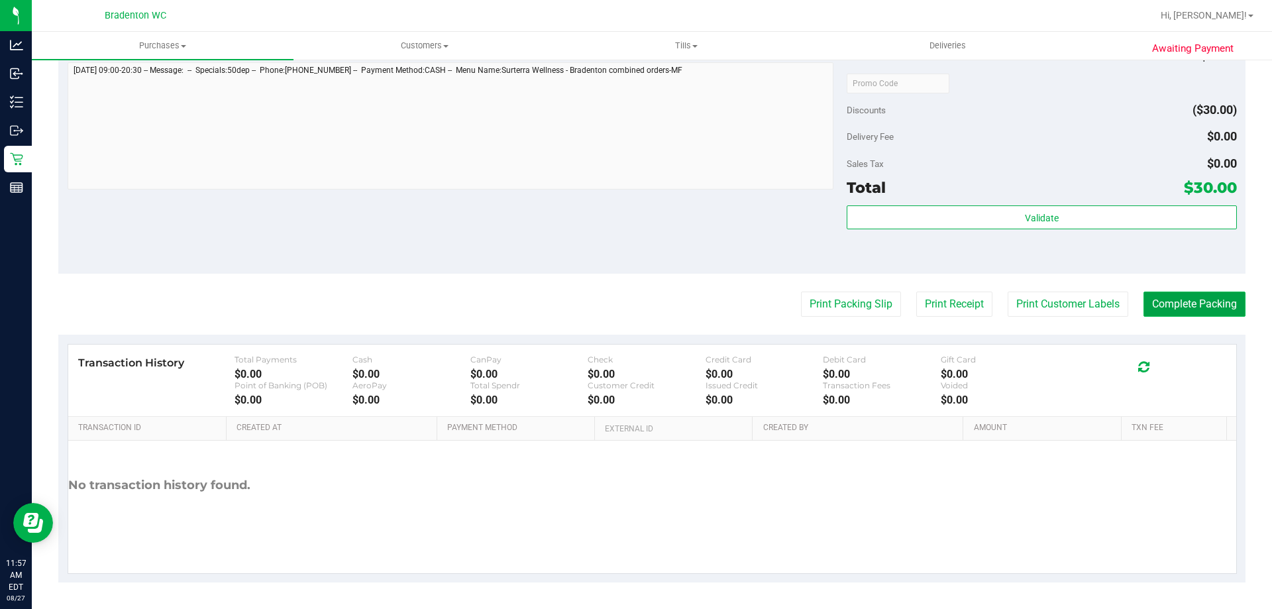
click at [1193, 301] on button "Complete Packing" at bounding box center [1194, 303] width 102 height 25
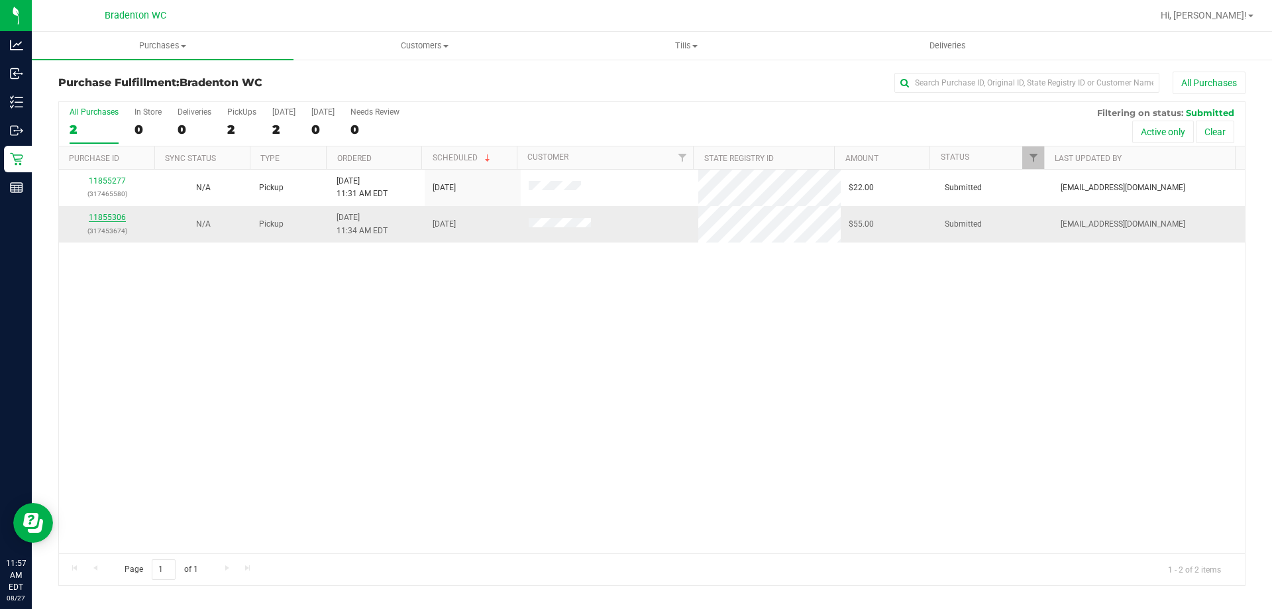
click at [113, 215] on link "11855306" at bounding box center [107, 217] width 37 height 9
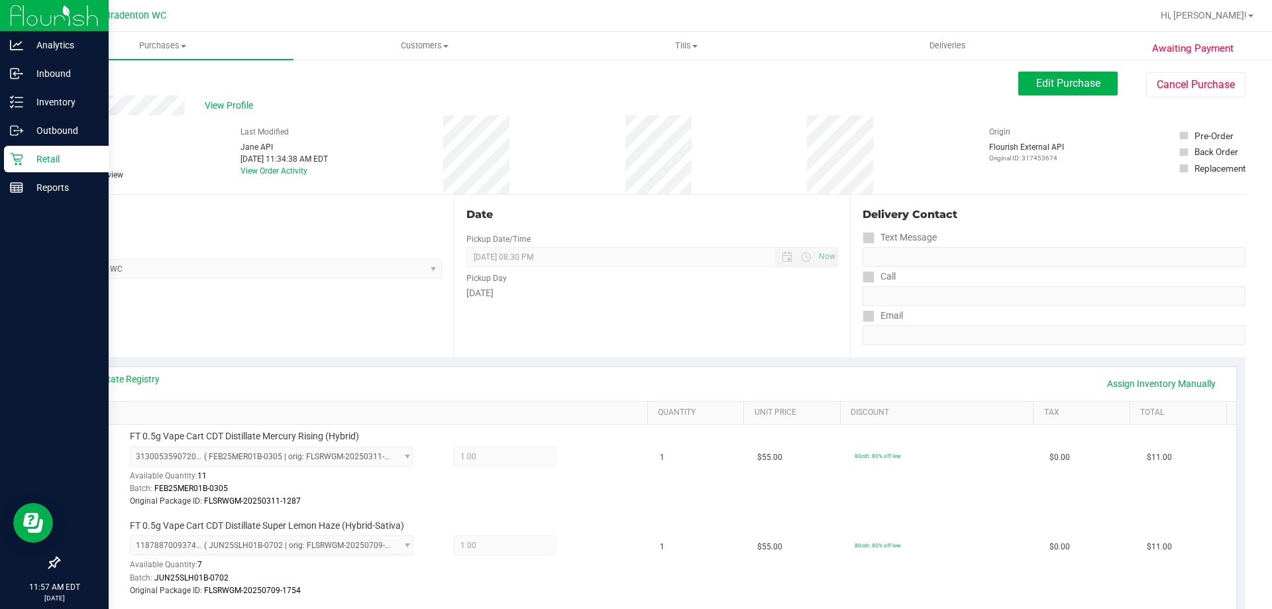
click at [15, 154] on icon at bounding box center [16, 158] width 13 height 13
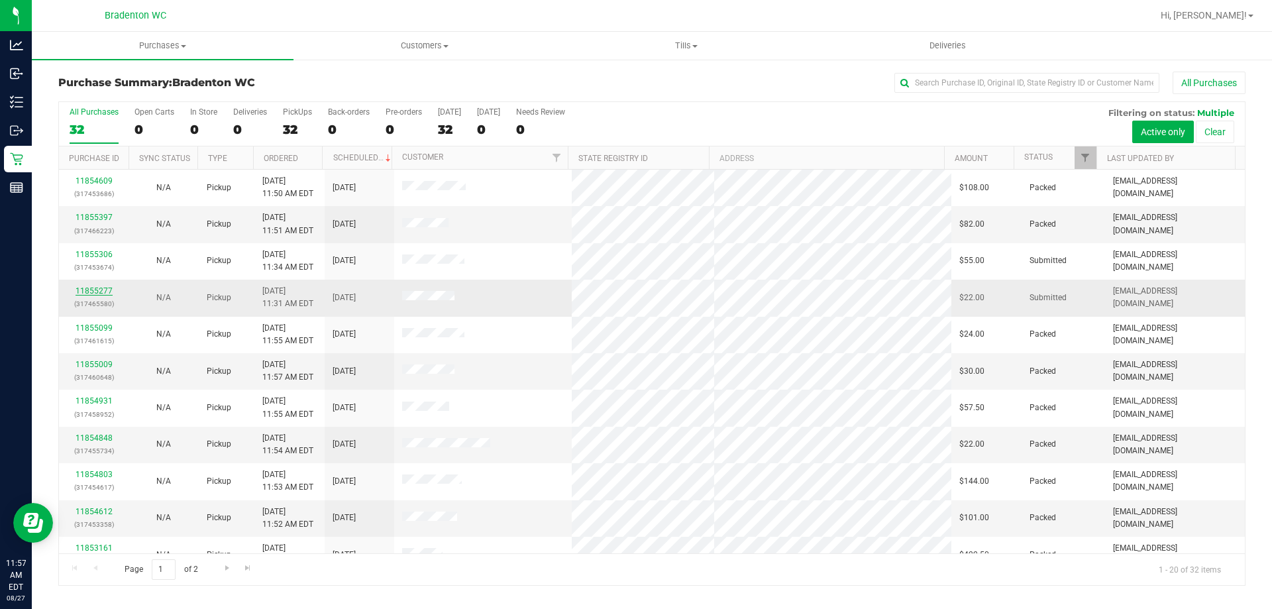
click at [87, 290] on link "11855277" at bounding box center [94, 290] width 37 height 9
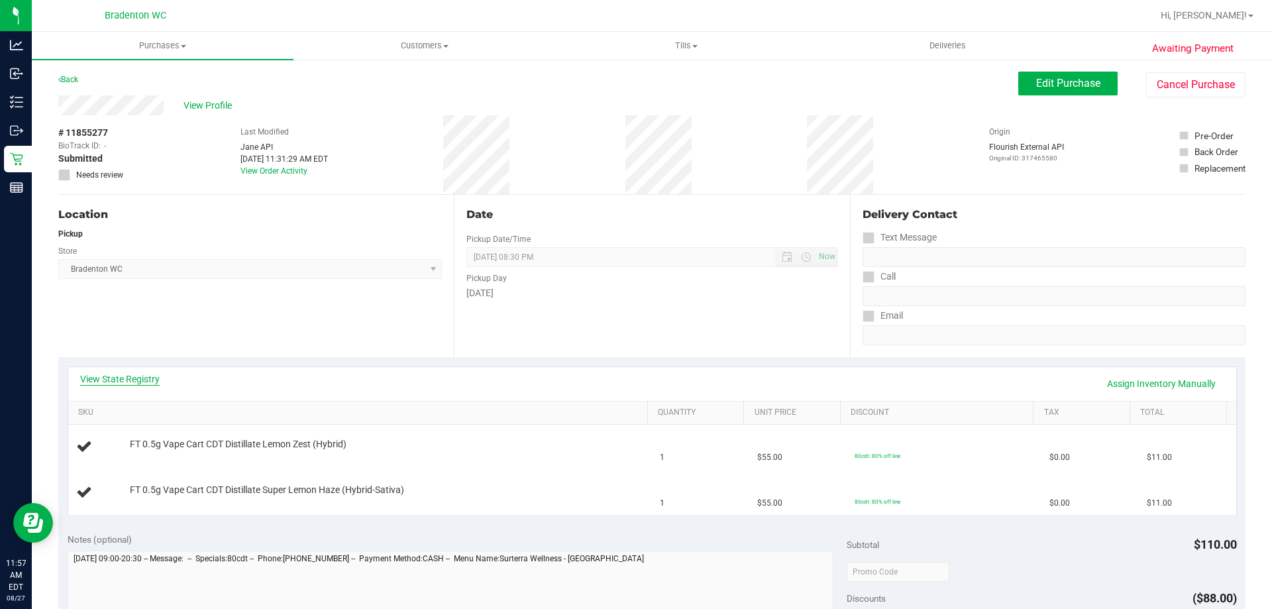
click at [117, 374] on link "View State Registry" at bounding box center [119, 378] width 79 height 13
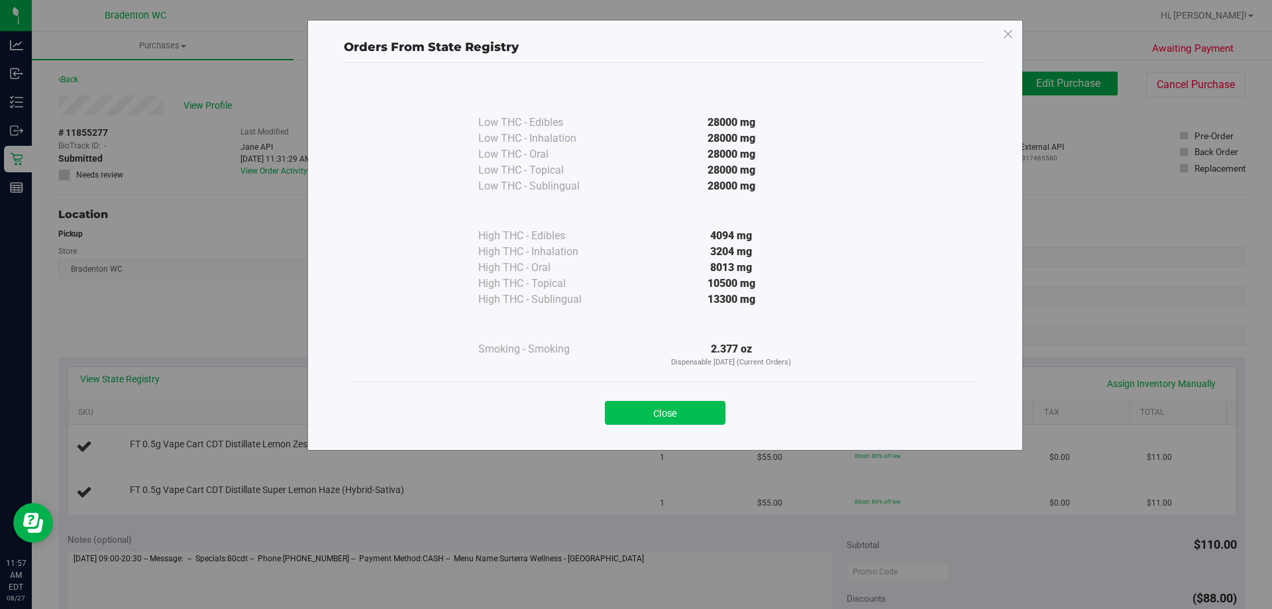
click at [625, 422] on button "Close" at bounding box center [665, 413] width 121 height 24
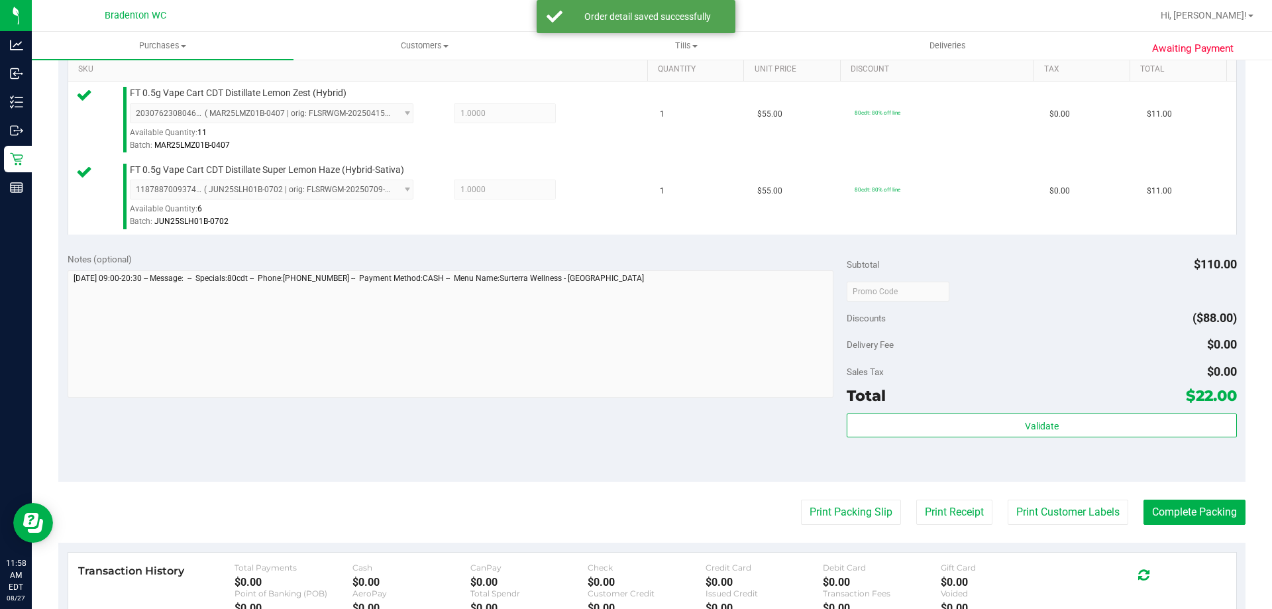
scroll to position [366, 0]
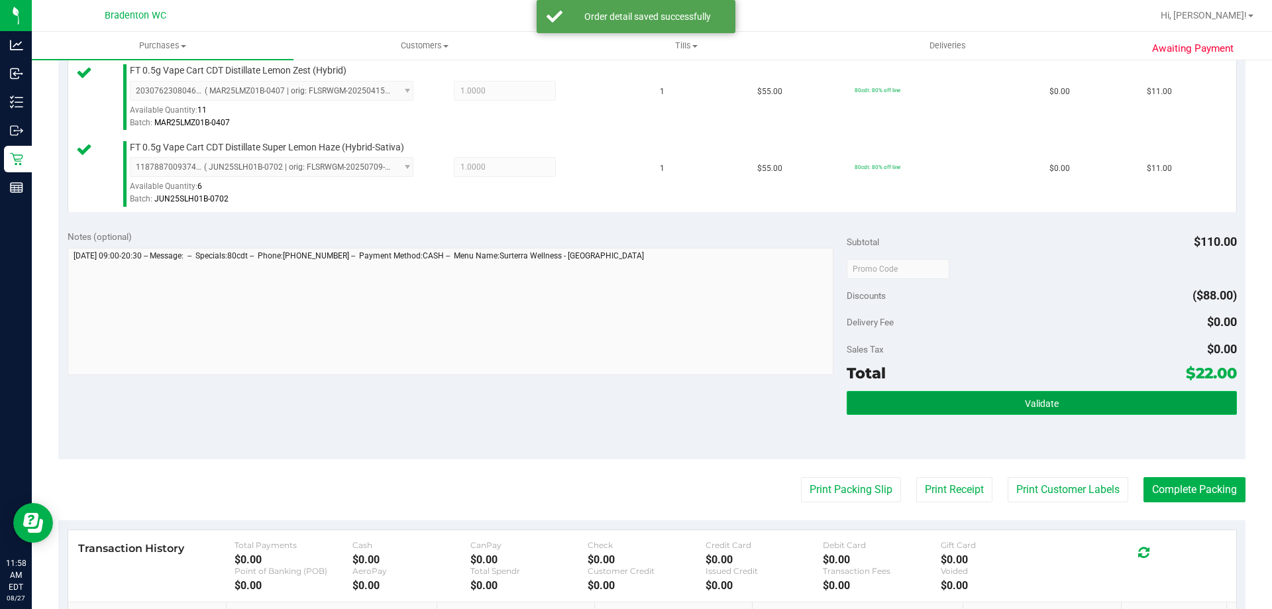
click at [1049, 396] on button "Validate" at bounding box center [1042, 403] width 390 height 24
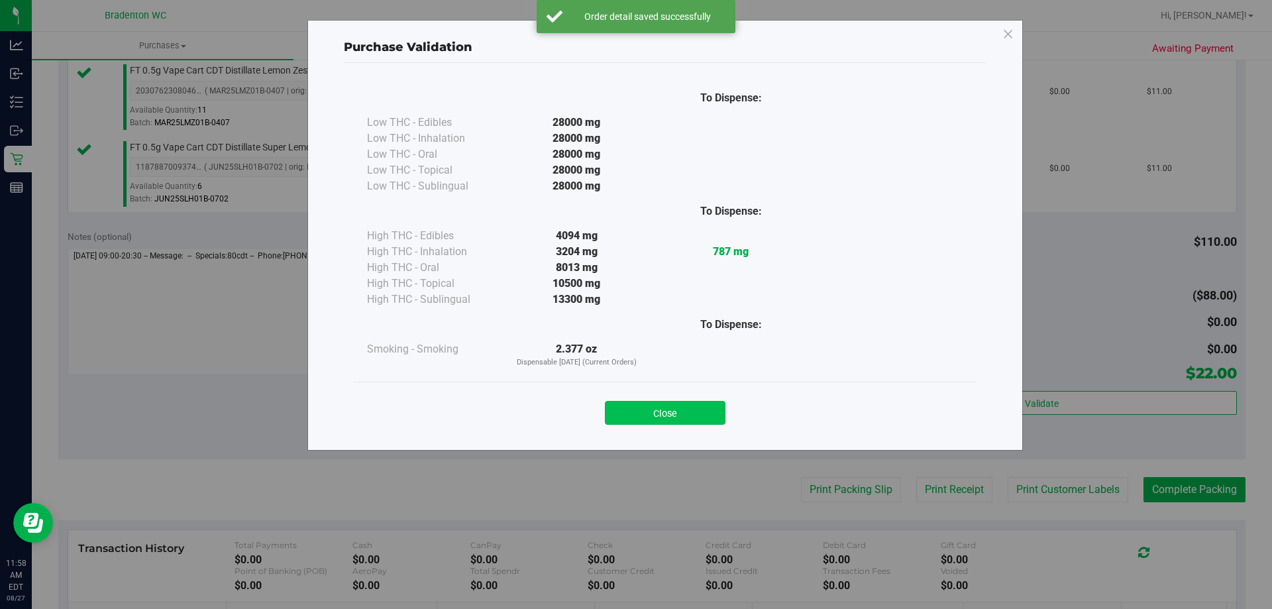
click at [686, 413] on button "Close" at bounding box center [665, 413] width 121 height 24
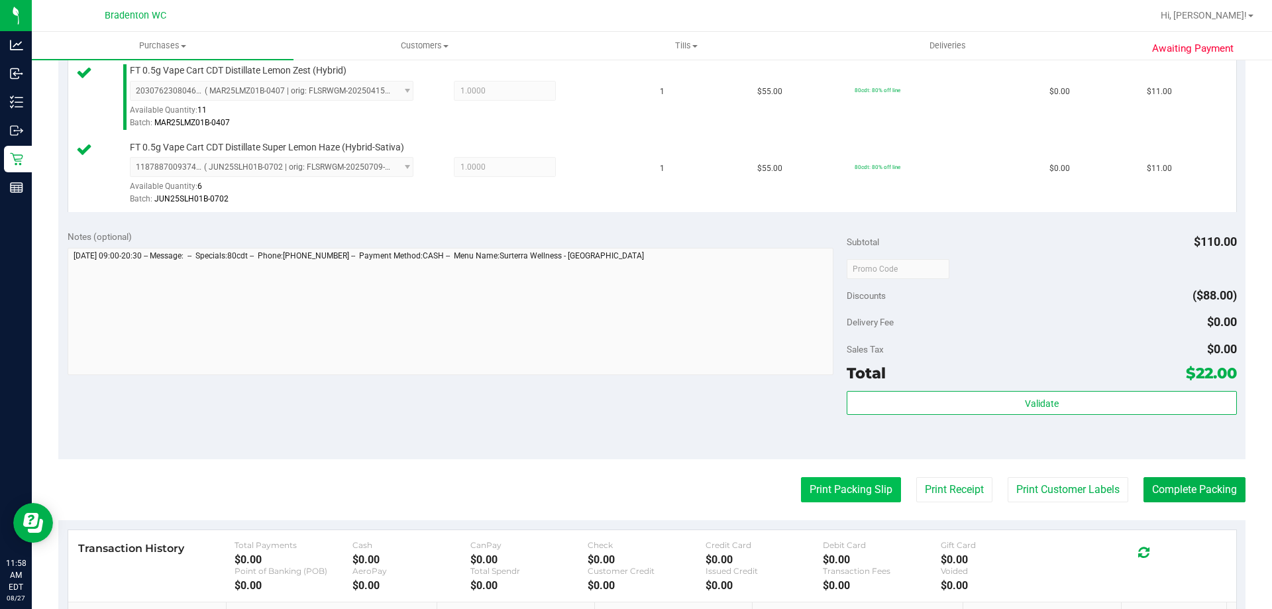
click at [830, 496] on button "Print Packing Slip" at bounding box center [851, 489] width 100 height 25
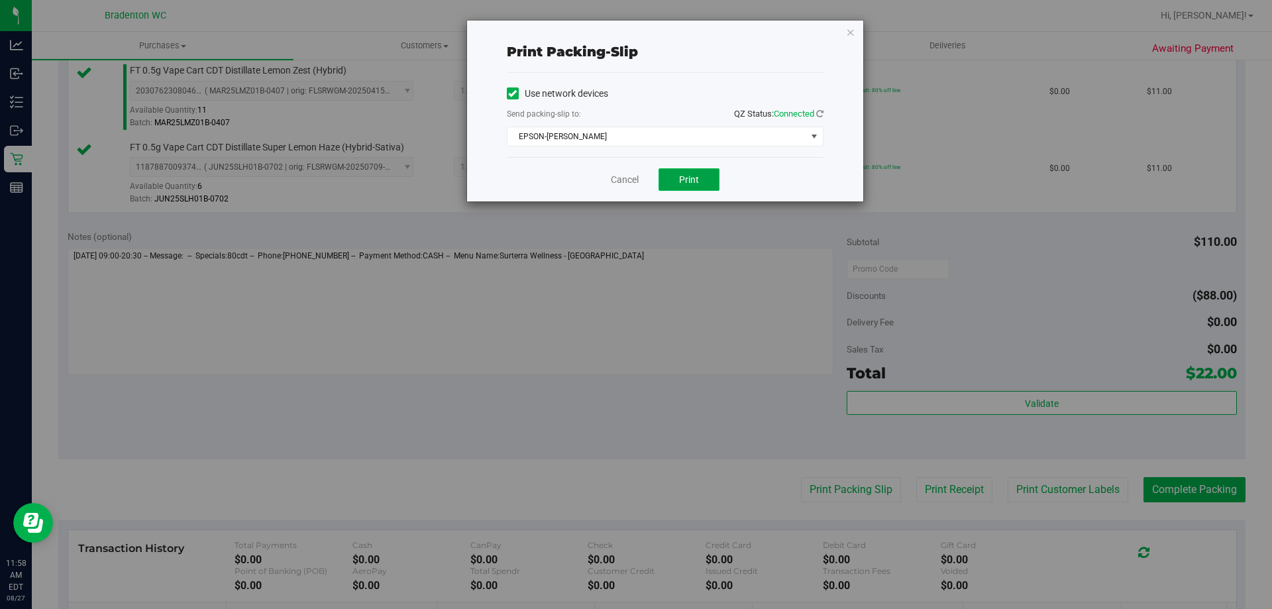
click at [686, 177] on span "Print" at bounding box center [689, 179] width 20 height 11
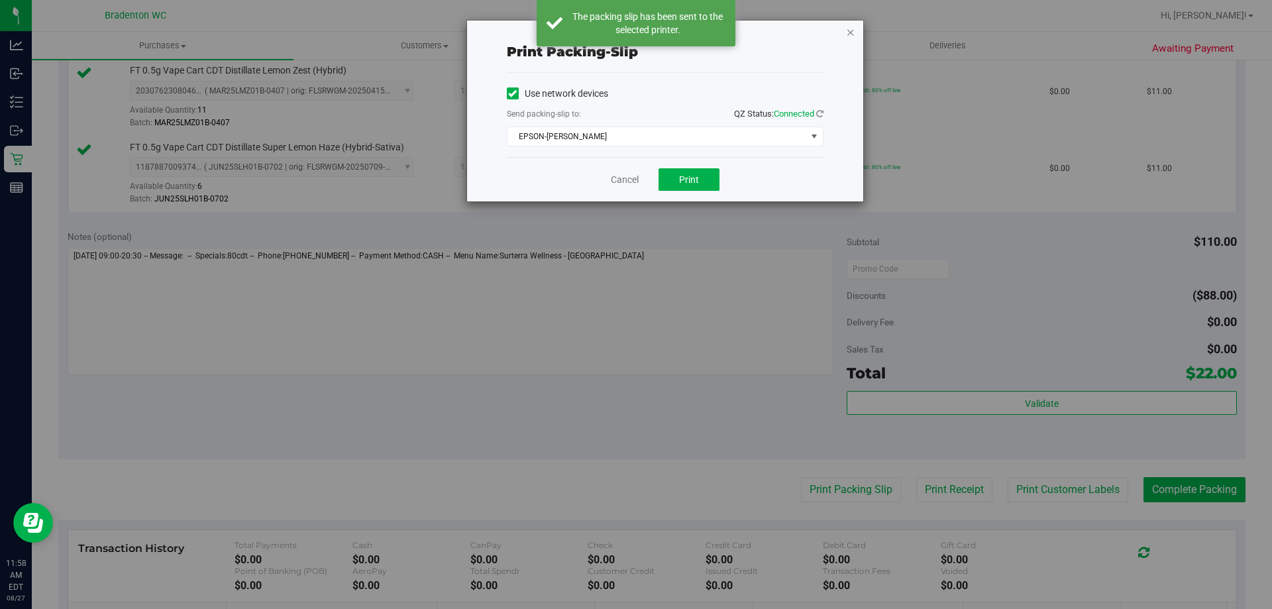
click at [849, 34] on icon "button" at bounding box center [850, 32] width 9 height 16
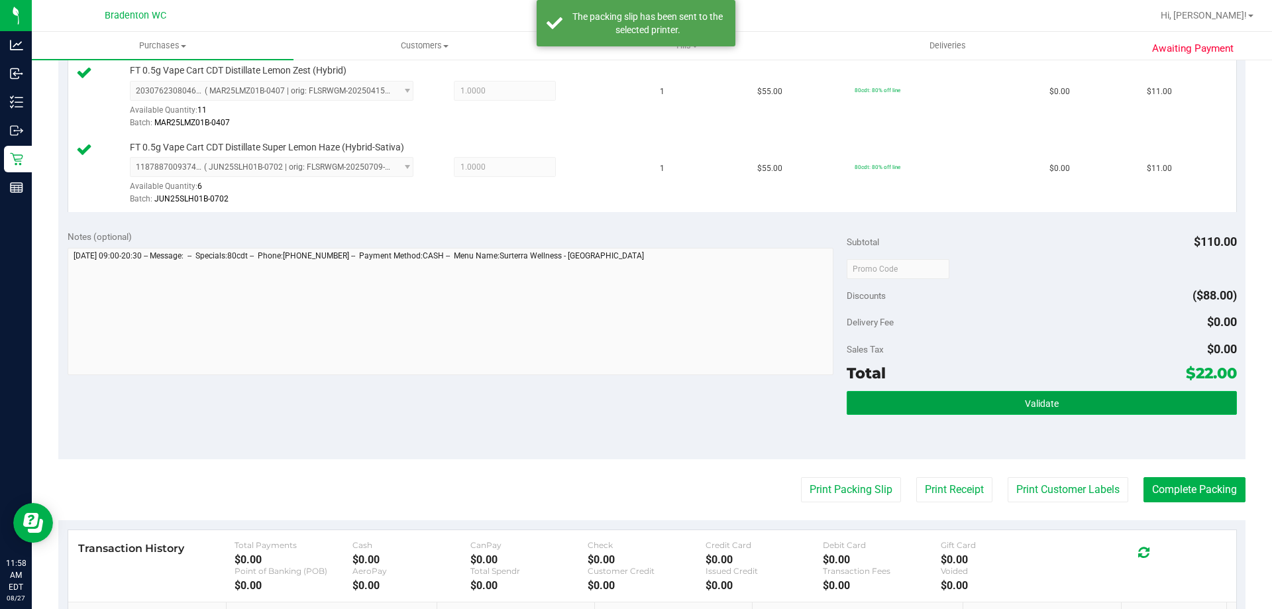
click at [938, 412] on button "Validate" at bounding box center [1042, 403] width 390 height 24
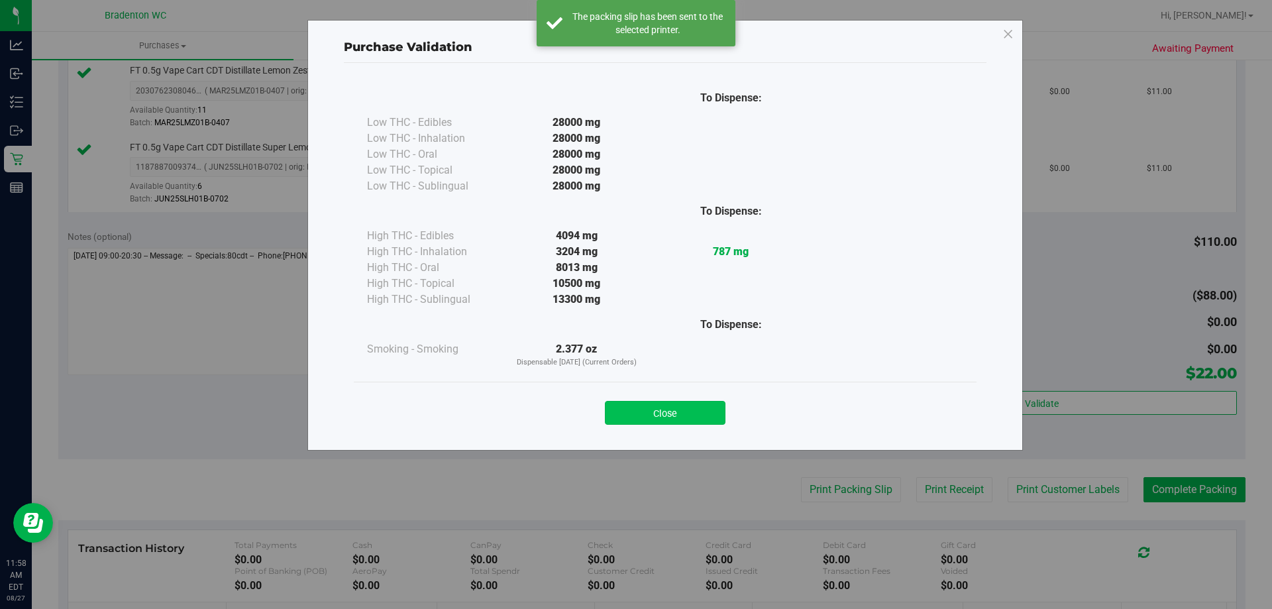
click at [655, 415] on button "Close" at bounding box center [665, 413] width 121 height 24
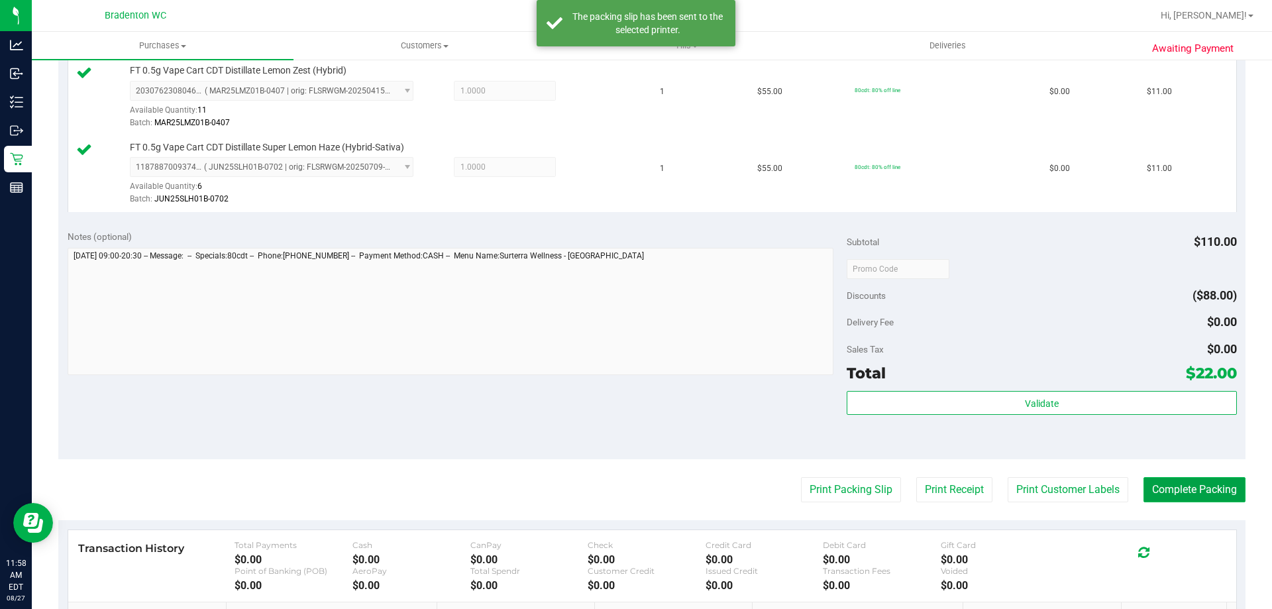
click at [1186, 498] on button "Complete Packing" at bounding box center [1194, 489] width 102 height 25
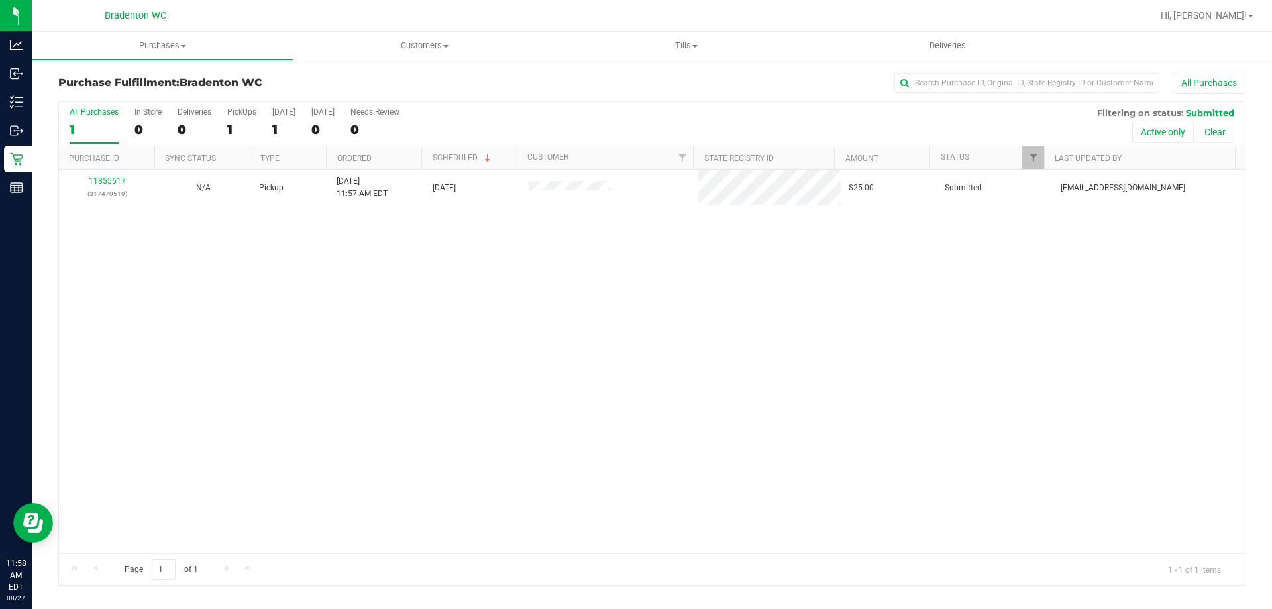
click at [230, 366] on div "11855517 (317470519) N/A Pickup 8/27/2025 11:57 AM EDT 8/27/2025 $25.00 Submitt…" at bounding box center [652, 362] width 1186 height 384
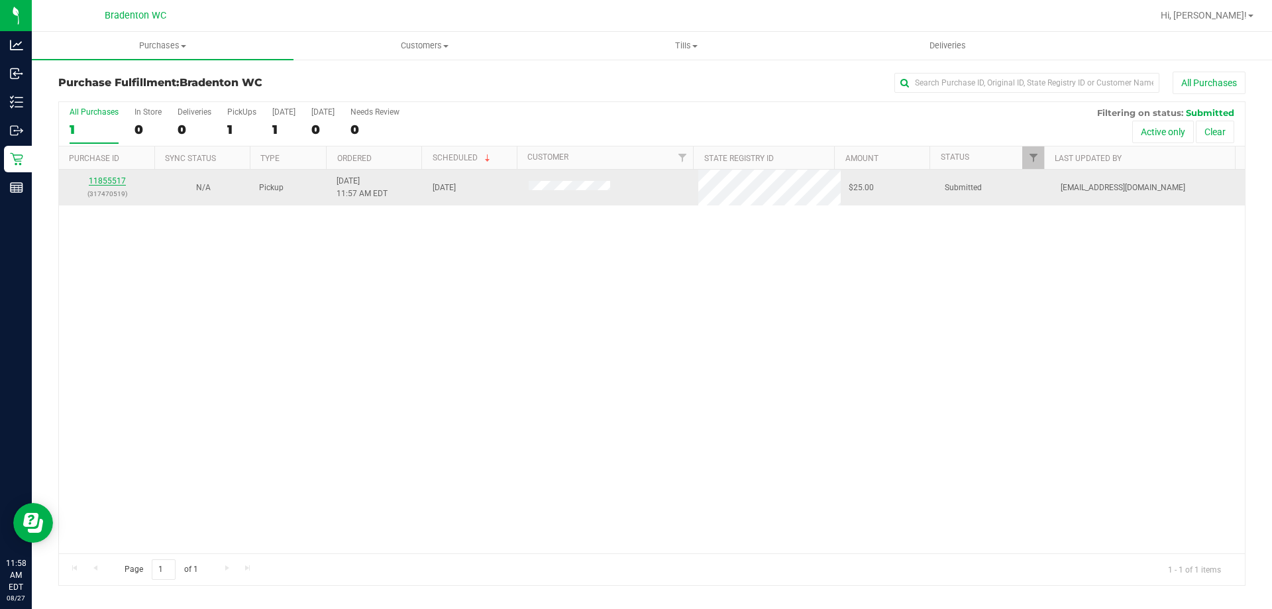
click at [100, 176] on link "11855517" at bounding box center [107, 180] width 37 height 9
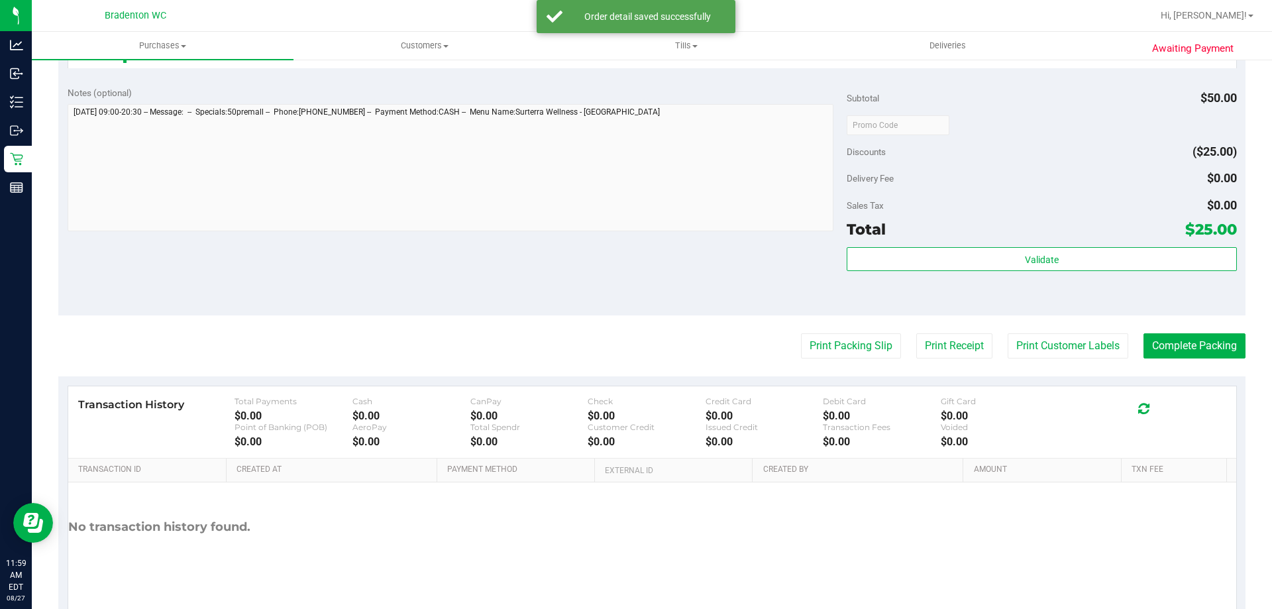
scroll to position [474, 0]
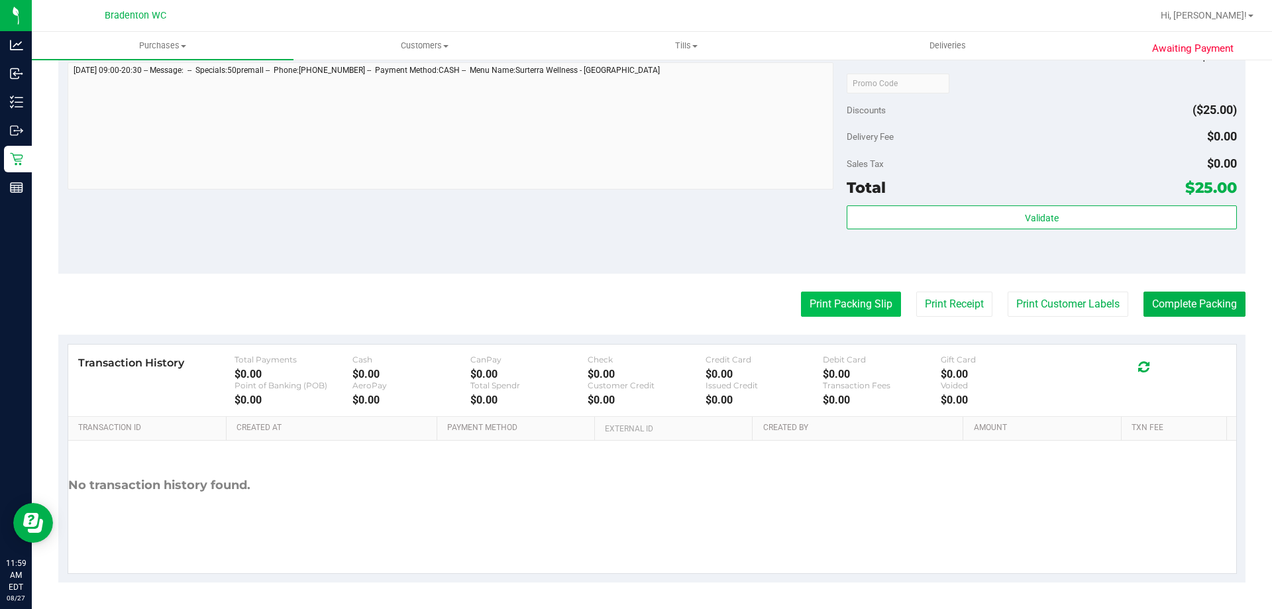
click at [829, 309] on button "Print Packing Slip" at bounding box center [851, 303] width 100 height 25
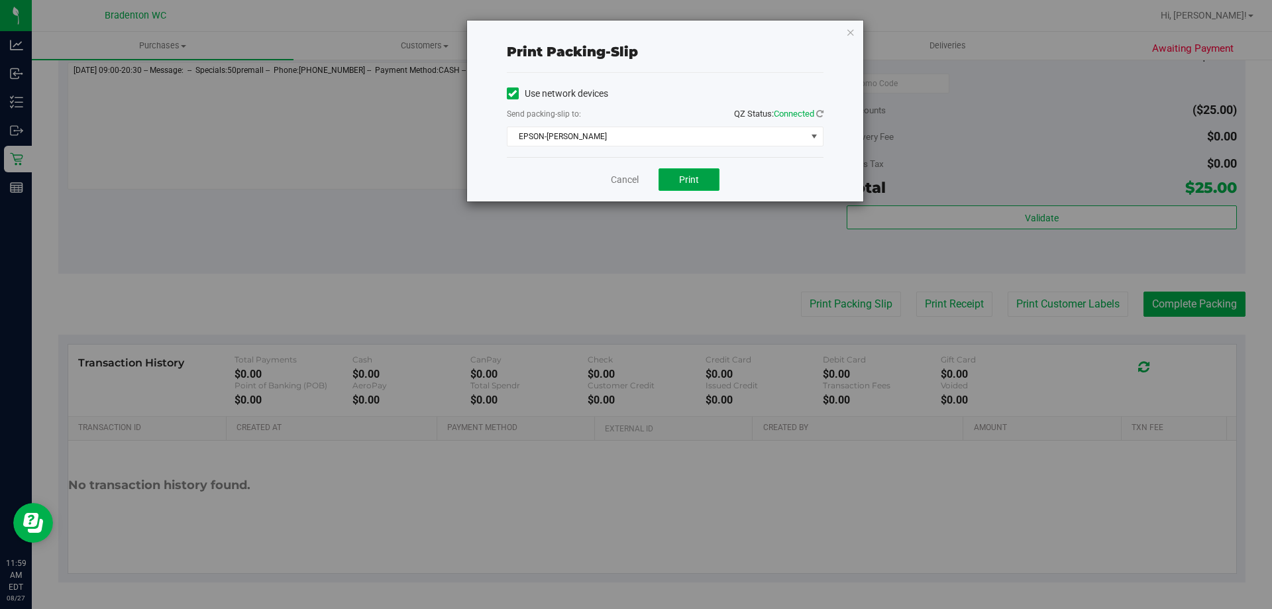
click at [688, 178] on span "Print" at bounding box center [689, 179] width 20 height 11
click at [854, 34] on icon "button" at bounding box center [850, 32] width 9 height 16
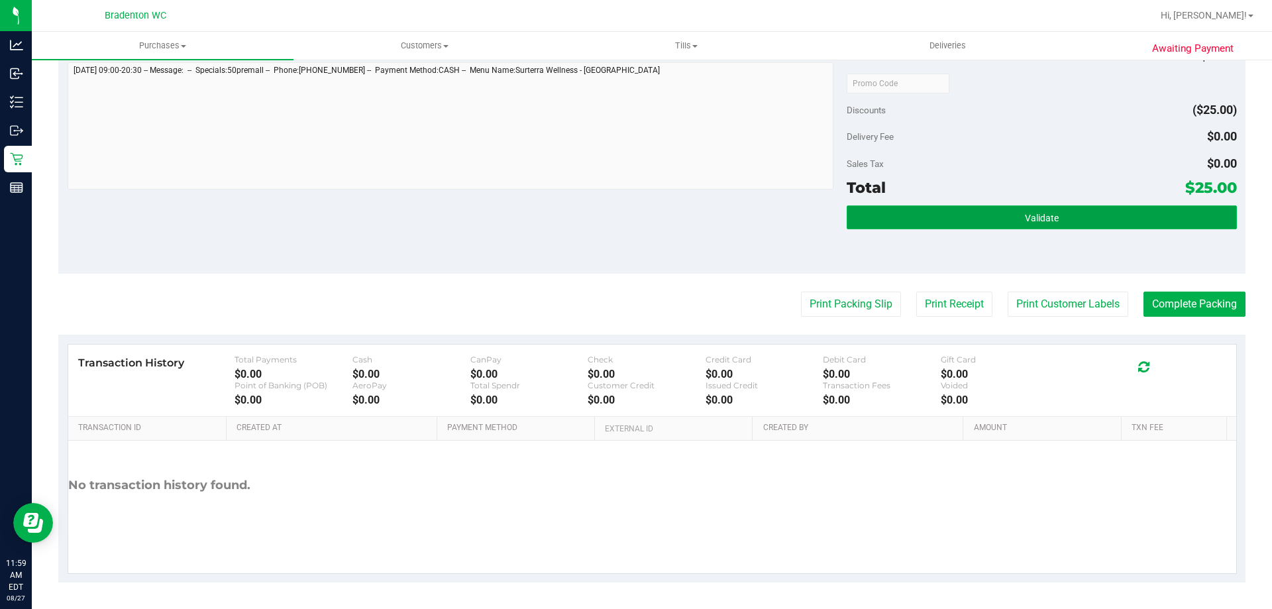
click at [1045, 219] on span "Validate" at bounding box center [1042, 218] width 34 height 11
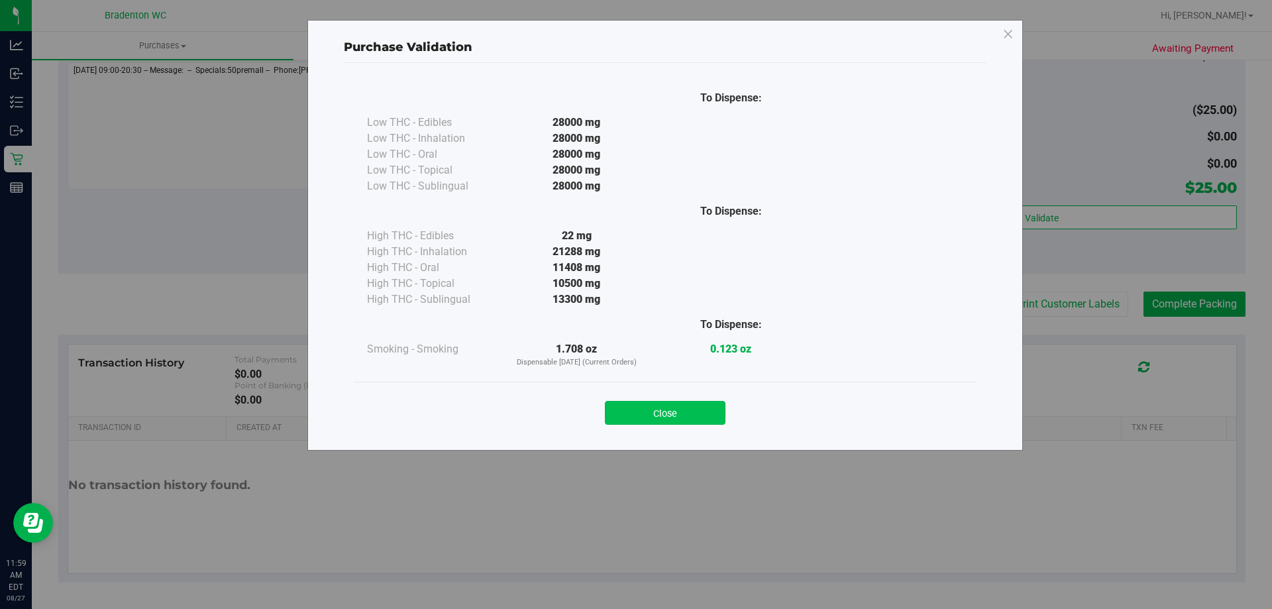
click at [664, 415] on button "Close" at bounding box center [665, 413] width 121 height 24
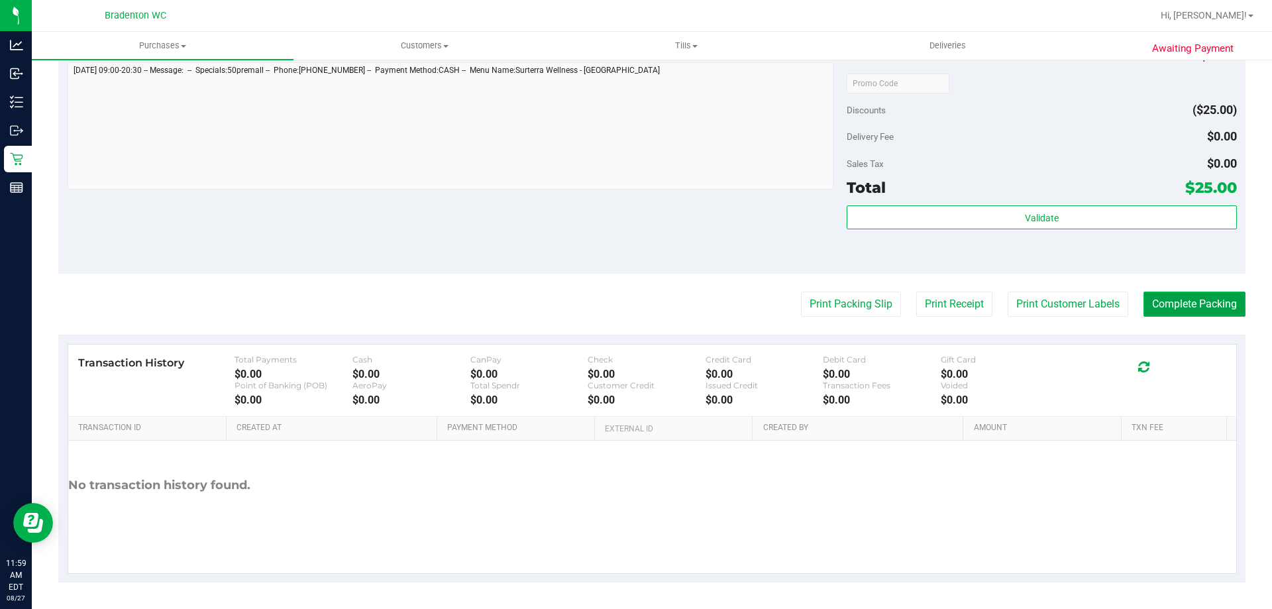
click at [1180, 313] on button "Complete Packing" at bounding box center [1194, 303] width 102 height 25
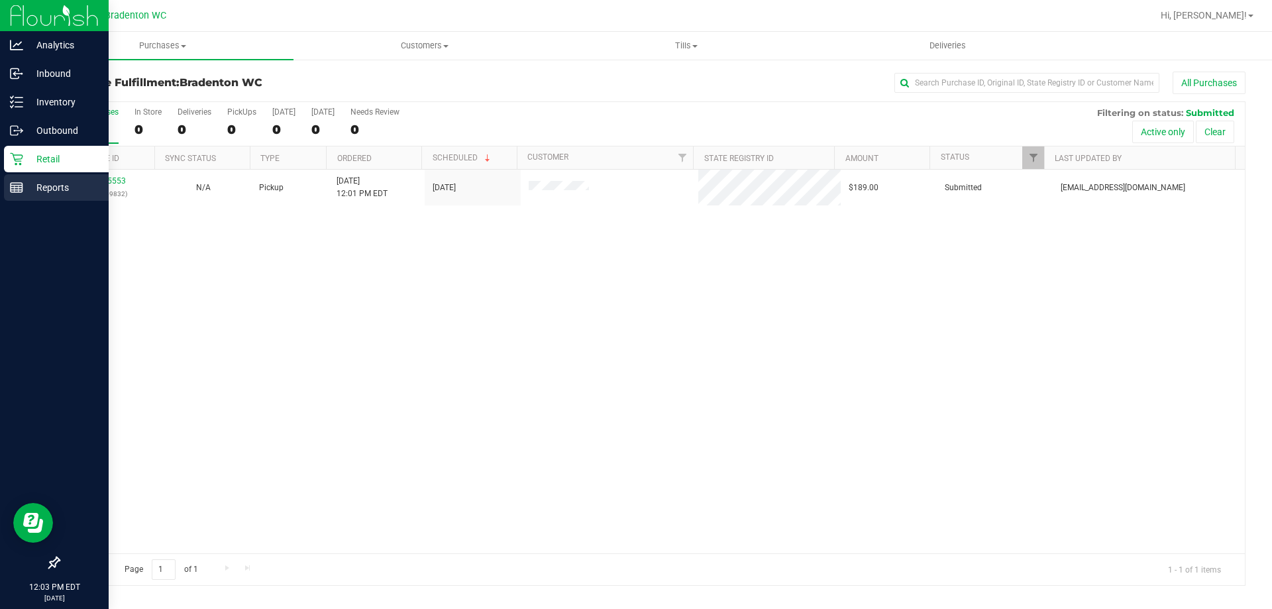
click at [50, 187] on p "Reports" at bounding box center [62, 188] width 79 height 16
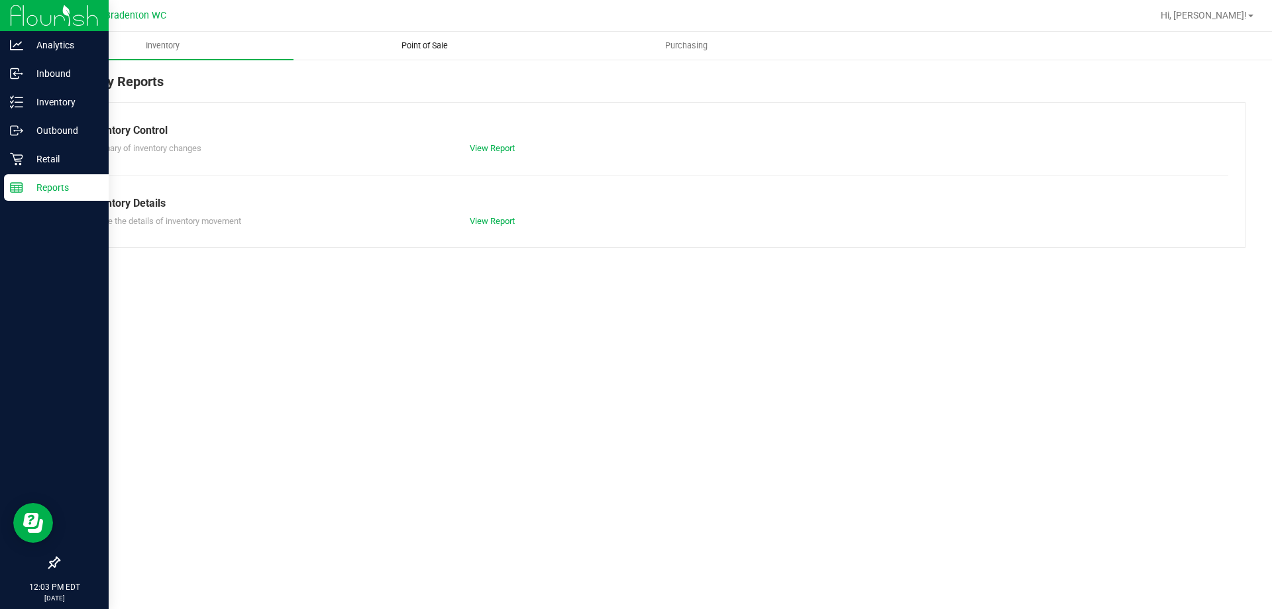
click at [405, 50] on span "Point of Sale" at bounding box center [425, 46] width 82 height 12
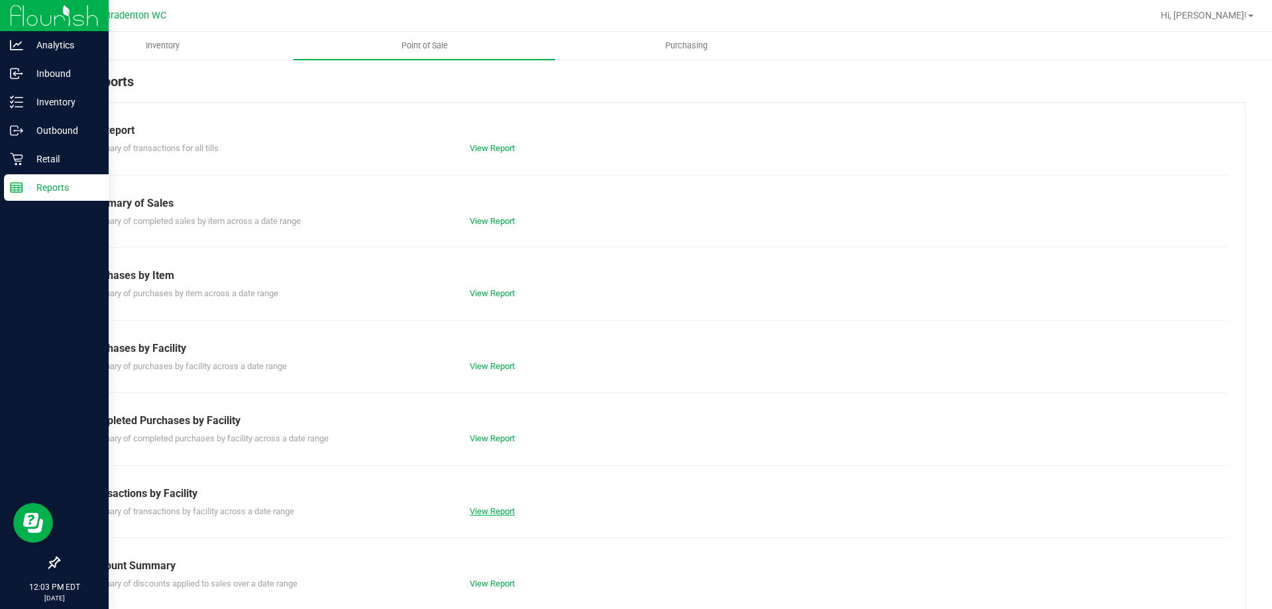
click at [478, 513] on link "View Report" at bounding box center [492, 511] width 45 height 10
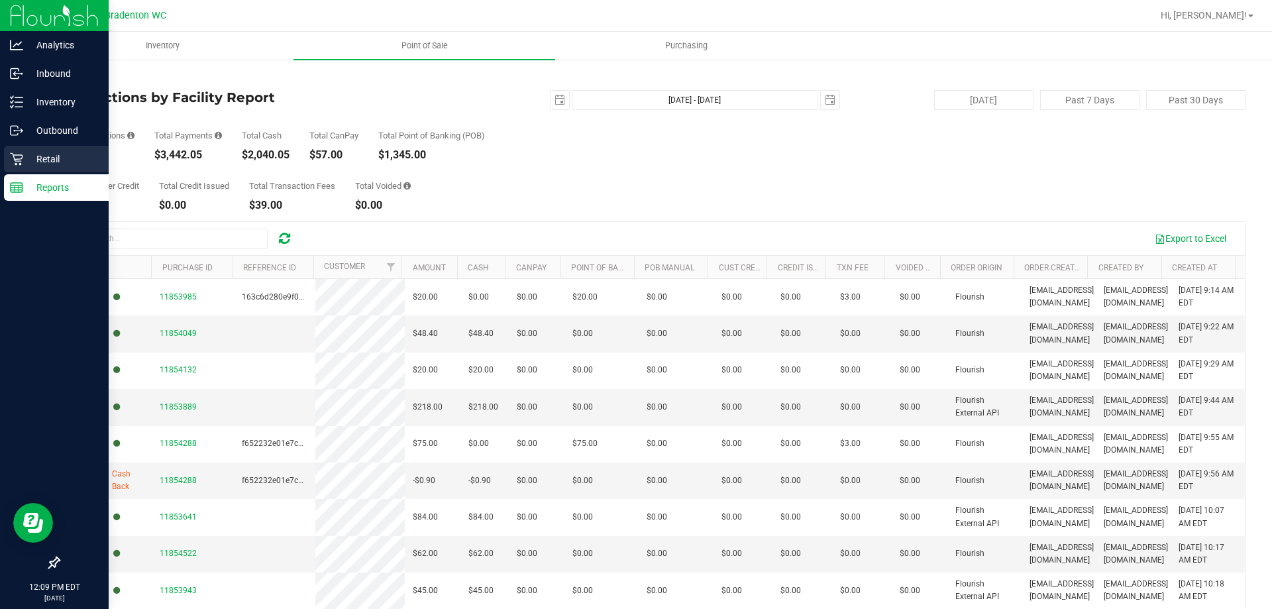
click at [68, 160] on p "Retail" at bounding box center [62, 159] width 79 height 16
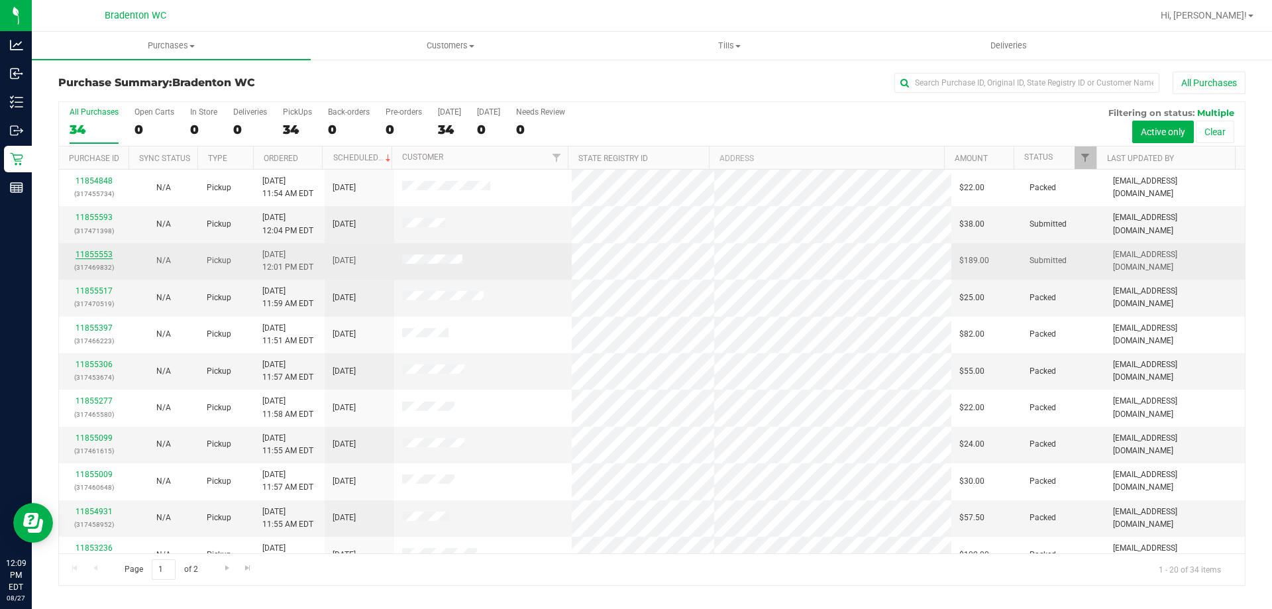
click at [87, 256] on link "11855553" at bounding box center [94, 254] width 37 height 9
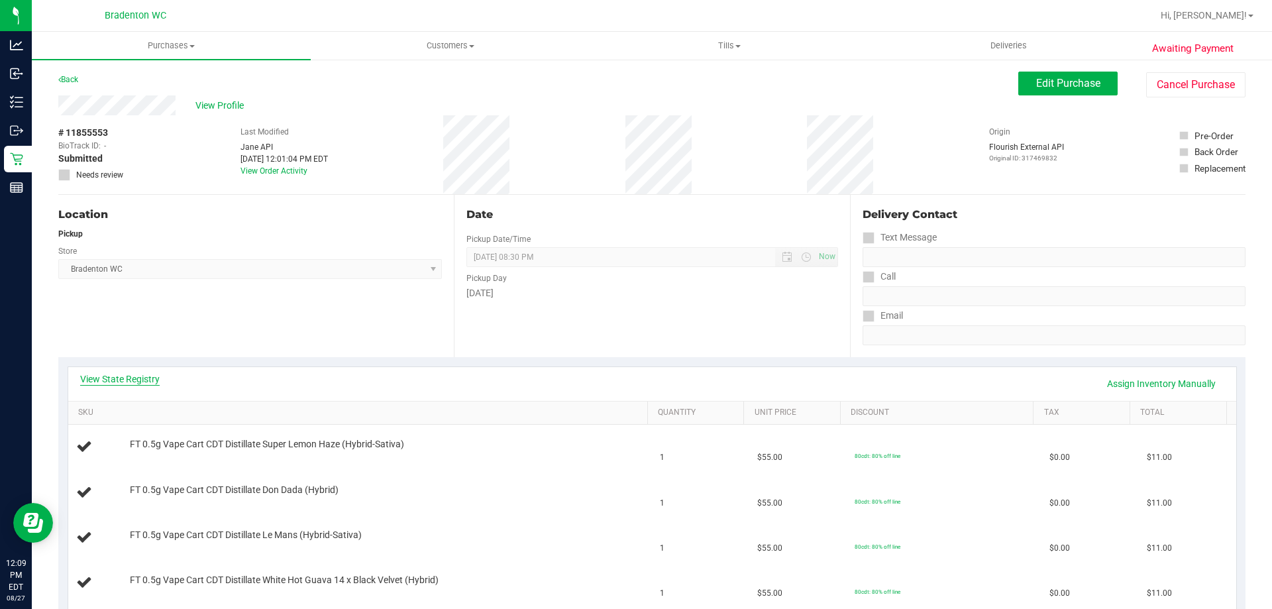
click at [146, 382] on link "View State Registry" at bounding box center [119, 378] width 79 height 13
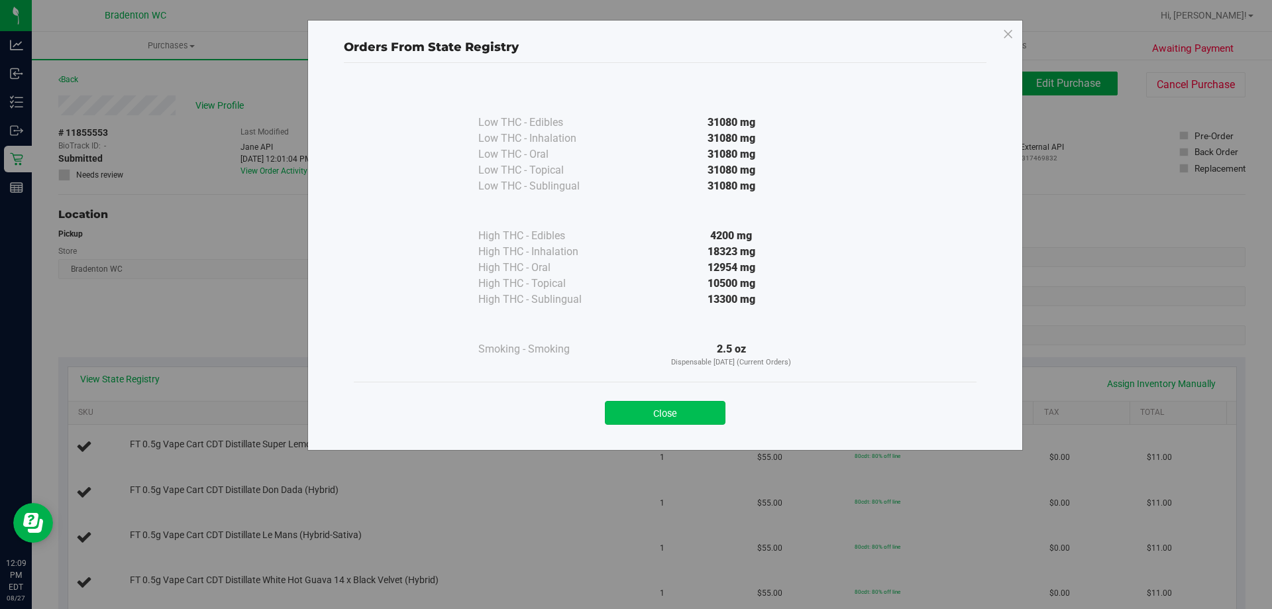
click at [706, 409] on button "Close" at bounding box center [665, 413] width 121 height 24
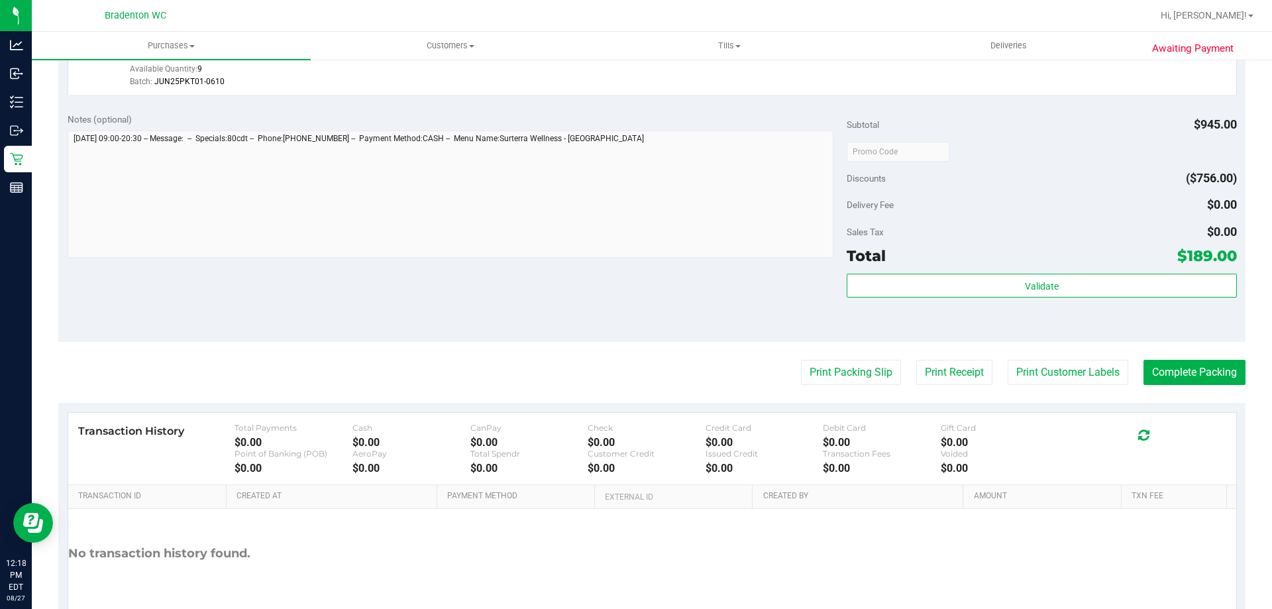
scroll to position [1359, 0]
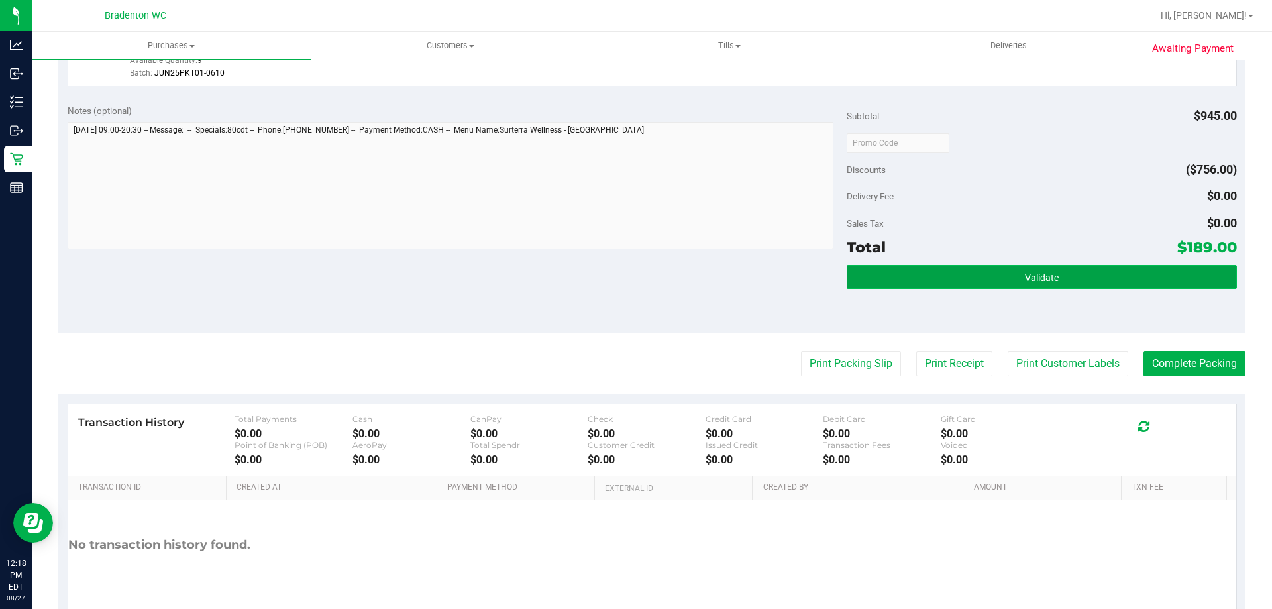
click at [998, 268] on button "Validate" at bounding box center [1042, 277] width 390 height 24
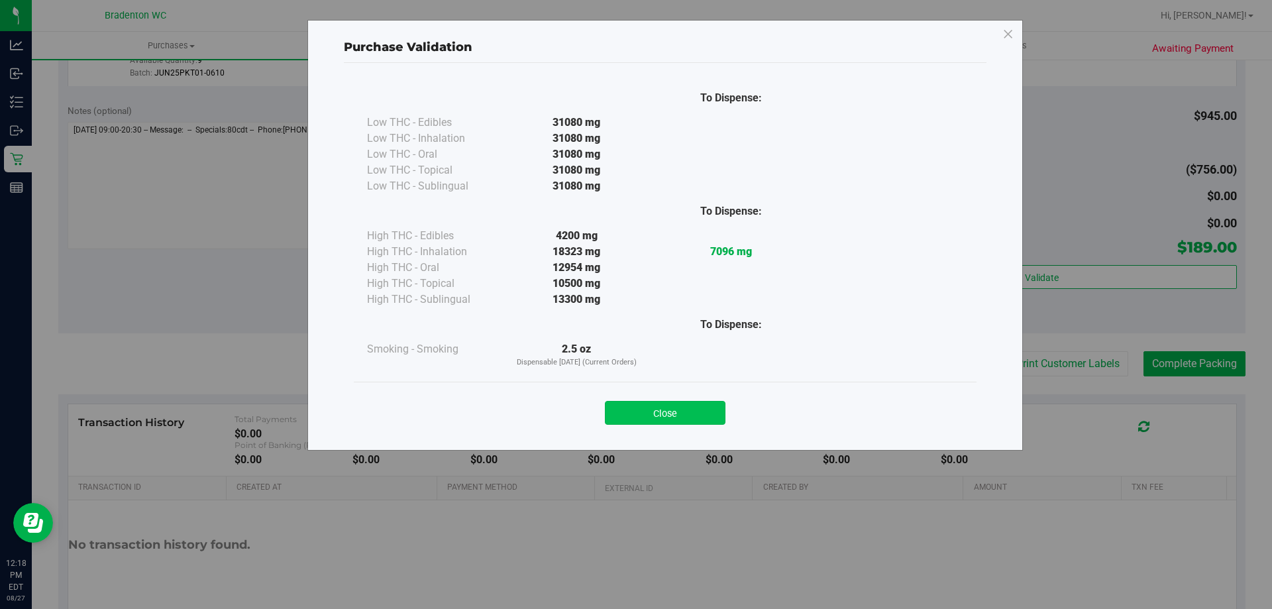
click at [641, 405] on button "Close" at bounding box center [665, 413] width 121 height 24
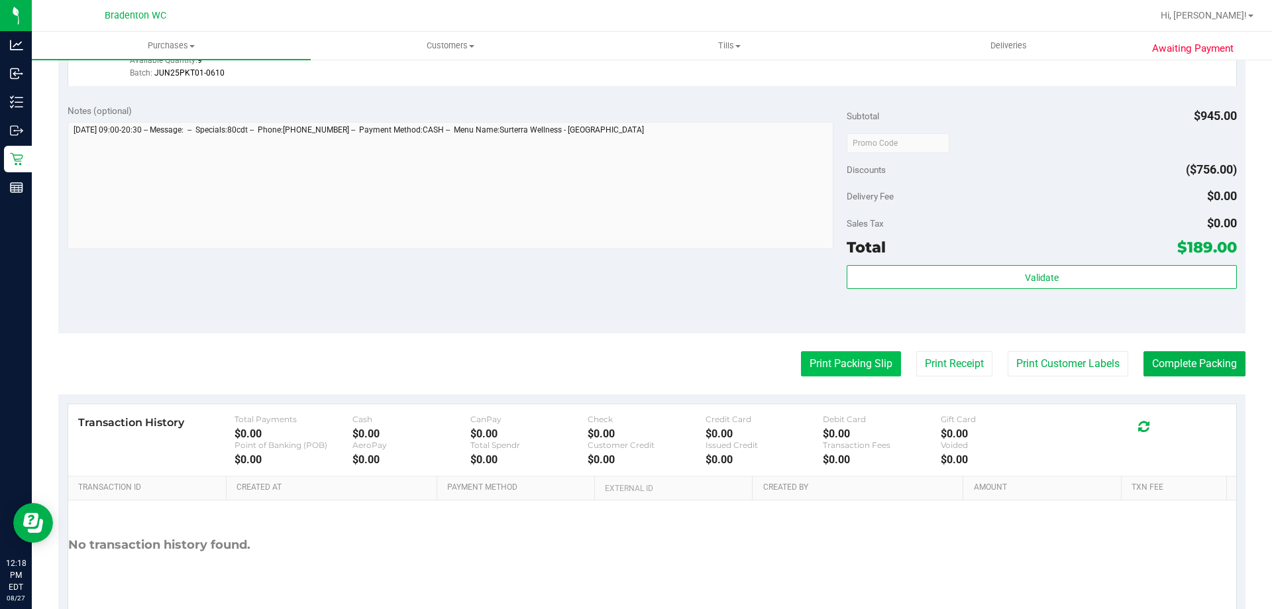
click at [829, 358] on button "Print Packing Slip" at bounding box center [851, 363] width 100 height 25
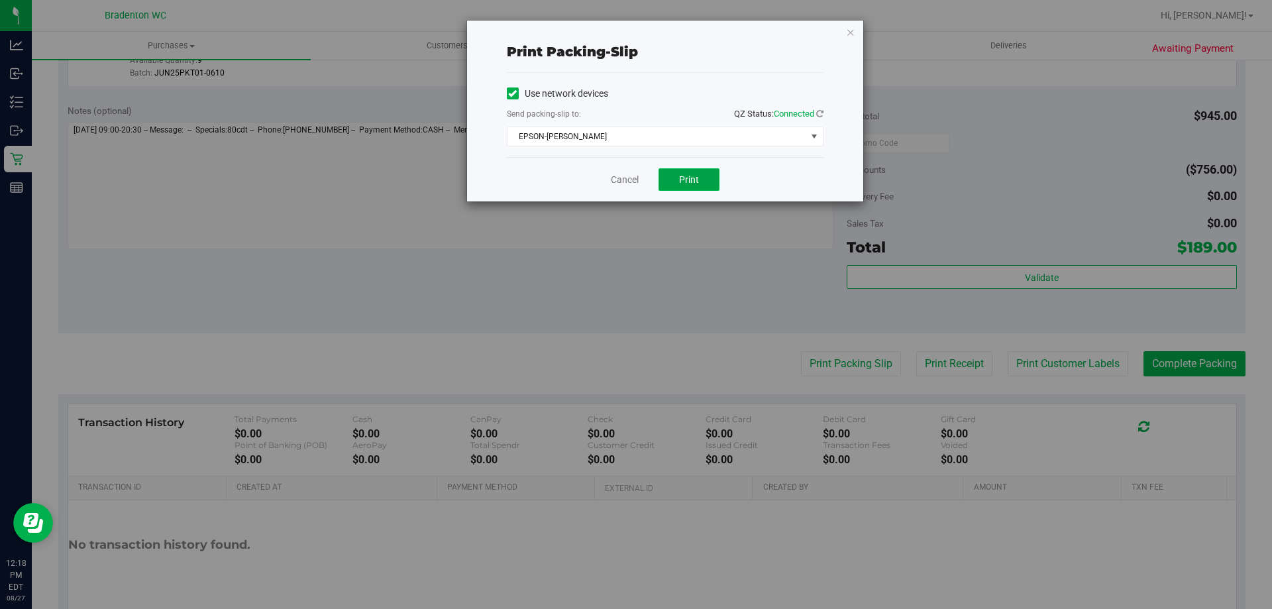
click at [702, 179] on button "Print" at bounding box center [689, 179] width 61 height 23
click at [849, 31] on icon "button" at bounding box center [850, 32] width 9 height 16
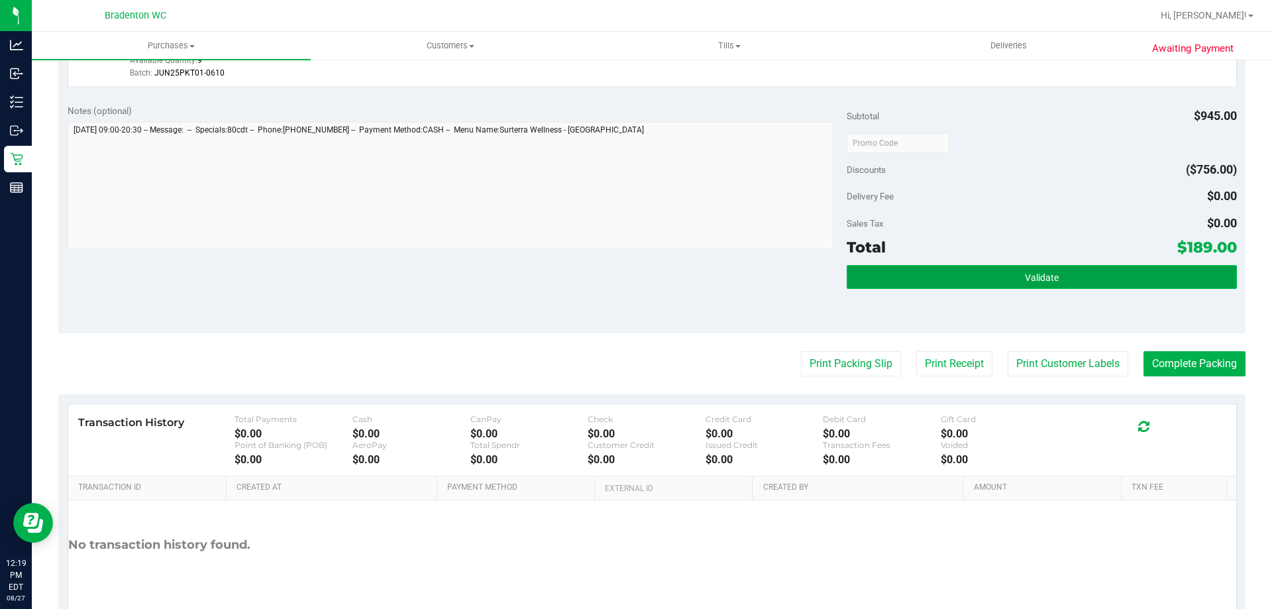
click at [969, 278] on button "Validate" at bounding box center [1042, 277] width 390 height 24
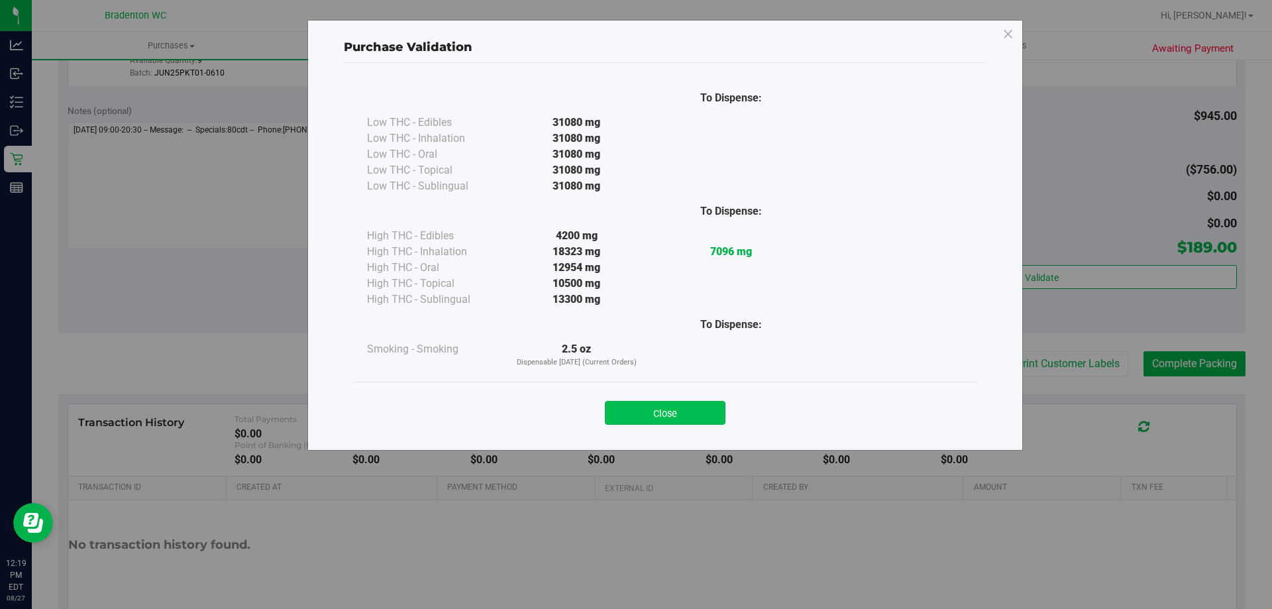
click at [626, 416] on button "Close" at bounding box center [665, 413] width 121 height 24
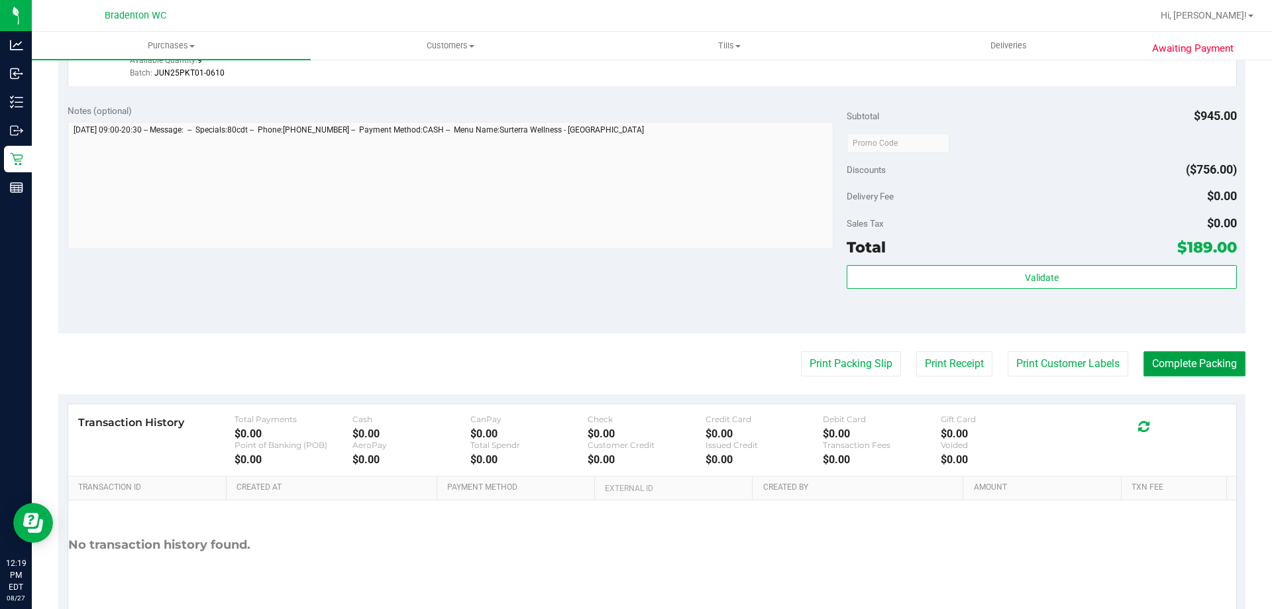
click at [1188, 375] on button "Complete Packing" at bounding box center [1194, 363] width 102 height 25
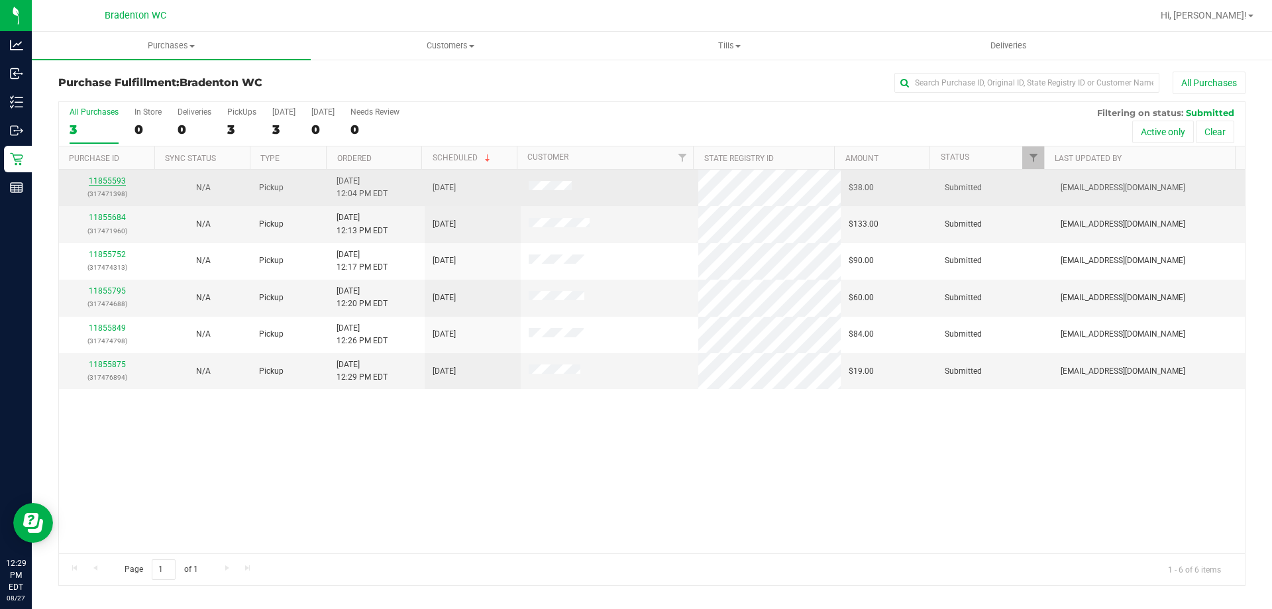
click at [117, 179] on link "11855593" at bounding box center [107, 180] width 37 height 9
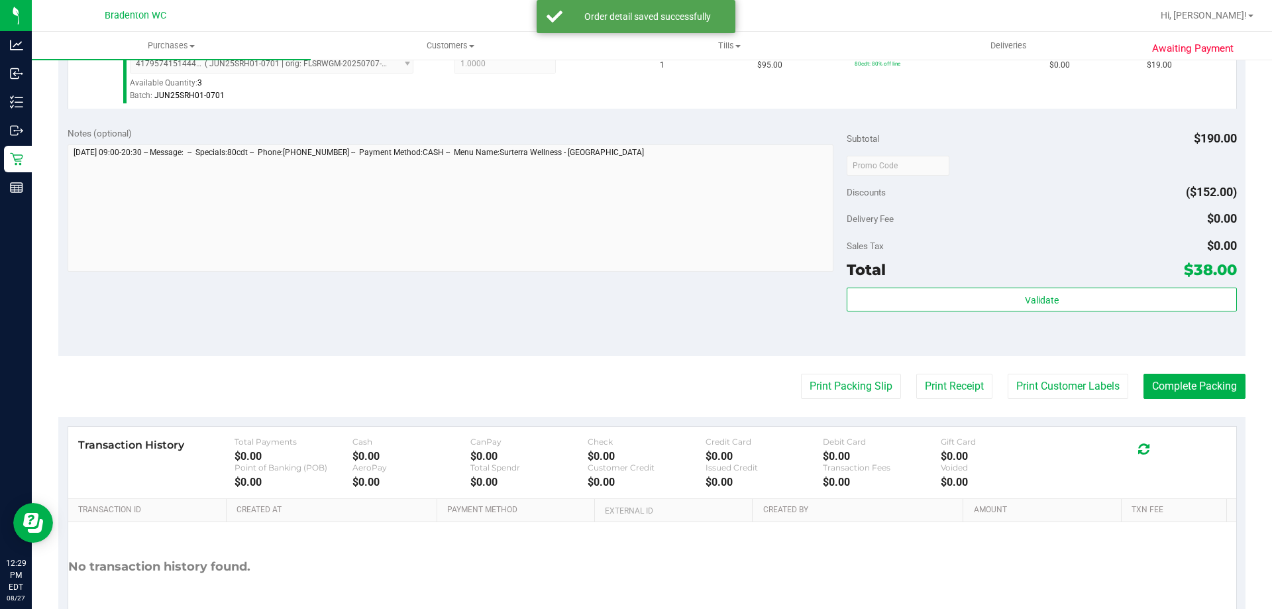
scroll to position [472, 0]
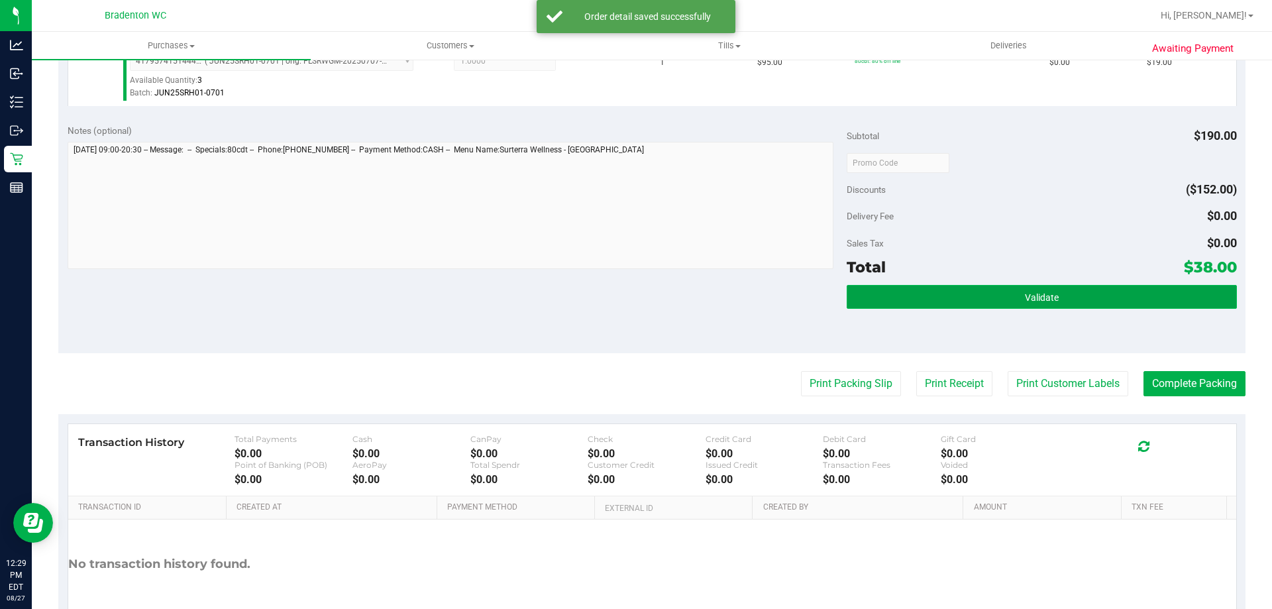
click at [1081, 301] on button "Validate" at bounding box center [1042, 297] width 390 height 24
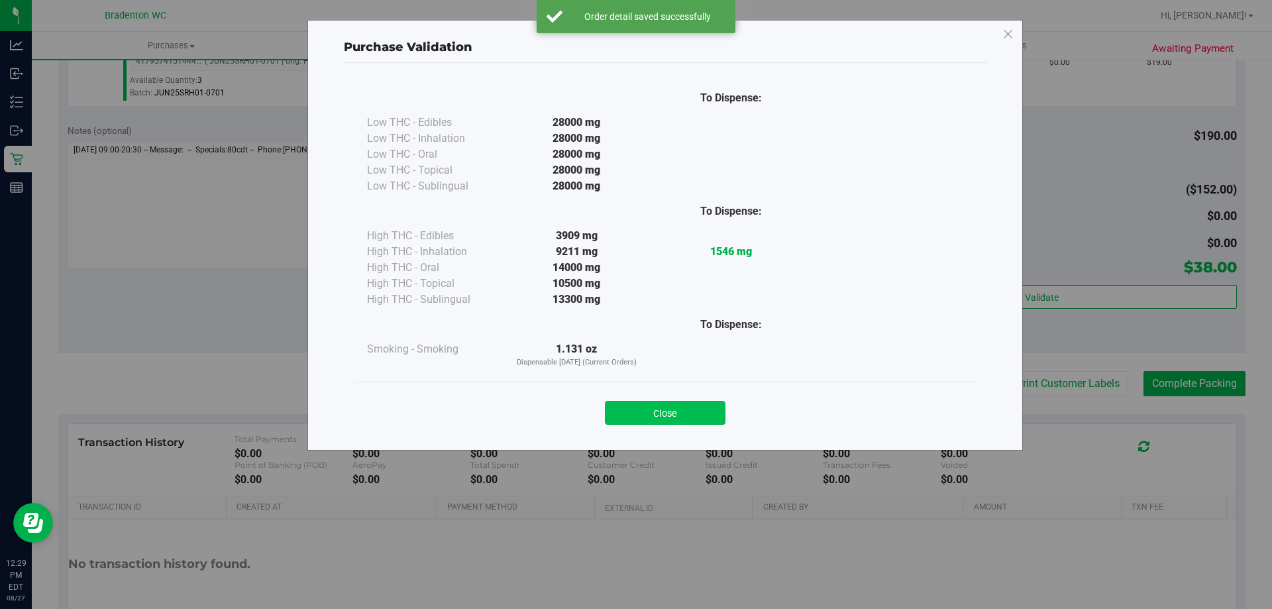
click at [668, 403] on button "Close" at bounding box center [665, 413] width 121 height 24
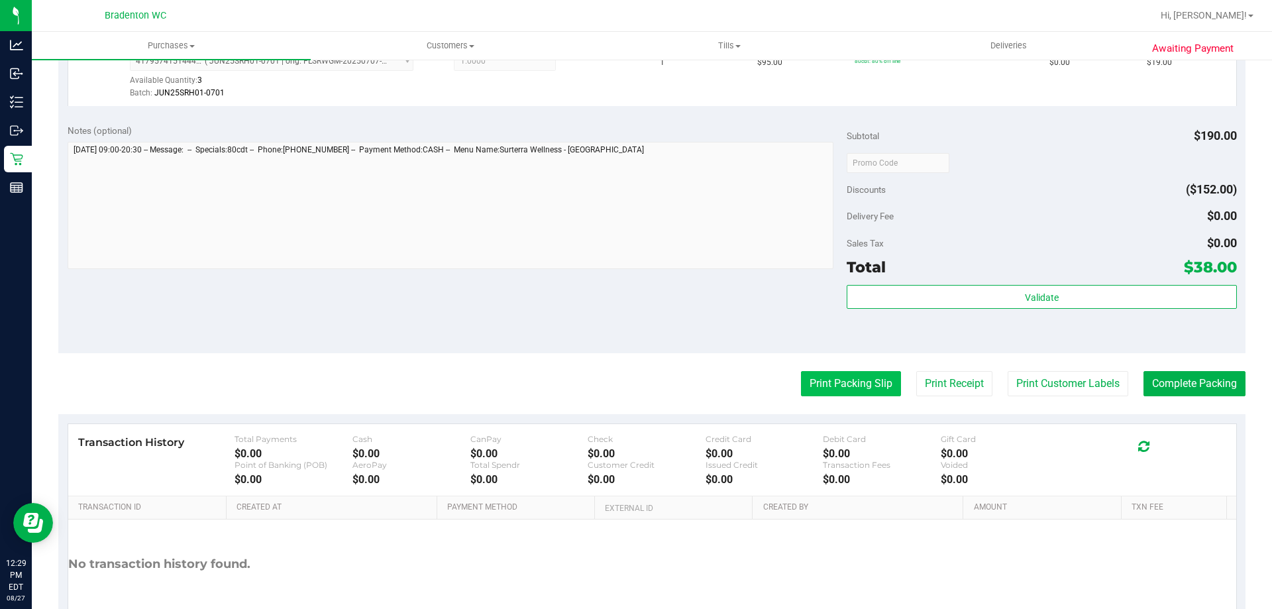
click at [843, 376] on button "Print Packing Slip" at bounding box center [851, 383] width 100 height 25
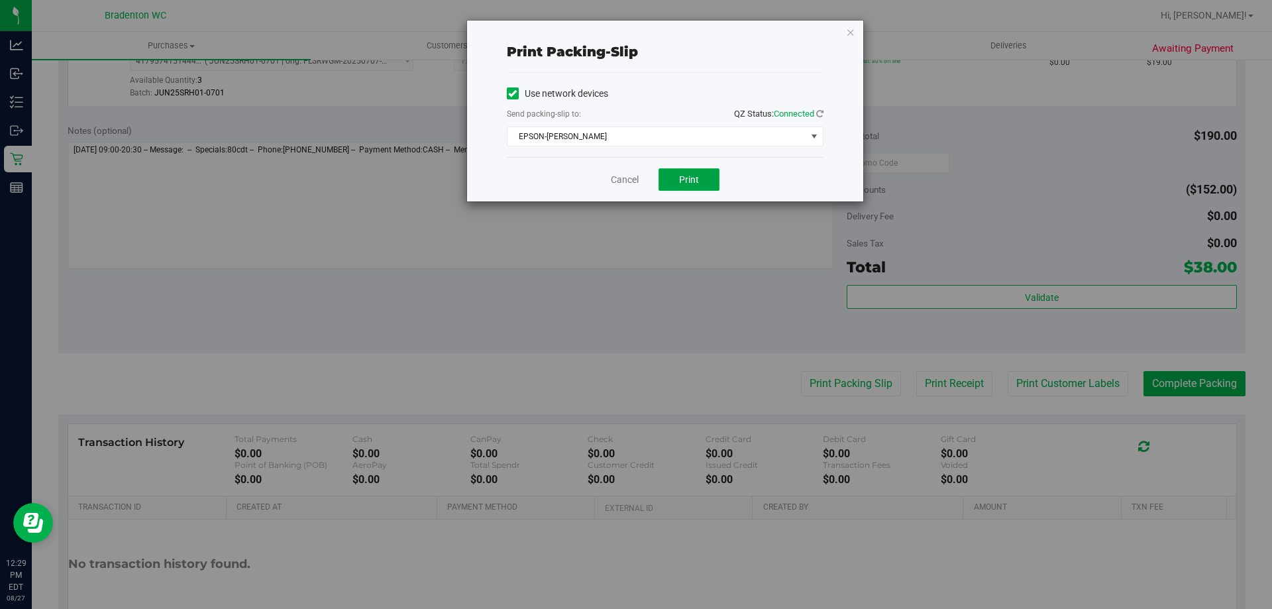
click at [693, 179] on span "Print" at bounding box center [689, 179] width 20 height 11
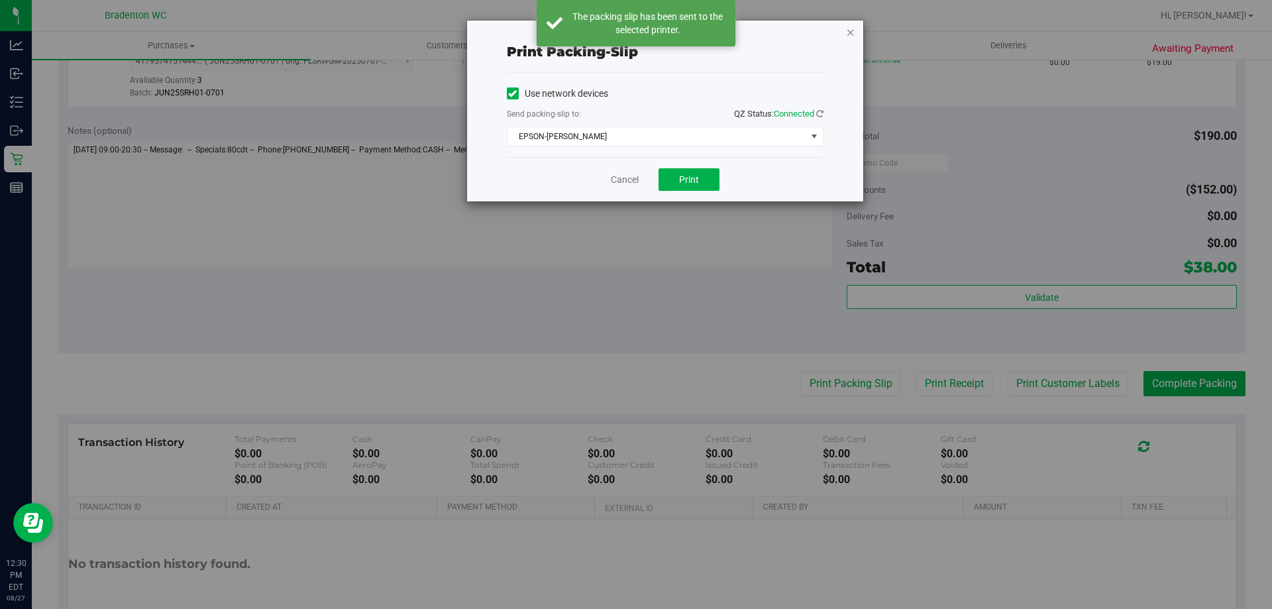
click at [850, 30] on icon "button" at bounding box center [850, 32] width 9 height 16
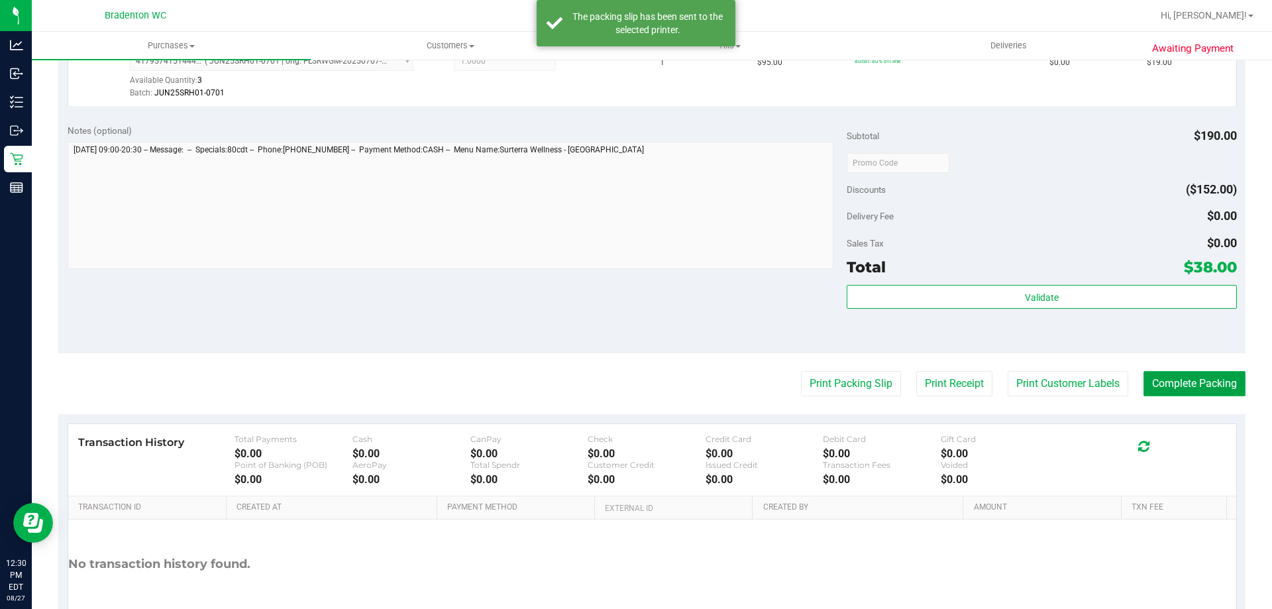
click at [1192, 381] on button "Complete Packing" at bounding box center [1194, 383] width 102 height 25
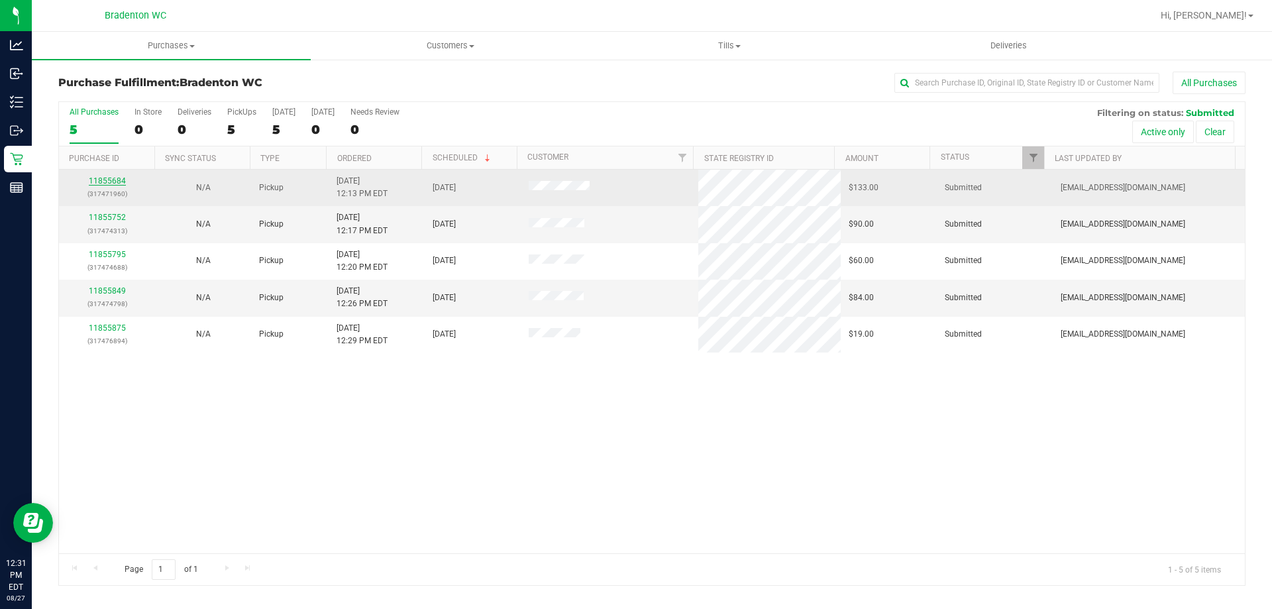
click at [103, 183] on link "11855684" at bounding box center [107, 180] width 37 height 9
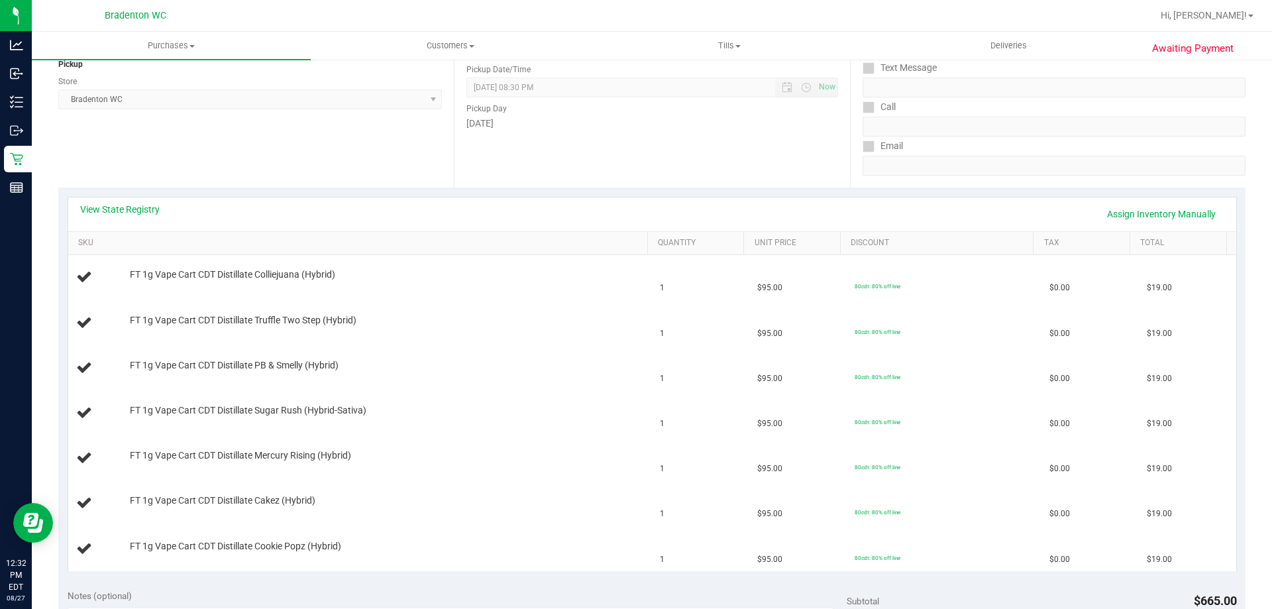
scroll to position [172, 0]
click at [98, 203] on link "View State Registry" at bounding box center [119, 207] width 79 height 13
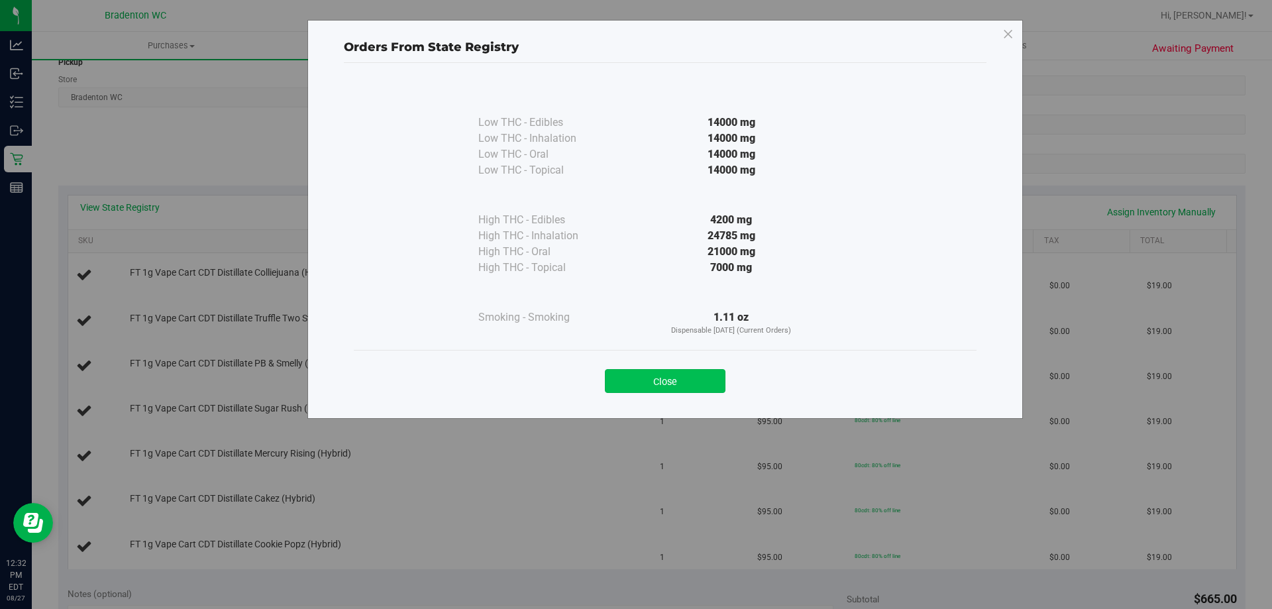
click at [636, 380] on button "Close" at bounding box center [665, 381] width 121 height 24
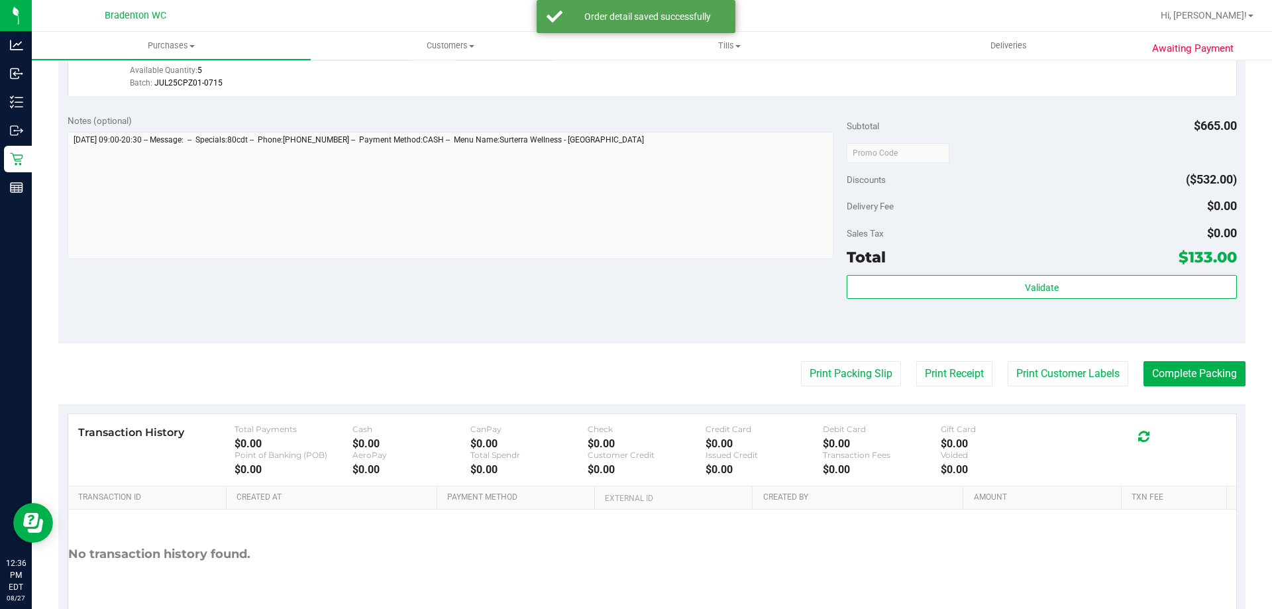
scroll to position [869, 0]
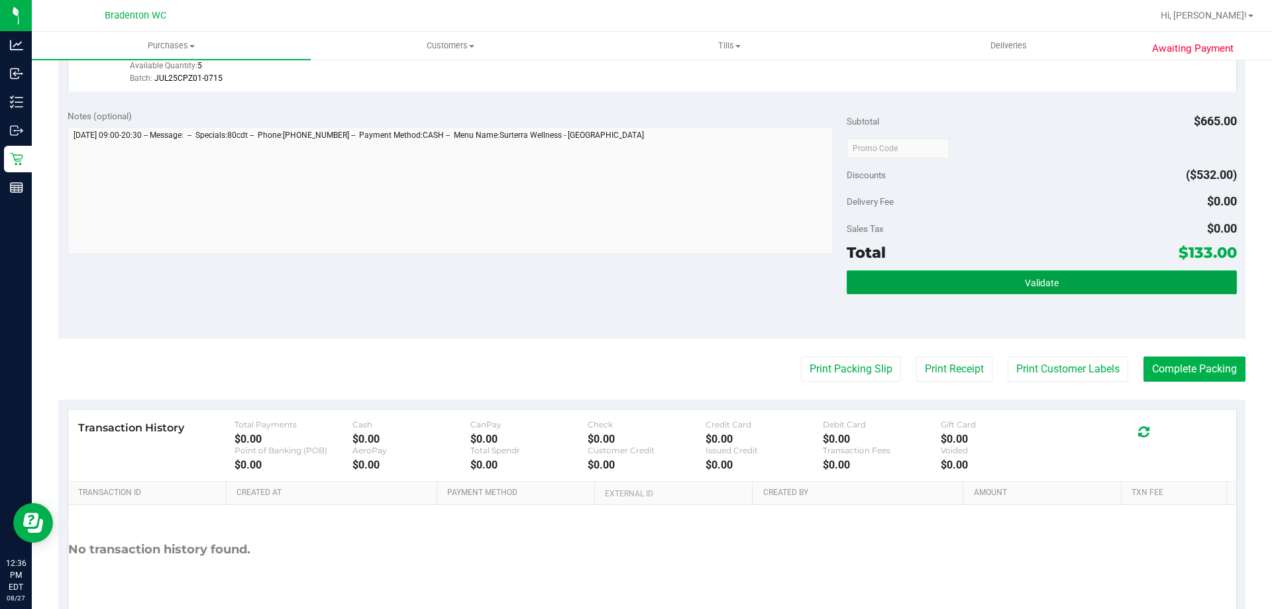
click at [990, 284] on button "Validate" at bounding box center [1042, 282] width 390 height 24
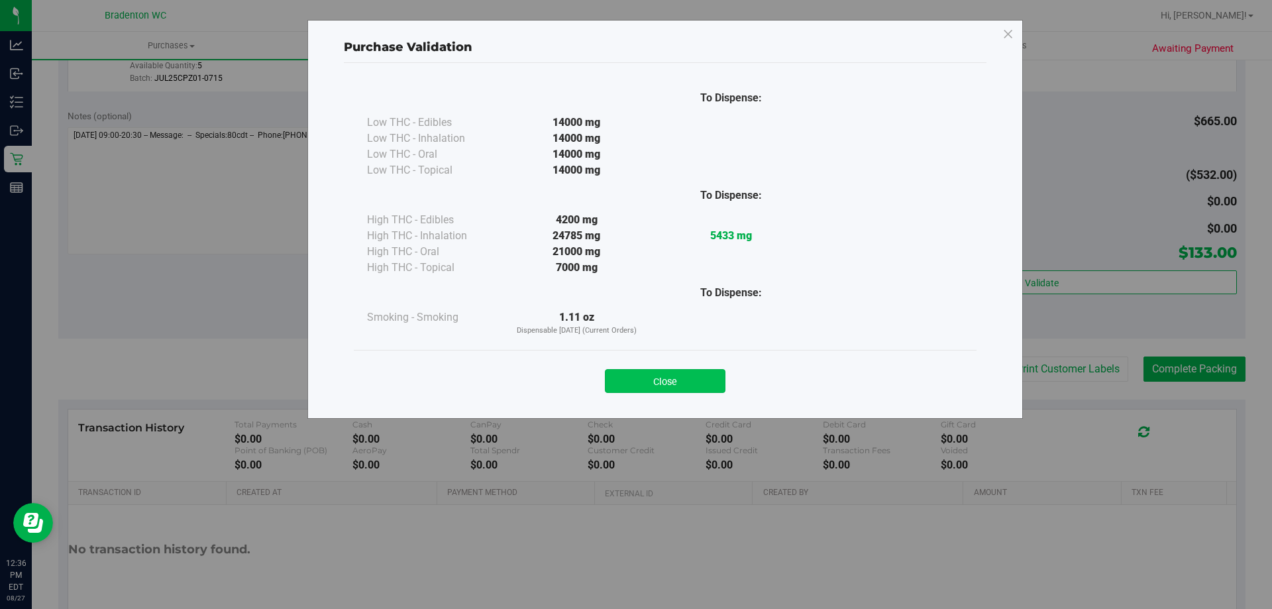
click at [651, 382] on button "Close" at bounding box center [665, 381] width 121 height 24
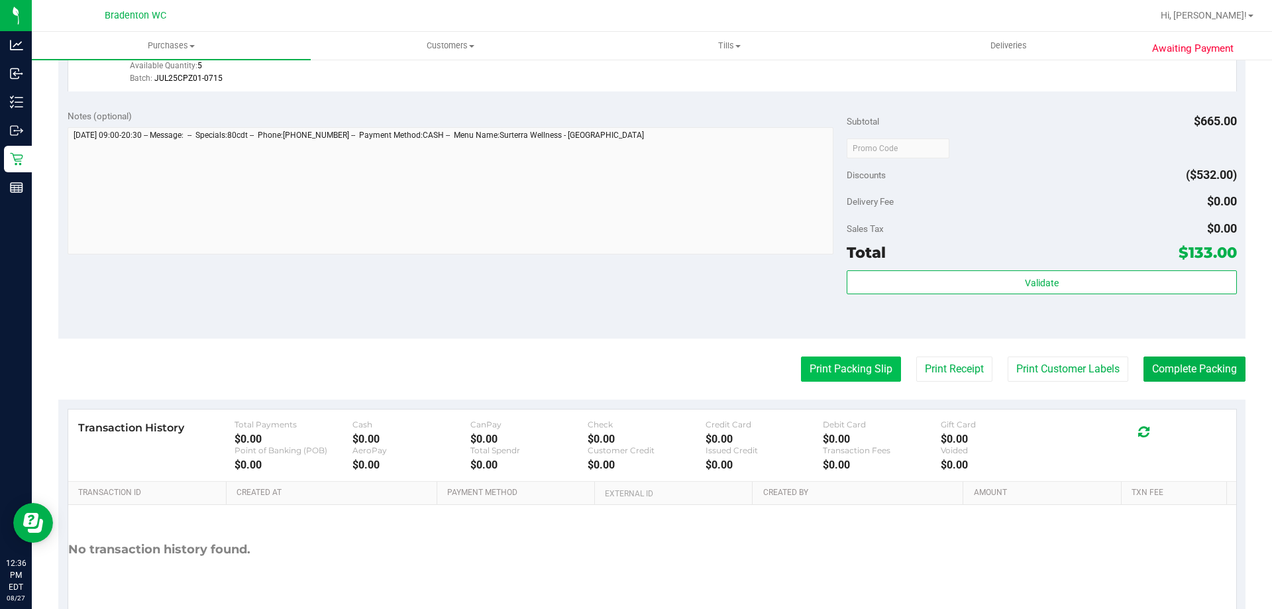
click at [821, 365] on button "Print Packing Slip" at bounding box center [851, 368] width 100 height 25
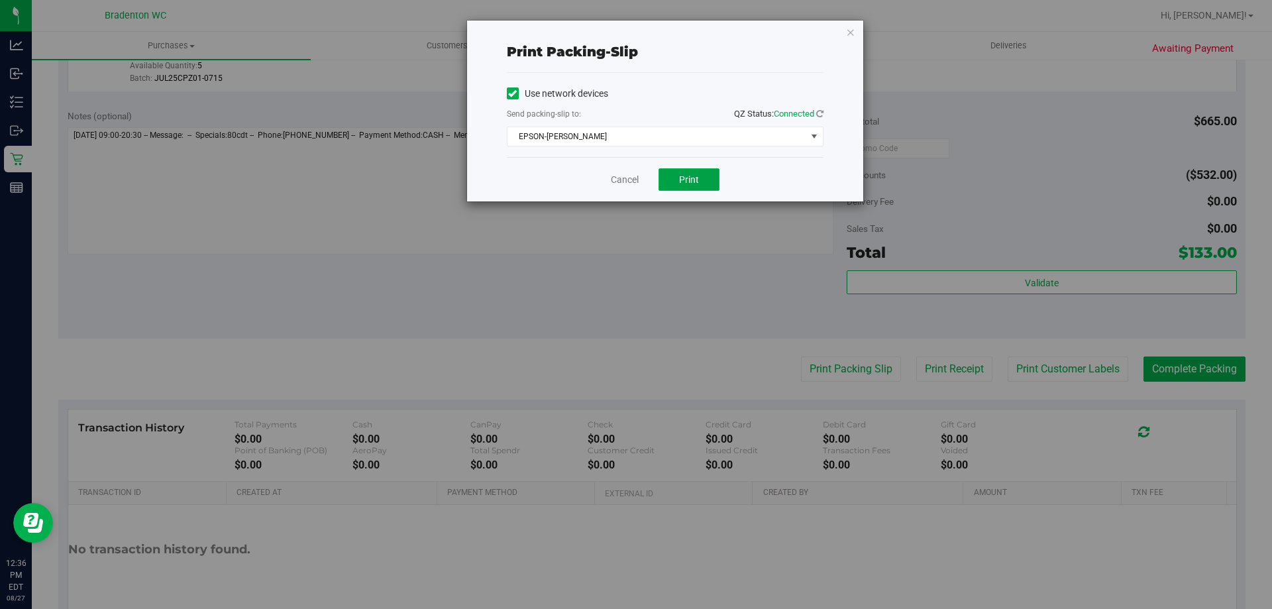
click at [677, 174] on button "Print" at bounding box center [689, 179] width 61 height 23
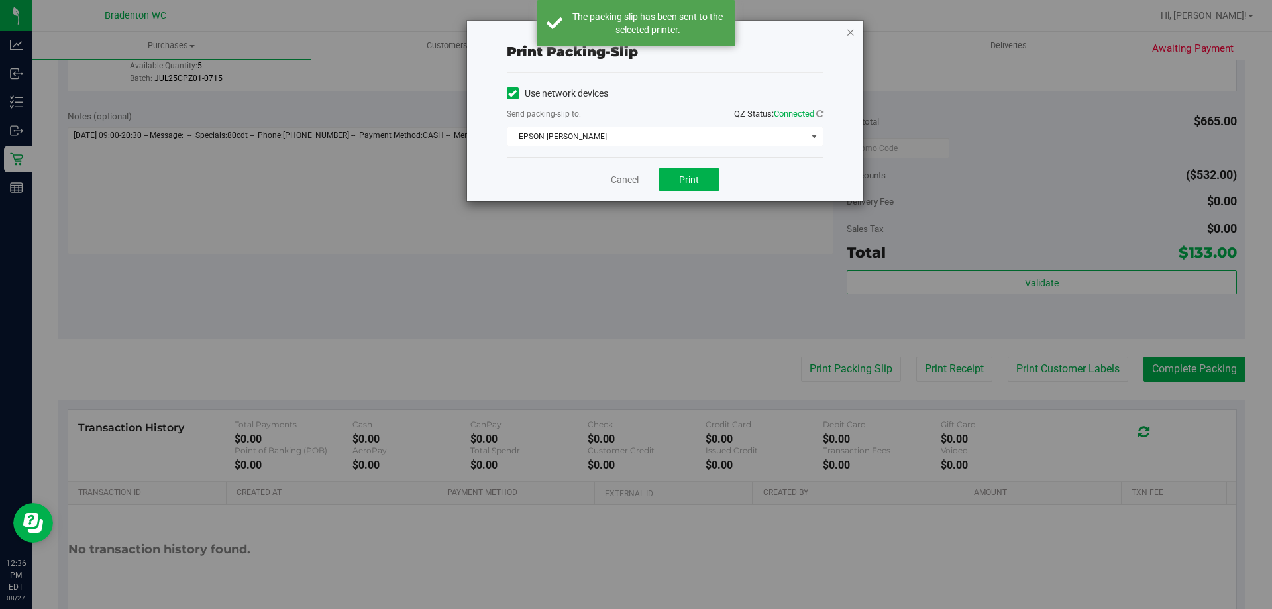
click at [847, 32] on icon "button" at bounding box center [850, 32] width 9 height 16
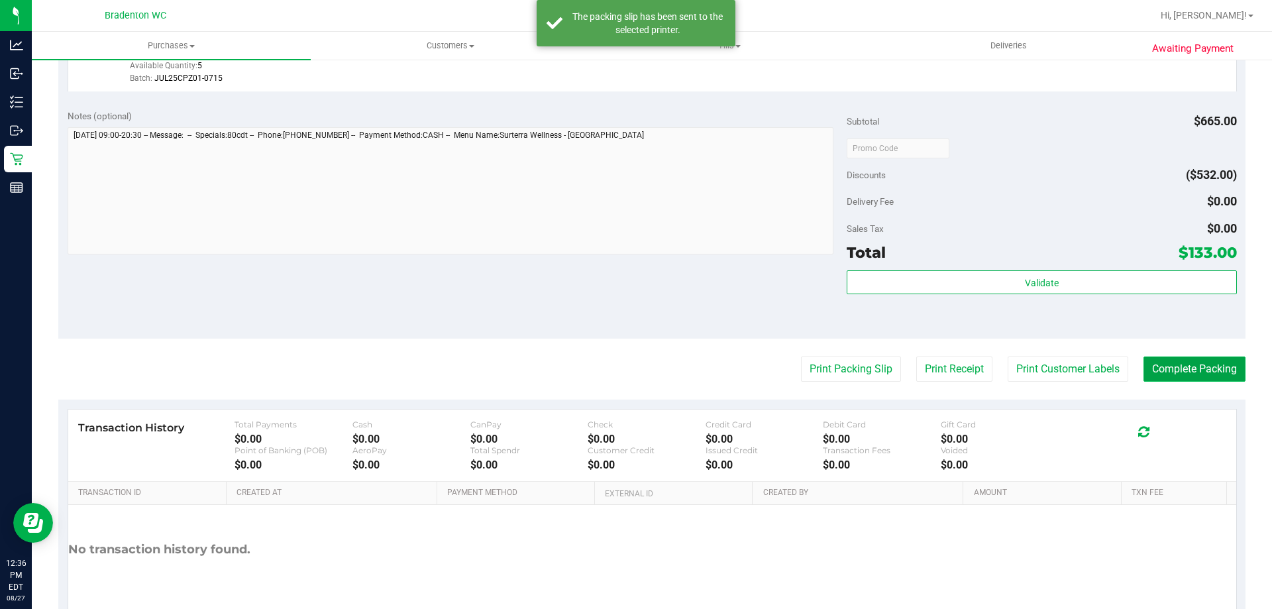
click at [1185, 367] on button "Complete Packing" at bounding box center [1194, 368] width 102 height 25
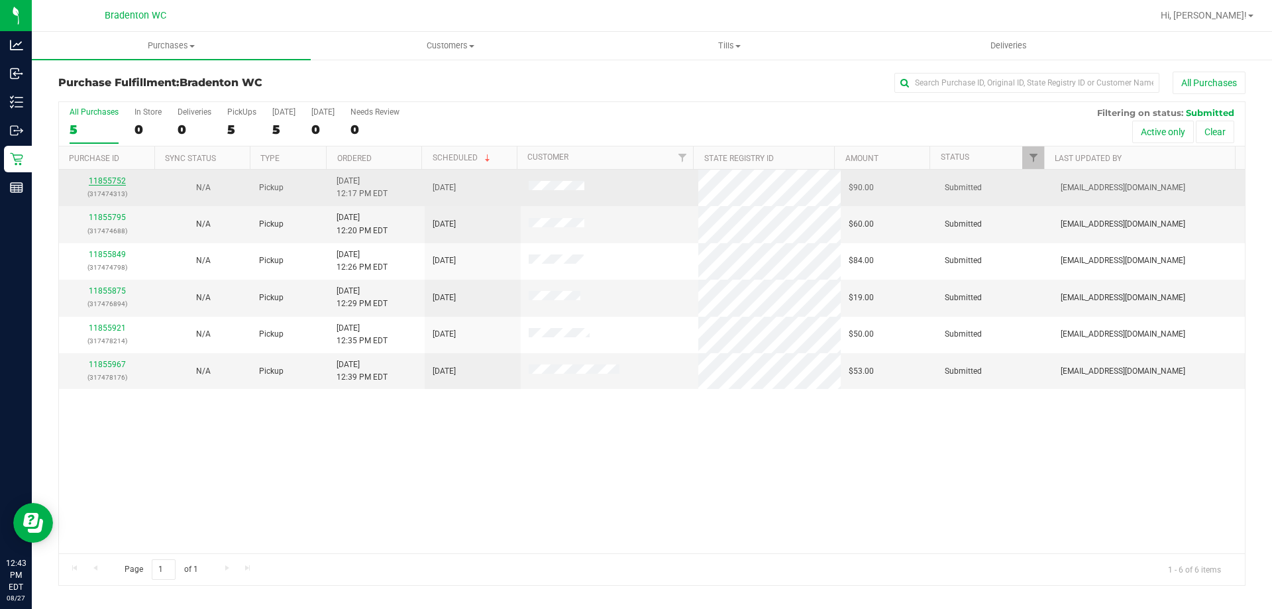
click at [106, 179] on link "11855752" at bounding box center [107, 180] width 37 height 9
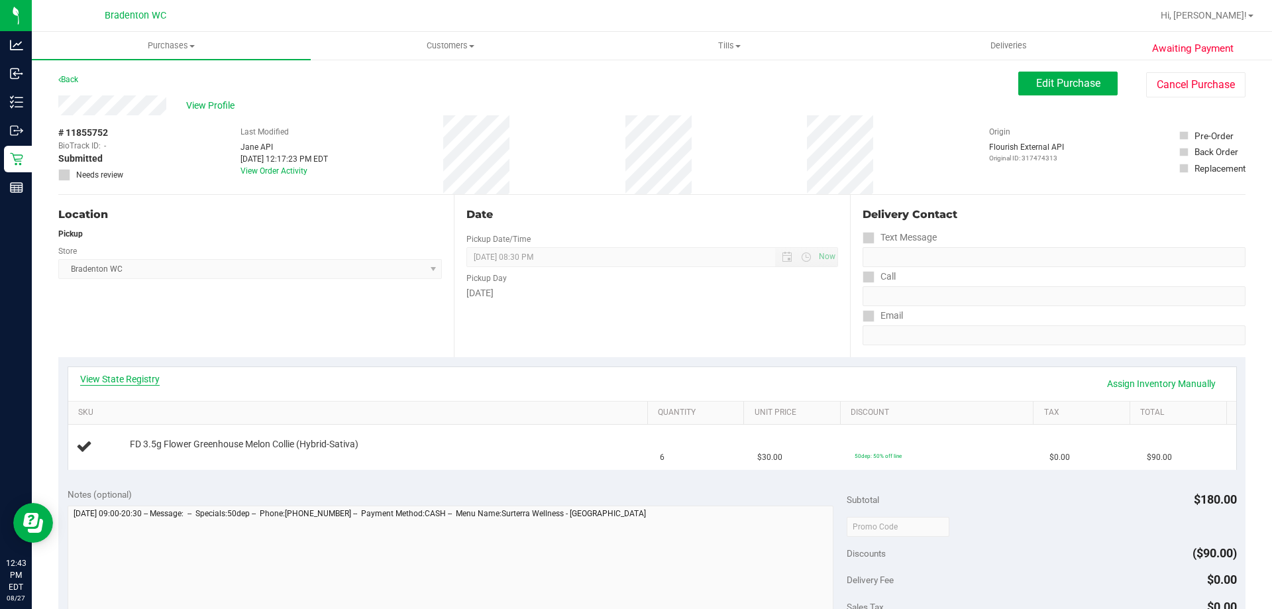
click at [121, 374] on link "View State Registry" at bounding box center [119, 378] width 79 height 13
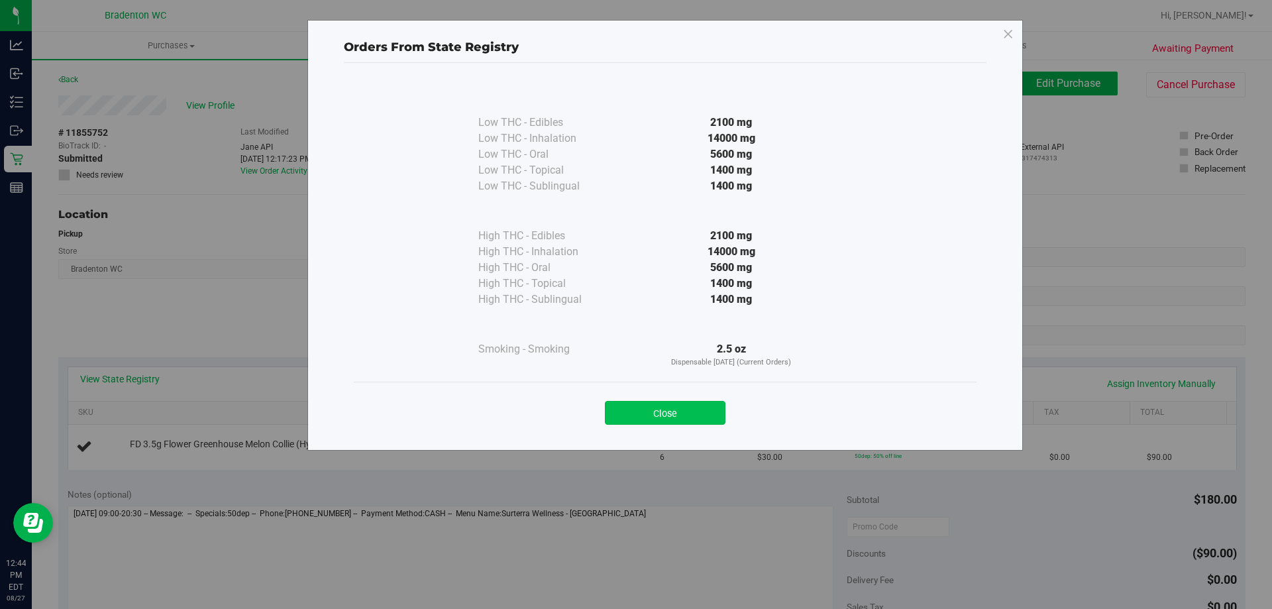
click at [647, 410] on button "Close" at bounding box center [665, 413] width 121 height 24
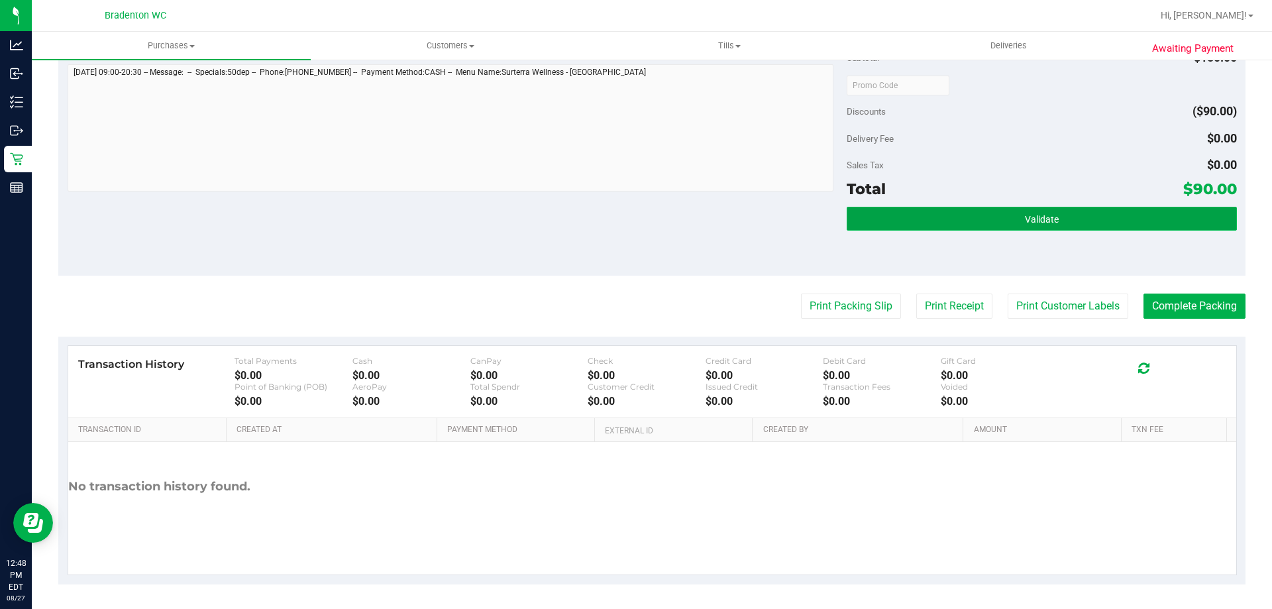
click at [937, 228] on button "Validate" at bounding box center [1042, 219] width 390 height 24
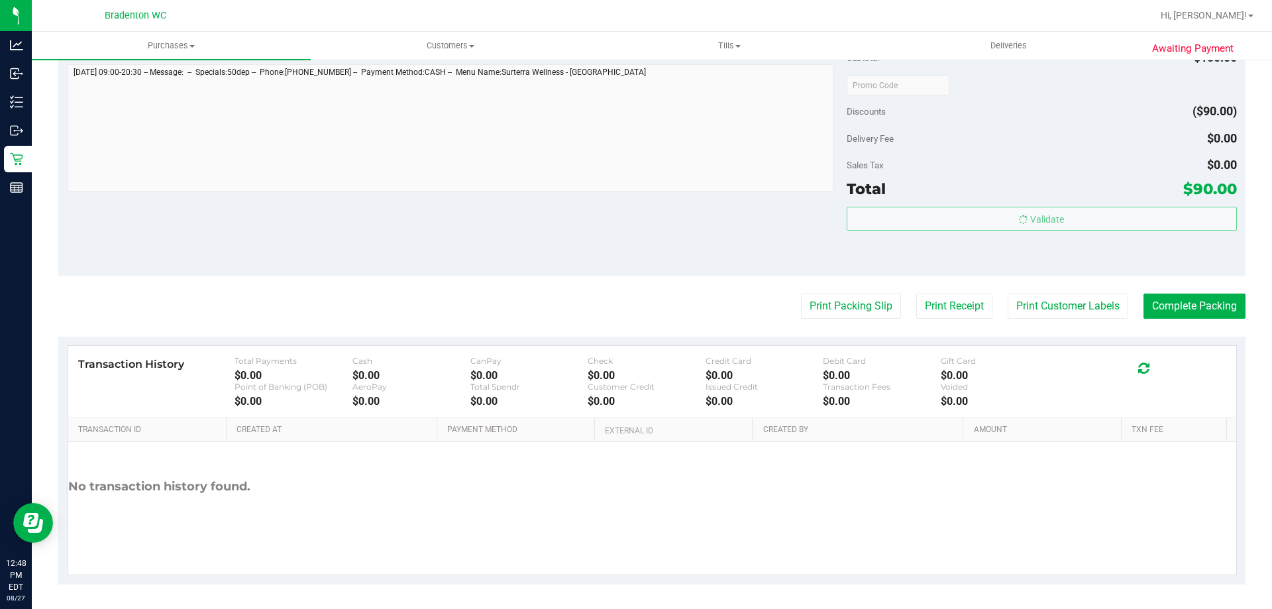
scroll to position [527, 0]
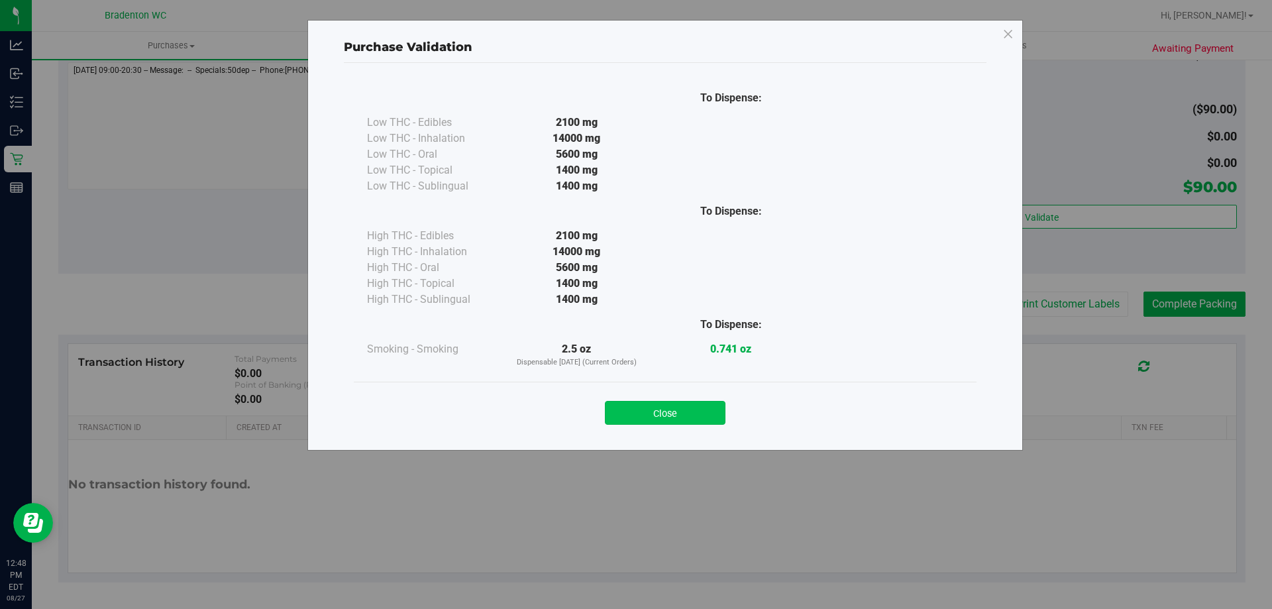
click at [676, 406] on button "Close" at bounding box center [665, 413] width 121 height 24
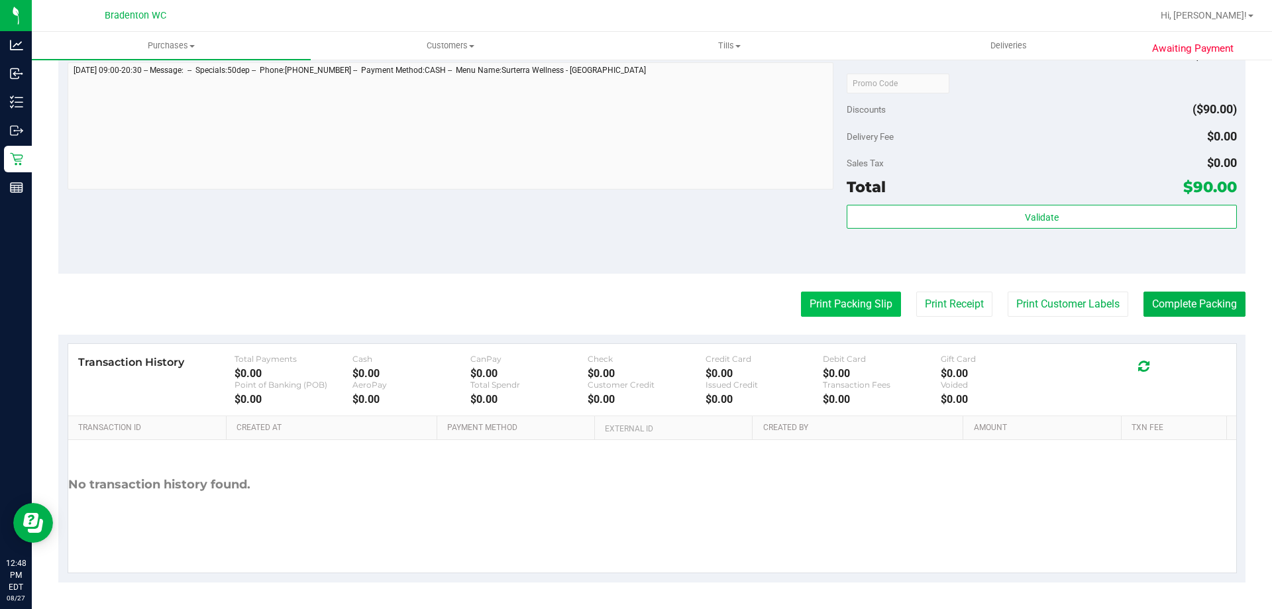
click at [826, 301] on button "Print Packing Slip" at bounding box center [851, 303] width 100 height 25
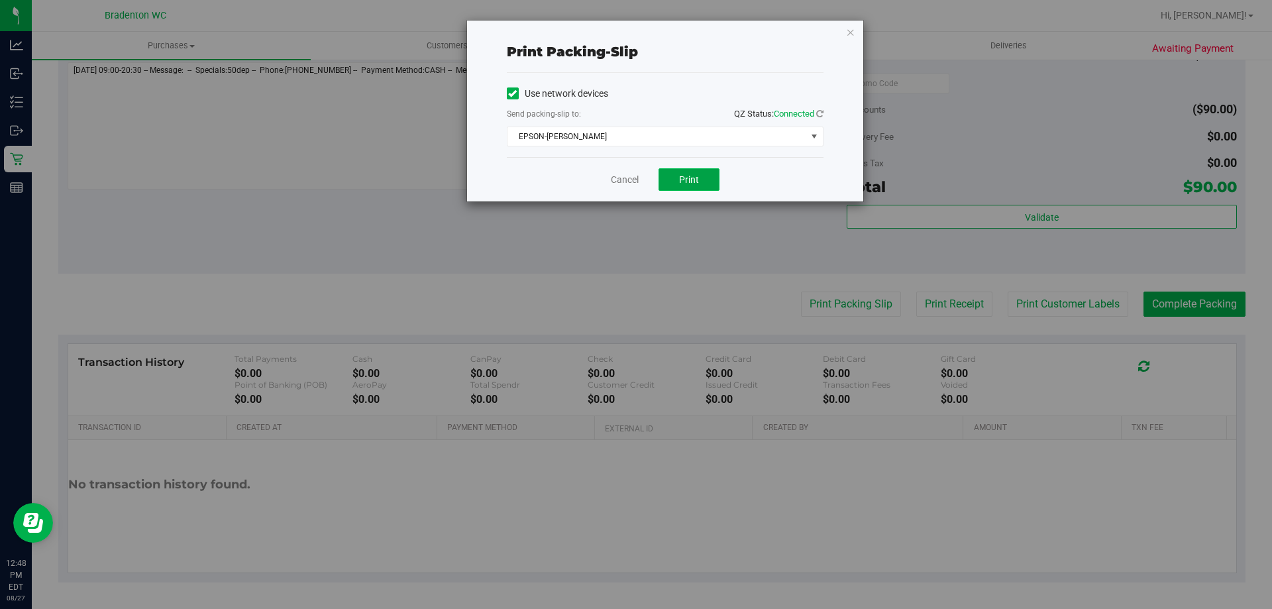
click at [678, 185] on button "Print" at bounding box center [689, 179] width 61 height 23
click at [846, 38] on icon "button" at bounding box center [850, 32] width 9 height 16
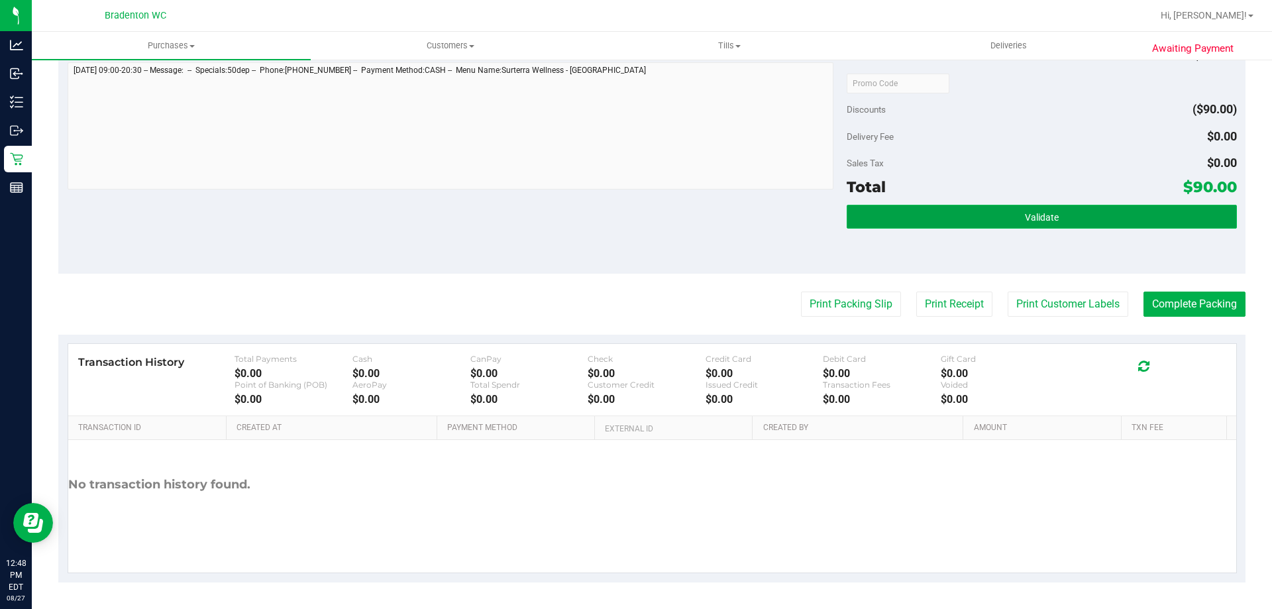
click at [986, 221] on button "Validate" at bounding box center [1042, 217] width 390 height 24
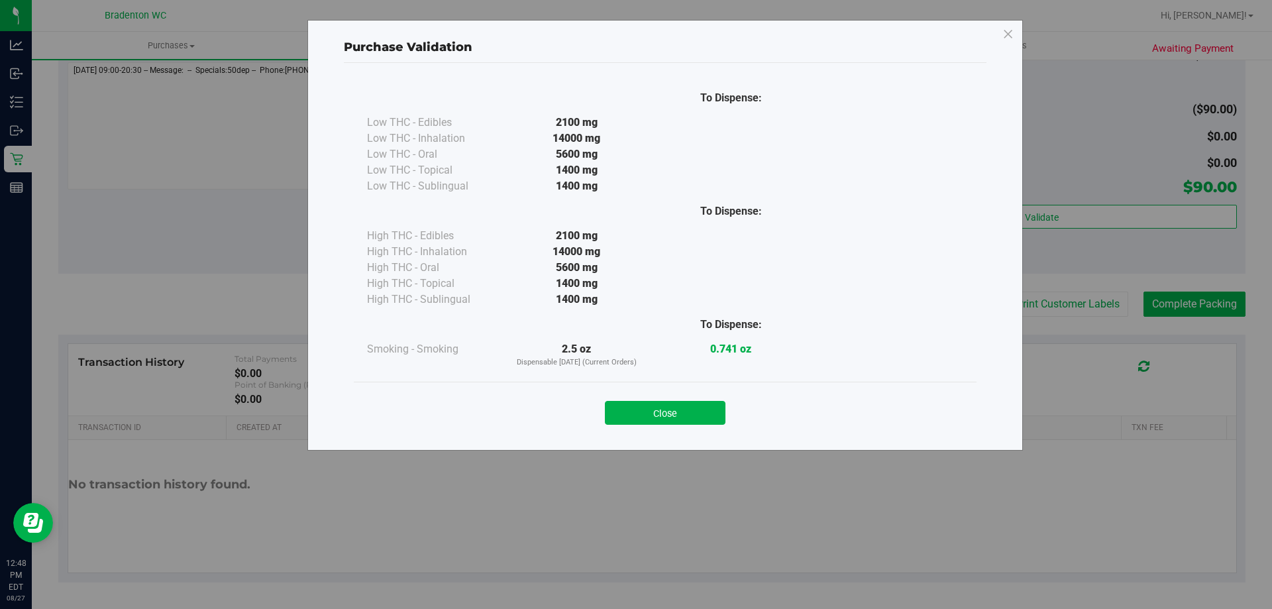
click at [1159, 305] on div "Purchase Validation To Dispense: Low THC - Edibles 2100 mg" at bounding box center [641, 304] width 1282 height 609
click at [635, 415] on button "Close" at bounding box center [665, 413] width 121 height 24
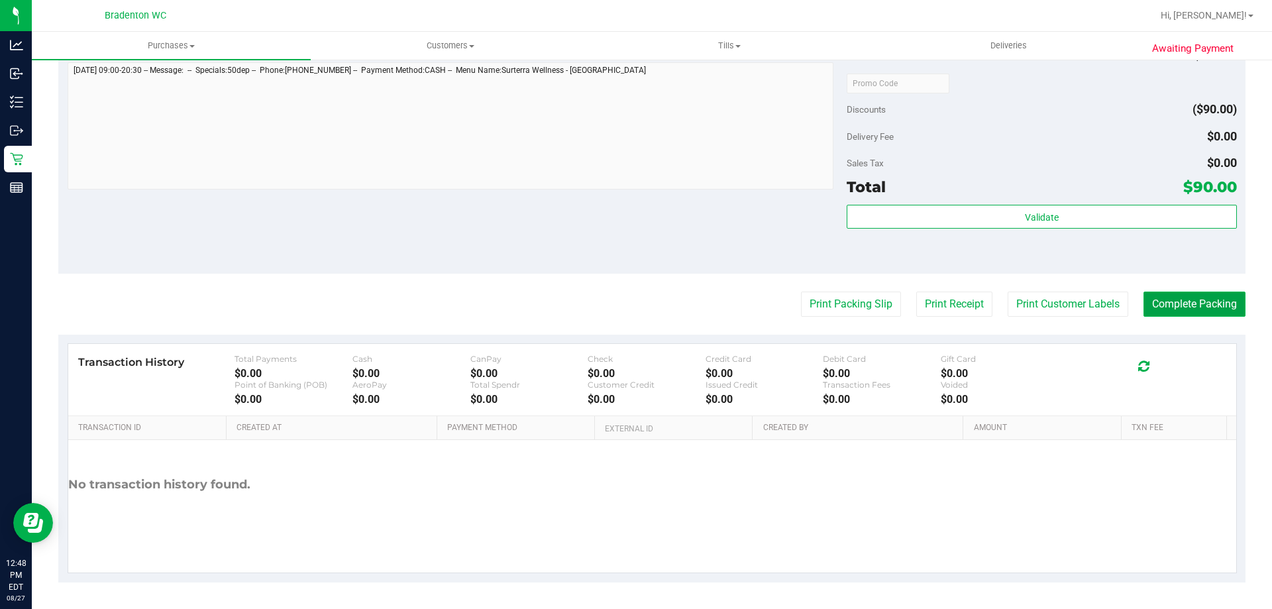
click at [1161, 304] on button "Complete Packing" at bounding box center [1194, 303] width 102 height 25
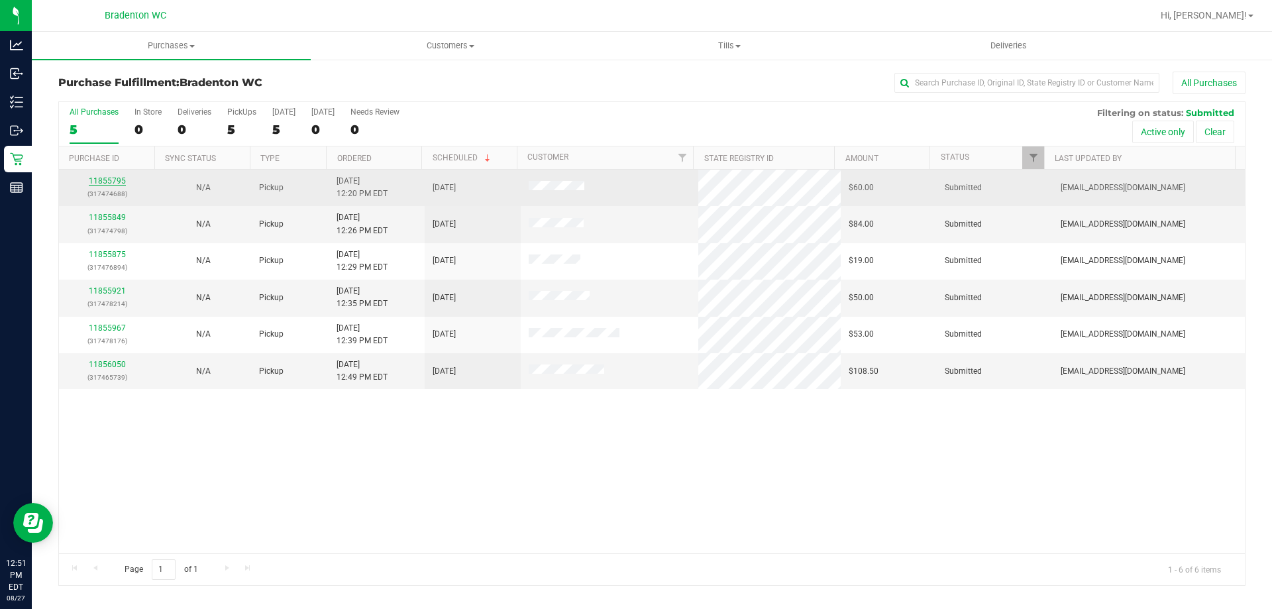
click at [107, 182] on link "11855795" at bounding box center [107, 180] width 37 height 9
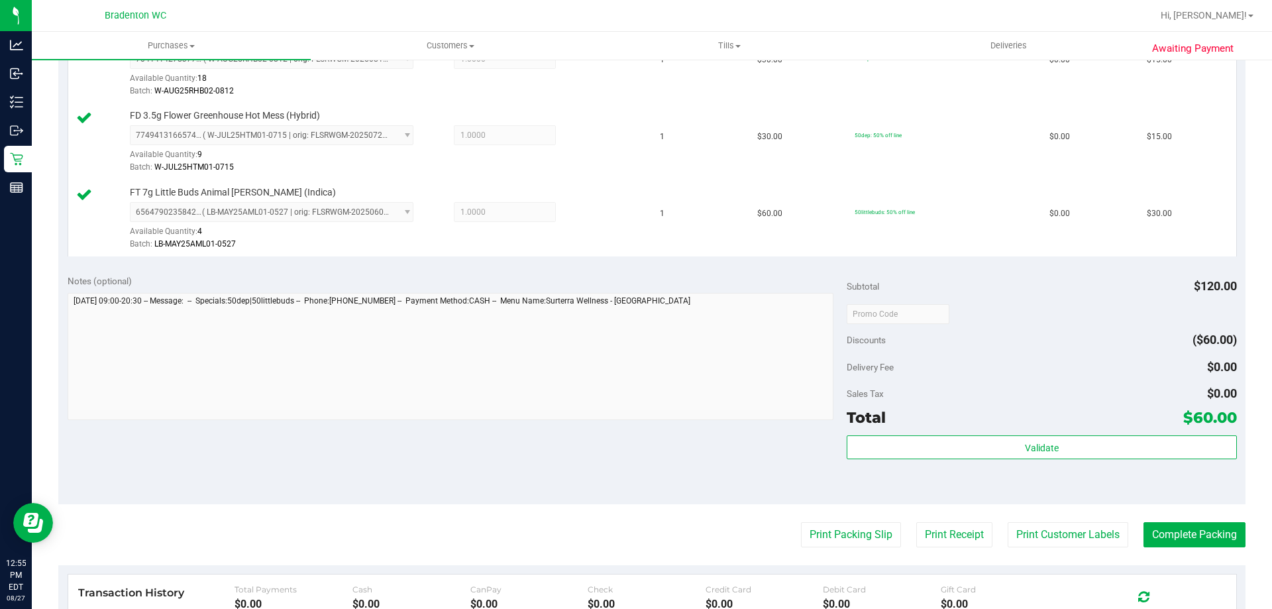
scroll to position [426, 0]
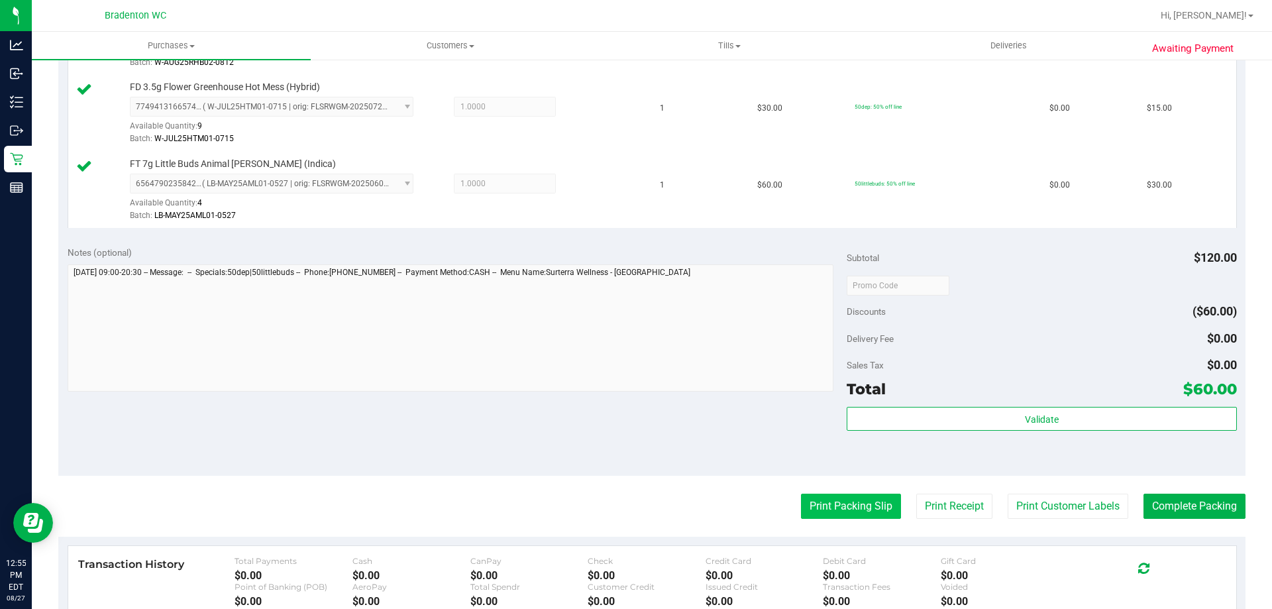
click at [810, 506] on button "Print Packing Slip" at bounding box center [851, 506] width 100 height 25
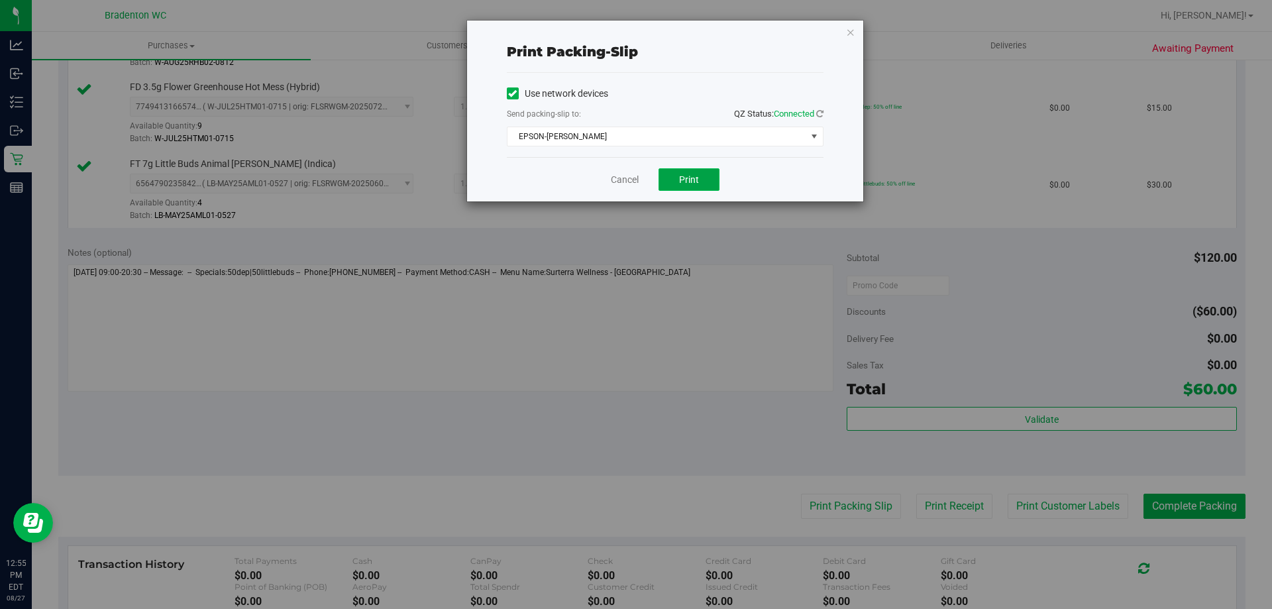
click at [688, 180] on span "Print" at bounding box center [689, 179] width 20 height 11
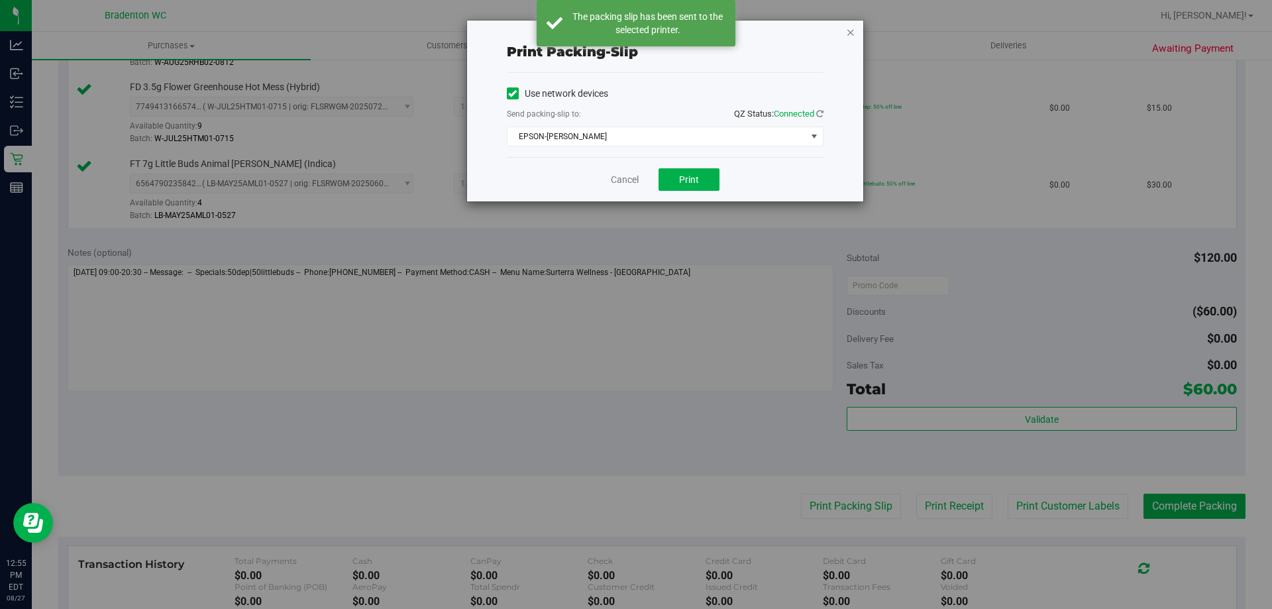
click at [850, 34] on icon "button" at bounding box center [850, 32] width 9 height 16
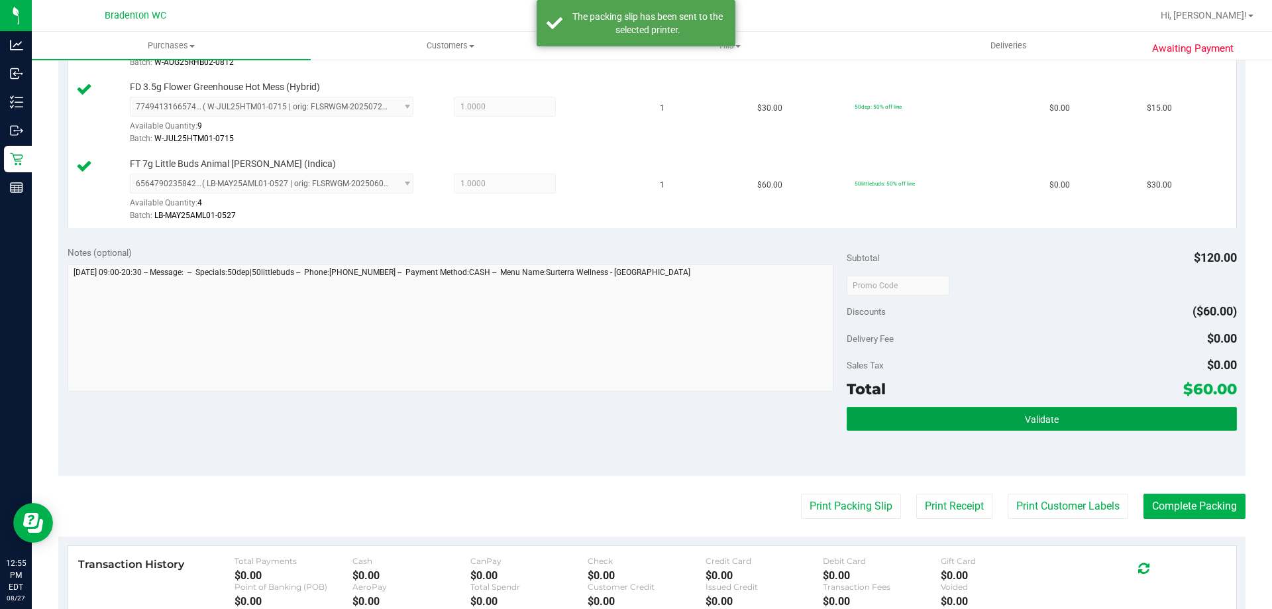
click at [986, 416] on button "Validate" at bounding box center [1042, 419] width 390 height 24
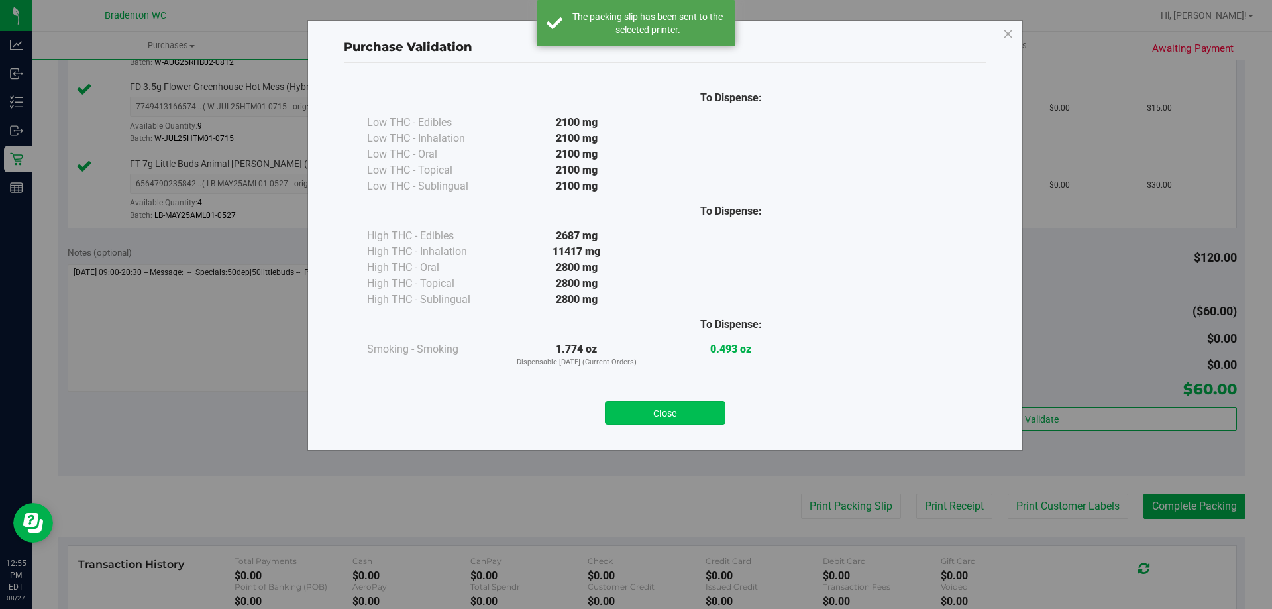
click at [684, 421] on button "Close" at bounding box center [665, 413] width 121 height 24
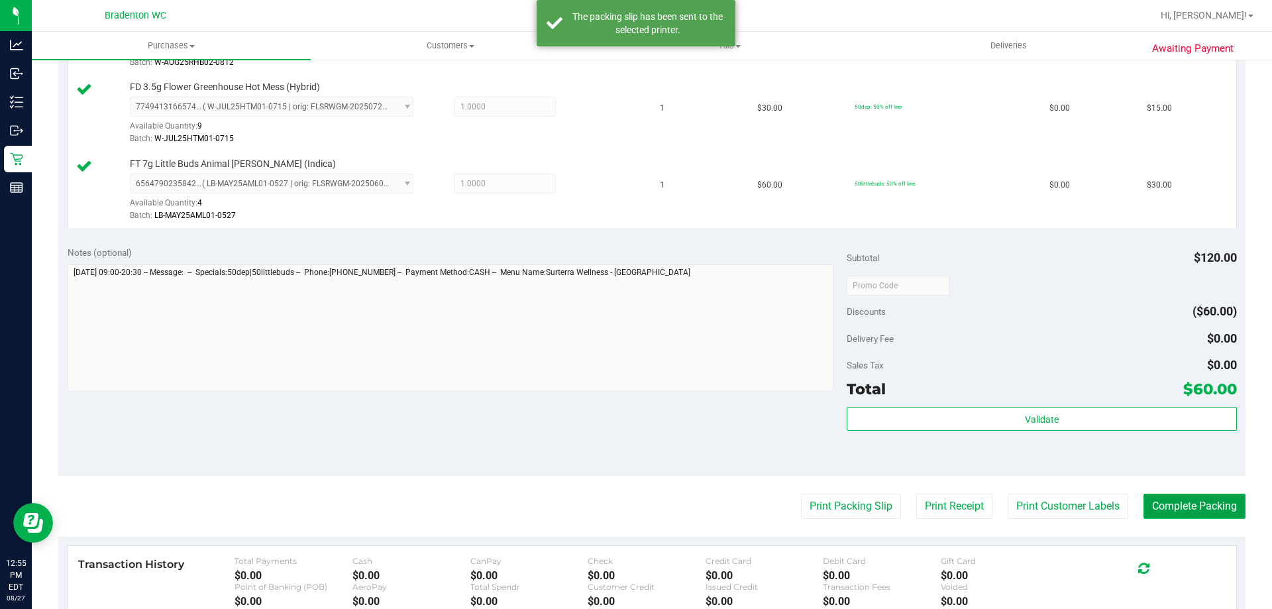
click at [1170, 508] on button "Complete Packing" at bounding box center [1194, 506] width 102 height 25
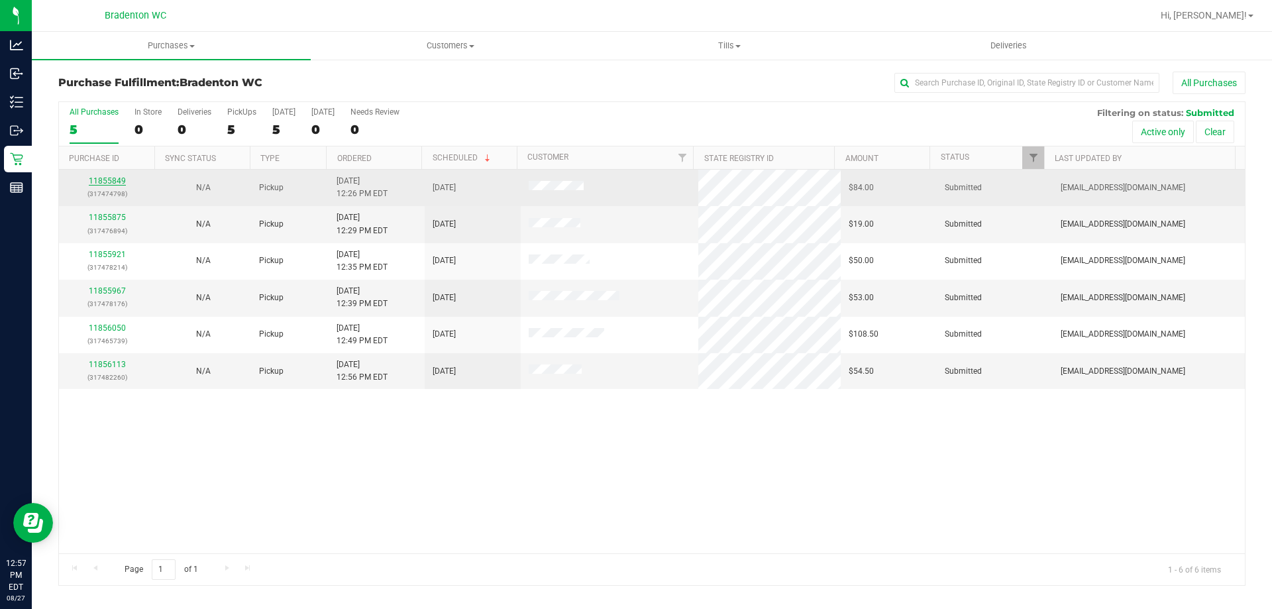
click at [99, 182] on link "11855849" at bounding box center [107, 180] width 37 height 9
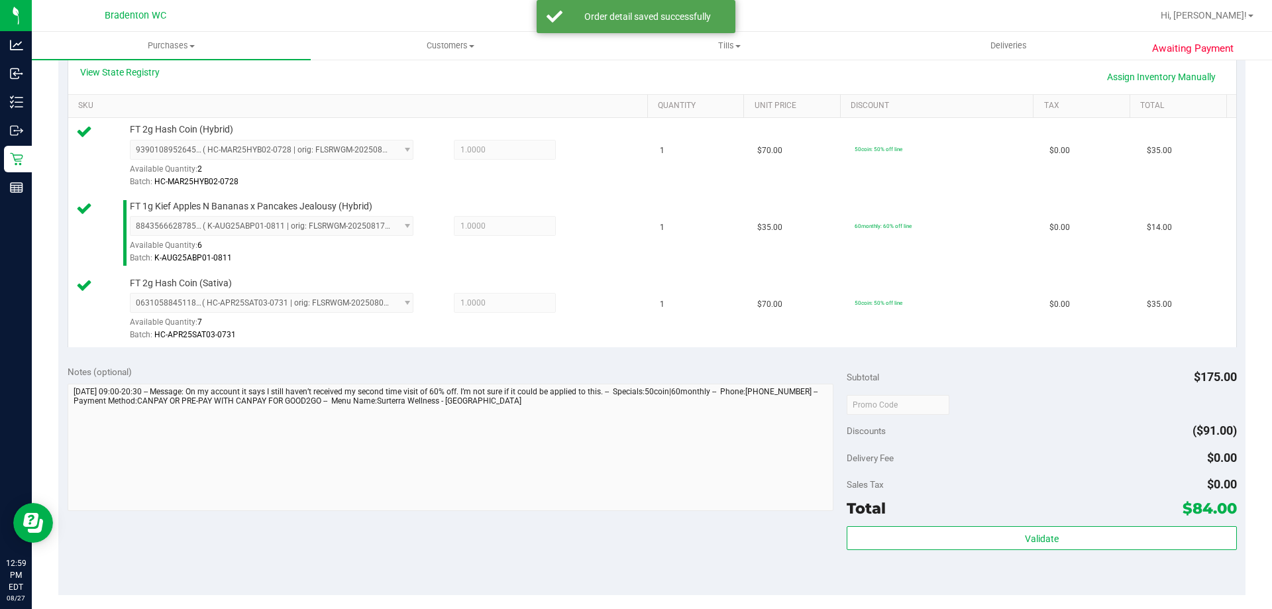
scroll to position [313, 0]
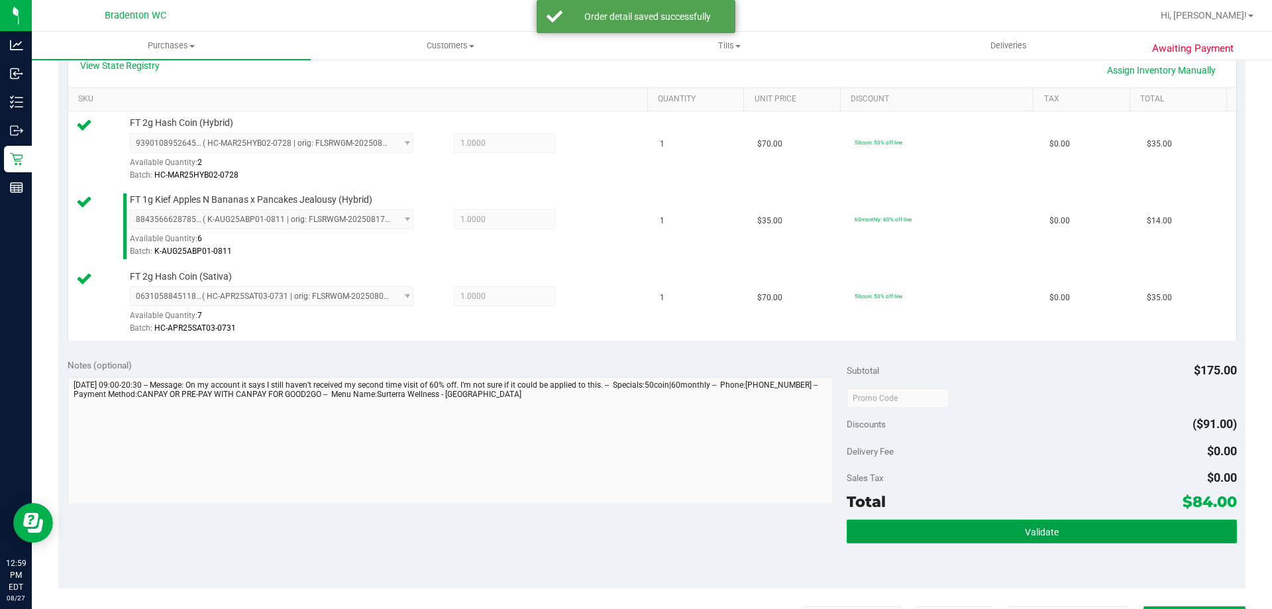
click at [1010, 541] on button "Validate" at bounding box center [1042, 531] width 390 height 24
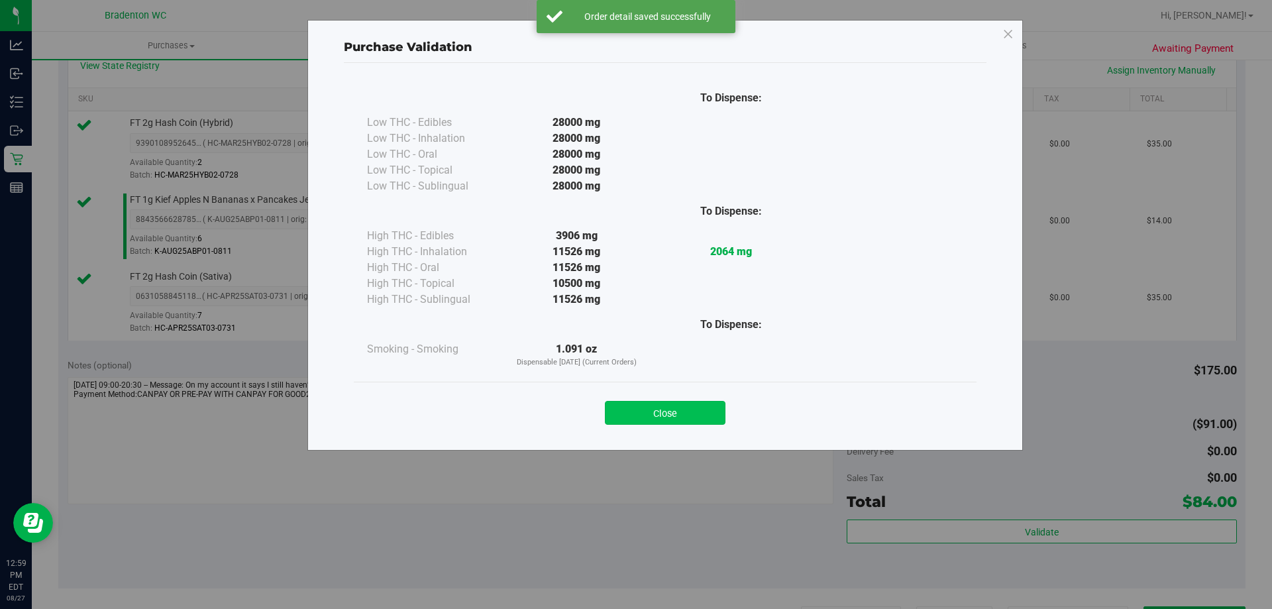
click at [690, 422] on button "Close" at bounding box center [665, 413] width 121 height 24
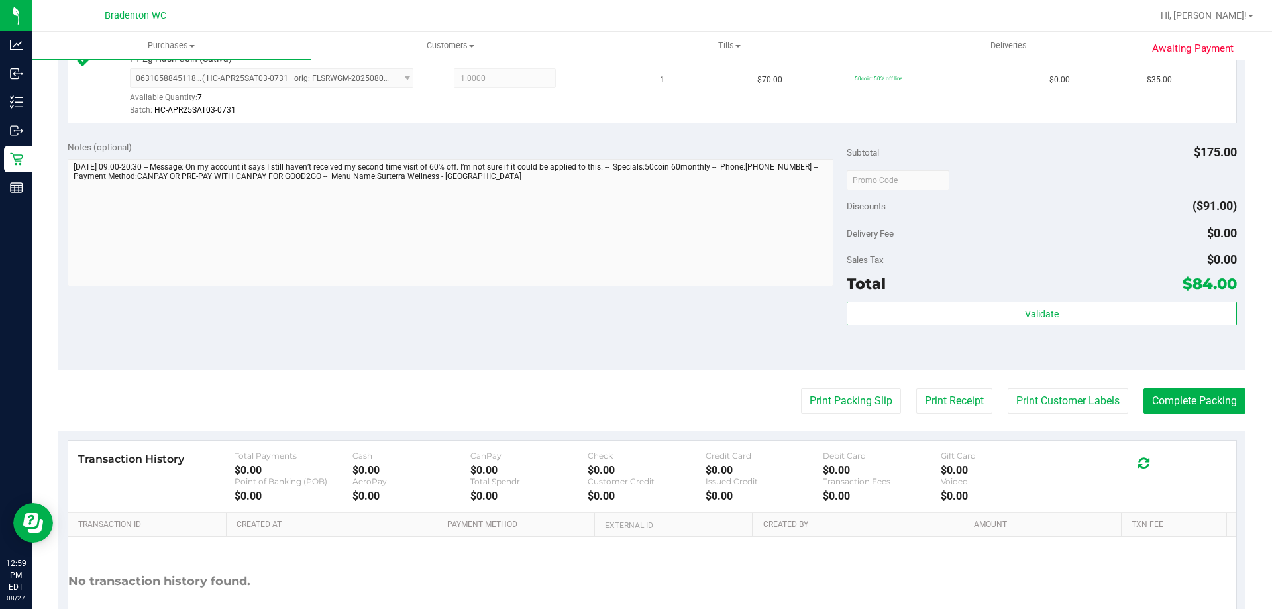
scroll to position [537, 0]
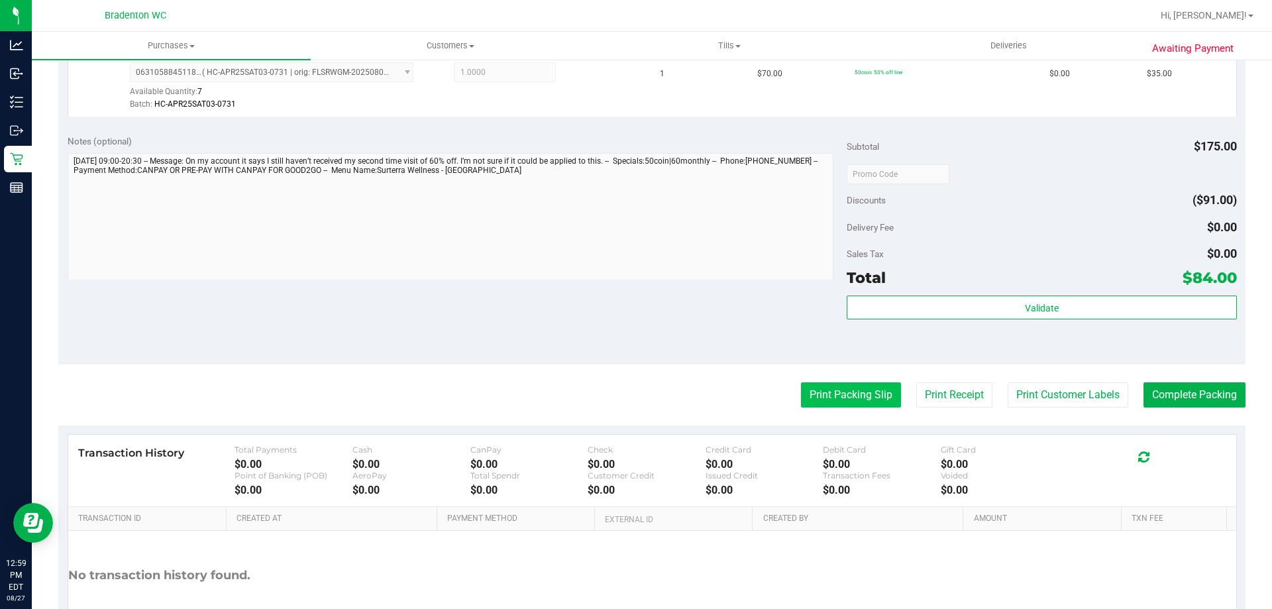
click at [833, 396] on button "Print Packing Slip" at bounding box center [851, 394] width 100 height 25
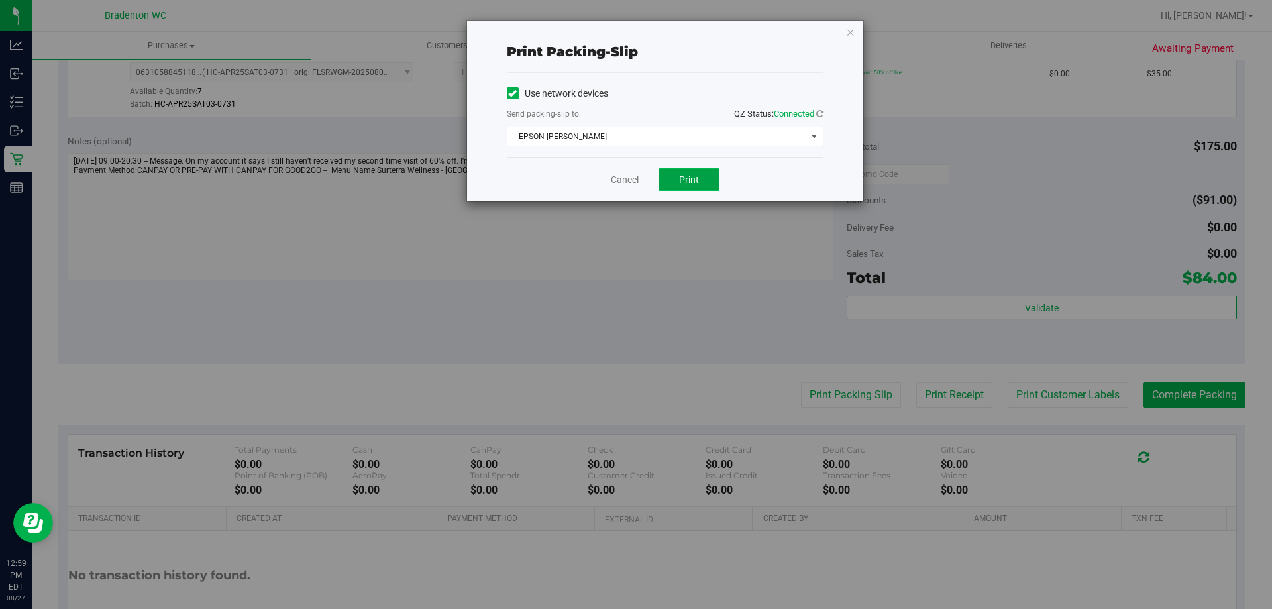
click at [695, 180] on span "Print" at bounding box center [689, 179] width 20 height 11
click at [846, 33] on icon "button" at bounding box center [850, 32] width 9 height 16
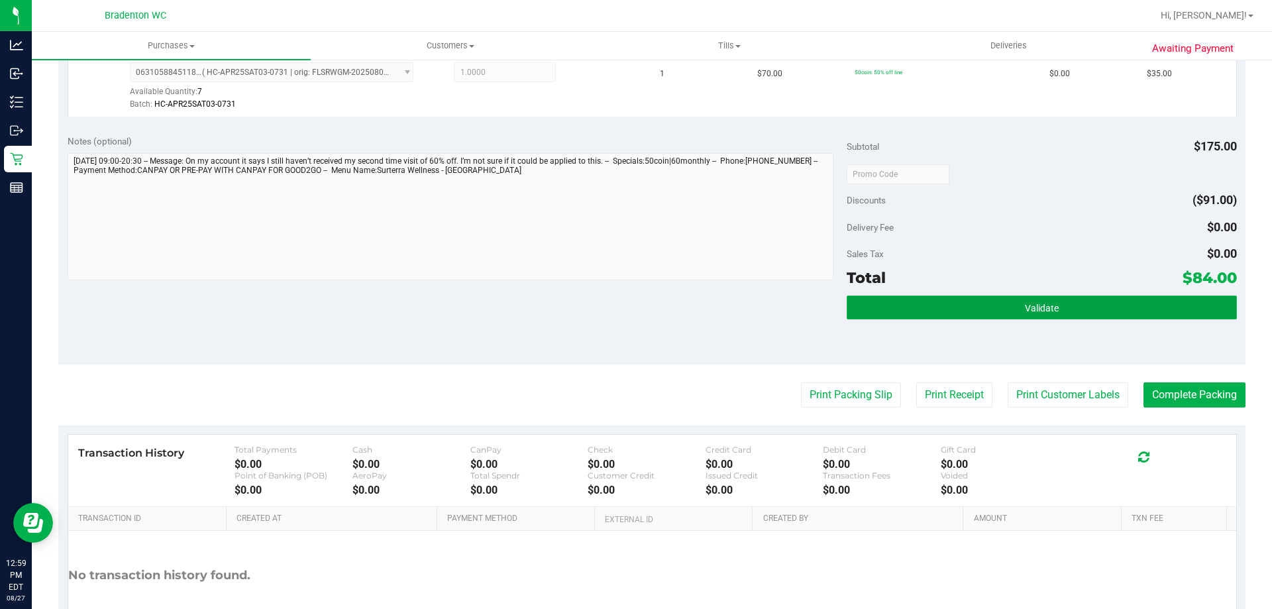
click at [1025, 306] on span "Validate" at bounding box center [1042, 308] width 34 height 11
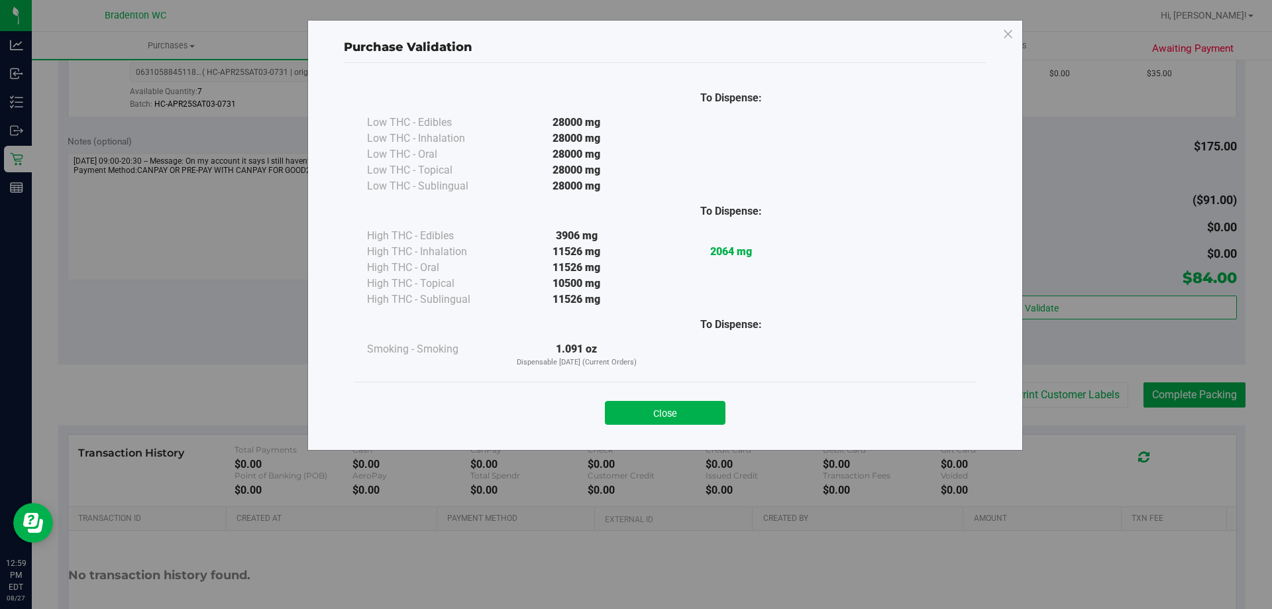
click at [1194, 405] on div "Purchase Validation To Dispense: Low THC - Edibles 28000 mg" at bounding box center [641, 304] width 1282 height 609
click at [645, 412] on button "Close" at bounding box center [665, 413] width 121 height 24
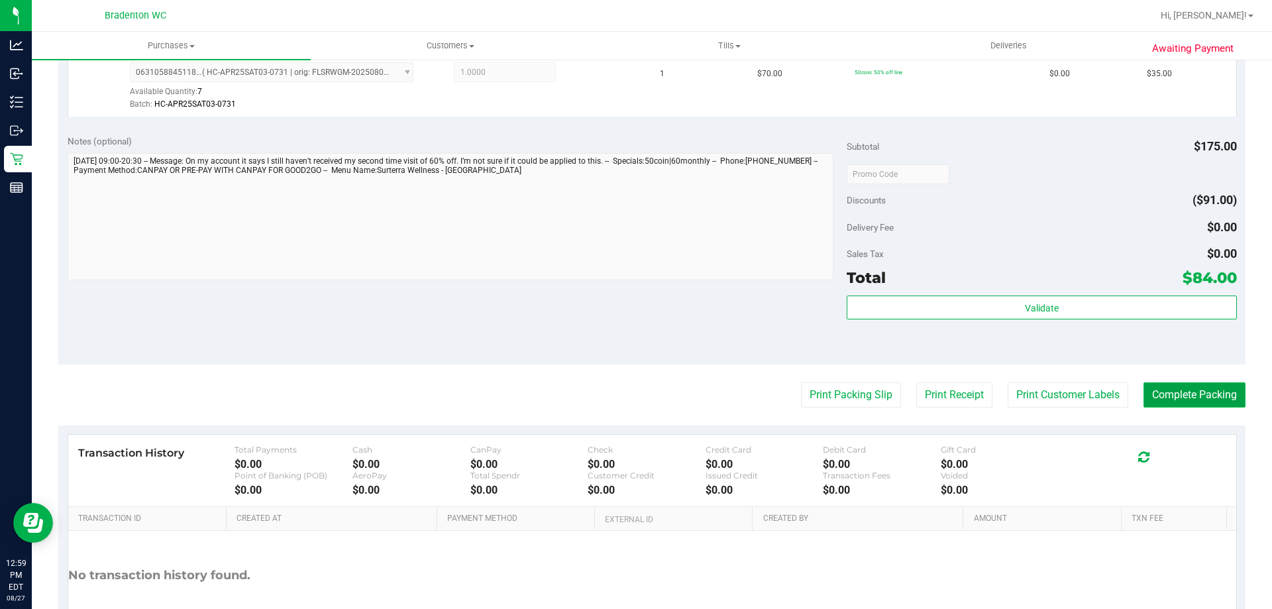
click at [1224, 401] on button "Complete Packing" at bounding box center [1194, 394] width 102 height 25
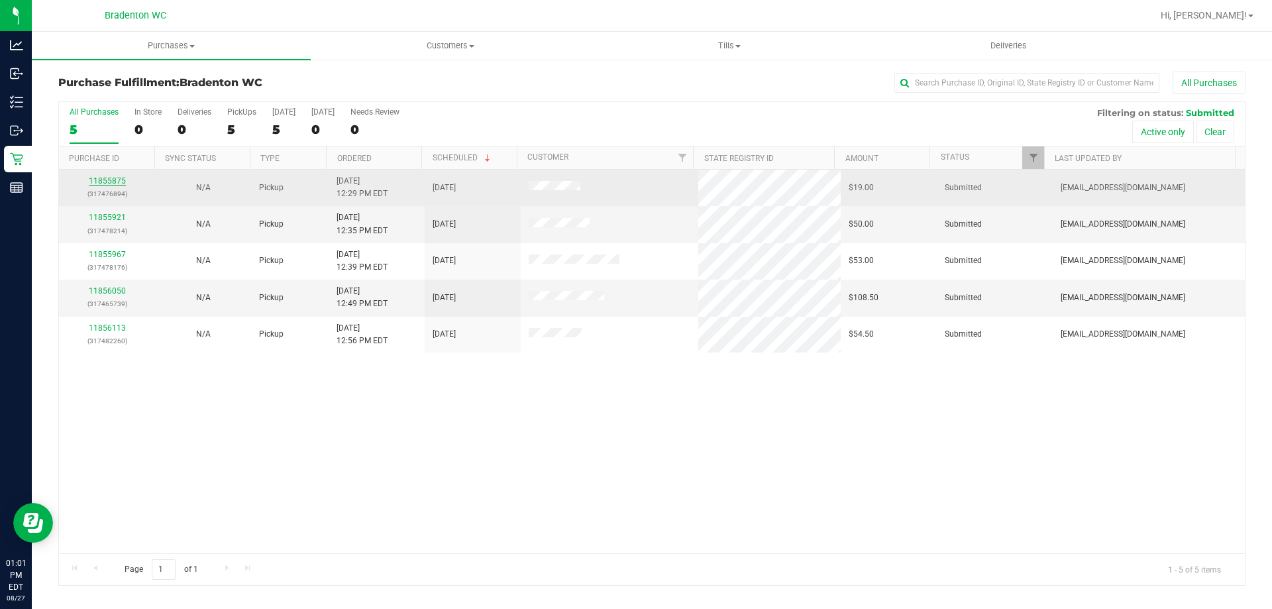
click at [98, 178] on link "11855875" at bounding box center [107, 180] width 37 height 9
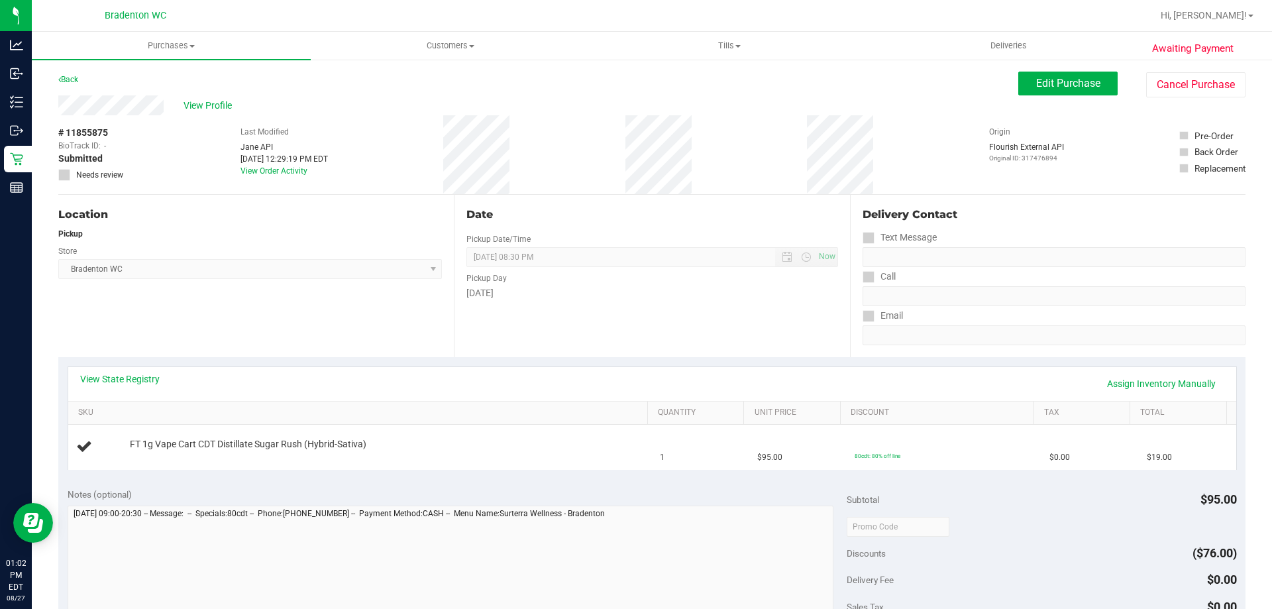
click at [274, 305] on div "Location Pickup Store Bradenton WC Select Store Bonita Springs WC Boynton Beach…" at bounding box center [256, 276] width 396 height 162
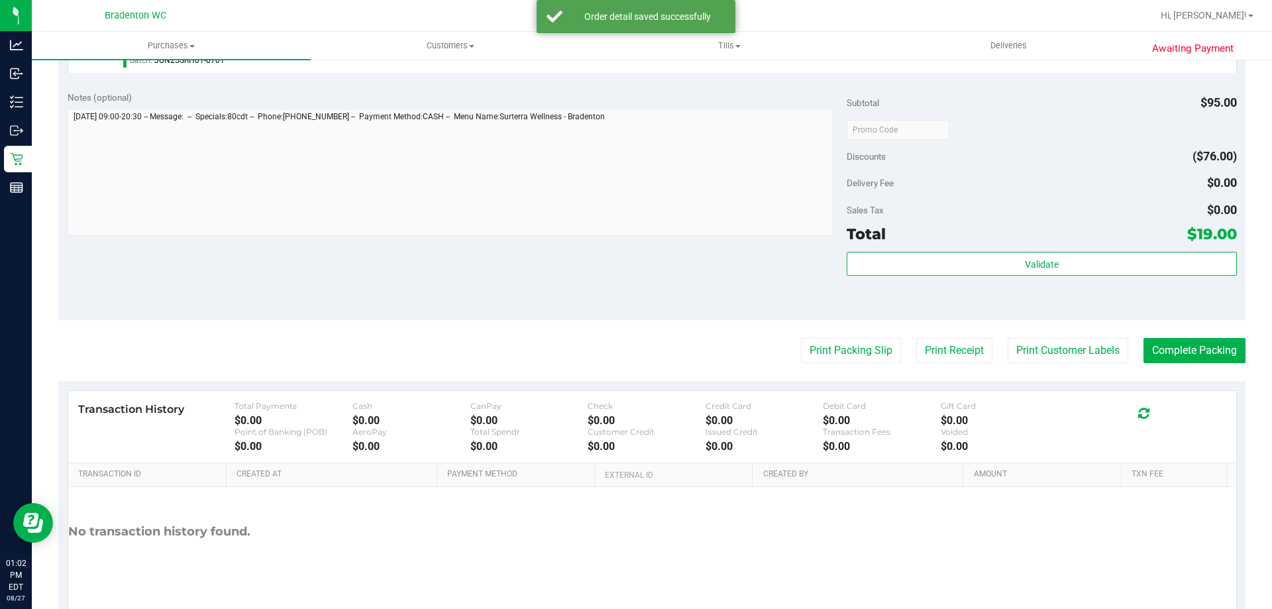
scroll to position [474, 0]
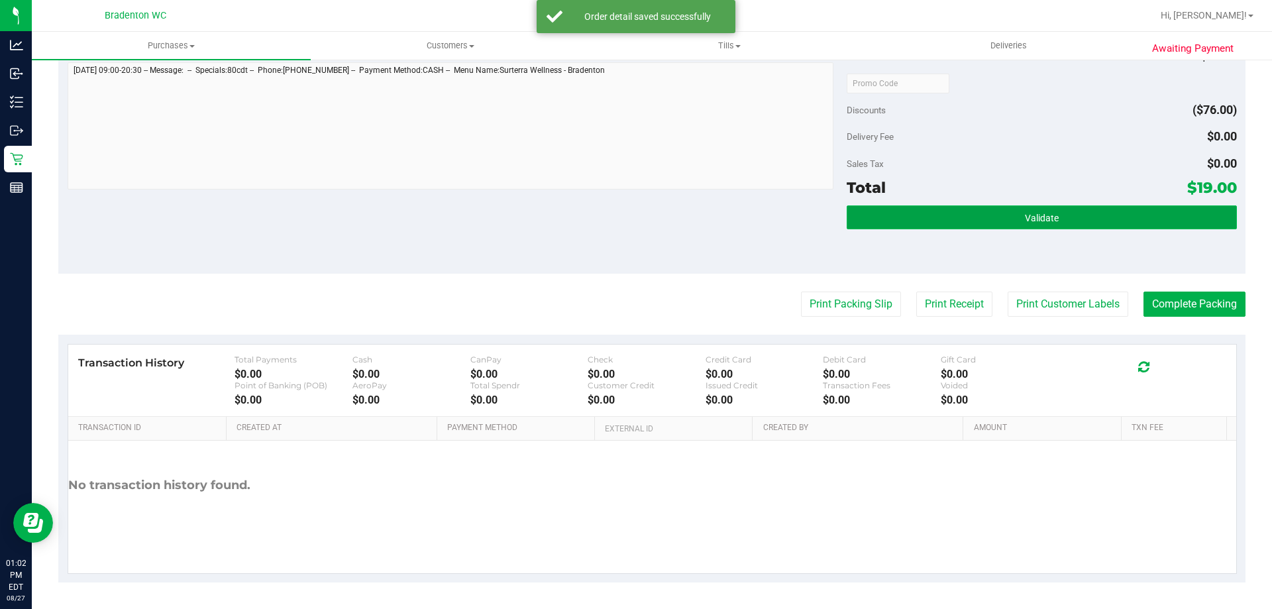
click at [1051, 211] on button "Validate" at bounding box center [1042, 217] width 390 height 24
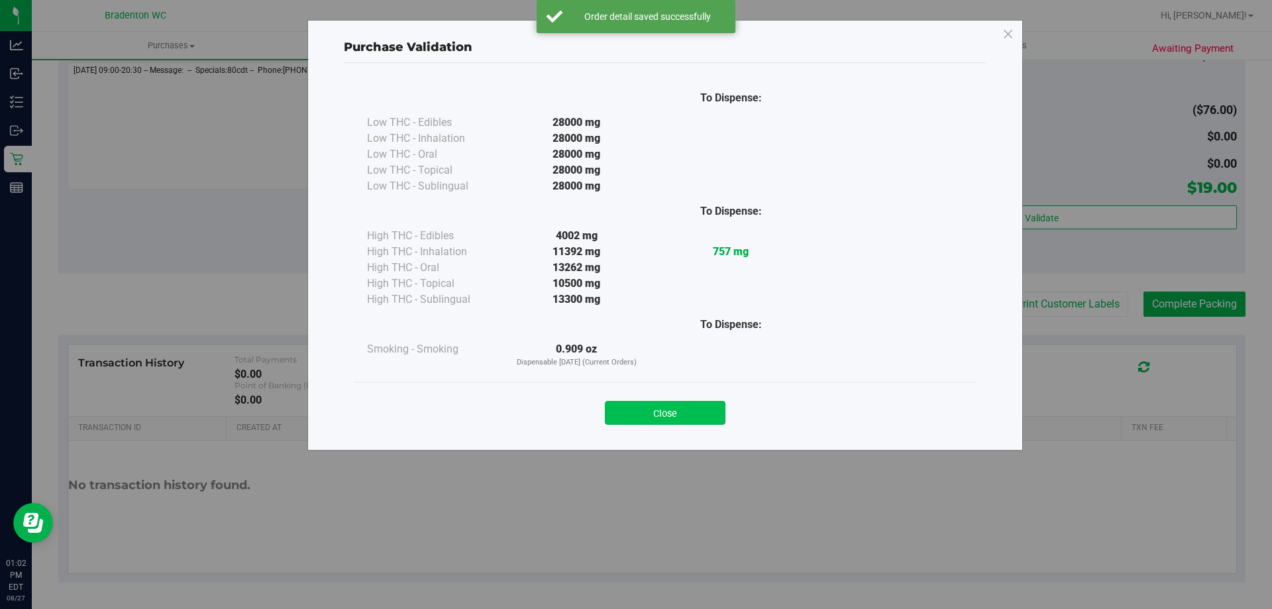
click at [658, 422] on button "Close" at bounding box center [665, 413] width 121 height 24
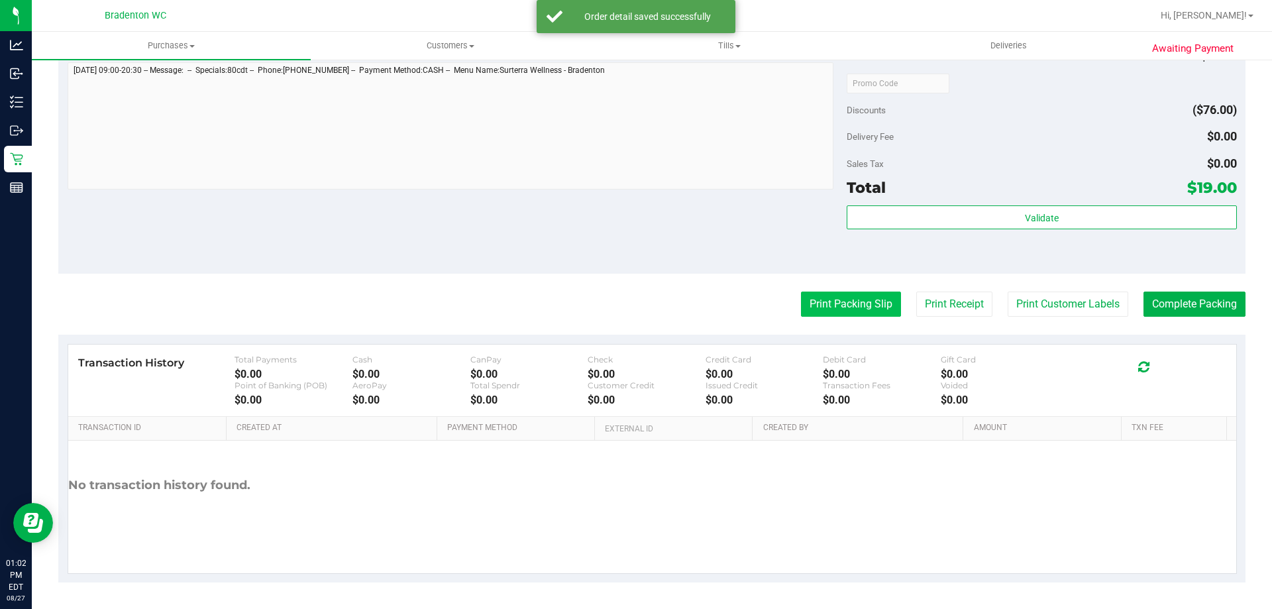
click at [855, 299] on button "Print Packing Slip" at bounding box center [851, 303] width 100 height 25
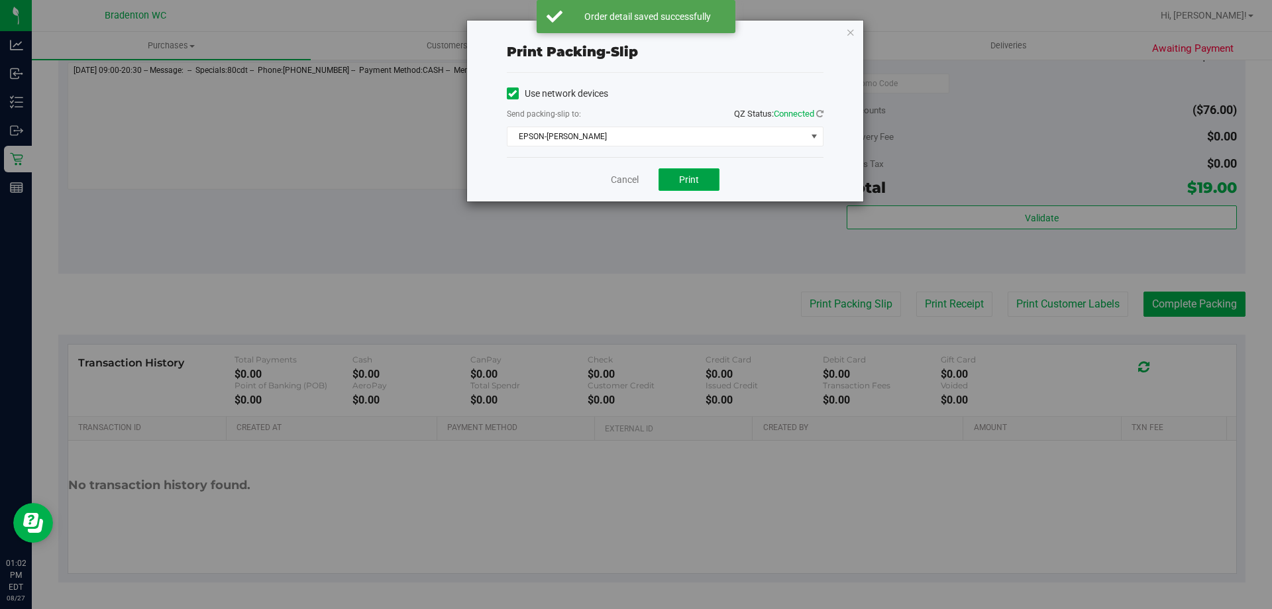
click at [684, 174] on span "Print" at bounding box center [689, 179] width 20 height 11
click at [855, 34] on icon "button" at bounding box center [850, 32] width 9 height 16
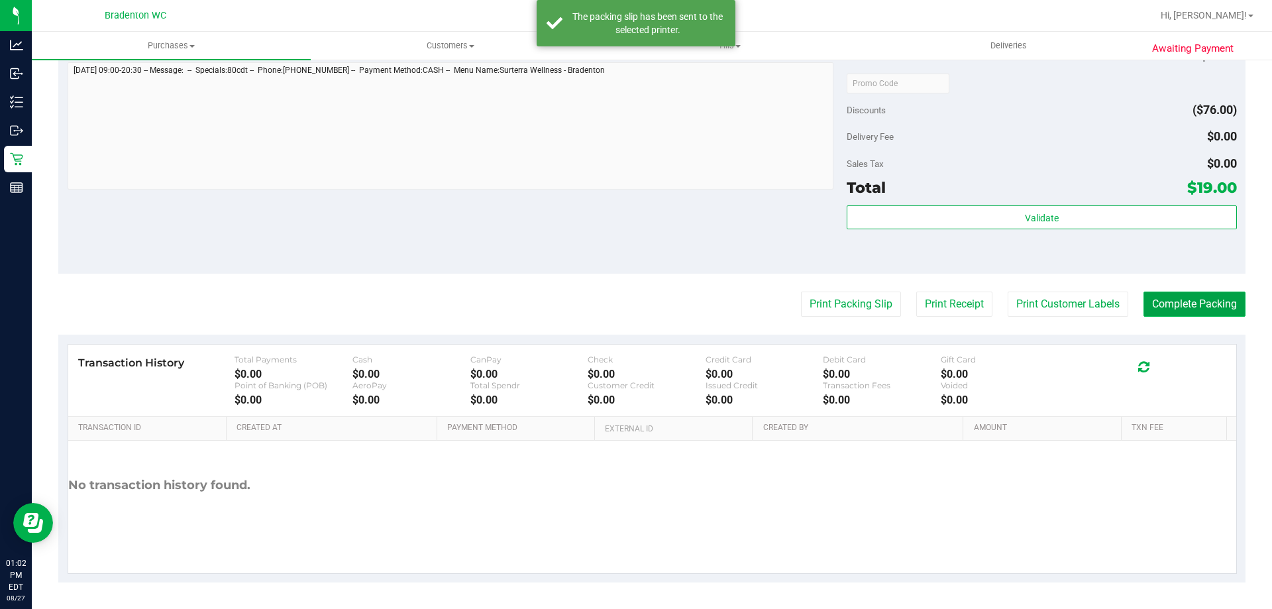
click at [1198, 301] on button "Complete Packing" at bounding box center [1194, 303] width 102 height 25
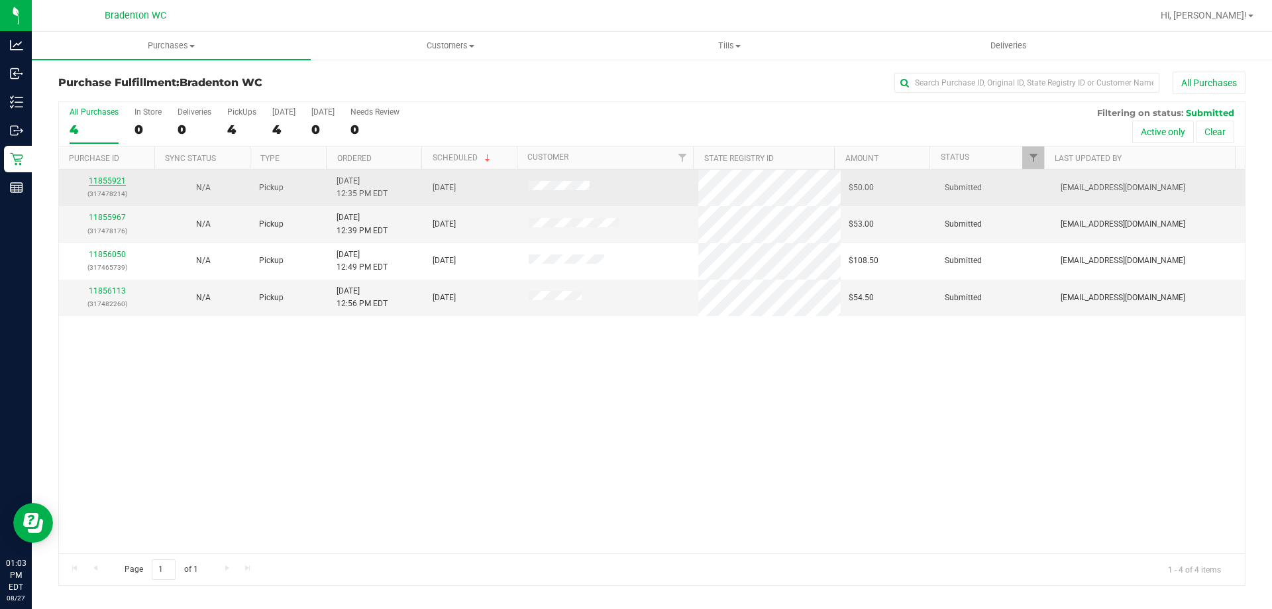
click at [105, 182] on link "11855921" at bounding box center [107, 180] width 37 height 9
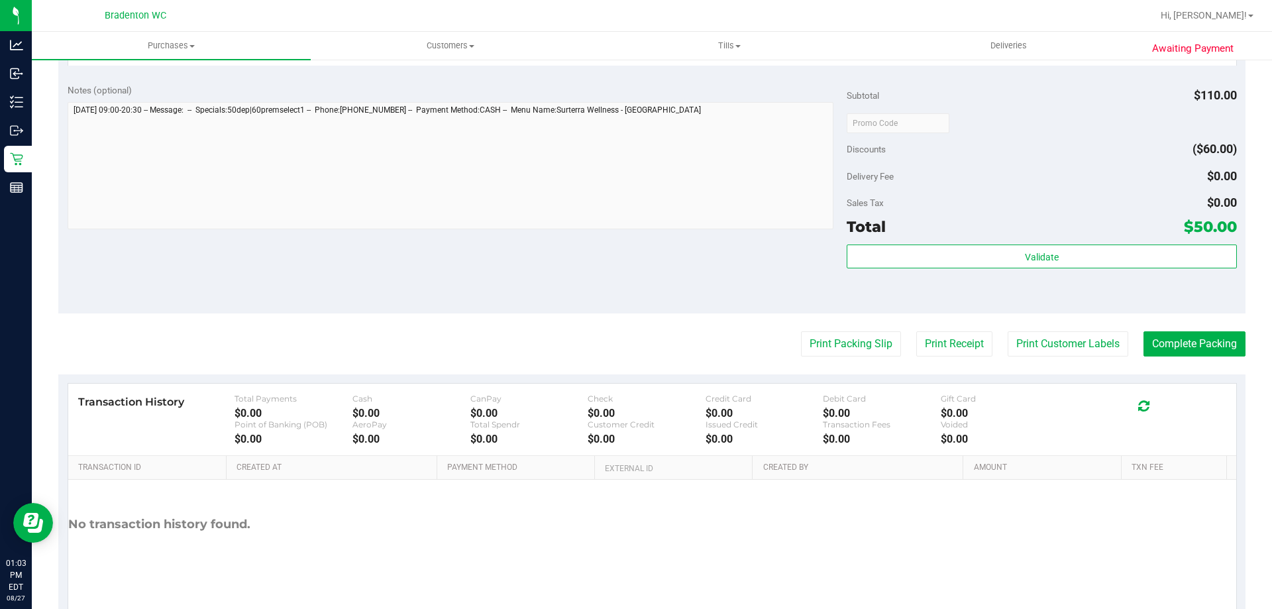
scroll to position [628, 0]
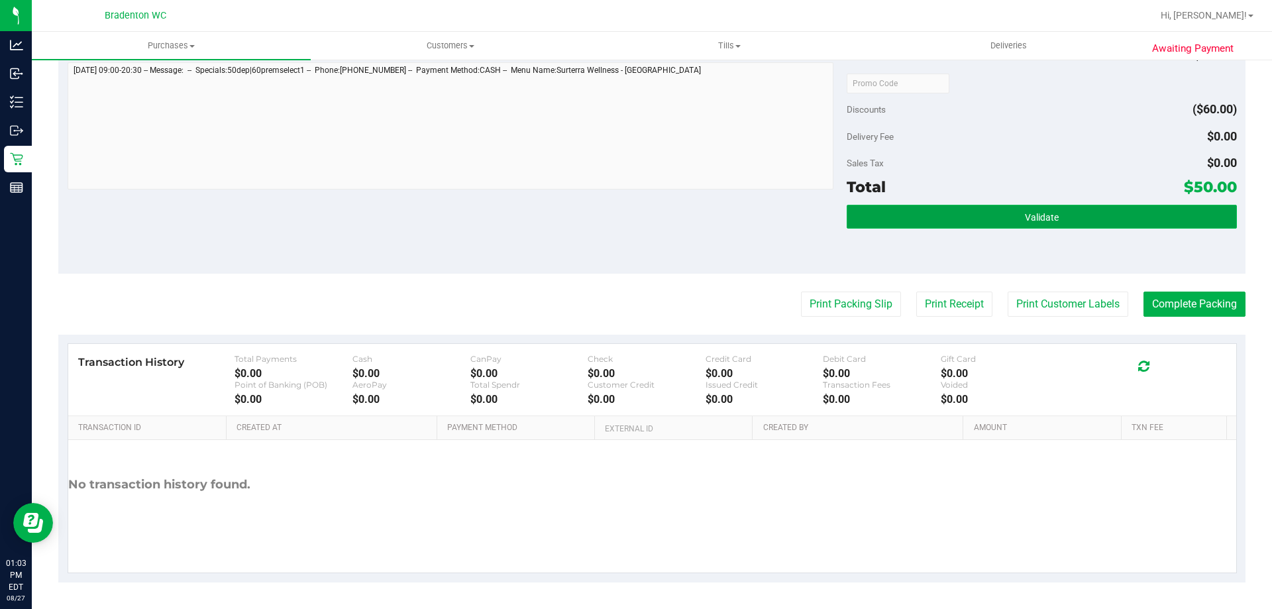
click at [1051, 211] on button "Validate" at bounding box center [1042, 217] width 390 height 24
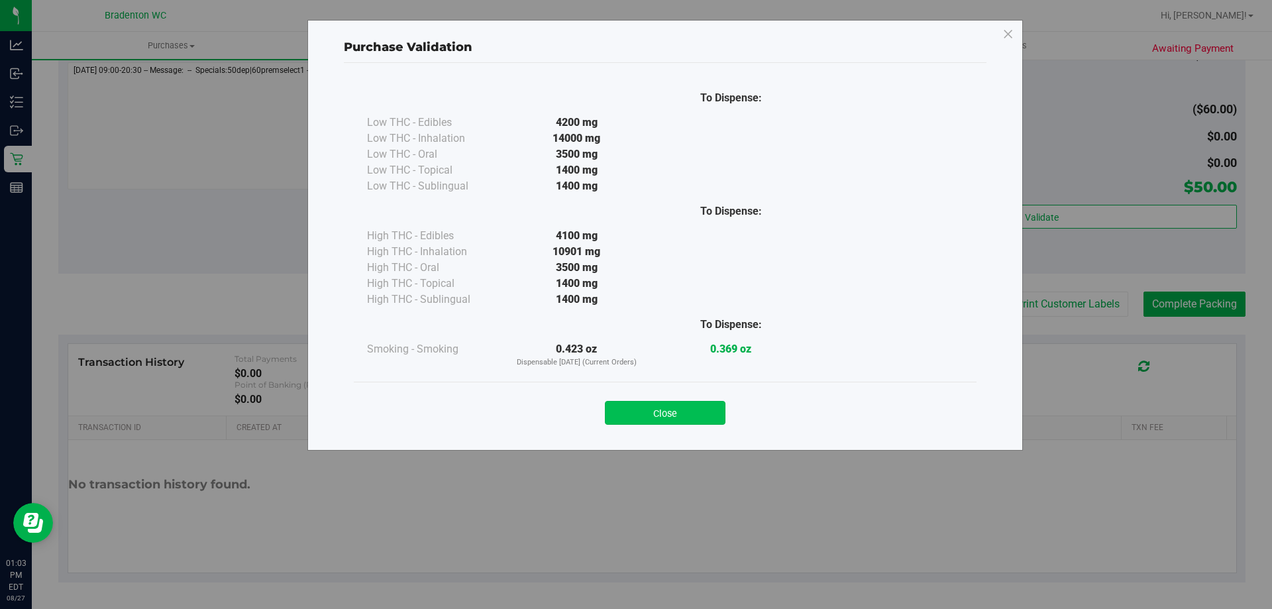
click at [668, 416] on button "Close" at bounding box center [665, 413] width 121 height 24
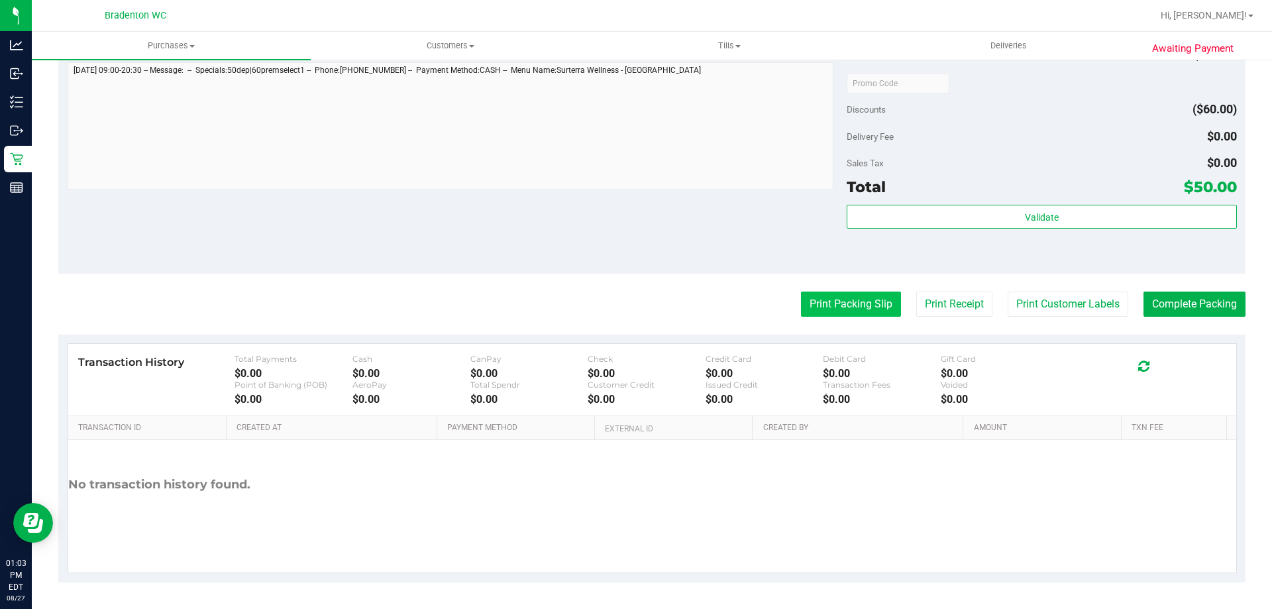
click at [833, 305] on button "Print Packing Slip" at bounding box center [851, 303] width 100 height 25
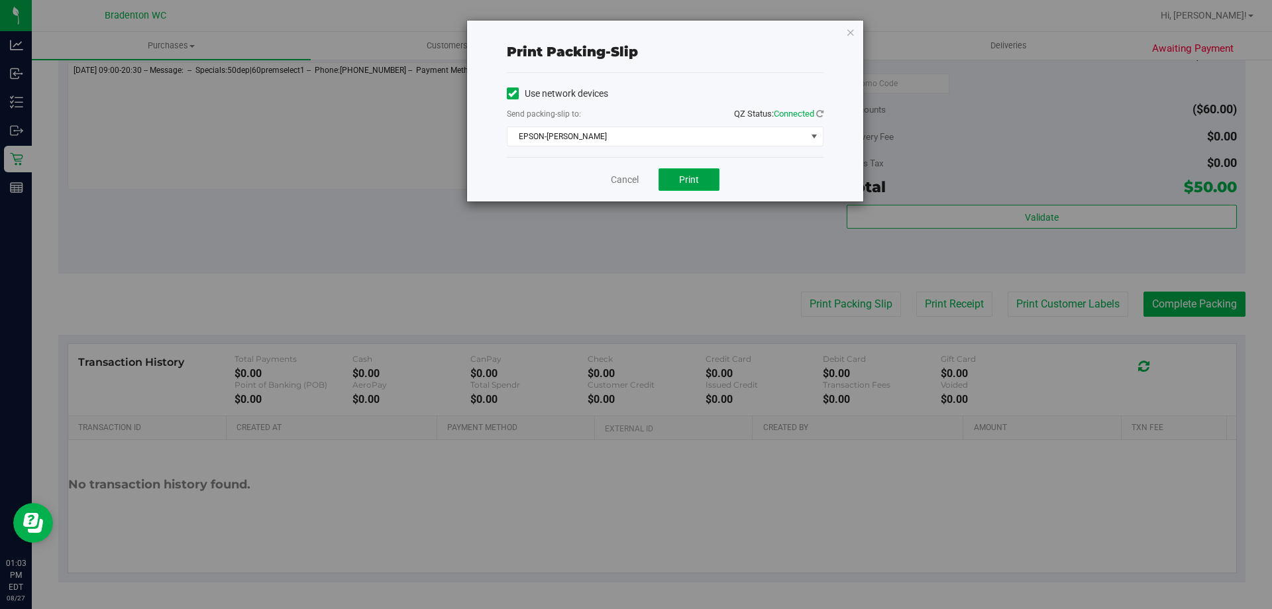
click at [698, 178] on span "Print" at bounding box center [689, 179] width 20 height 11
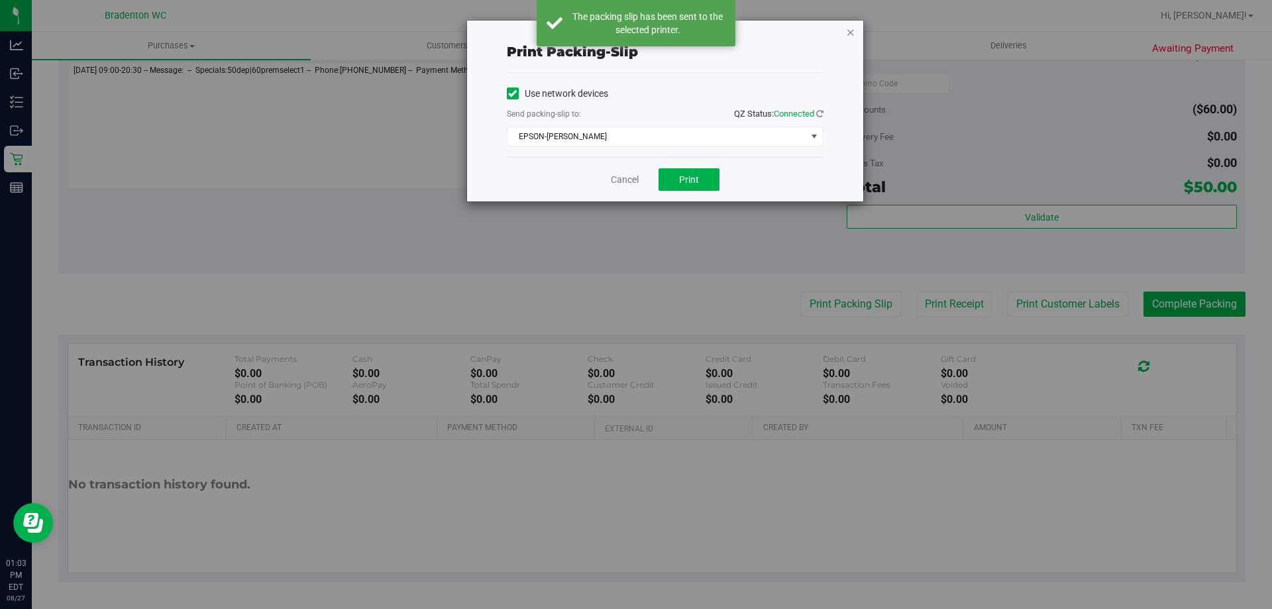
click at [853, 30] on icon "button" at bounding box center [850, 32] width 9 height 16
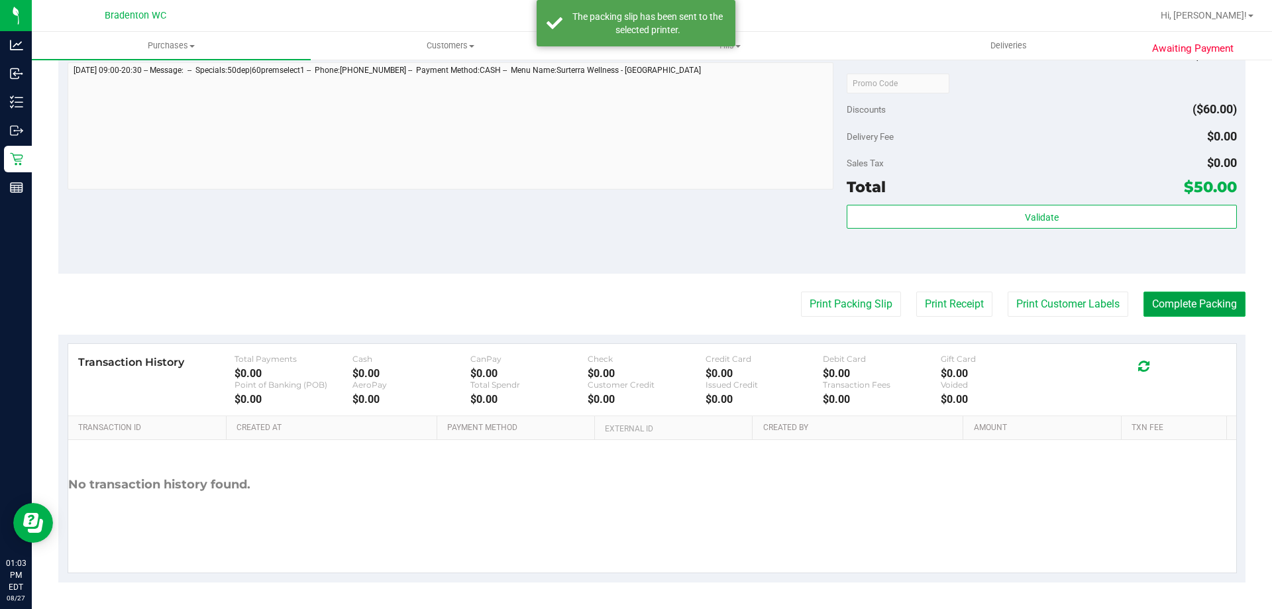
click at [1167, 301] on button "Complete Packing" at bounding box center [1194, 303] width 102 height 25
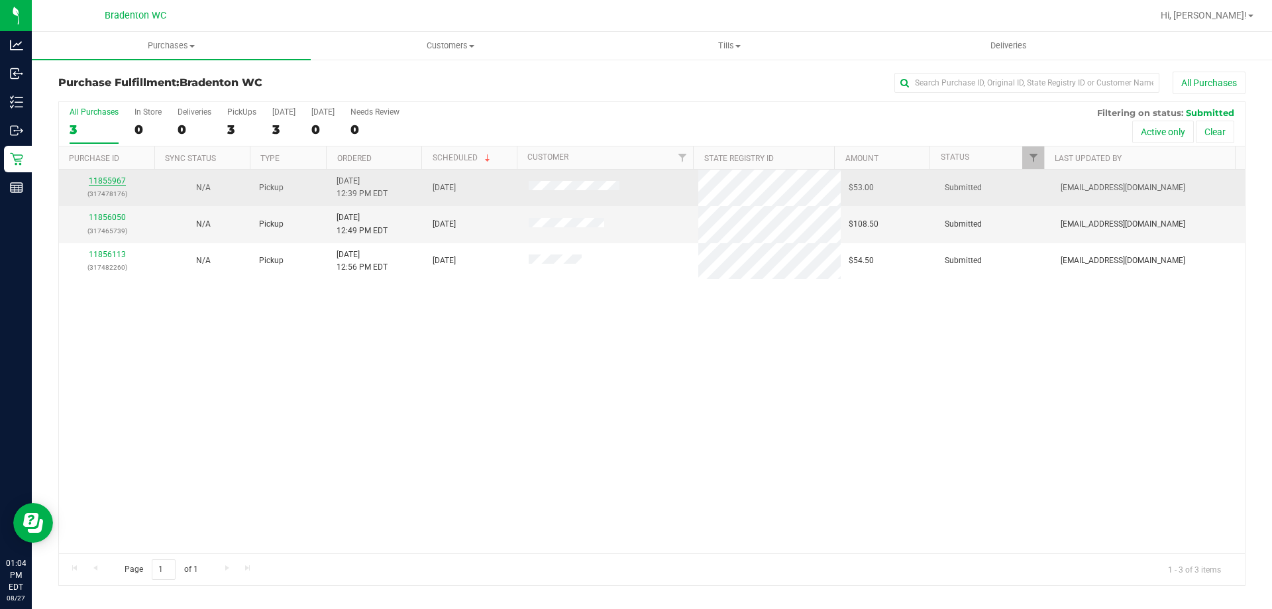
click at [98, 184] on link "11855967" at bounding box center [107, 180] width 37 height 9
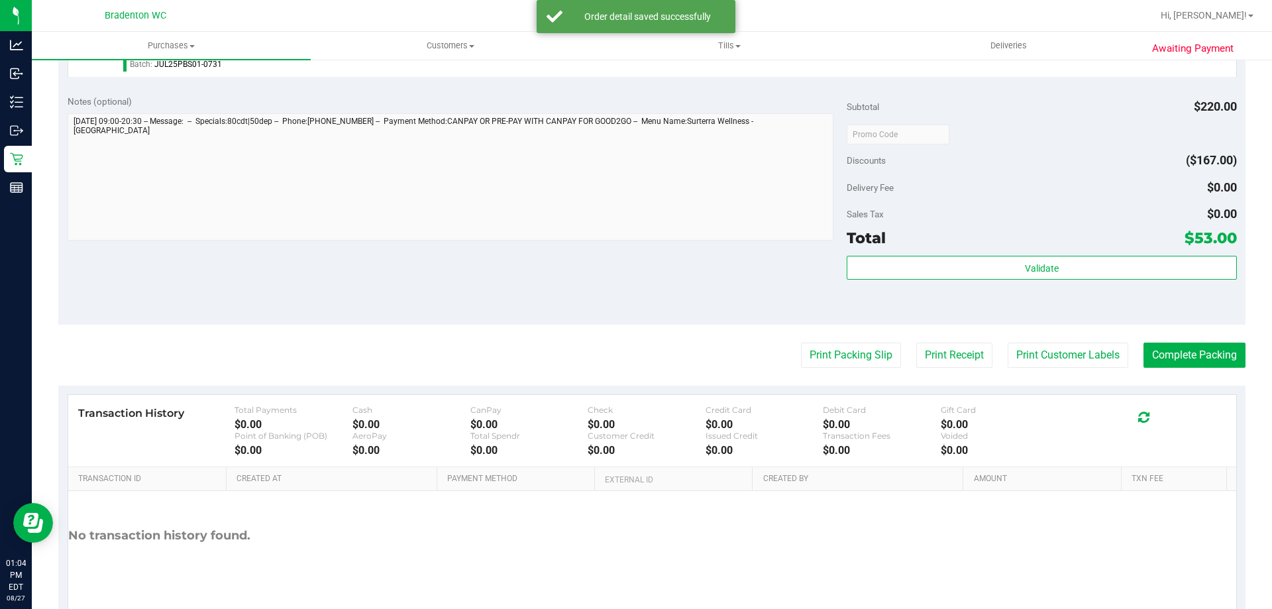
scroll to position [628, 0]
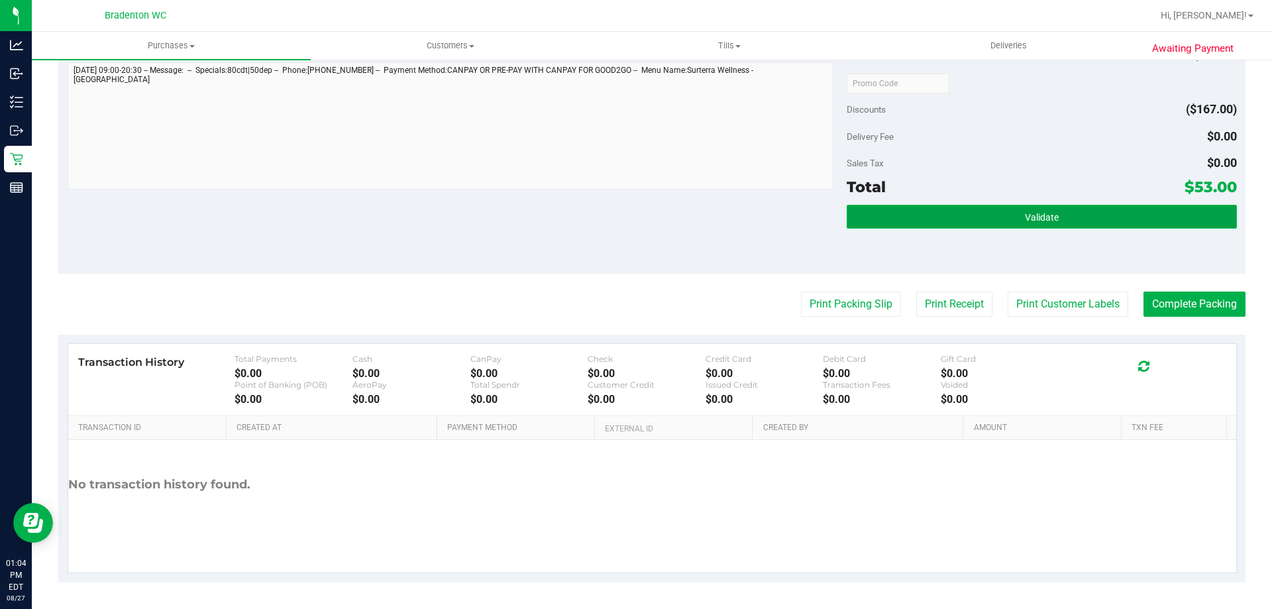
click at [1046, 213] on span "Validate" at bounding box center [1042, 217] width 34 height 11
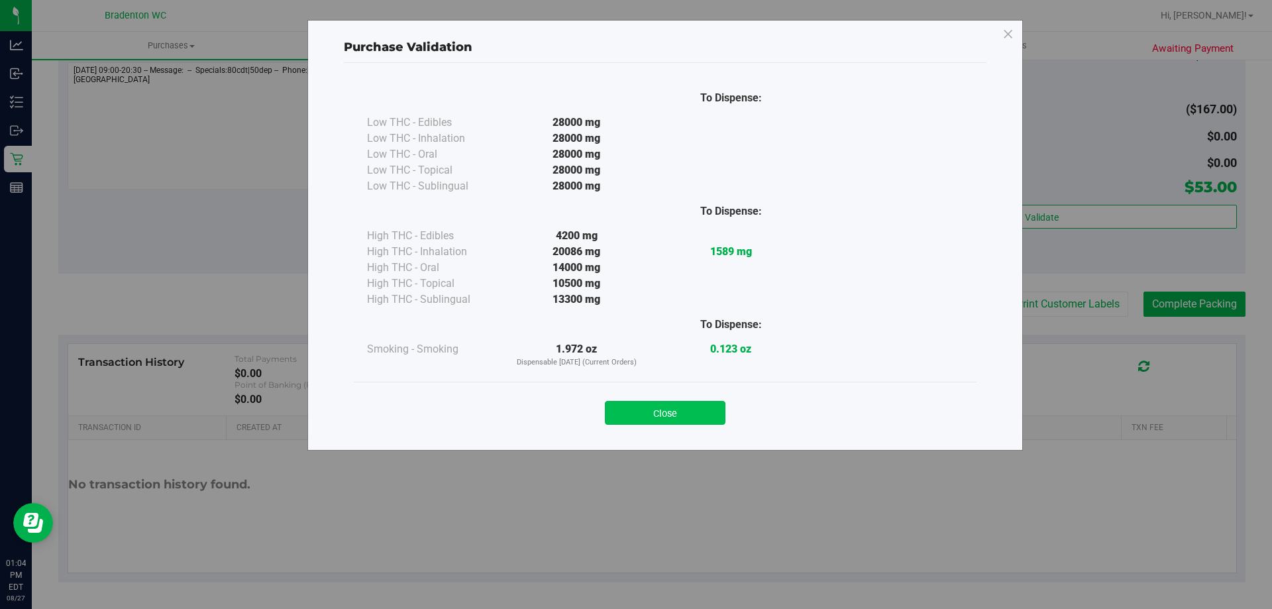
click at [670, 405] on button "Close" at bounding box center [665, 413] width 121 height 24
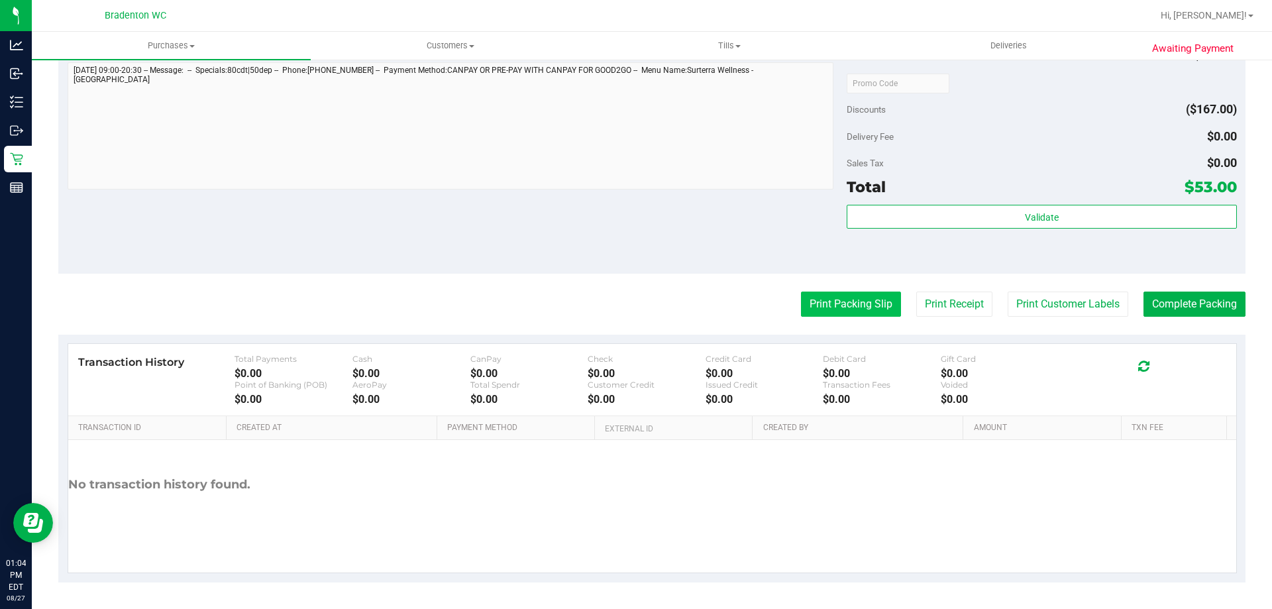
click at [838, 308] on button "Print Packing Slip" at bounding box center [851, 303] width 100 height 25
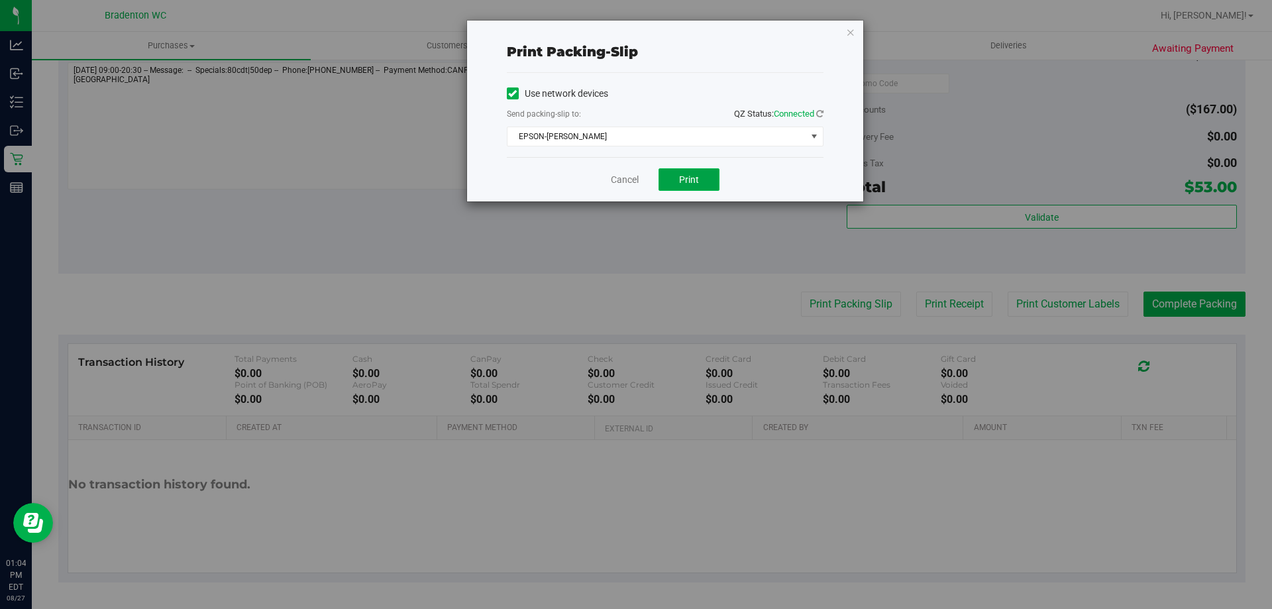
click at [691, 178] on span "Print" at bounding box center [689, 179] width 20 height 11
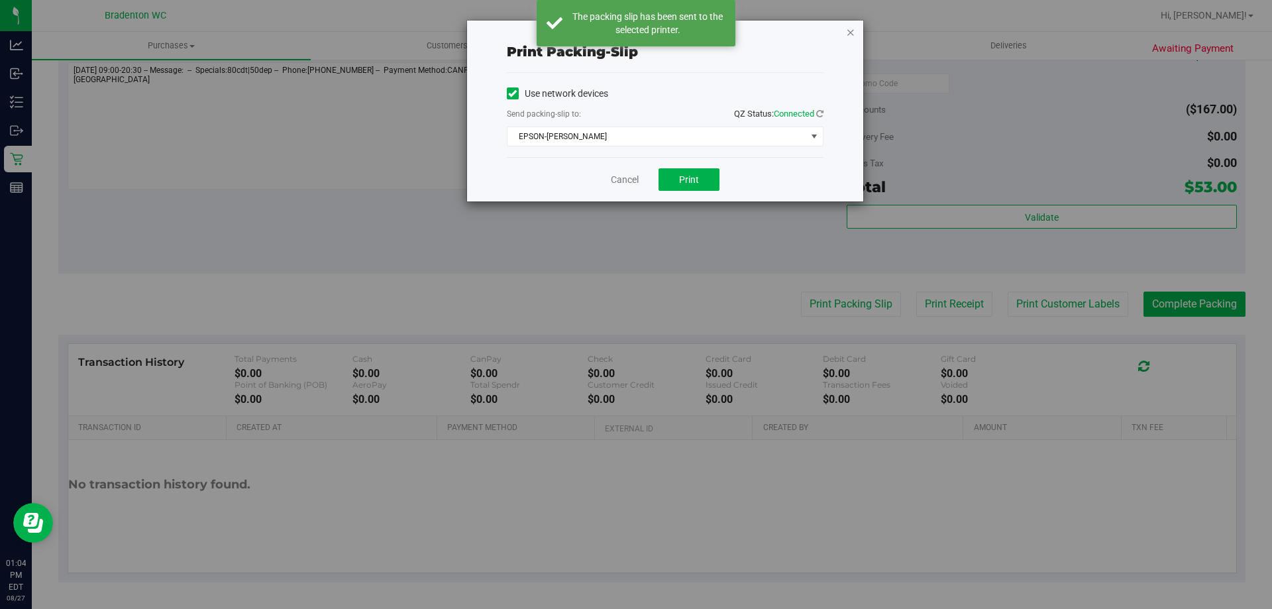
click at [853, 30] on icon "button" at bounding box center [850, 32] width 9 height 16
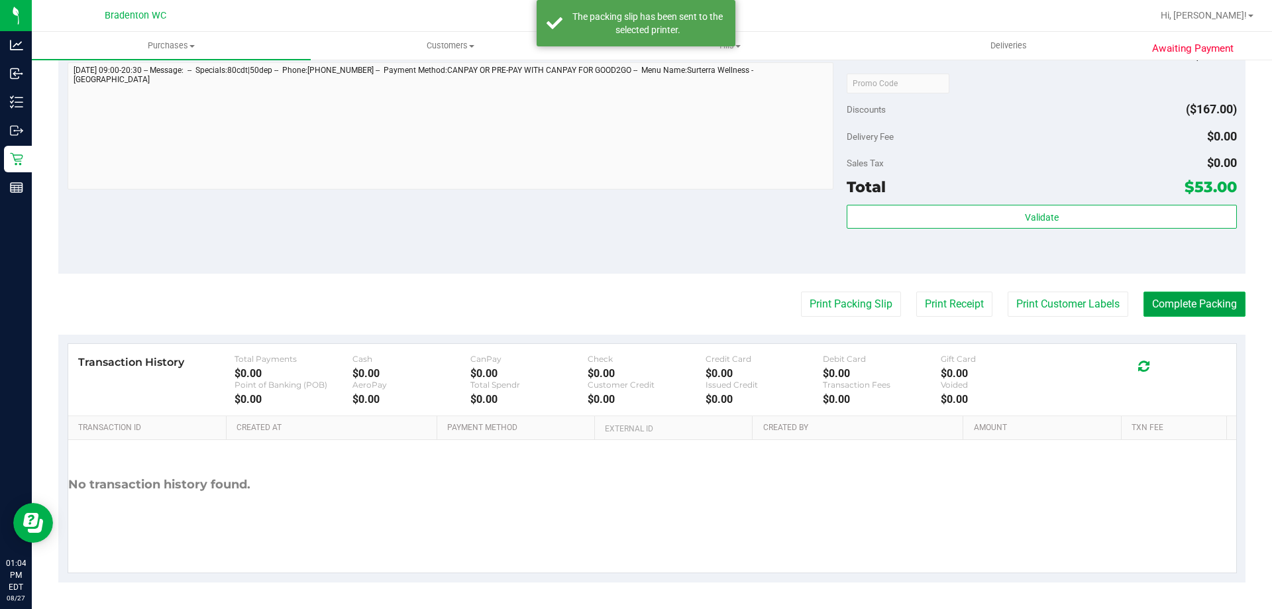
click at [1176, 309] on button "Complete Packing" at bounding box center [1194, 303] width 102 height 25
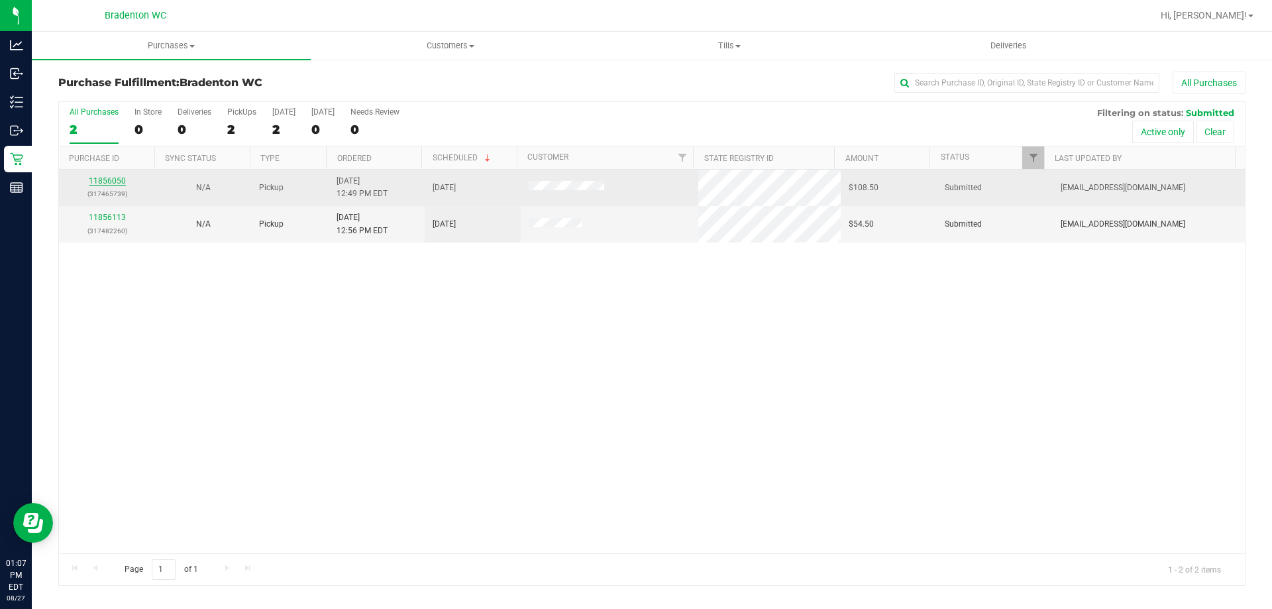
click at [99, 178] on link "11856050" at bounding box center [107, 180] width 37 height 9
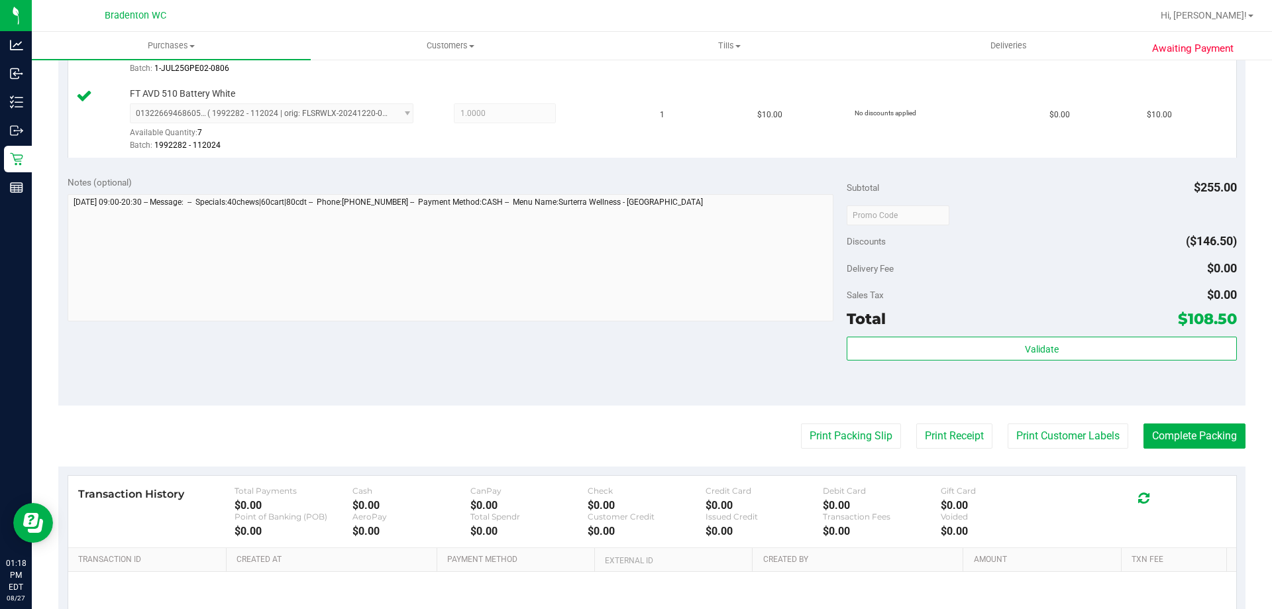
scroll to position [747, 0]
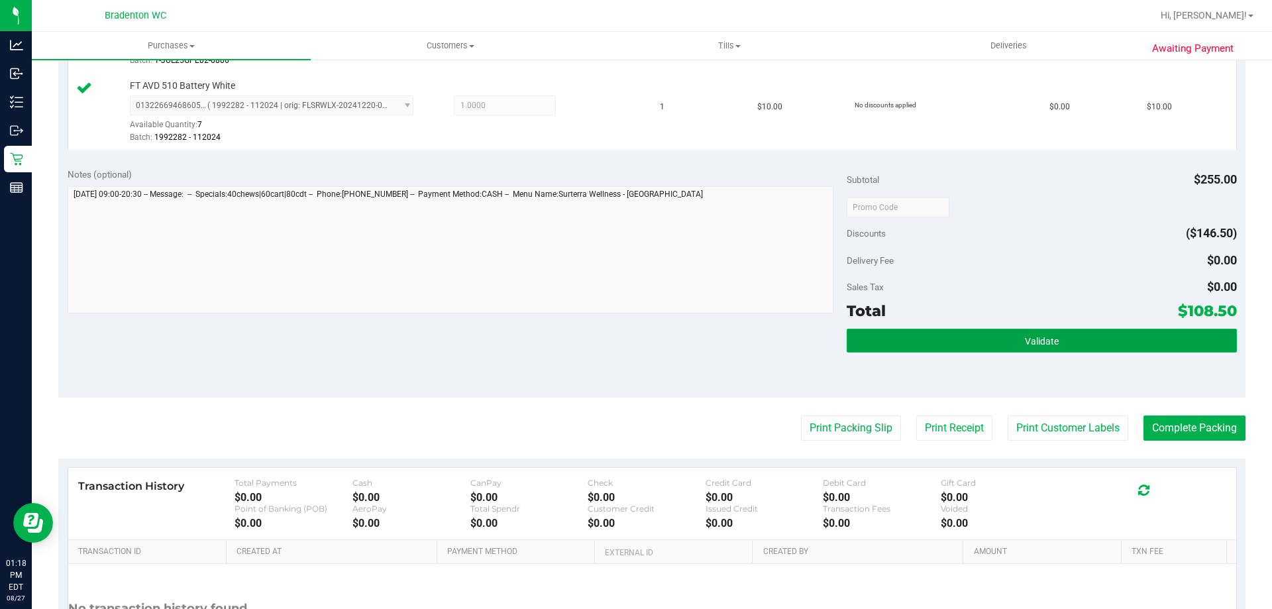
click at [922, 335] on button "Validate" at bounding box center [1042, 341] width 390 height 24
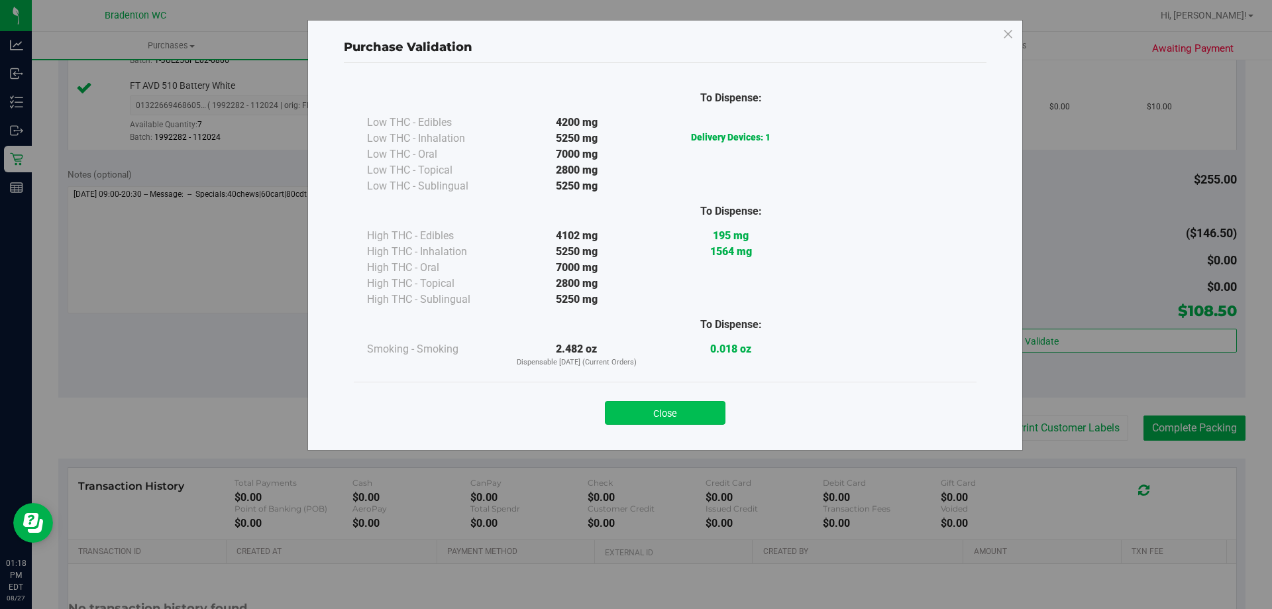
click at [652, 401] on button "Close" at bounding box center [665, 413] width 121 height 24
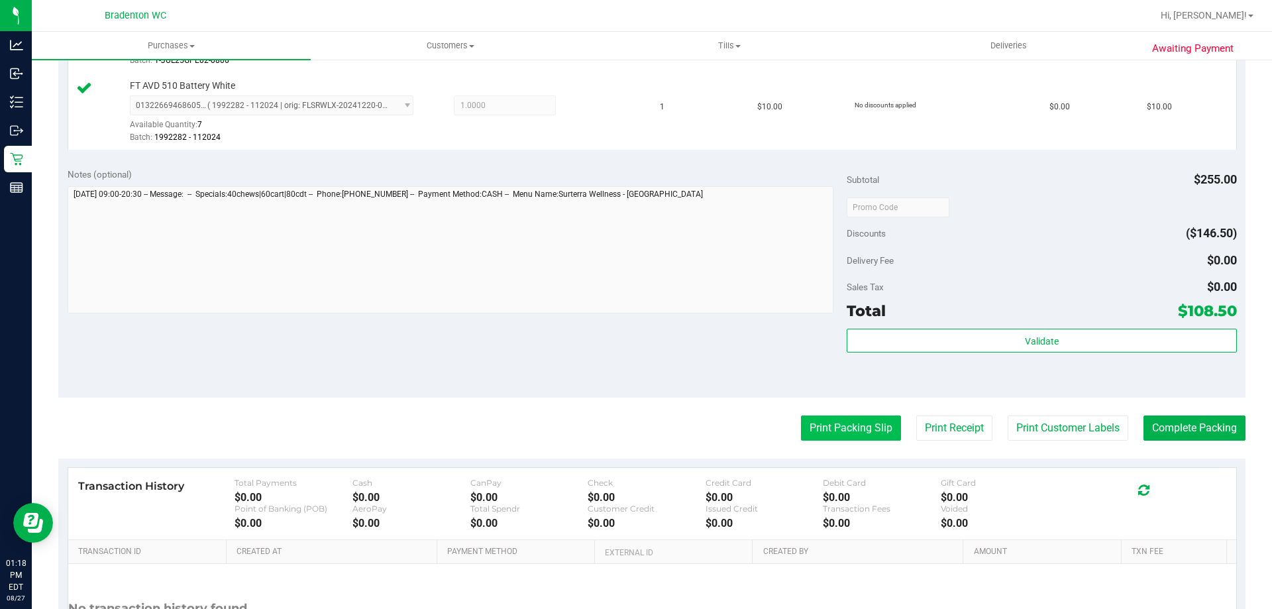
click at [817, 430] on button "Print Packing Slip" at bounding box center [851, 427] width 100 height 25
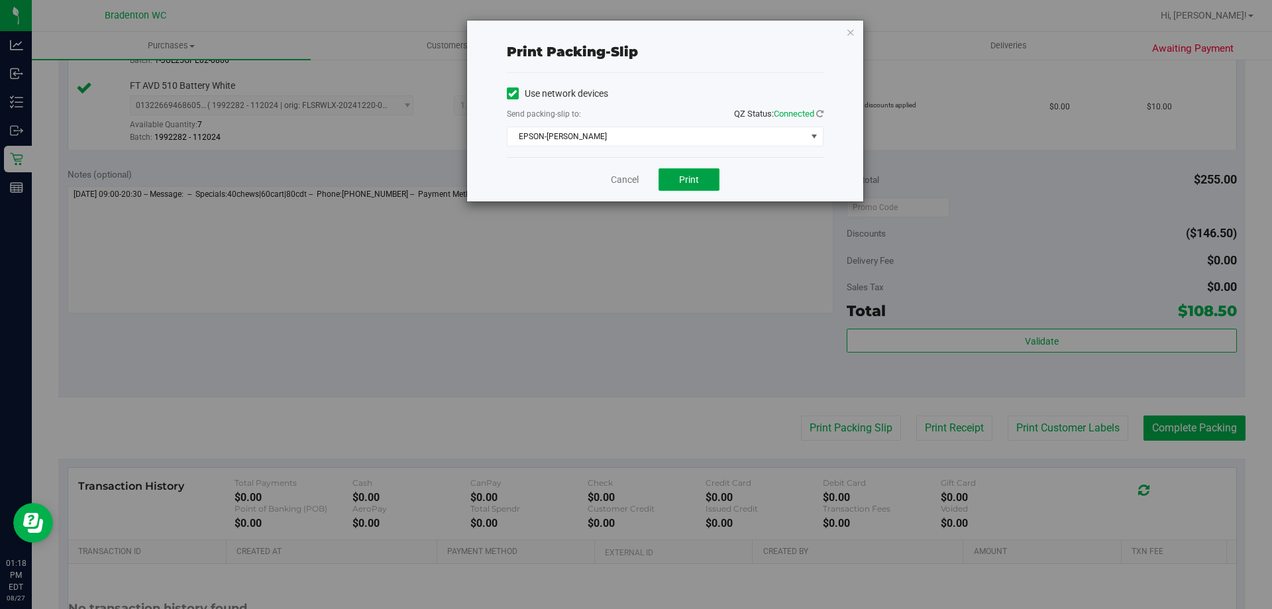
click at [683, 174] on span "Print" at bounding box center [689, 179] width 20 height 11
click at [851, 31] on icon "button" at bounding box center [850, 32] width 9 height 16
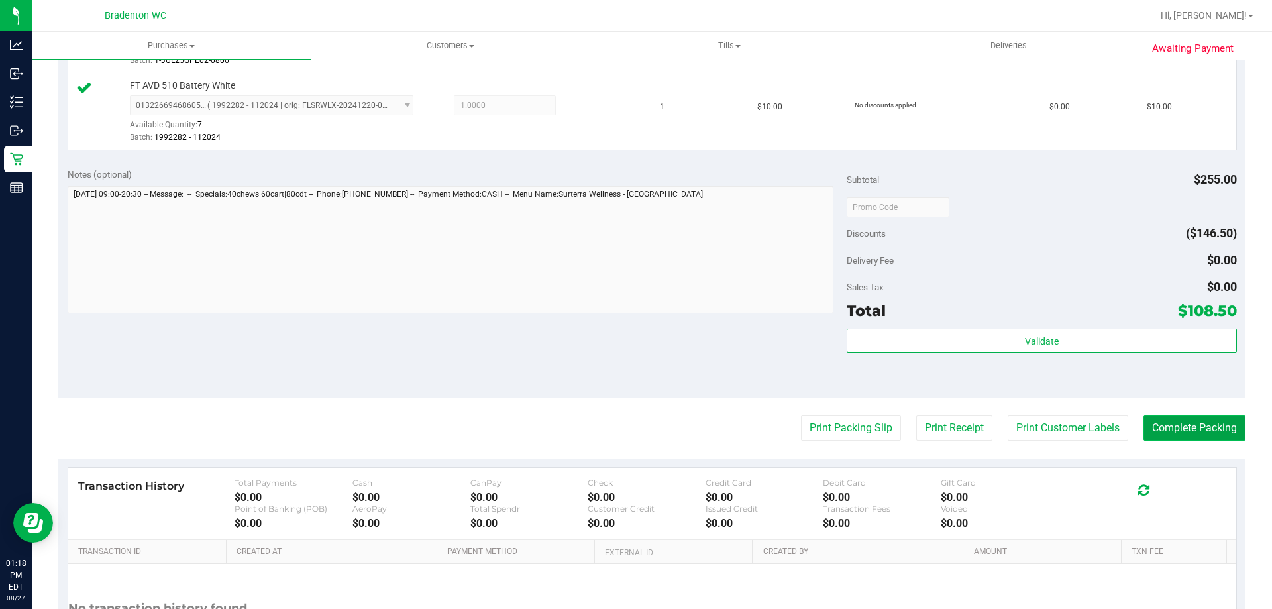
click at [1160, 429] on button "Complete Packing" at bounding box center [1194, 427] width 102 height 25
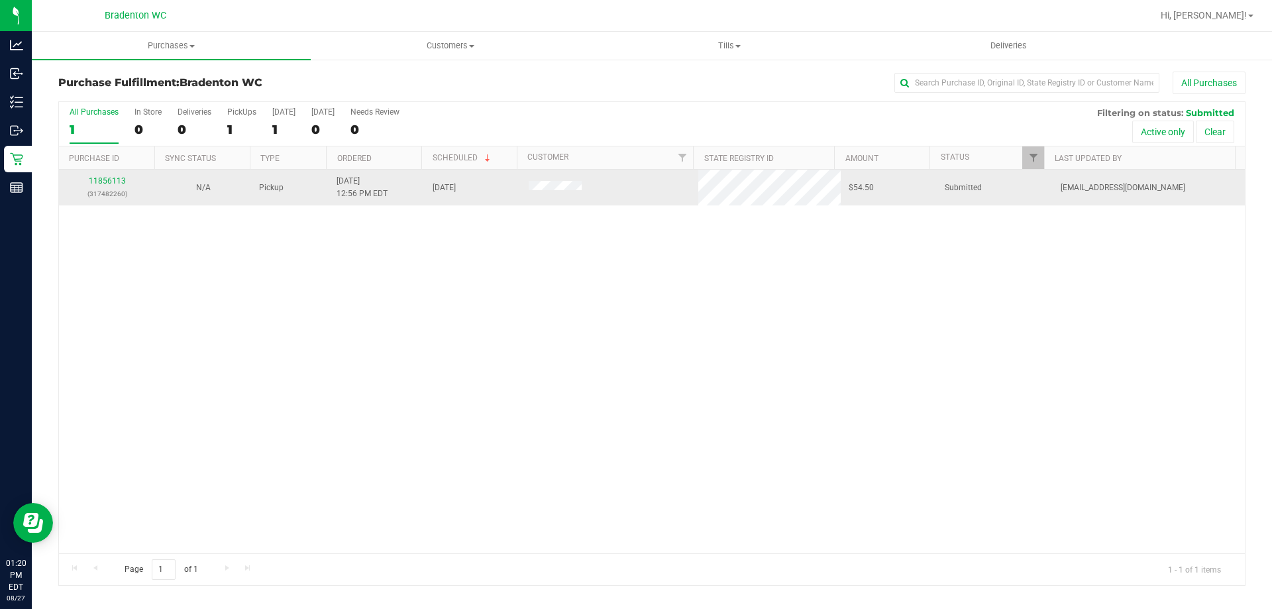
click at [103, 185] on div "11856113 (317482260)" at bounding box center [107, 187] width 80 height 25
click at [100, 184] on link "11856113" at bounding box center [107, 180] width 37 height 9
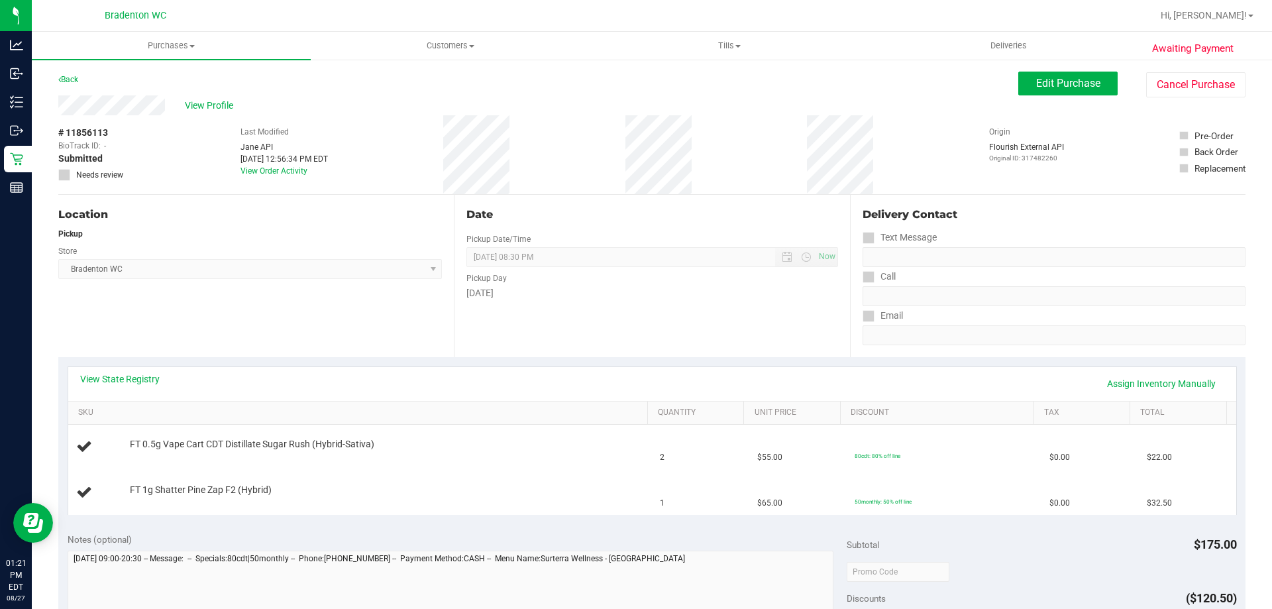
click at [384, 103] on div "View Profile" at bounding box center [538, 105] width 960 height 20
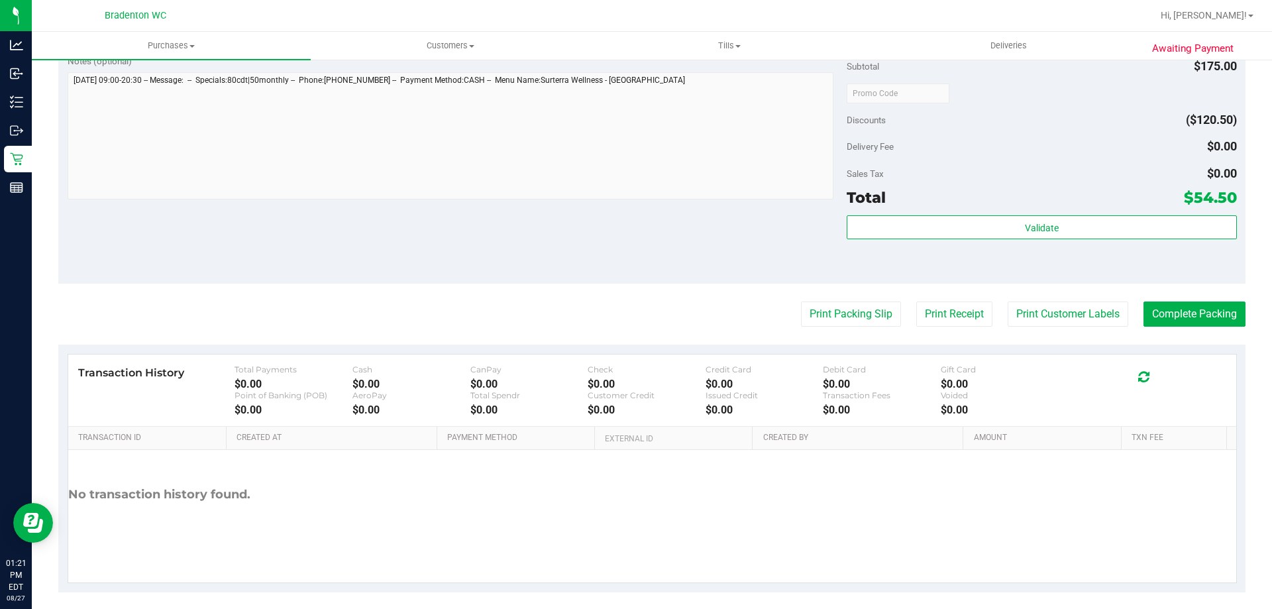
scroll to position [551, 0]
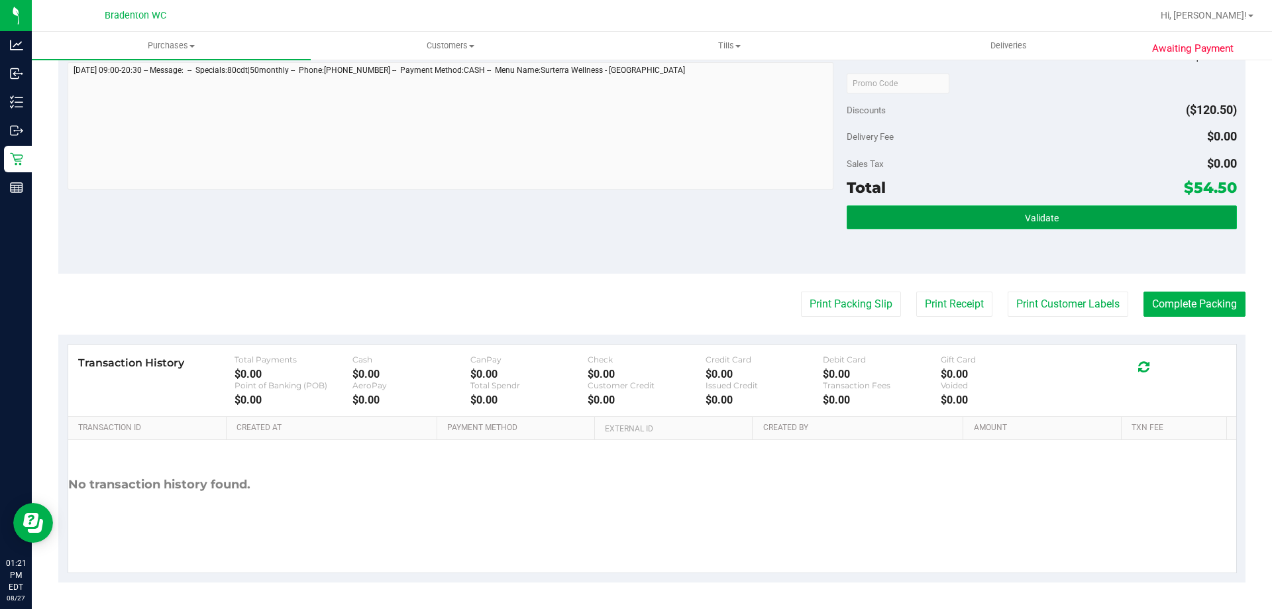
click at [984, 217] on button "Validate" at bounding box center [1042, 217] width 390 height 24
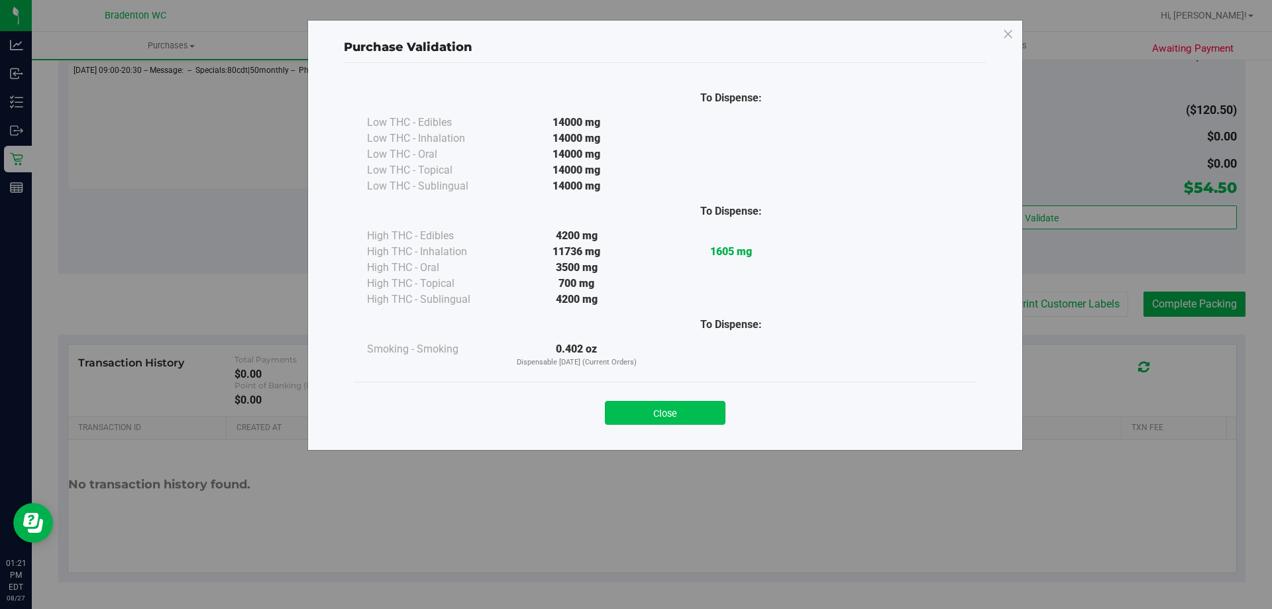
click at [671, 411] on button "Close" at bounding box center [665, 413] width 121 height 24
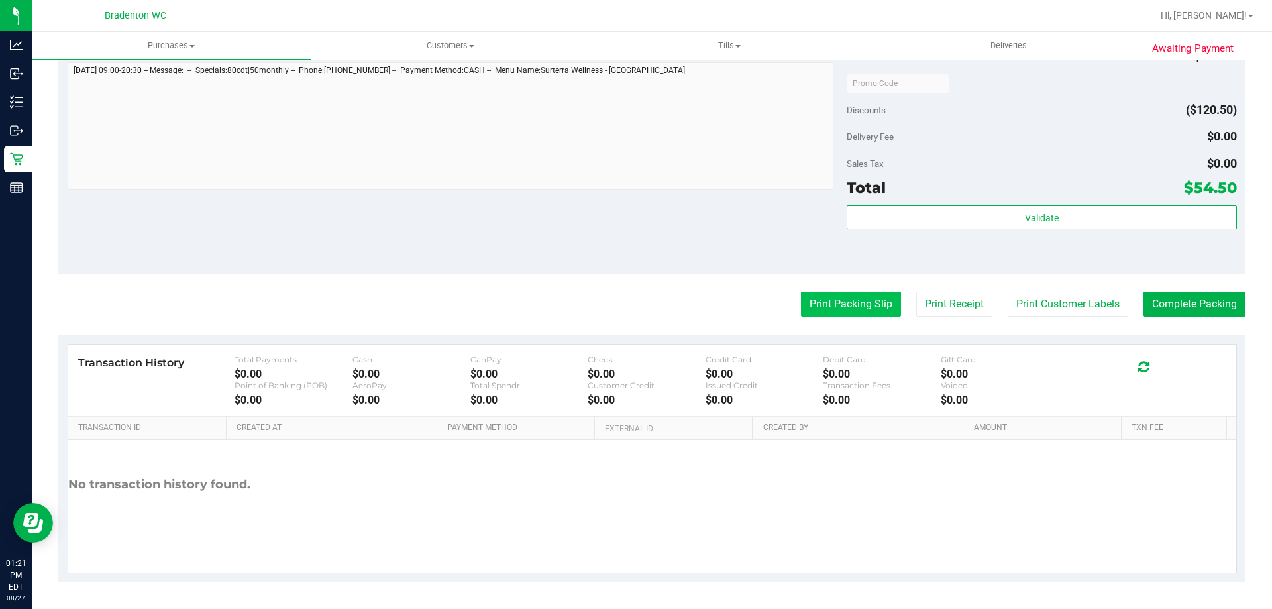
click at [834, 312] on button "Print Packing Slip" at bounding box center [851, 303] width 100 height 25
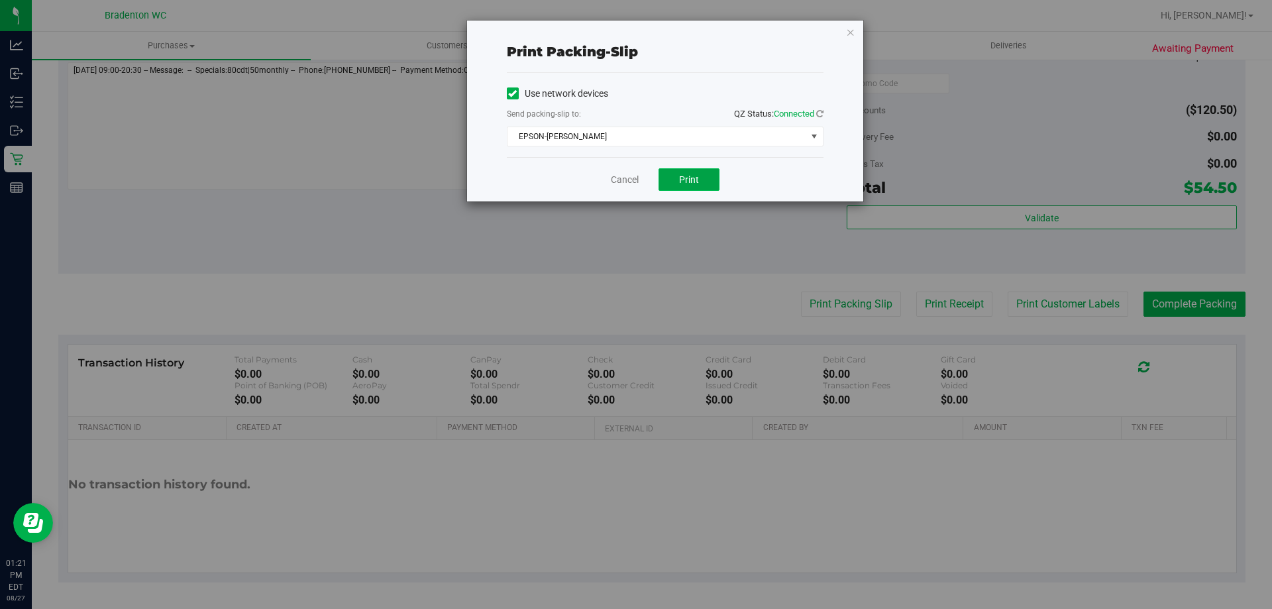
click at [692, 187] on button "Print" at bounding box center [689, 179] width 61 height 23
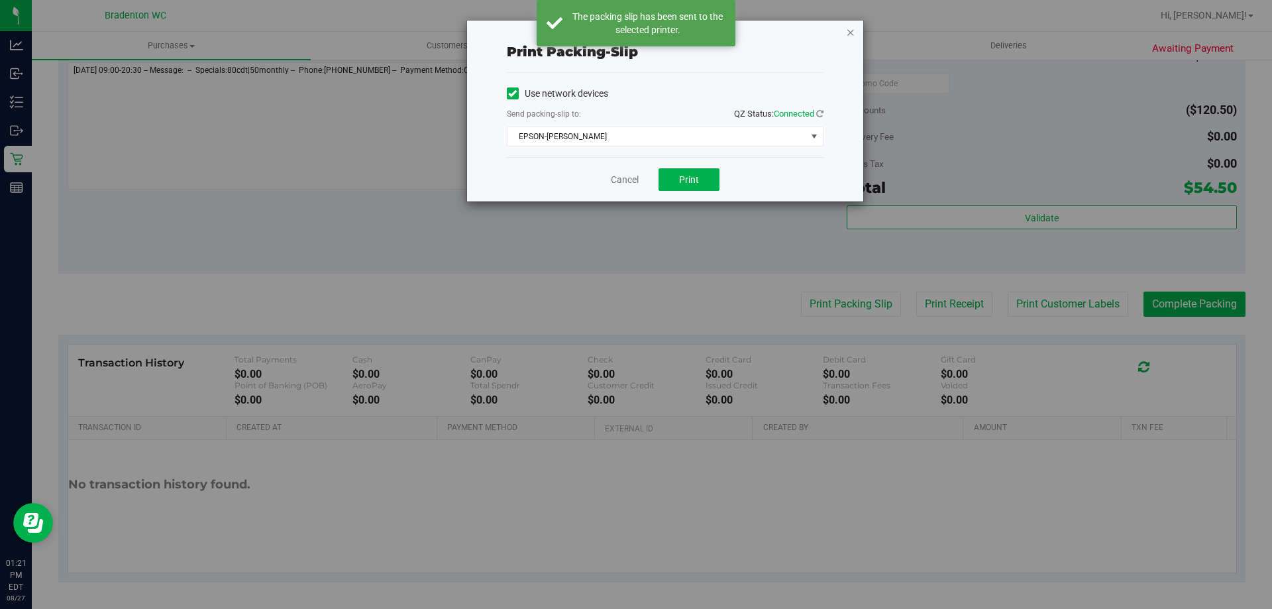
click at [850, 26] on icon "button" at bounding box center [850, 32] width 9 height 16
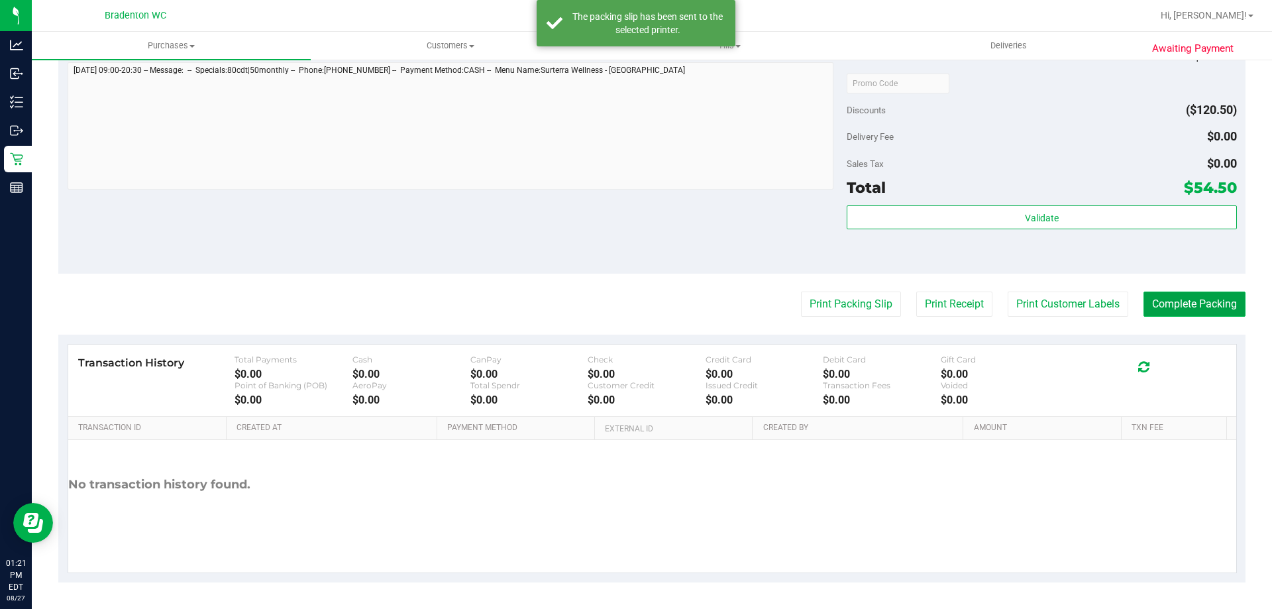
click at [1177, 299] on button "Complete Packing" at bounding box center [1194, 303] width 102 height 25
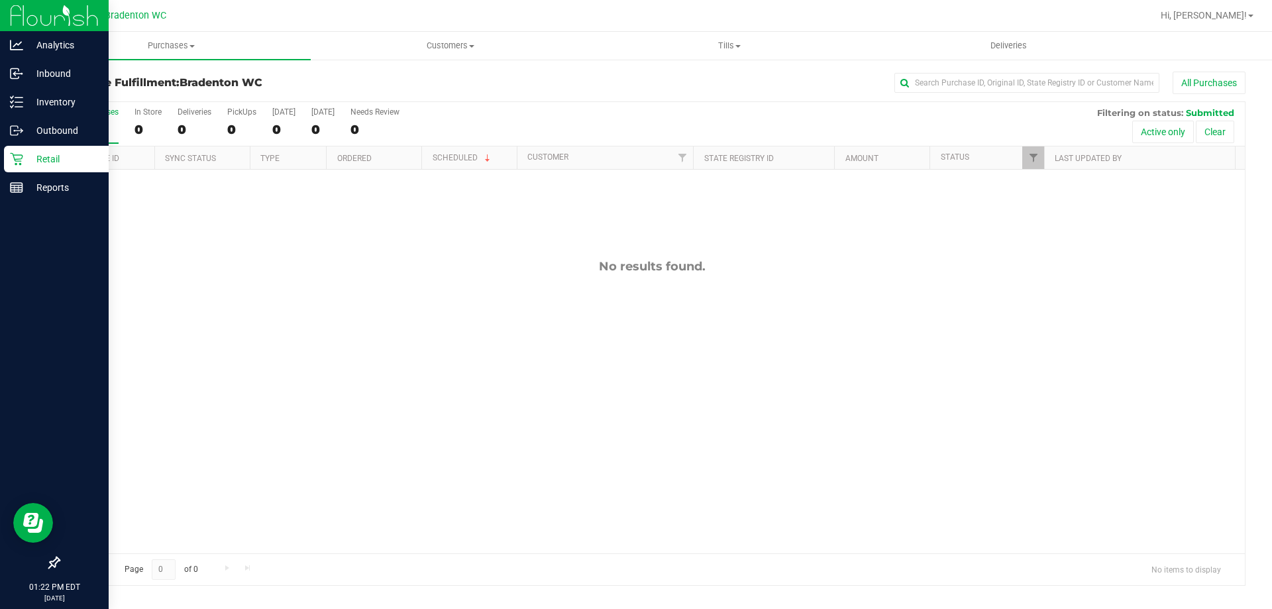
click at [19, 160] on icon at bounding box center [16, 158] width 13 height 13
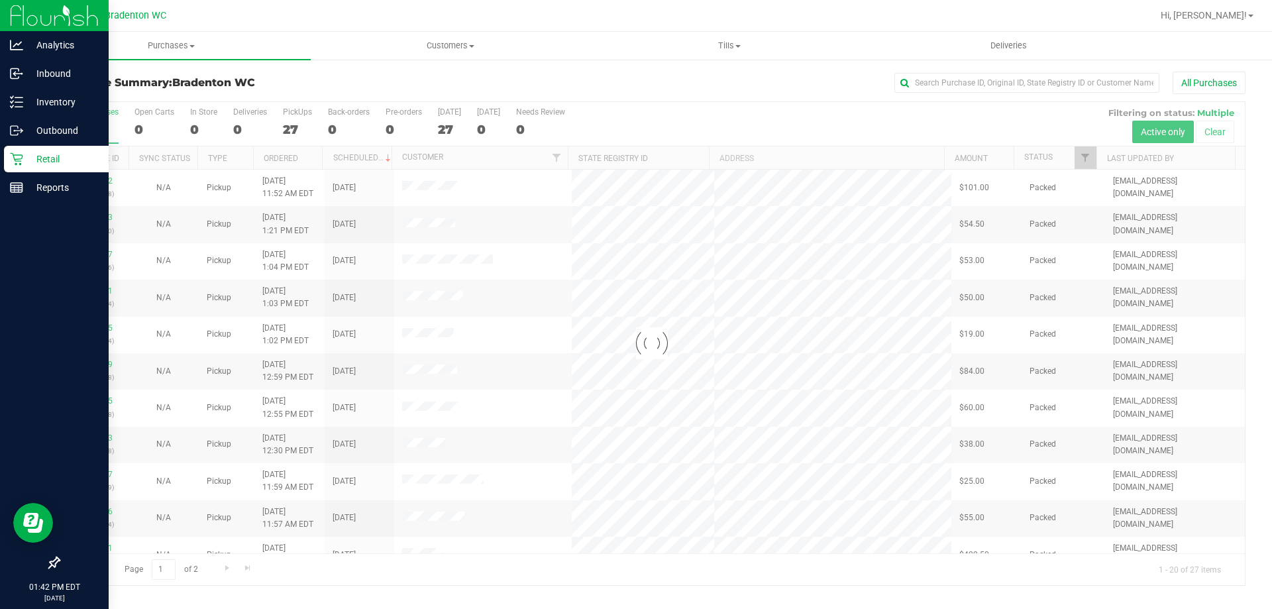
click at [59, 150] on div "Retail" at bounding box center [56, 159] width 105 height 26
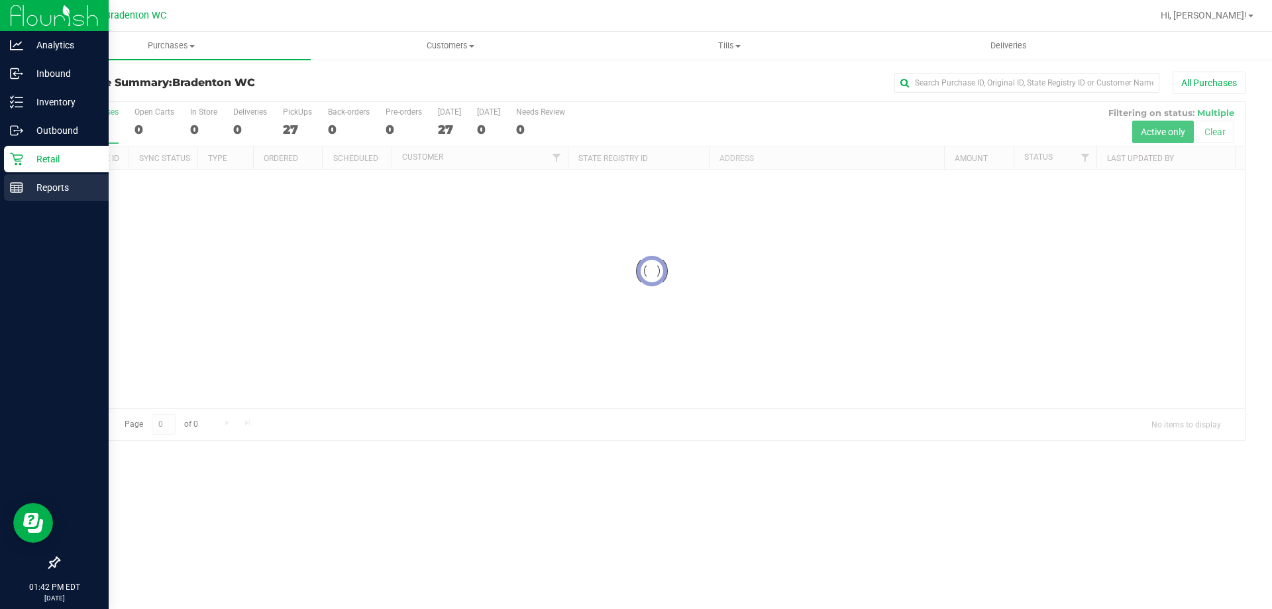
click at [63, 184] on p "Reports" at bounding box center [62, 188] width 79 height 16
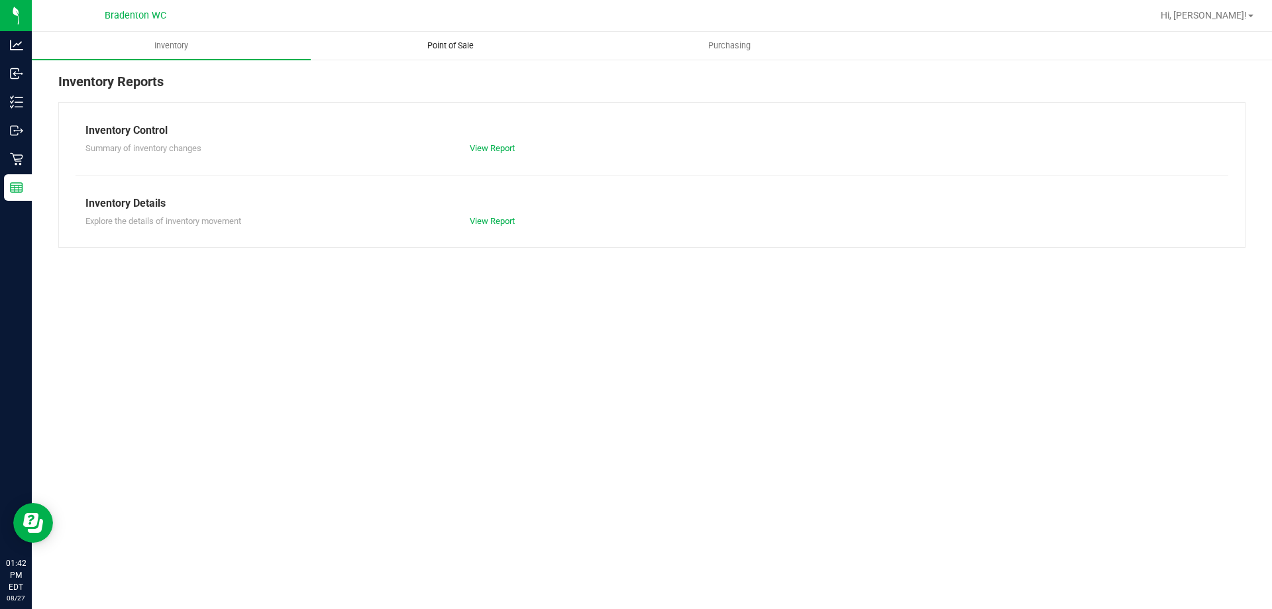
click at [450, 44] on span "Point of Sale" at bounding box center [450, 46] width 82 height 12
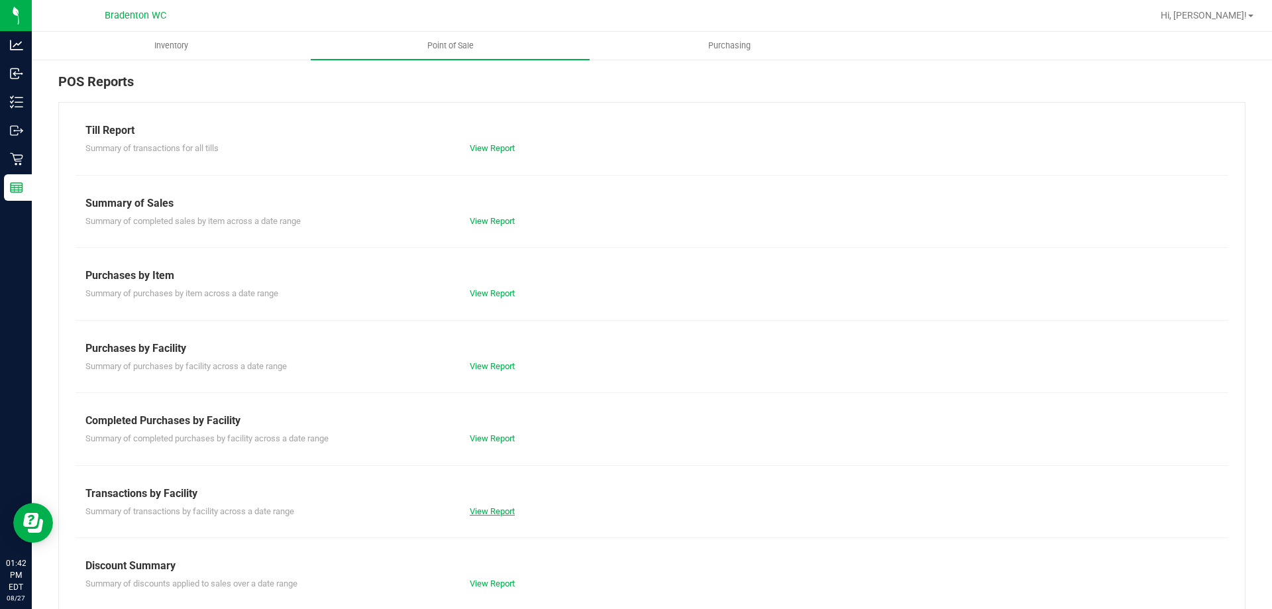
click at [512, 513] on link "View Report" at bounding box center [492, 511] width 45 height 10
